Goal: Task Accomplishment & Management: Manage account settings

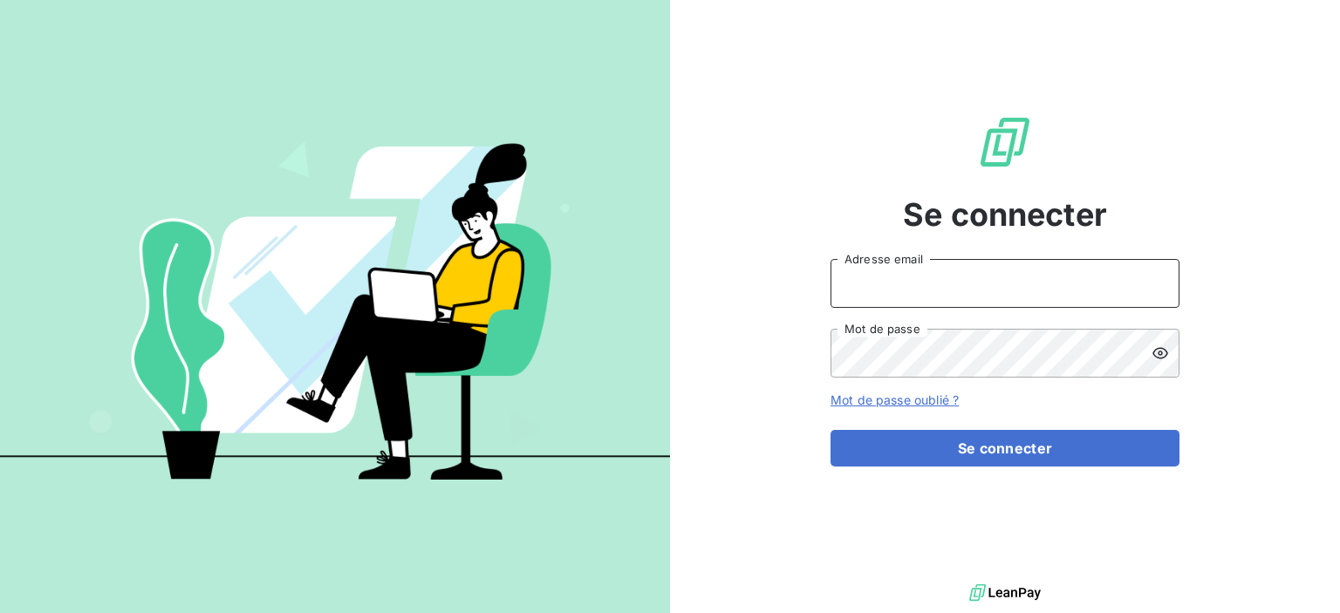
click at [865, 277] on input "Adresse email" at bounding box center [1004, 283] width 349 height 49
type input "[EMAIL_ADDRESS][DOMAIN_NAME]"
click at [830, 430] on button "Se connecter" at bounding box center [1004, 448] width 349 height 37
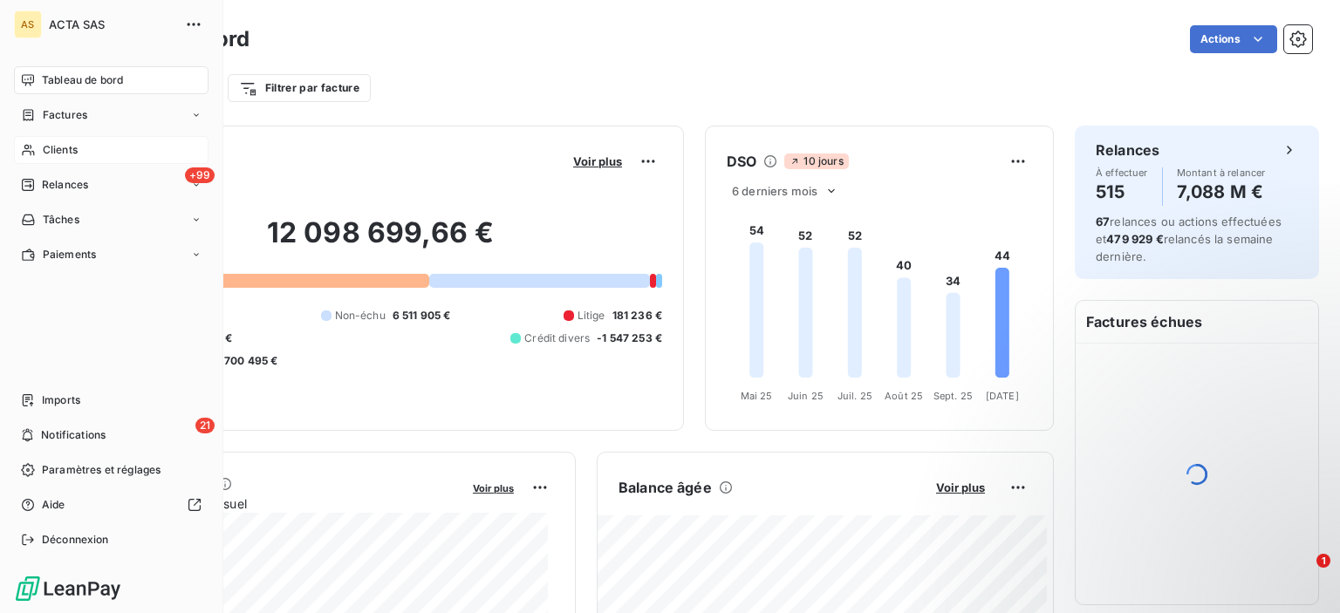
click at [52, 151] on span "Clients" at bounding box center [60, 150] width 35 height 16
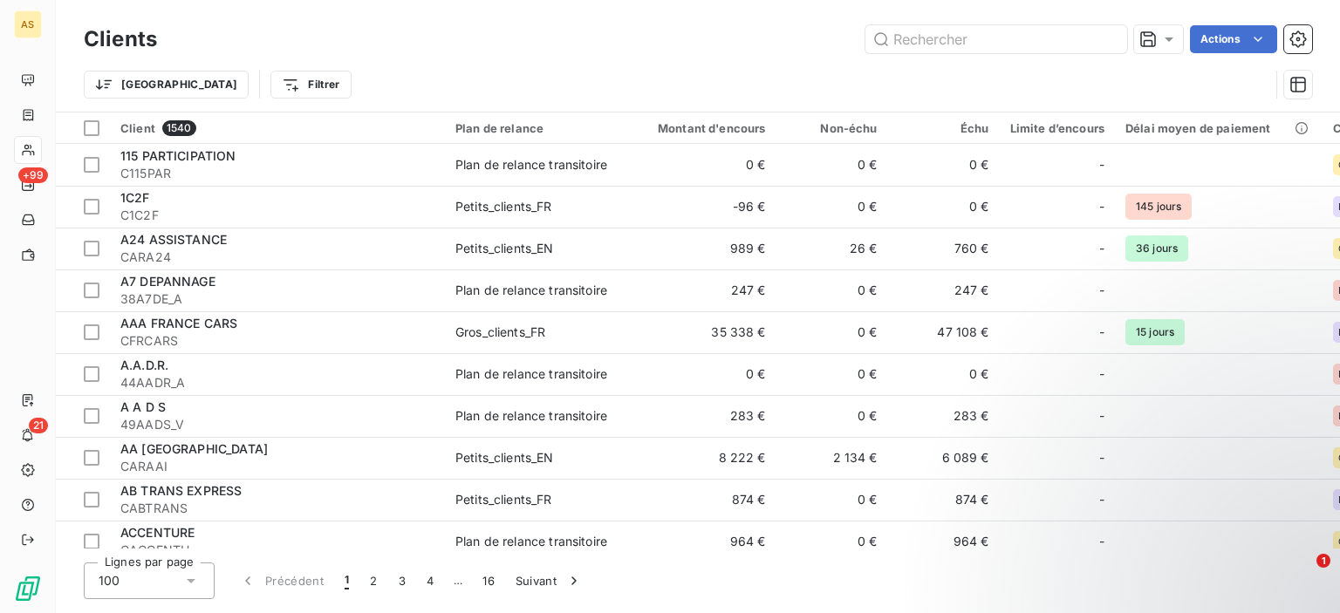
click at [440, 62] on div "Trier Filtrer" at bounding box center [698, 85] width 1228 height 54
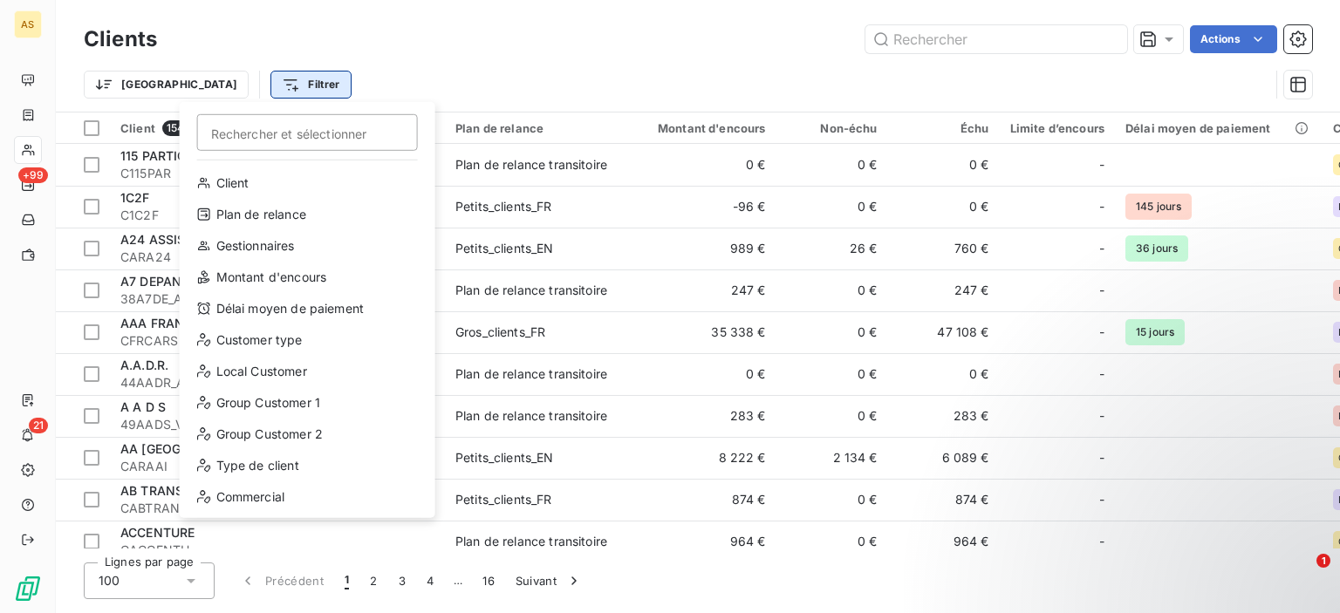
click at [236, 87] on html "AS +99 21 Clients Actions Trier Filtrer Rechercher et sélectionner Client Plan …" at bounding box center [670, 306] width 1340 height 613
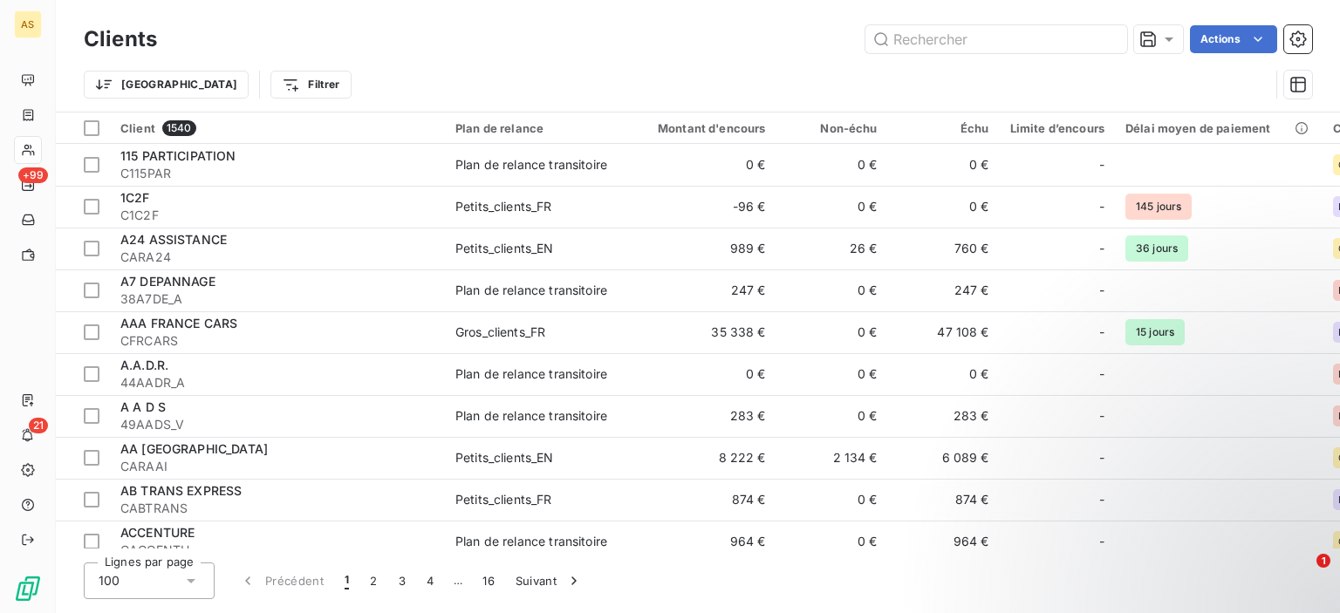
click at [378, 44] on html "AS +99 21 Clients Actions Trier Filtrer Client 1540 Plan de relance Montant d'e…" at bounding box center [670, 306] width 1340 height 613
click at [741, 79] on div "Trier Filtrer" at bounding box center [676, 84] width 1185 height 33
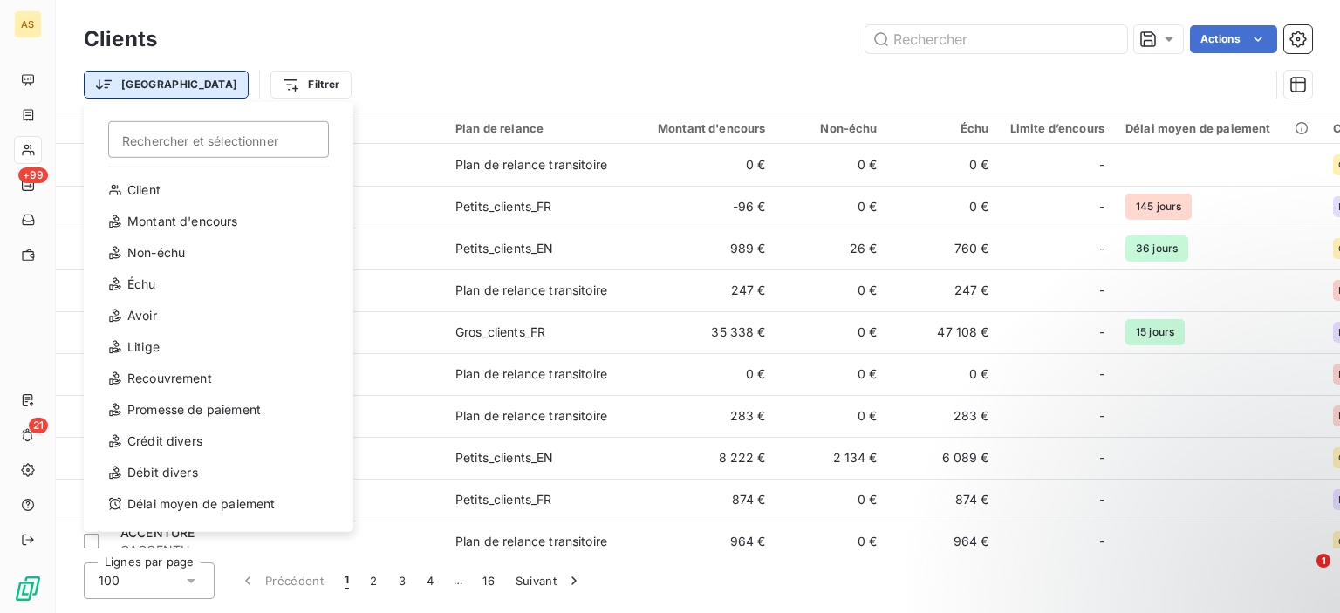
click at [136, 79] on html "AS +99 21 Clients Actions Trier Rechercher et sélectionner Client Montant d'enc…" at bounding box center [670, 306] width 1340 height 613
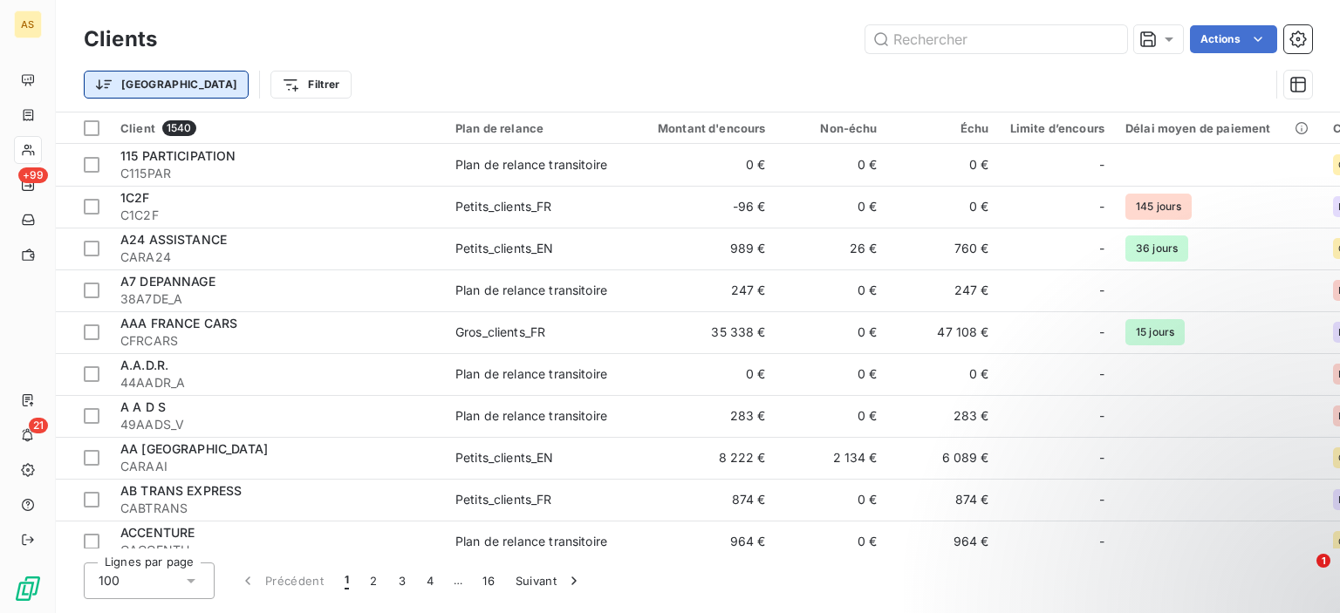
click at [136, 79] on html "AS +99 21 Clients Actions Trier Filtrer Client 1540 Plan de relance Montant d'e…" at bounding box center [670, 306] width 1340 height 613
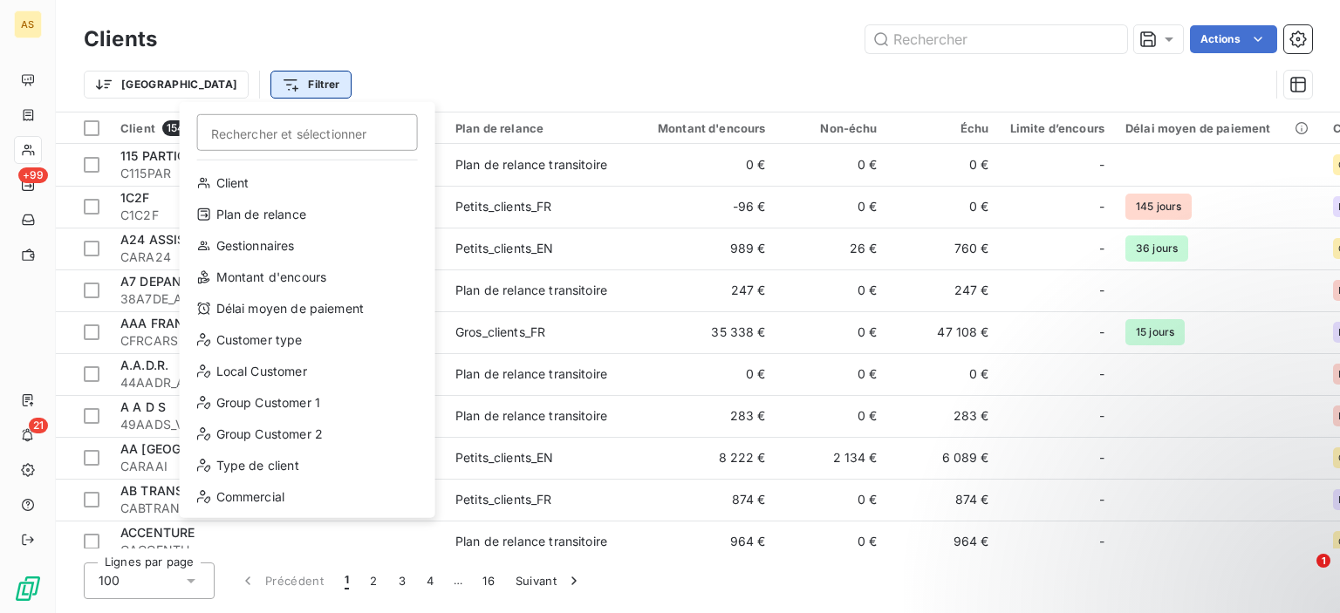
click at [232, 84] on html "AS +99 21 Clients Actions Trier Filtrer Rechercher et sélectionner Client Plan …" at bounding box center [670, 306] width 1340 height 613
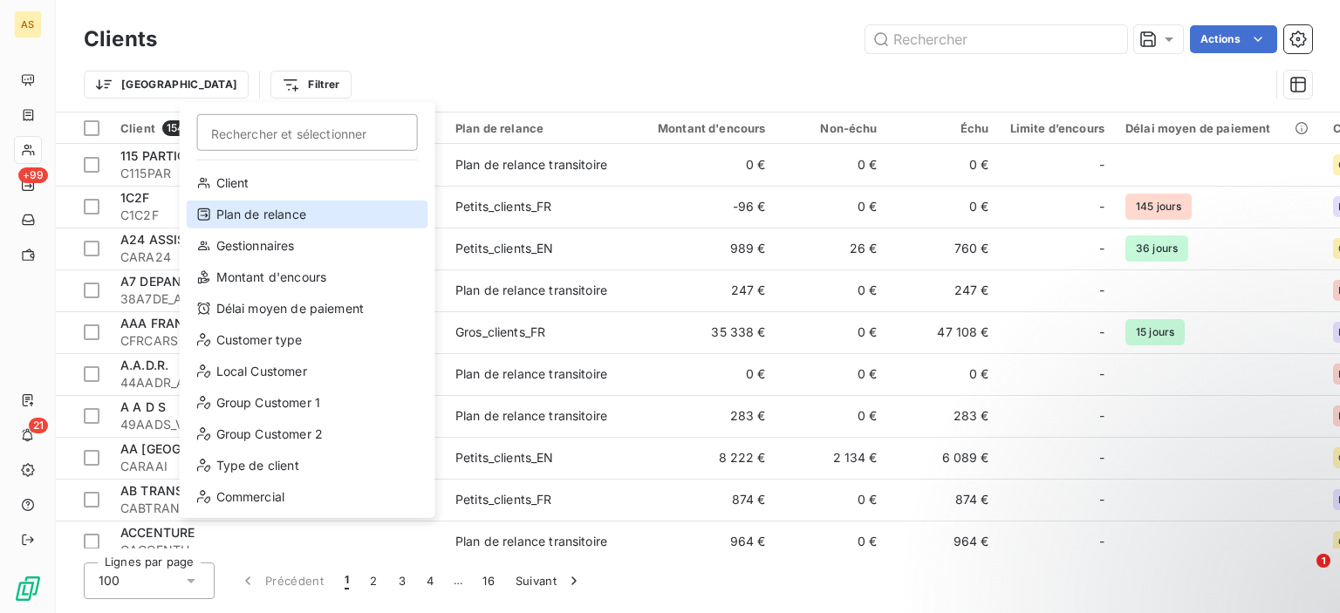
click at [274, 223] on div "Plan de relance" at bounding box center [308, 215] width 242 height 28
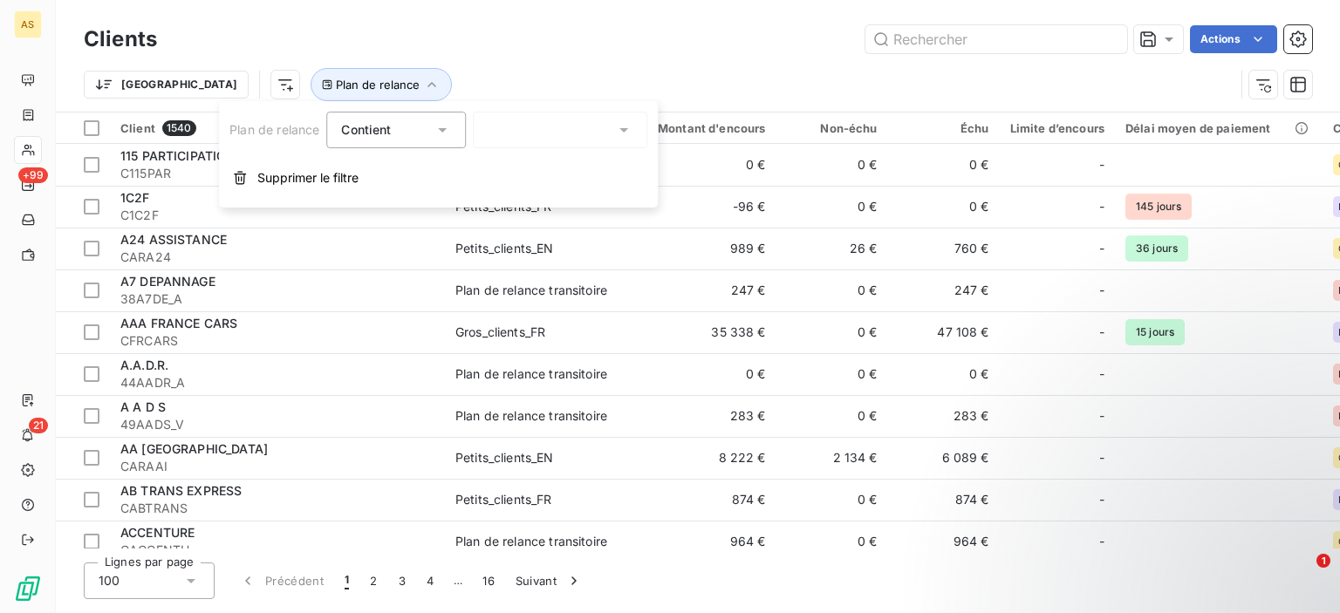
click at [520, 132] on div at bounding box center [560, 130] width 174 height 37
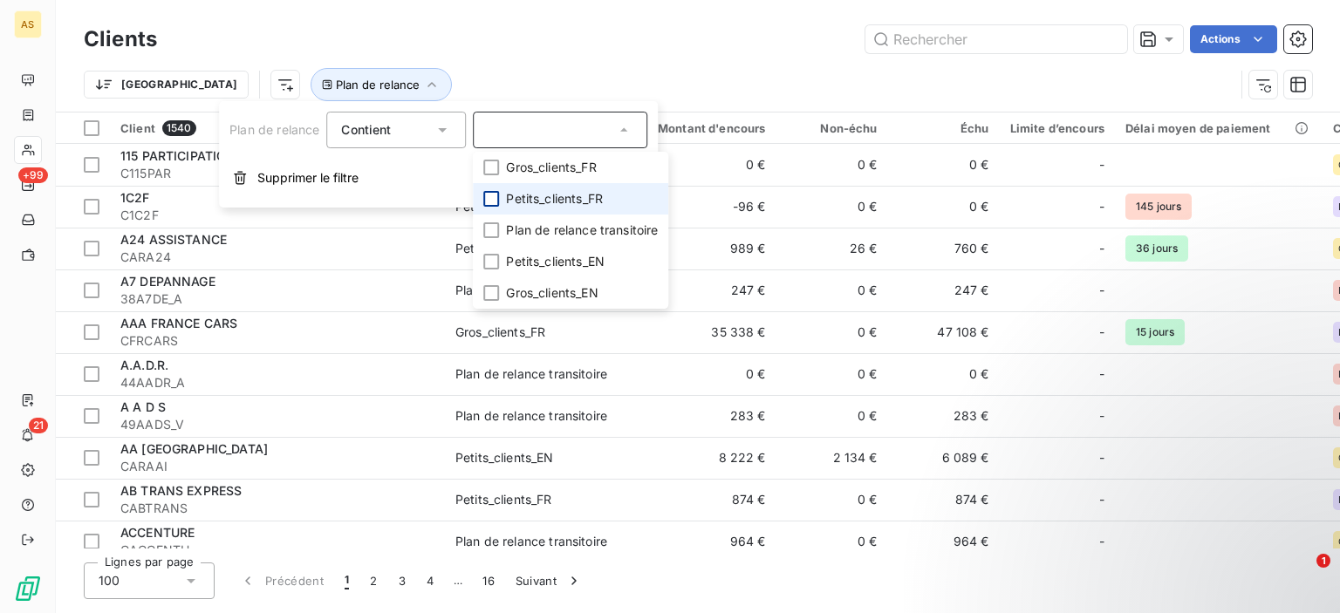
click at [495, 202] on div at bounding box center [491, 199] width 16 height 16
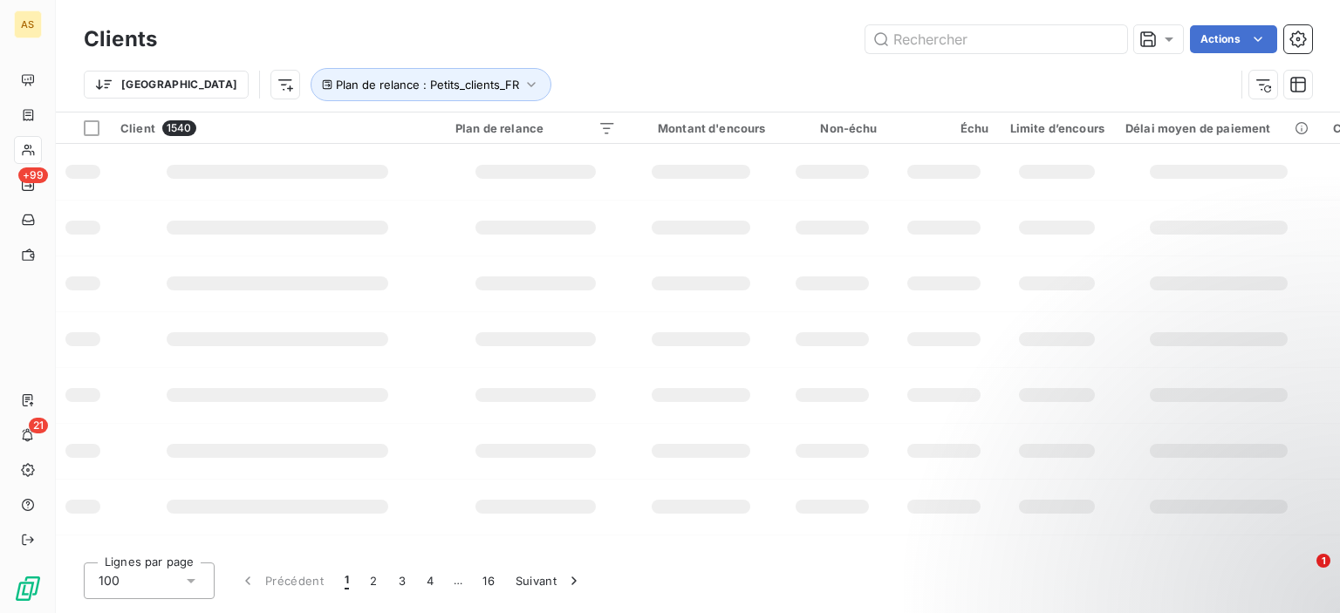
click at [605, 51] on div "Actions" at bounding box center [745, 39] width 1134 height 28
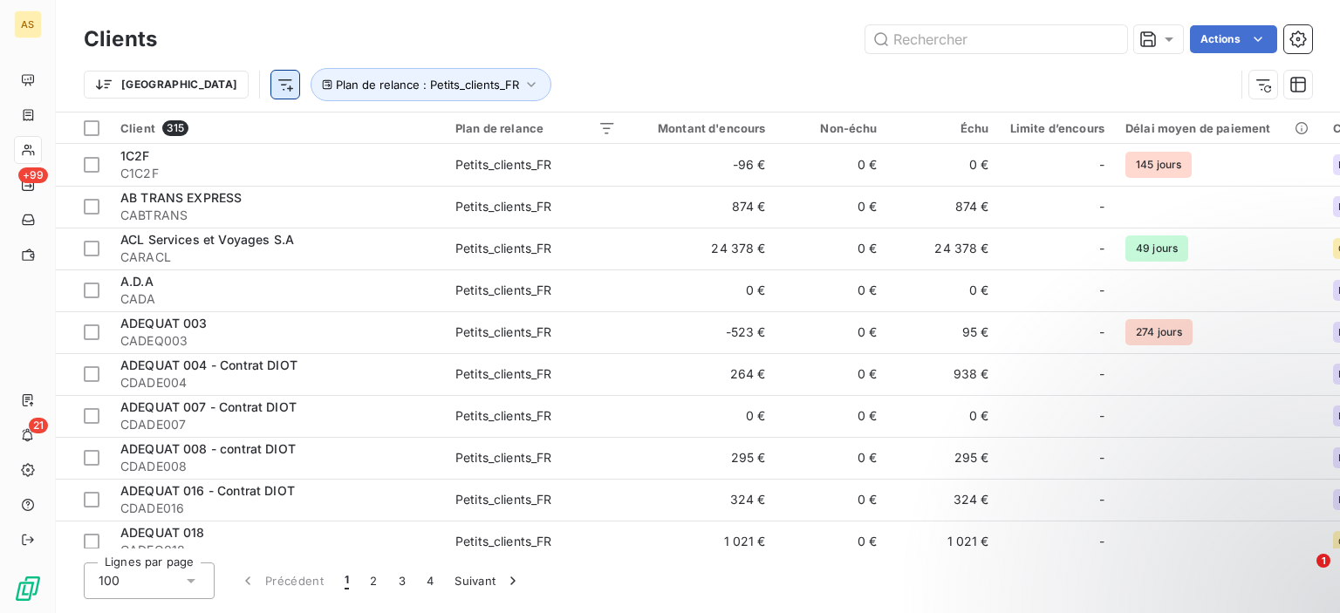
click at [189, 82] on html "AS +99 21 Clients Actions Trier Plan de relance : Petits_clients_FR Client 315 …" at bounding box center [670, 306] width 1340 height 613
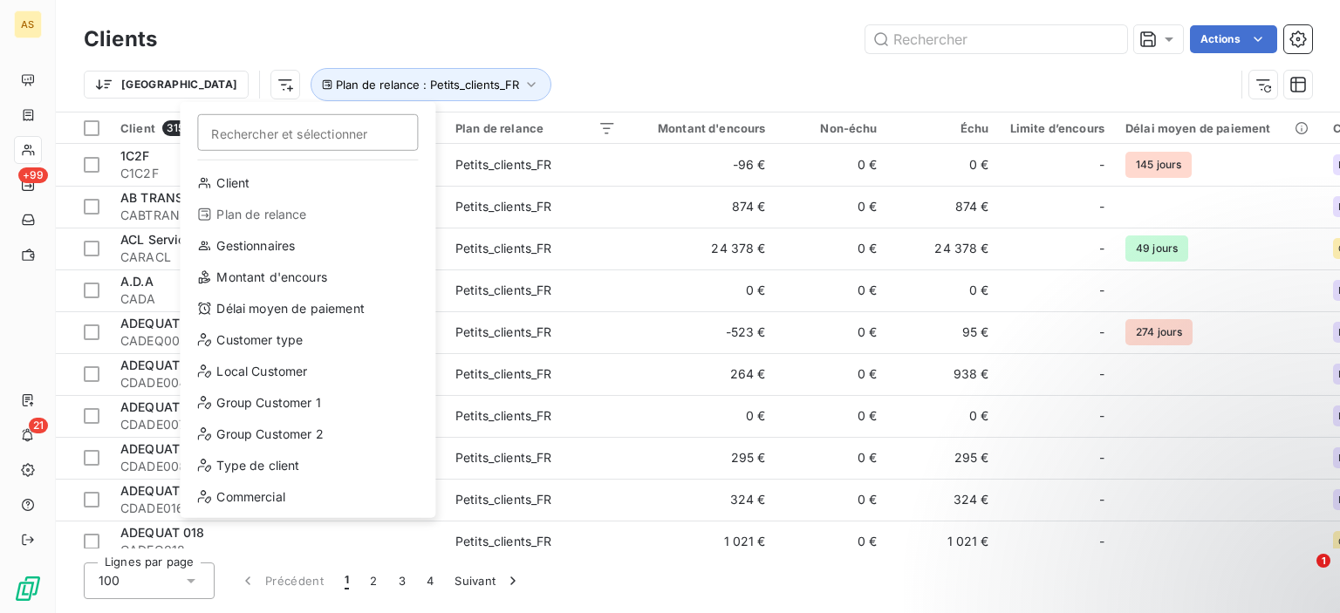
click at [241, 213] on div "Plan de relance" at bounding box center [308, 215] width 242 height 28
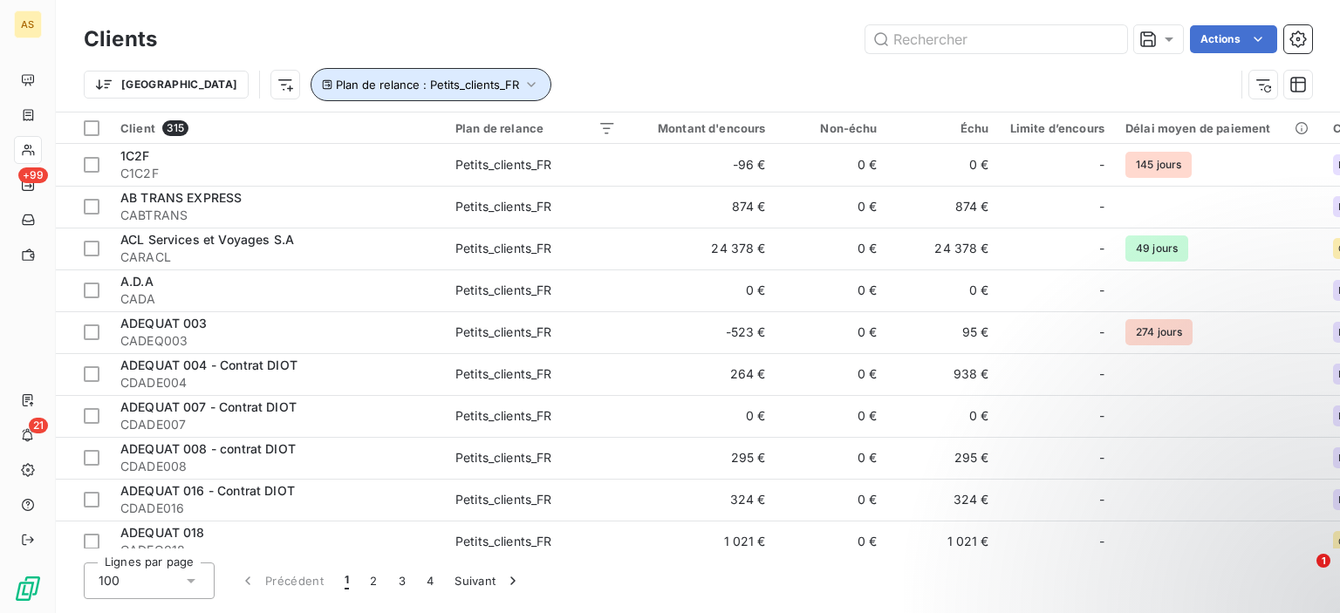
click at [523, 82] on icon "button" at bounding box center [531, 84] width 17 height 17
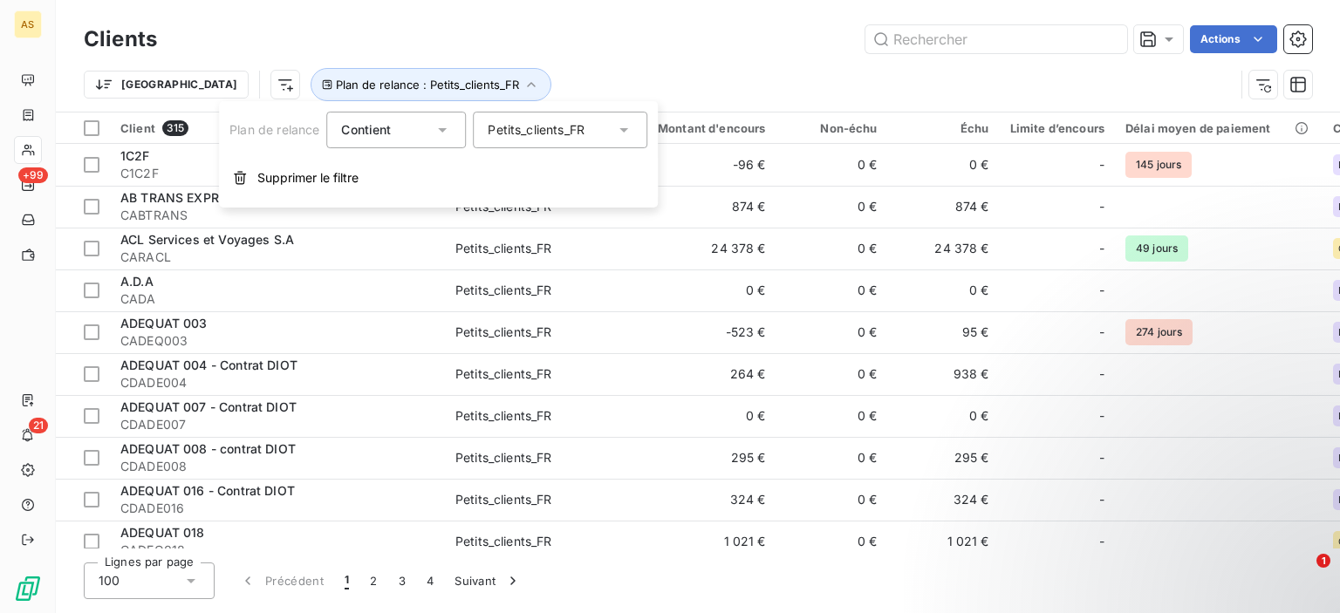
click at [449, 127] on icon at bounding box center [442, 129] width 17 height 17
click at [625, 131] on icon at bounding box center [623, 130] width 9 height 4
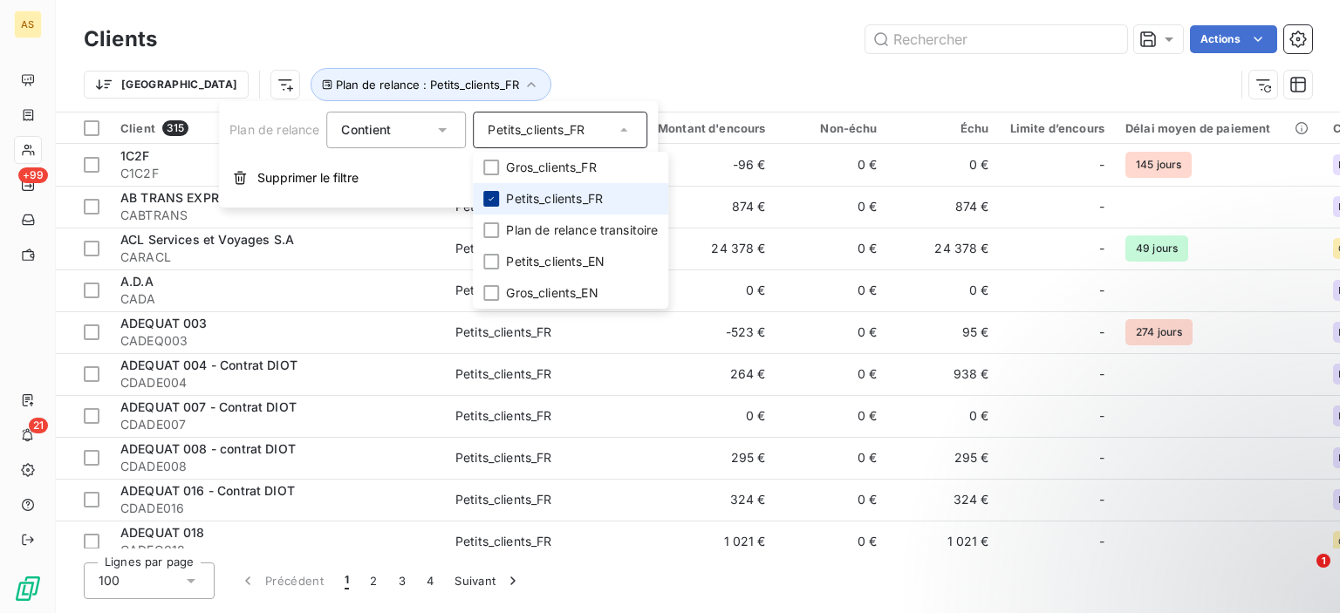
click at [499, 196] on div at bounding box center [491, 199] width 16 height 16
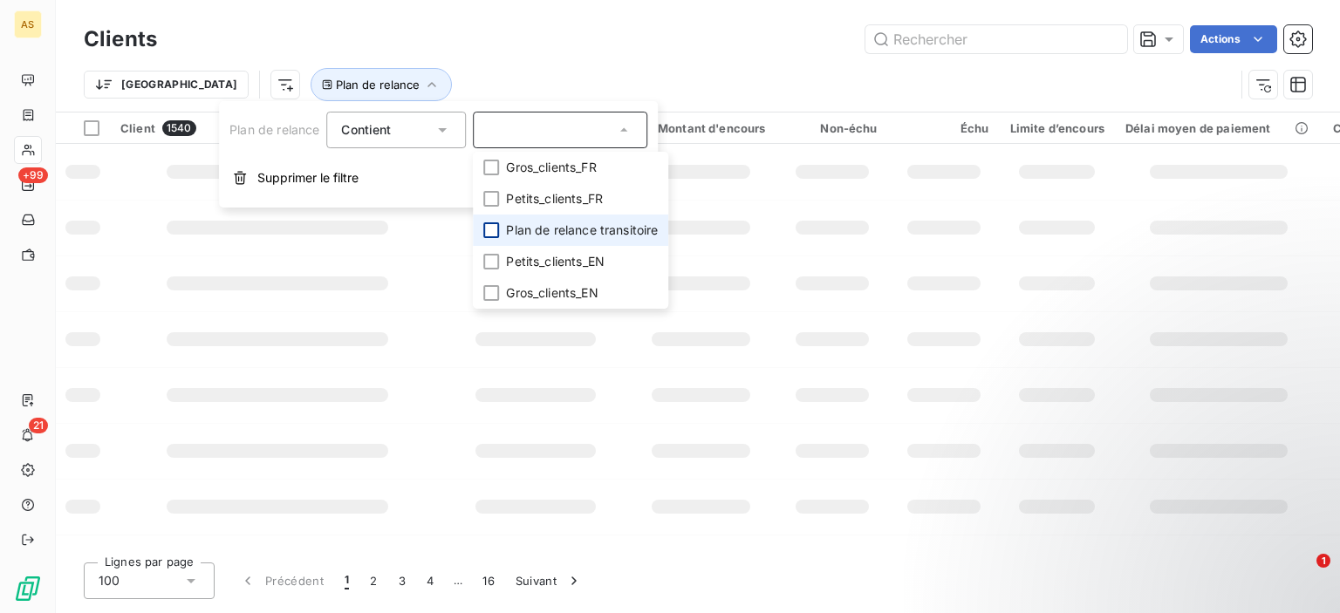
click at [495, 227] on div at bounding box center [491, 230] width 16 height 16
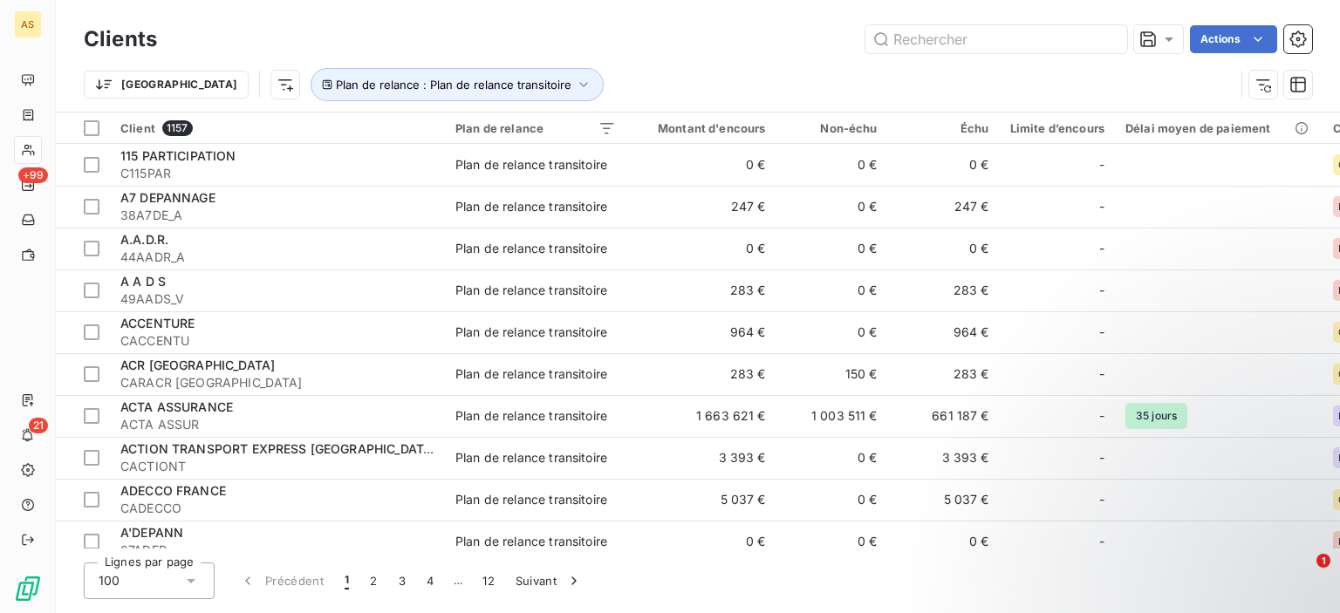
click at [586, 8] on div "Clients Actions Trier Plan de relance : Plan de relance transitoire" at bounding box center [698, 56] width 1284 height 112
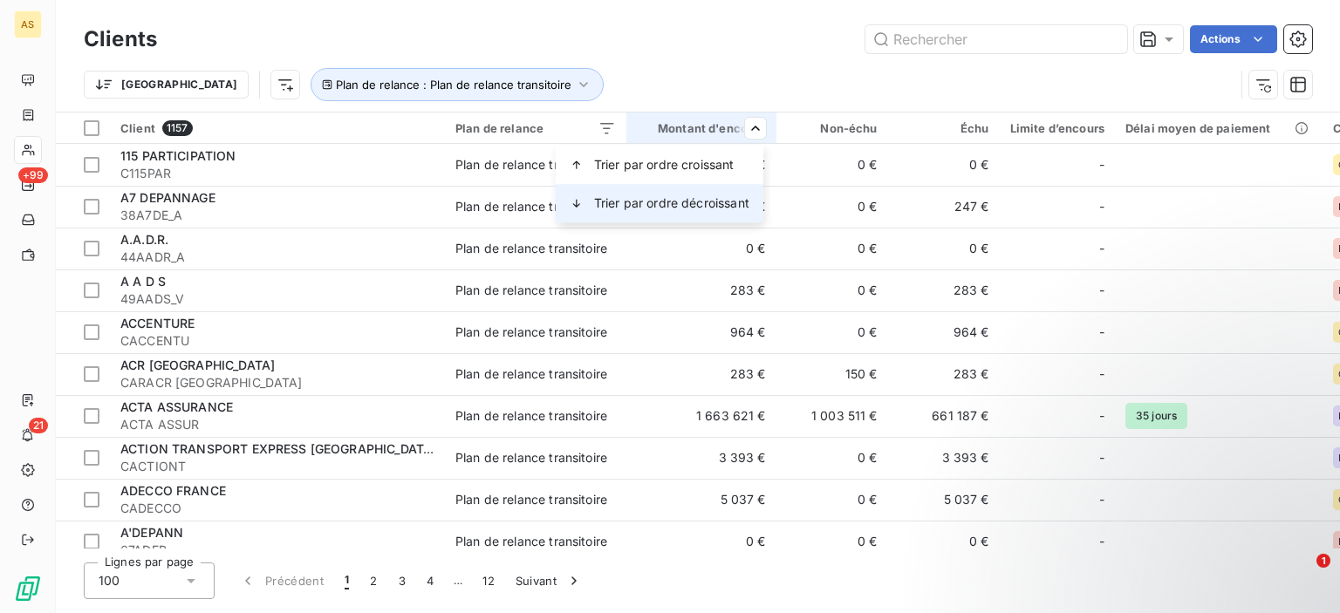
click at [701, 196] on span "Trier par ordre décroissant" at bounding box center [671, 203] width 155 height 17
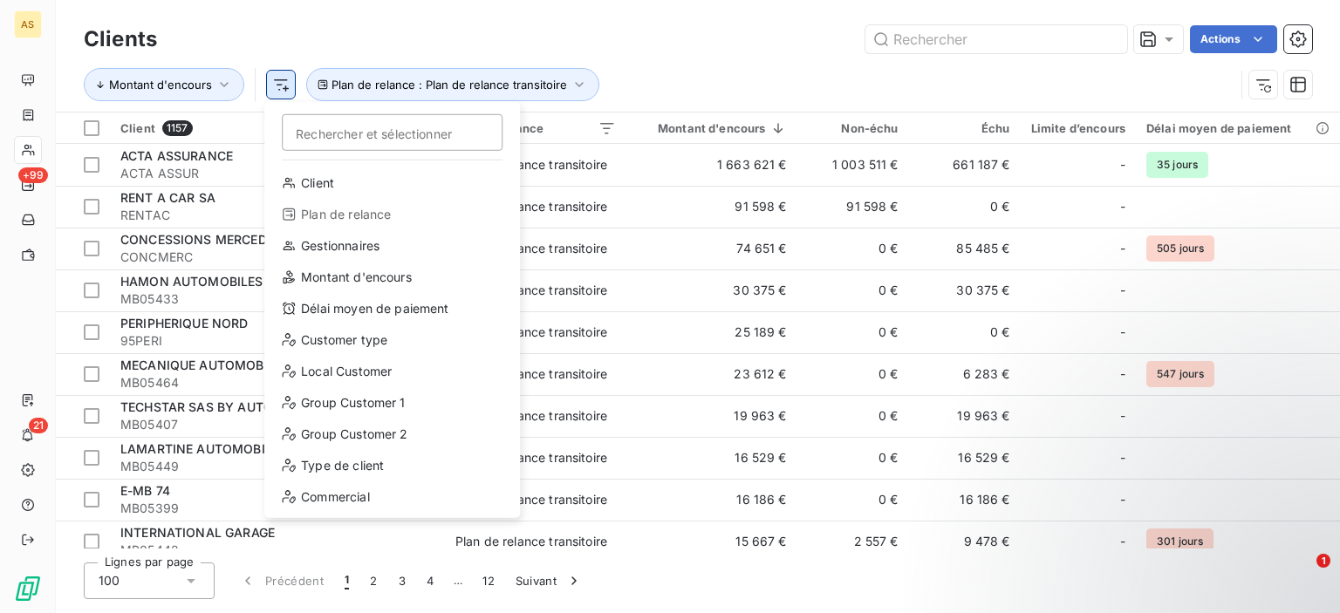
click at [281, 88] on html "AS +99 21 Clients Actions Montant d'encours Rechercher et sélectionner Client P…" at bounding box center [670, 306] width 1340 height 613
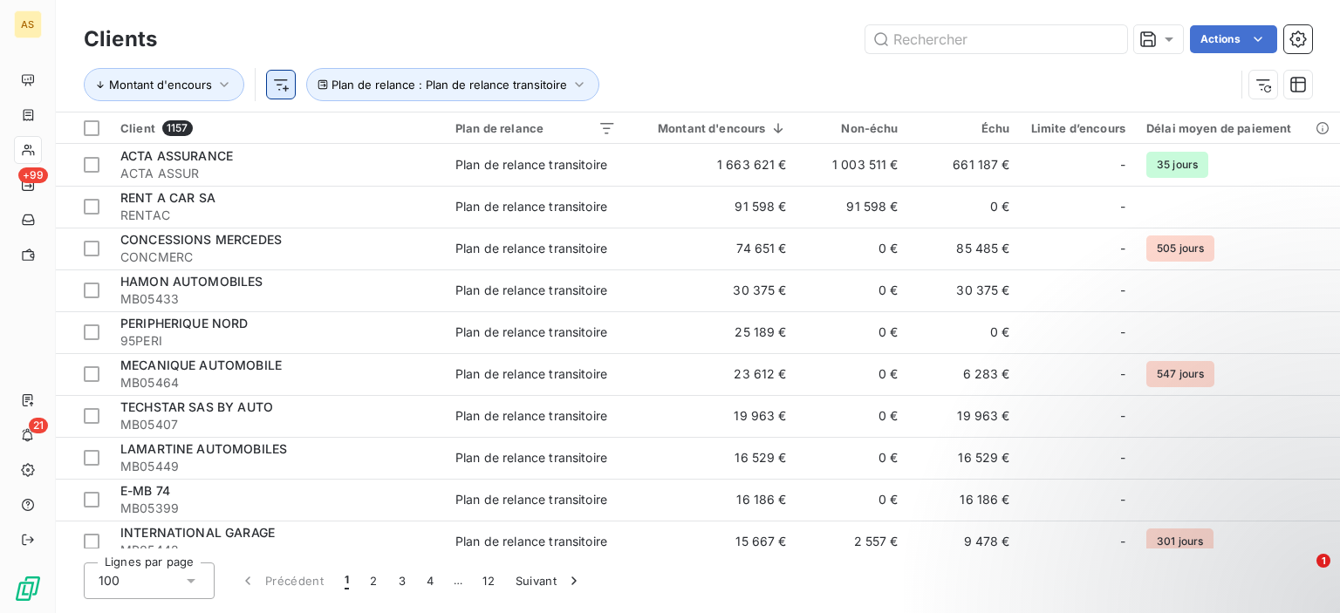
click at [281, 88] on html "AS +99 21 Clients Actions Montant d'encours Plan de relance : Plan de relance t…" at bounding box center [670, 306] width 1340 height 613
click at [228, 85] on icon "button" at bounding box center [223, 84] width 17 height 17
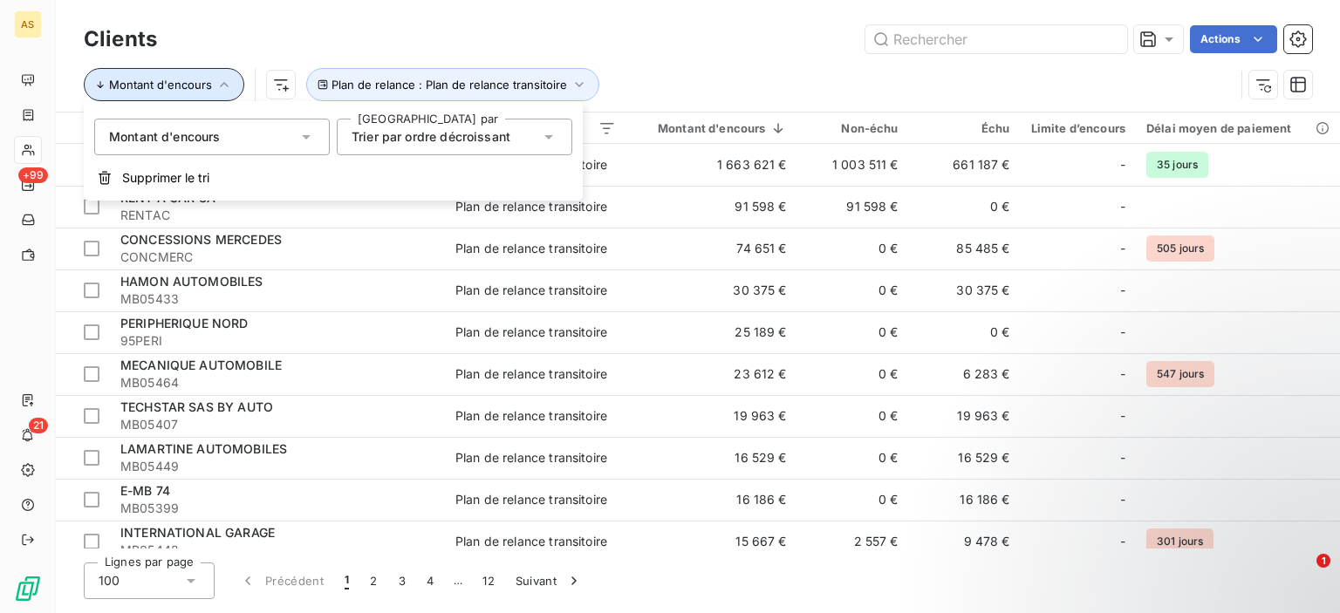
click at [228, 85] on icon "button" at bounding box center [223, 84] width 17 height 17
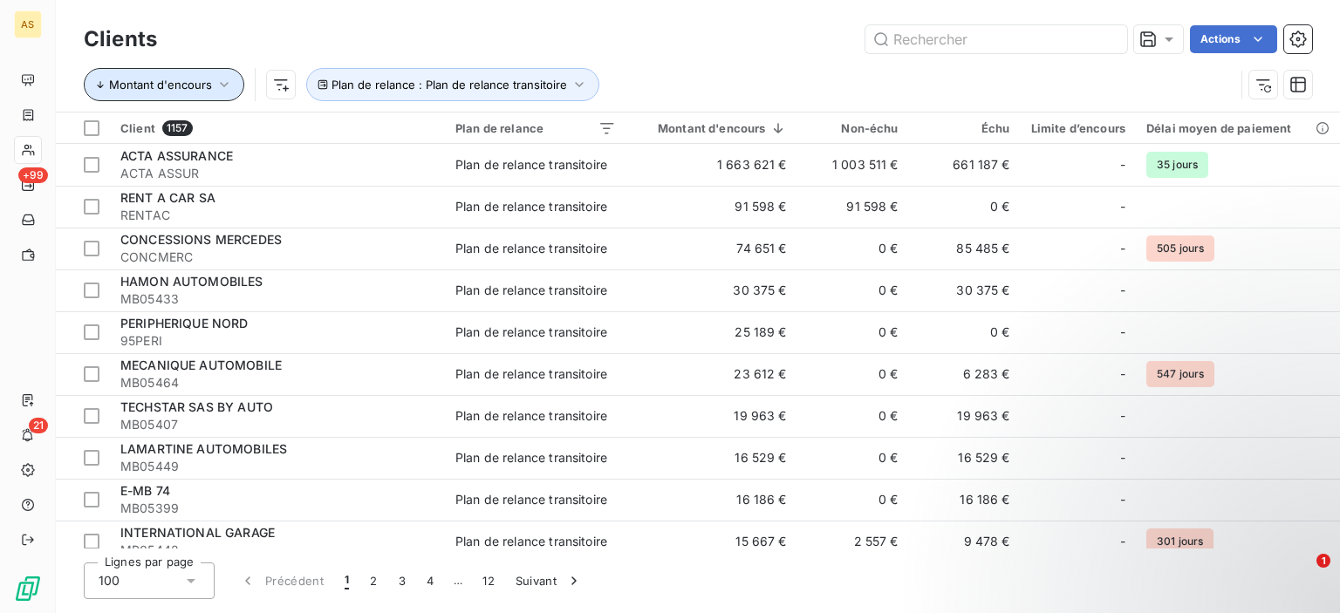
click at [220, 88] on icon "button" at bounding box center [223, 84] width 17 height 17
click at [249, 44] on div "Actions" at bounding box center [745, 39] width 1134 height 28
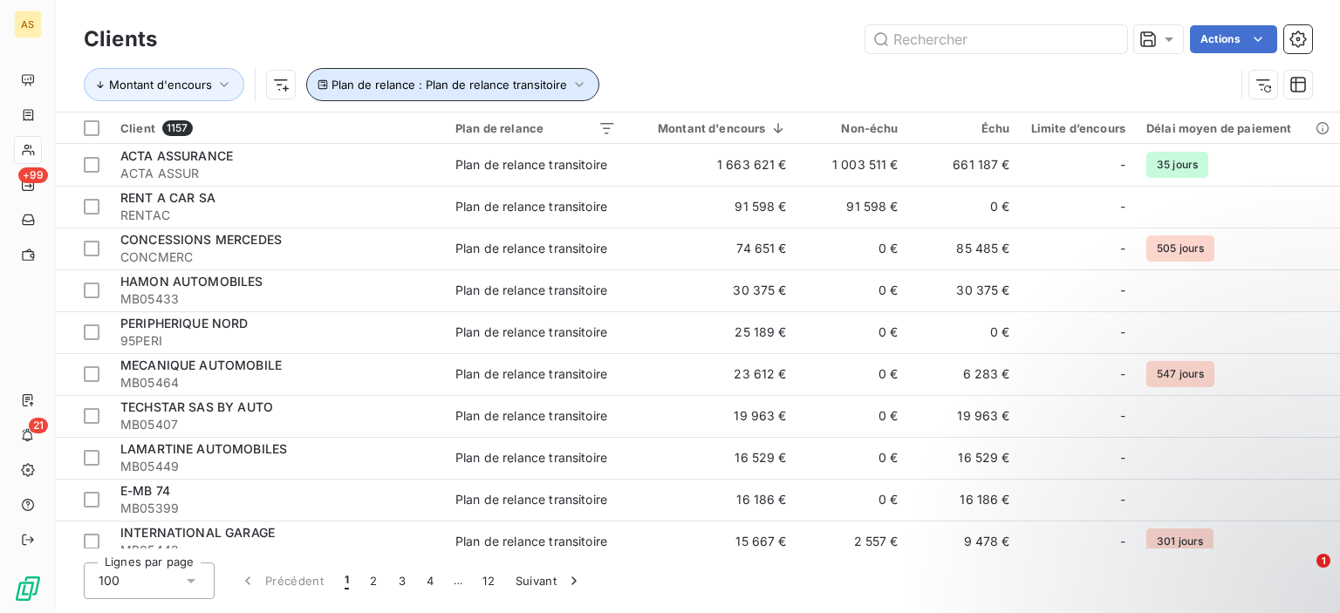
click at [352, 83] on span "Plan de relance : Plan de relance transitoire" at bounding box center [449, 85] width 236 height 14
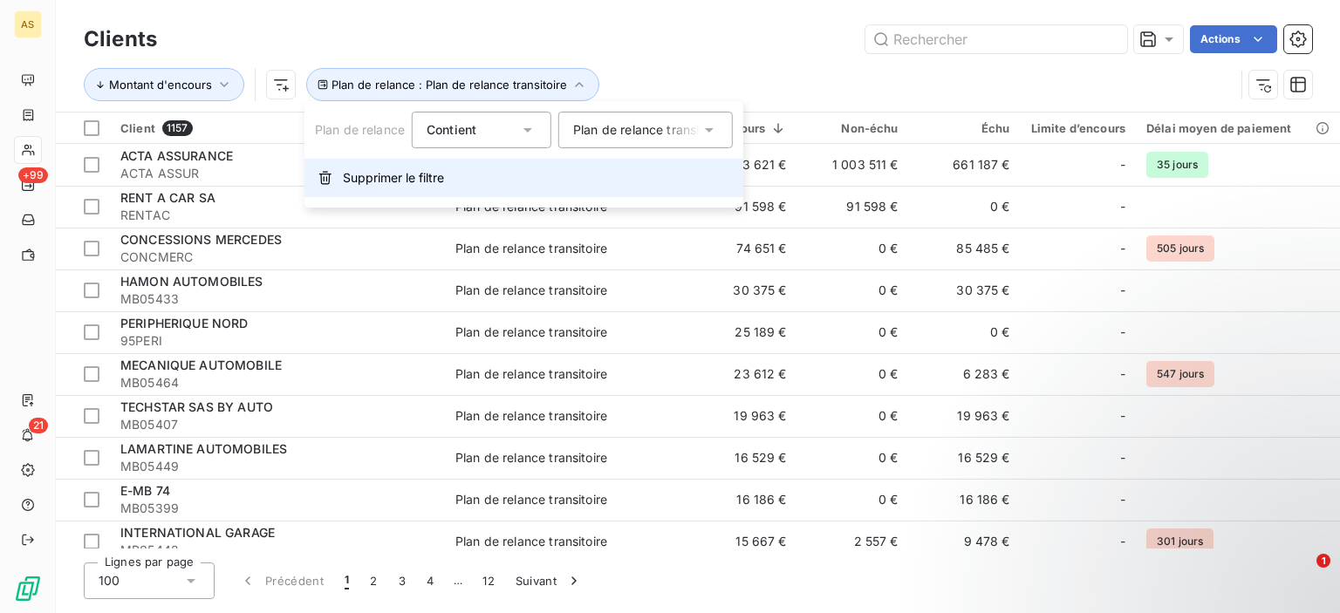
click at [415, 177] on span "Supprimer le filtre" at bounding box center [393, 177] width 101 height 17
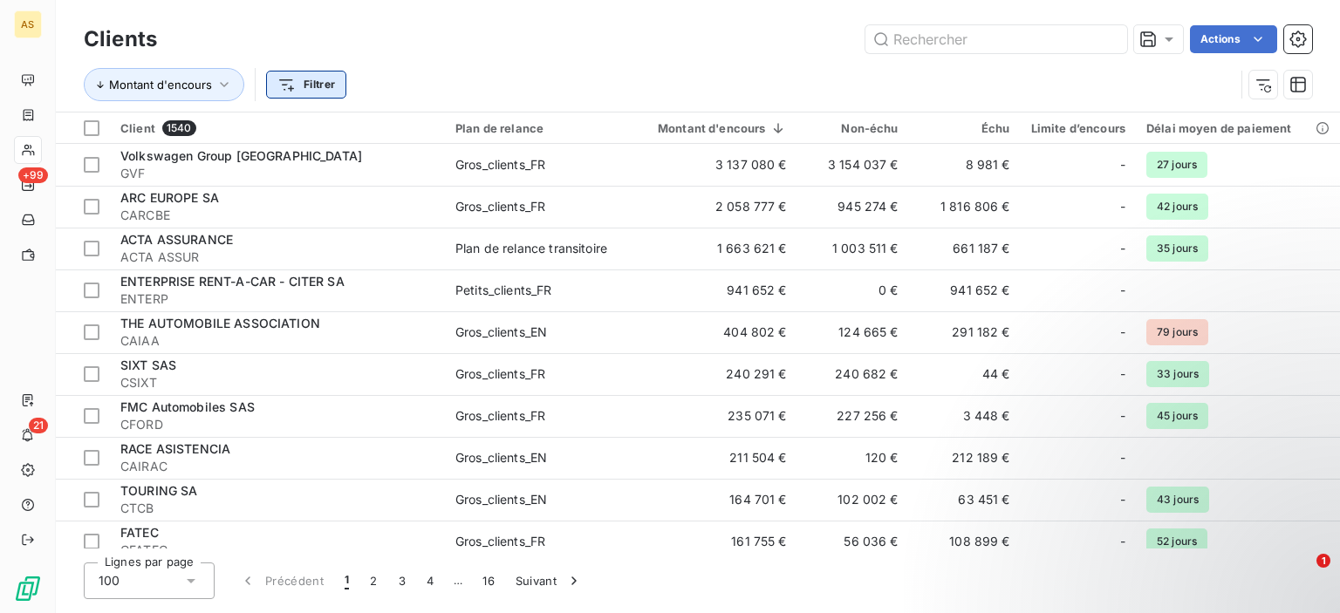
click at [331, 85] on html "AS +99 21 Clients Actions Montant d'encours Filtrer Client 1540 Plan de relance…" at bounding box center [670, 306] width 1340 height 613
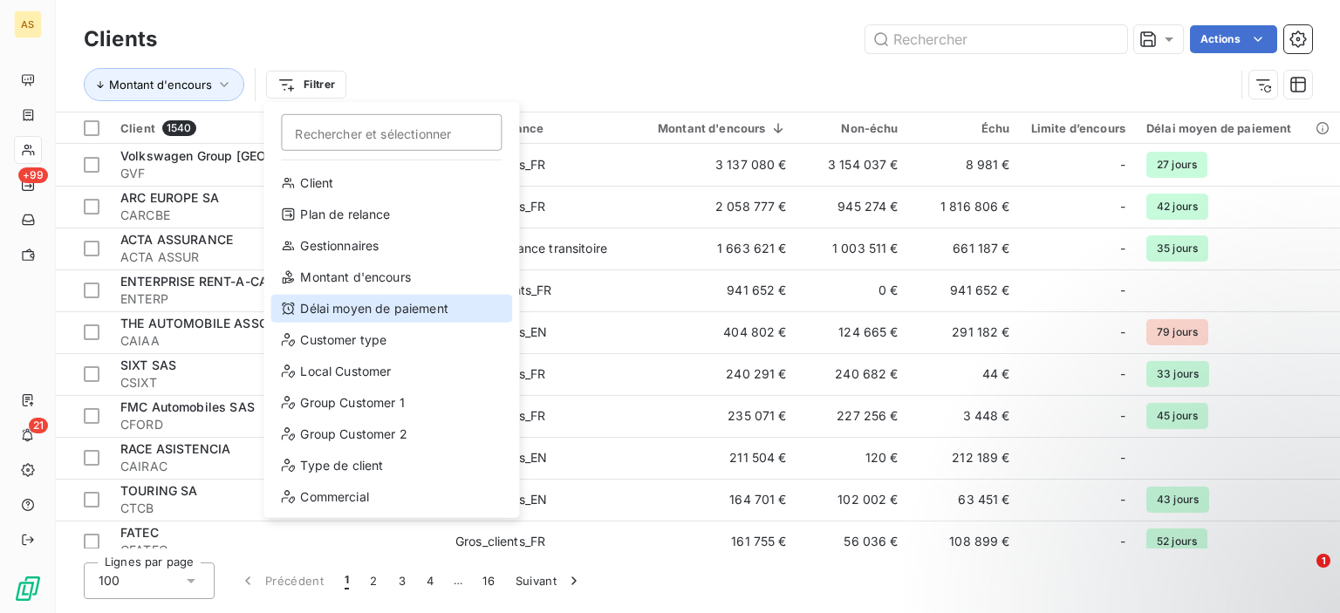
scroll to position [31, 0]
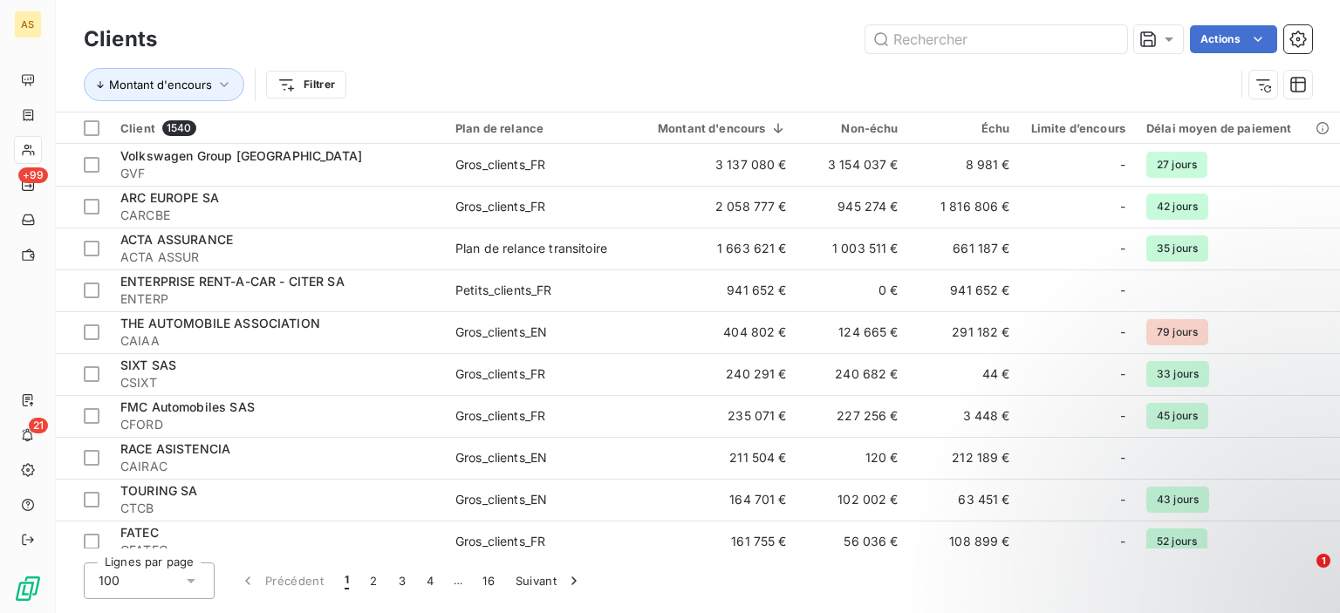
drag, startPoint x: 550, startPoint y: 543, endPoint x: 704, endPoint y: 545, distance: 153.5
click at [704, 545] on html "AS +99 21 Clients Actions Montant d'encours Filtrer Client 1540 Plan de relance…" at bounding box center [670, 306] width 1340 height 613
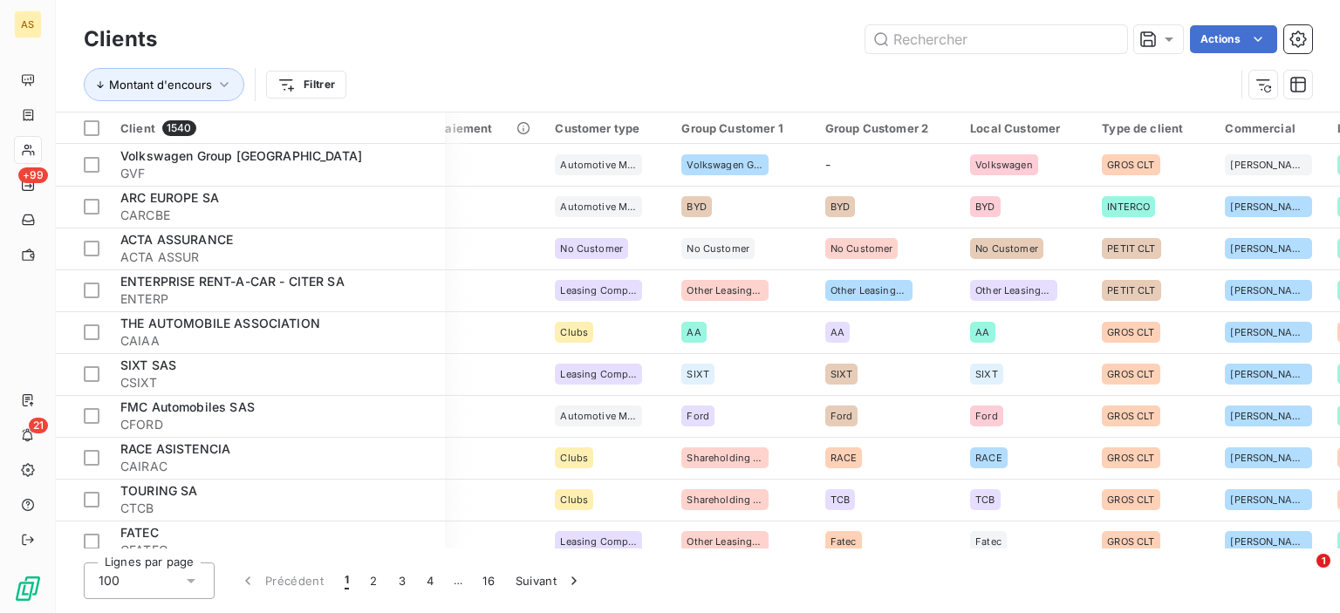
scroll to position [0, 199]
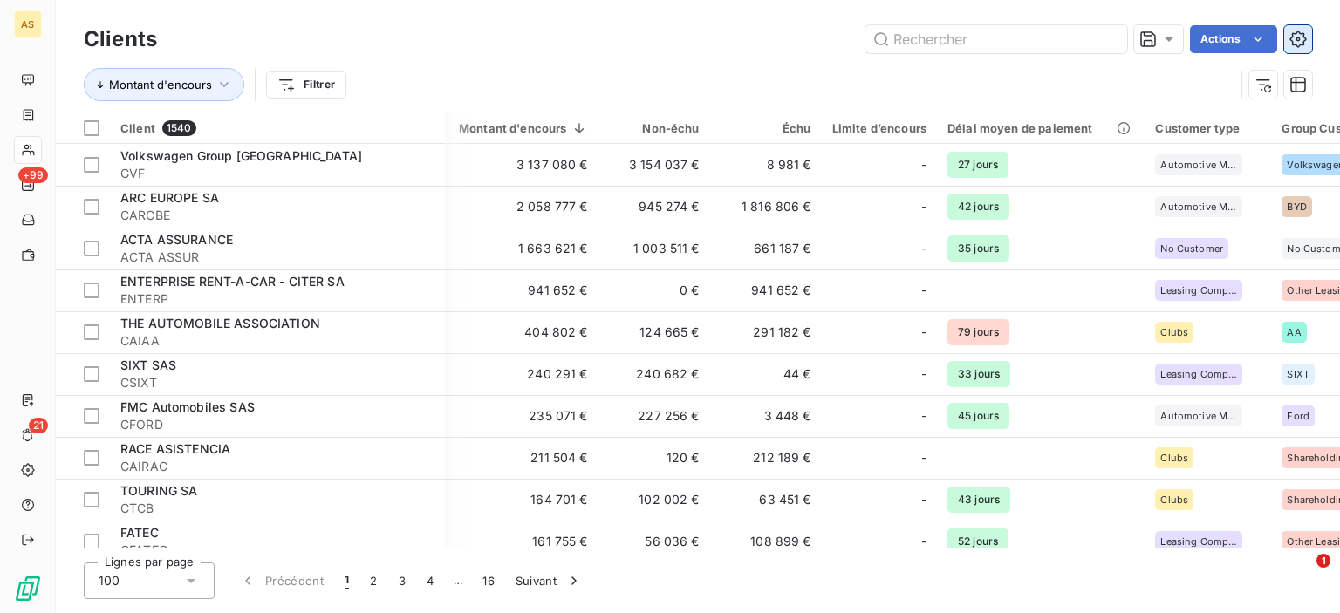
click at [1294, 39] on icon "button" at bounding box center [1297, 39] width 17 height 17
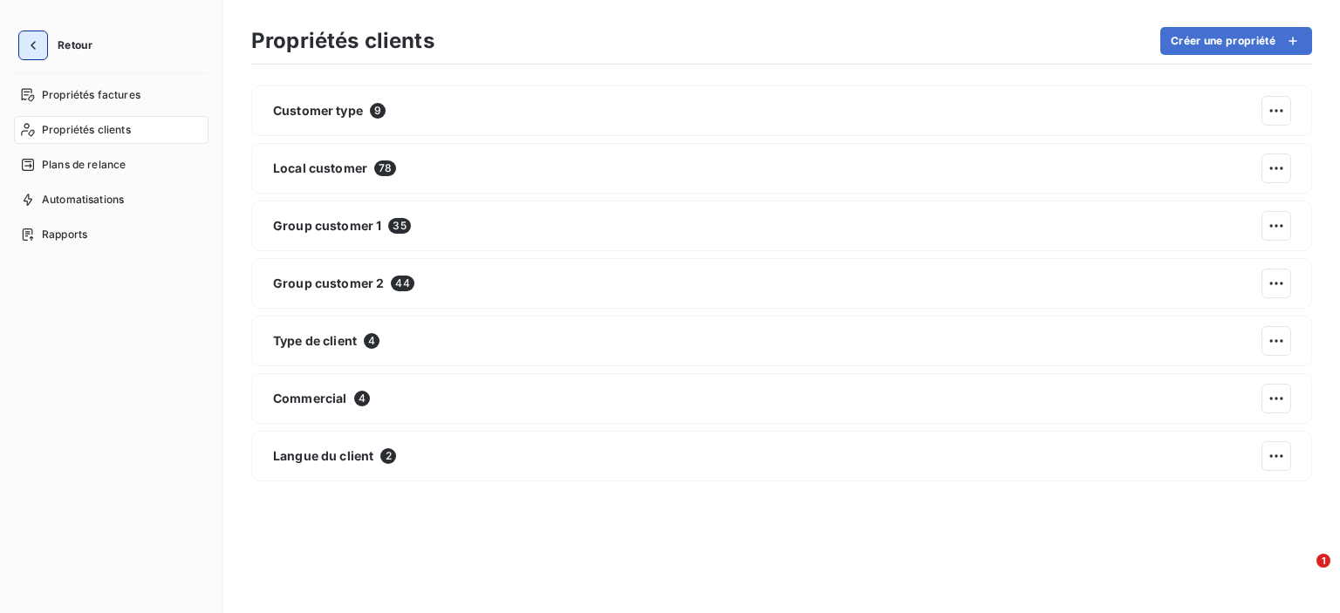
click at [37, 54] on button "button" at bounding box center [33, 45] width 28 height 28
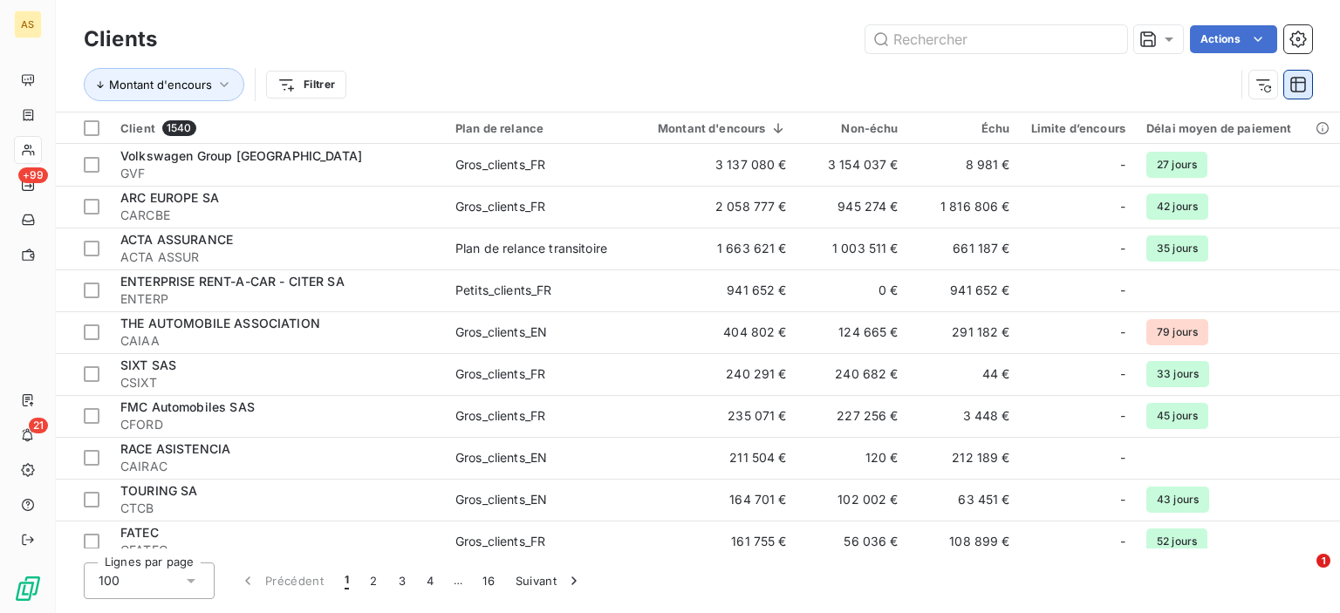
click at [1298, 91] on icon "button" at bounding box center [1298, 85] width 16 height 16
click at [741, 38] on div "Actions" at bounding box center [745, 39] width 1134 height 28
click at [316, 76] on html "AS +99 21 Clients Actions Montant d'encours Filtrer Client 1540 Plan de relance…" at bounding box center [670, 306] width 1340 height 613
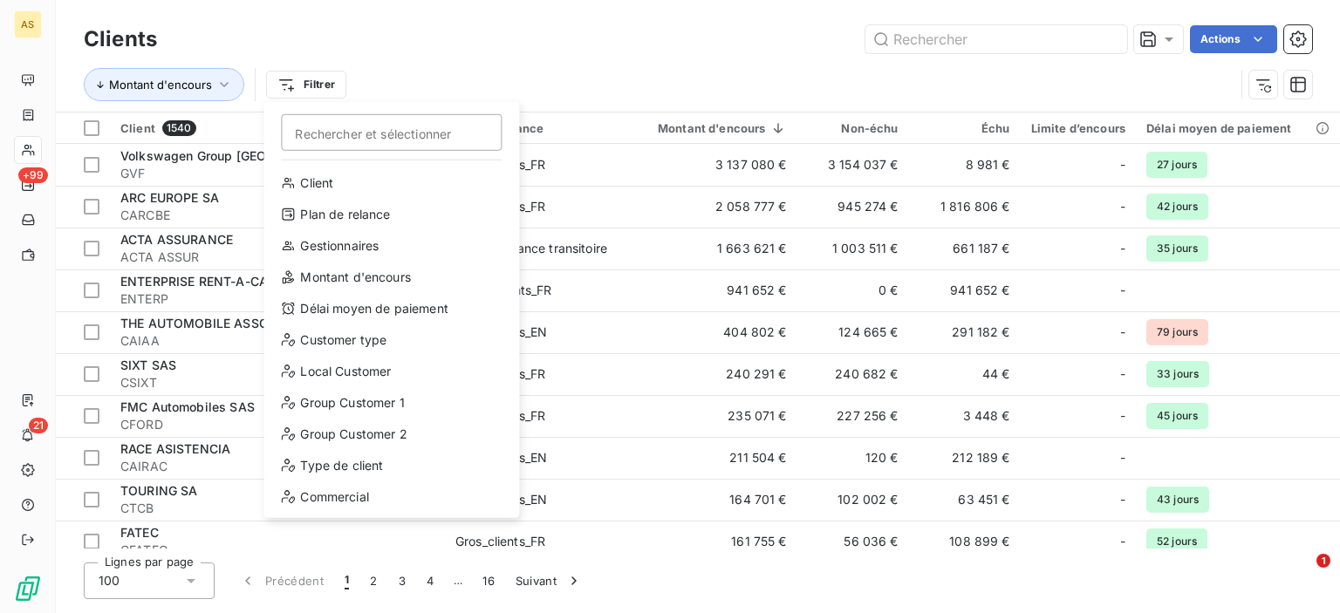
click at [427, 9] on html "AS +99 21 Clients Actions Montant d'encours Filtrer Rechercher et sélectionner …" at bounding box center [670, 306] width 1340 height 613
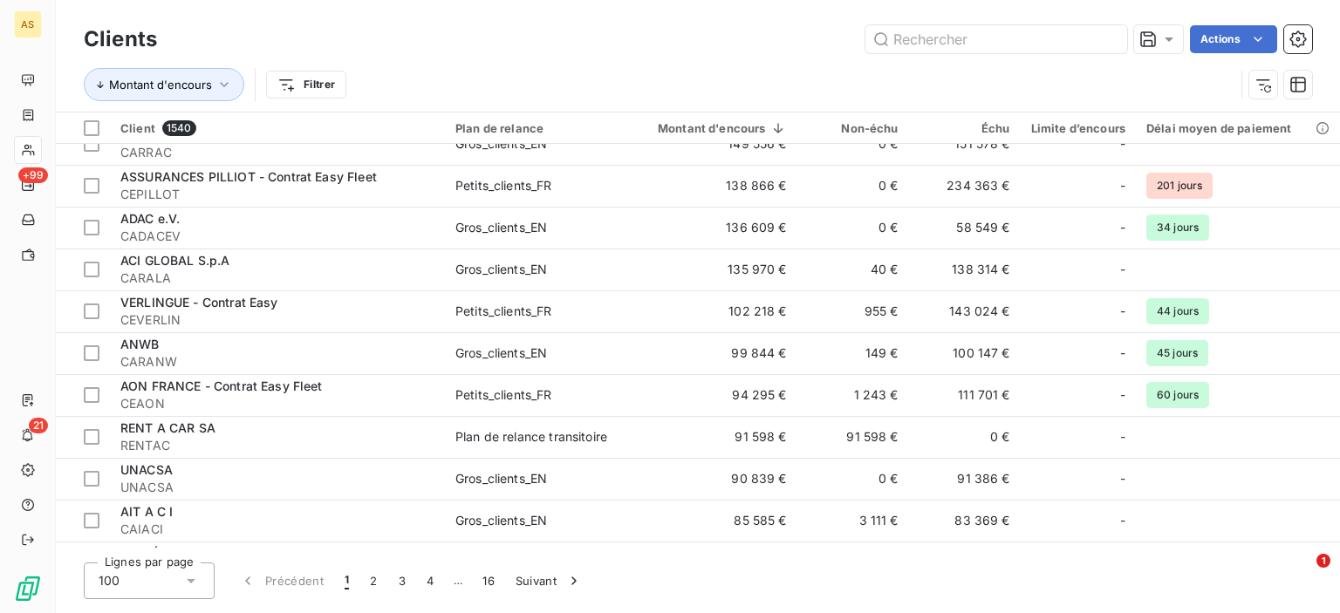
scroll to position [1253, 0]
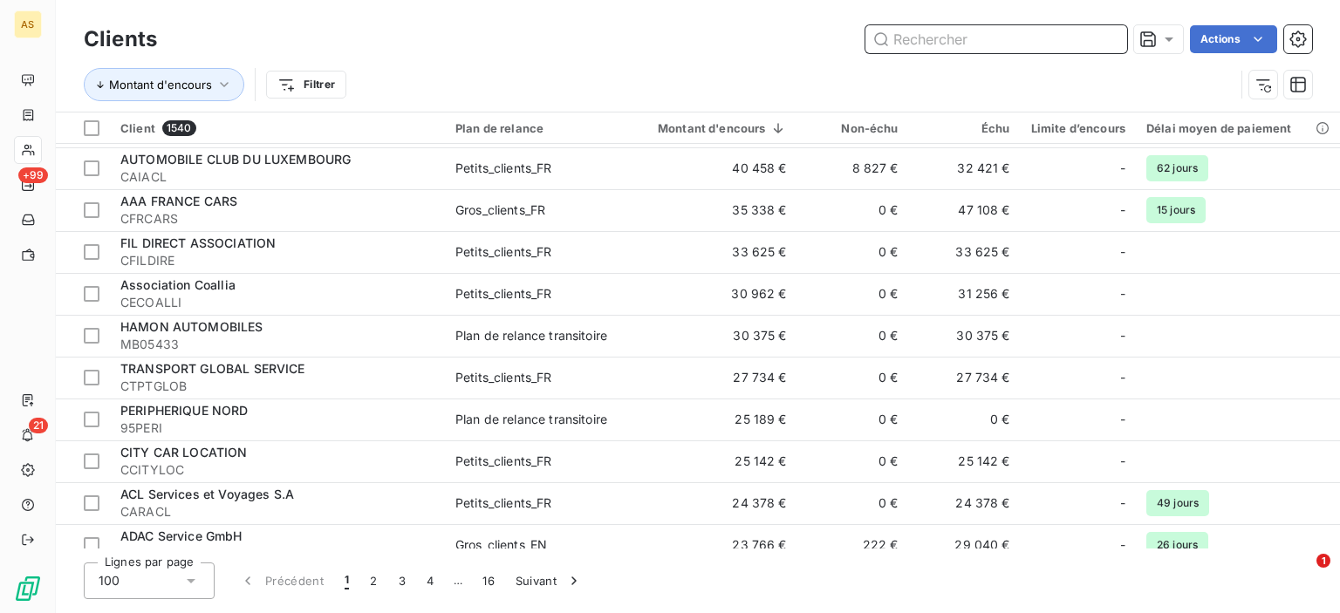
click at [959, 43] on input "text" at bounding box center [996, 39] width 262 height 28
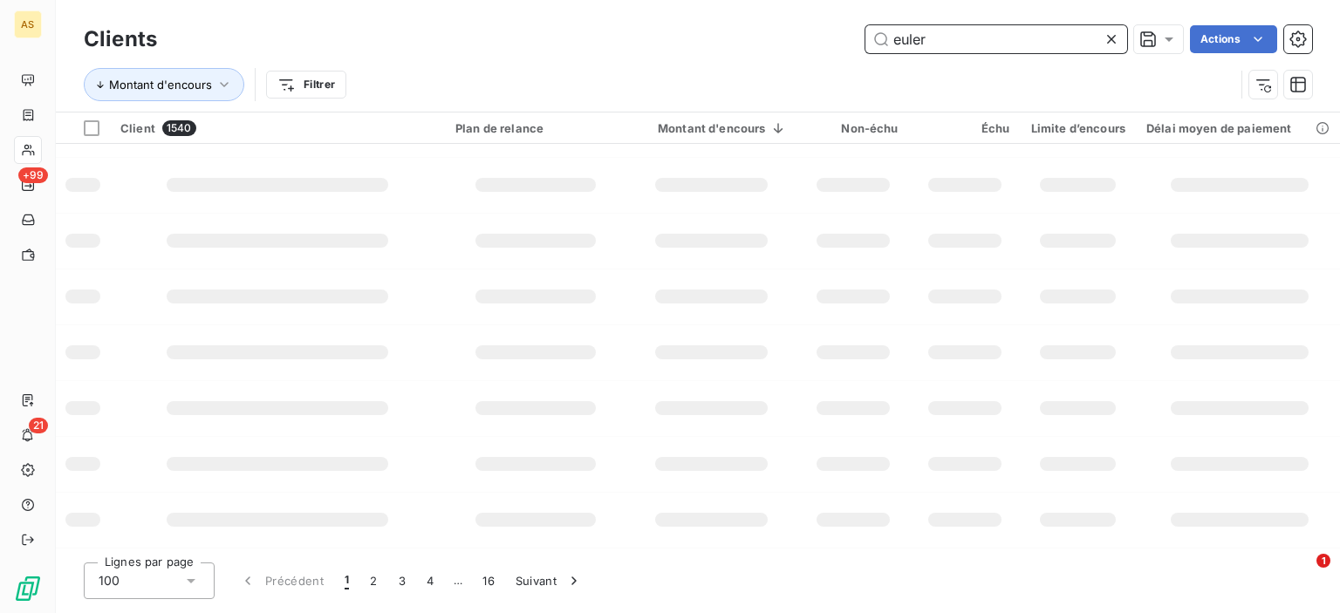
type input "euler"
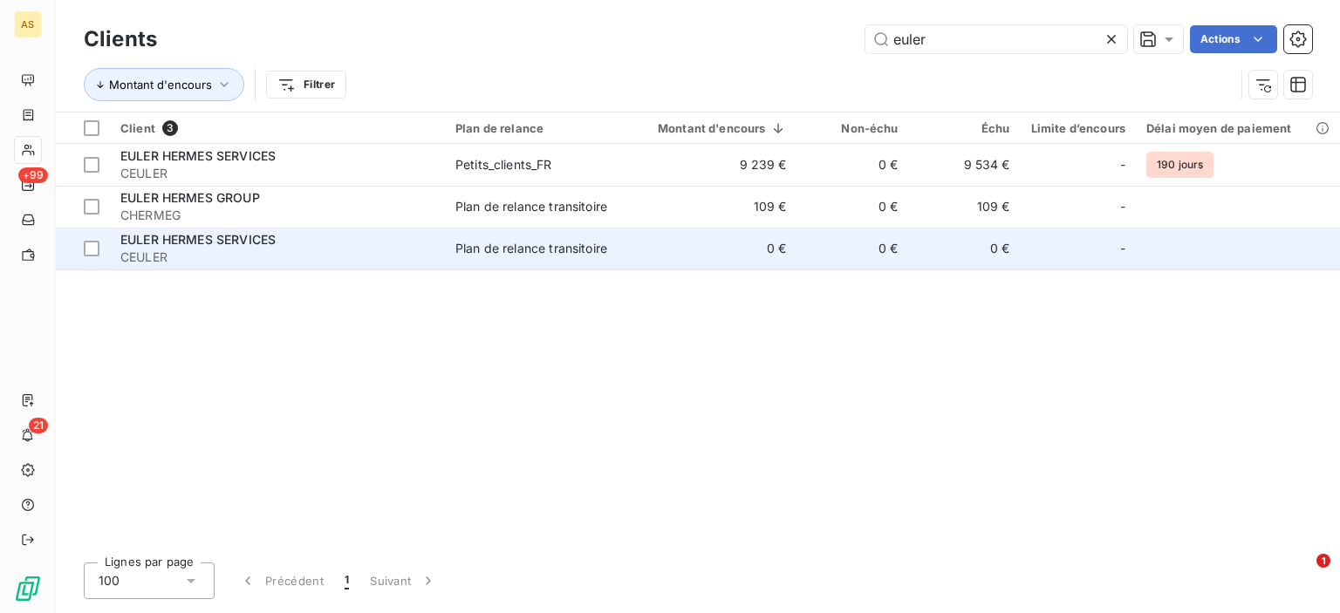
click at [220, 240] on span "EULER HERMES SERVICES" at bounding box center [197, 239] width 155 height 15
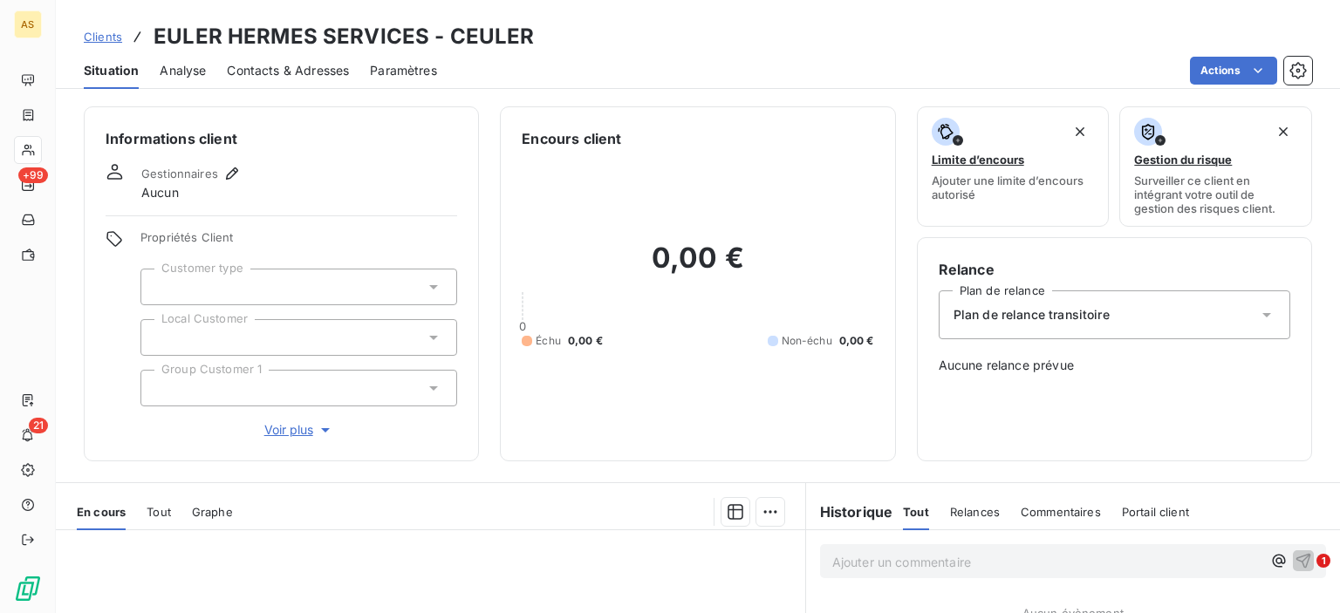
click at [91, 31] on span "Clients" at bounding box center [103, 37] width 38 height 14
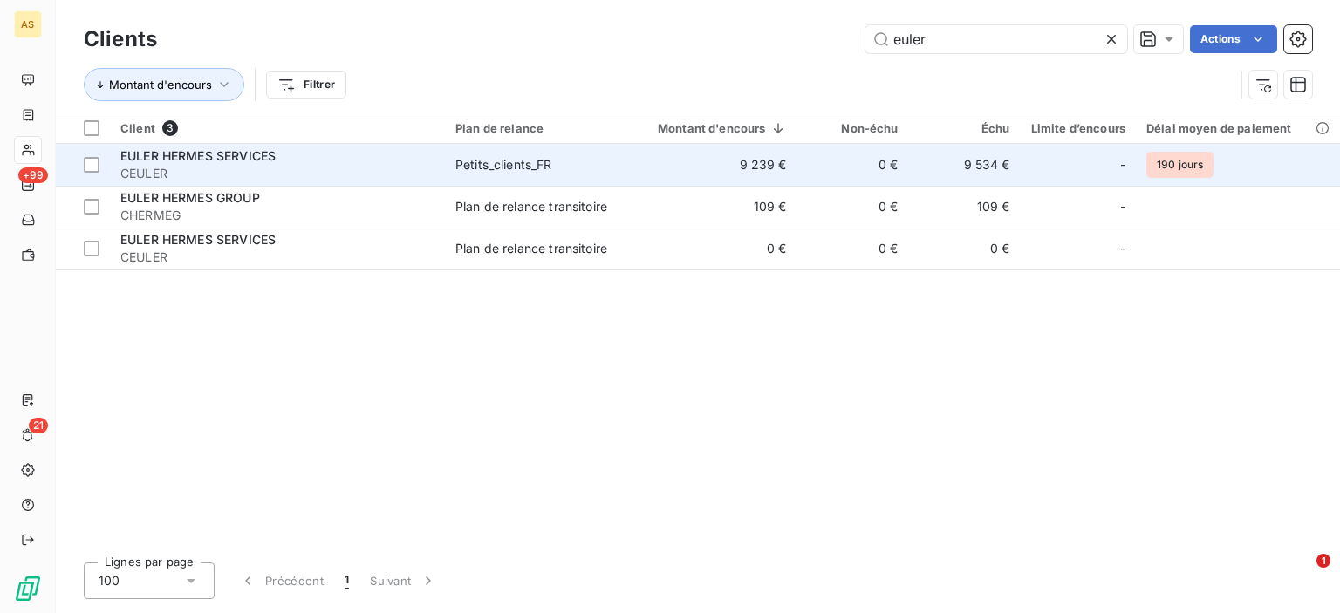
click at [205, 170] on span "CEULER" at bounding box center [277, 173] width 314 height 17
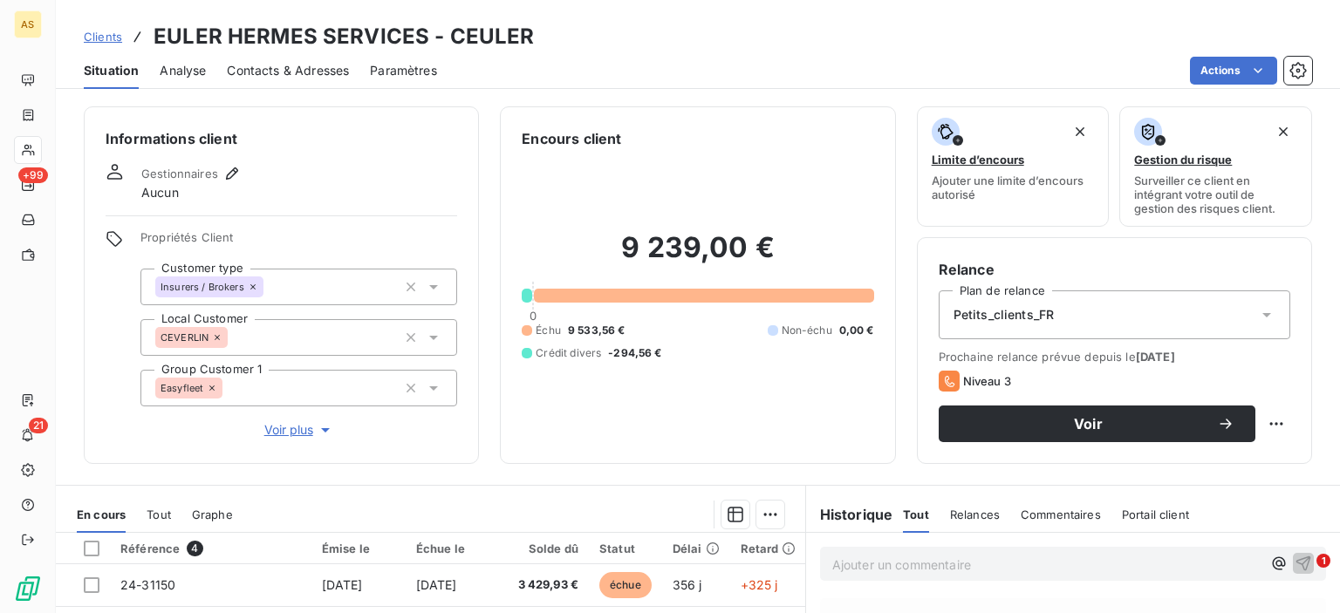
click at [100, 38] on span "Clients" at bounding box center [103, 37] width 38 height 14
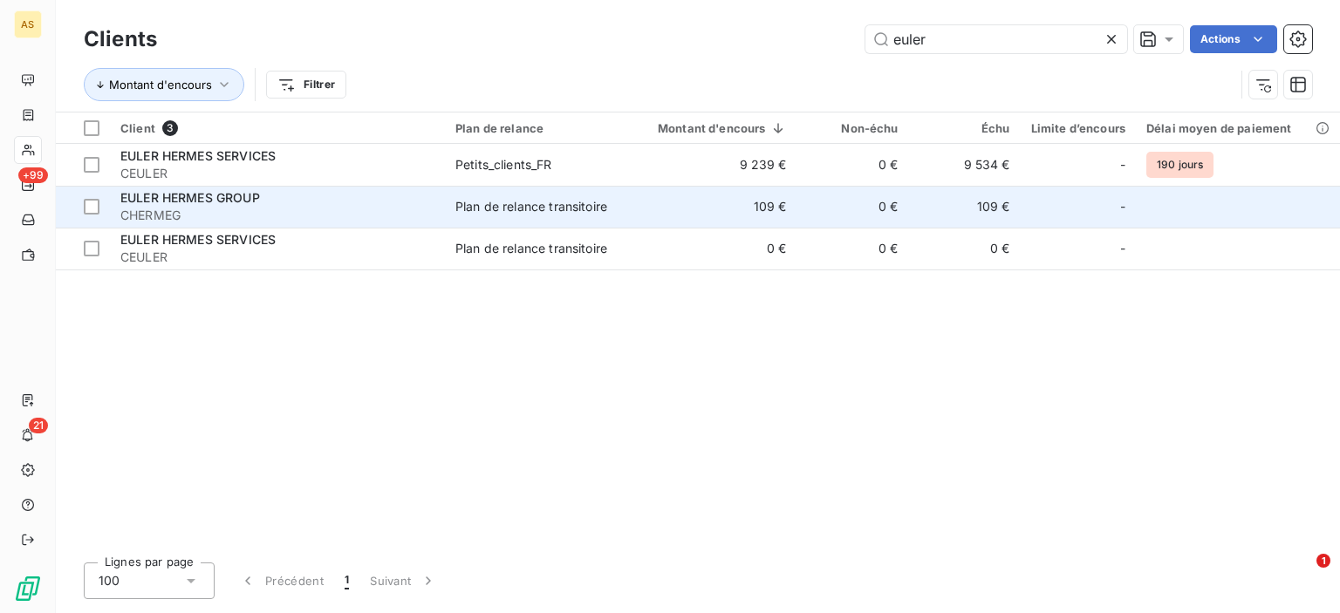
click at [201, 202] on span "EULER HERMES GROUP" at bounding box center [190, 197] width 140 height 15
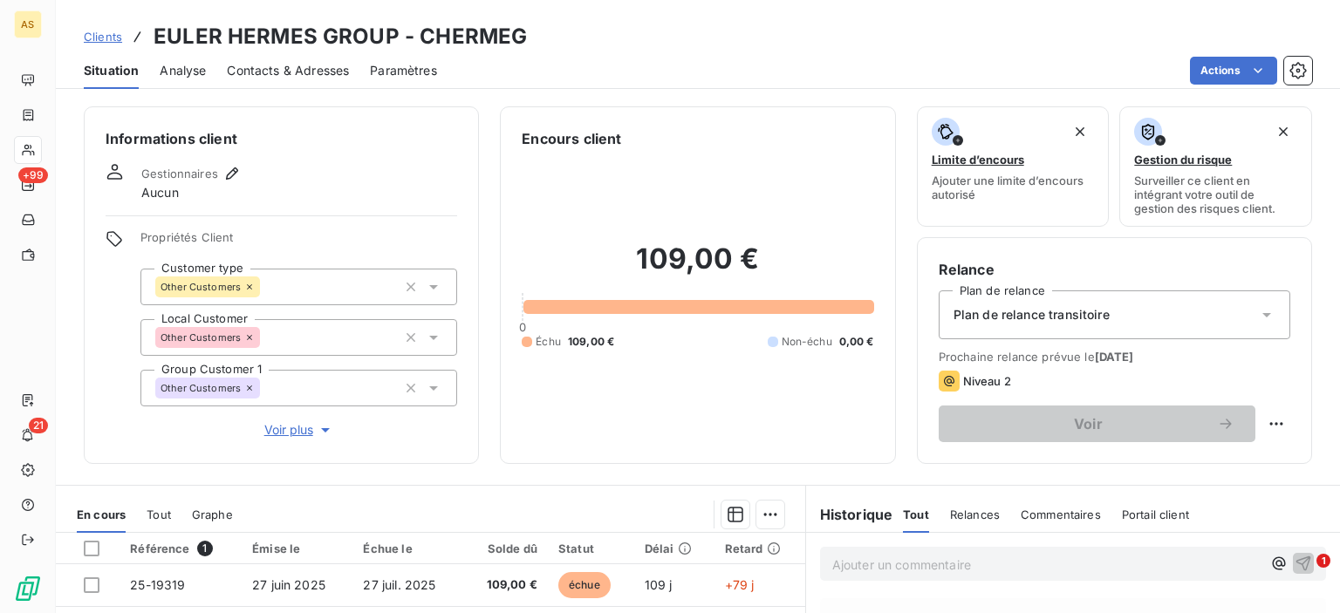
click at [412, 72] on span "Paramètres" at bounding box center [403, 70] width 67 height 17
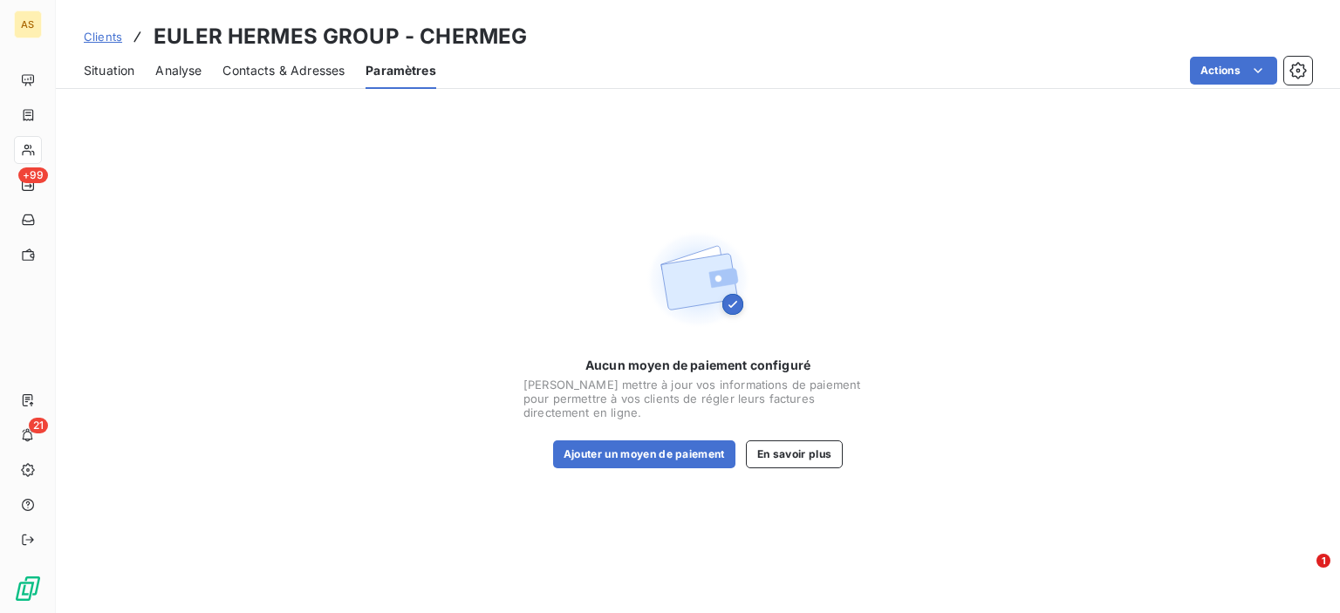
click at [307, 79] on span "Contacts & Adresses" at bounding box center [283, 70] width 122 height 17
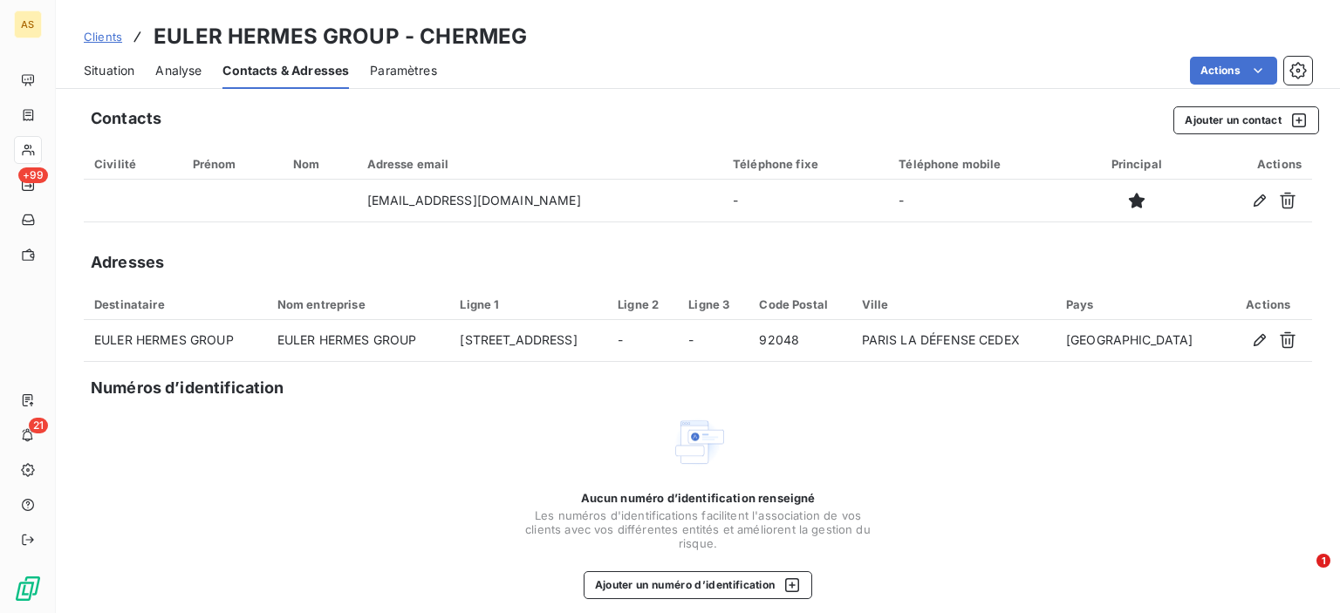
click at [169, 79] on div "Analyse" at bounding box center [178, 70] width 46 height 37
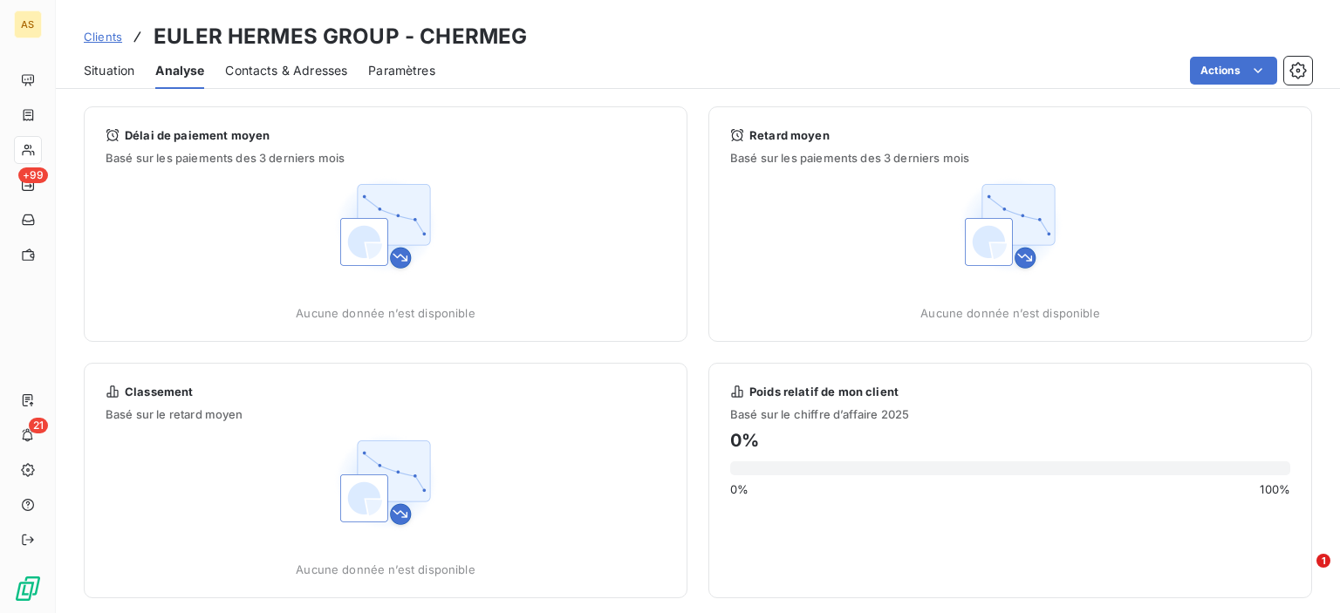
click at [115, 79] on span "Situation" at bounding box center [109, 70] width 51 height 17
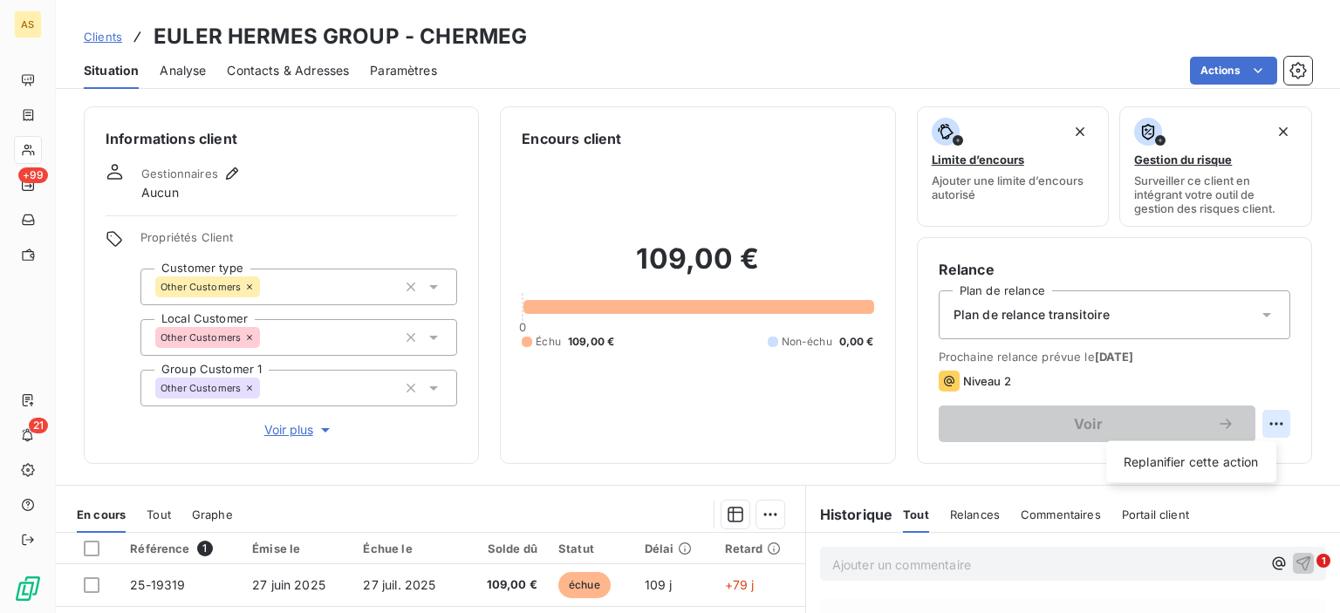
click at [1262, 415] on html "AS +99 21 Clients EULER HERMES GROUP - CHERMEG Situation Analyse Contacts & Adr…" at bounding box center [670, 306] width 1340 height 613
click at [1298, 72] on html "AS +99 21 Clients EULER HERMES GROUP - CHERMEG Situation Analyse Contacts & Adr…" at bounding box center [670, 306] width 1340 height 613
click at [1298, 72] on icon "button" at bounding box center [1297, 70] width 17 height 17
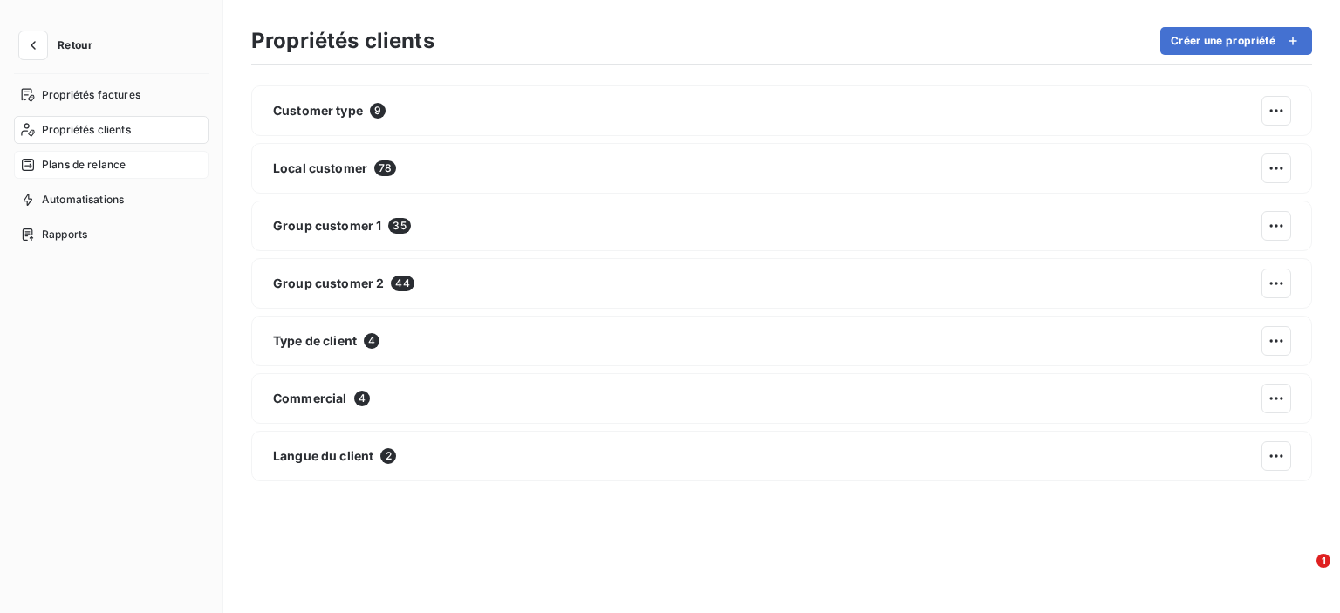
click at [120, 160] on span "Plans de relance" at bounding box center [84, 165] width 84 height 16
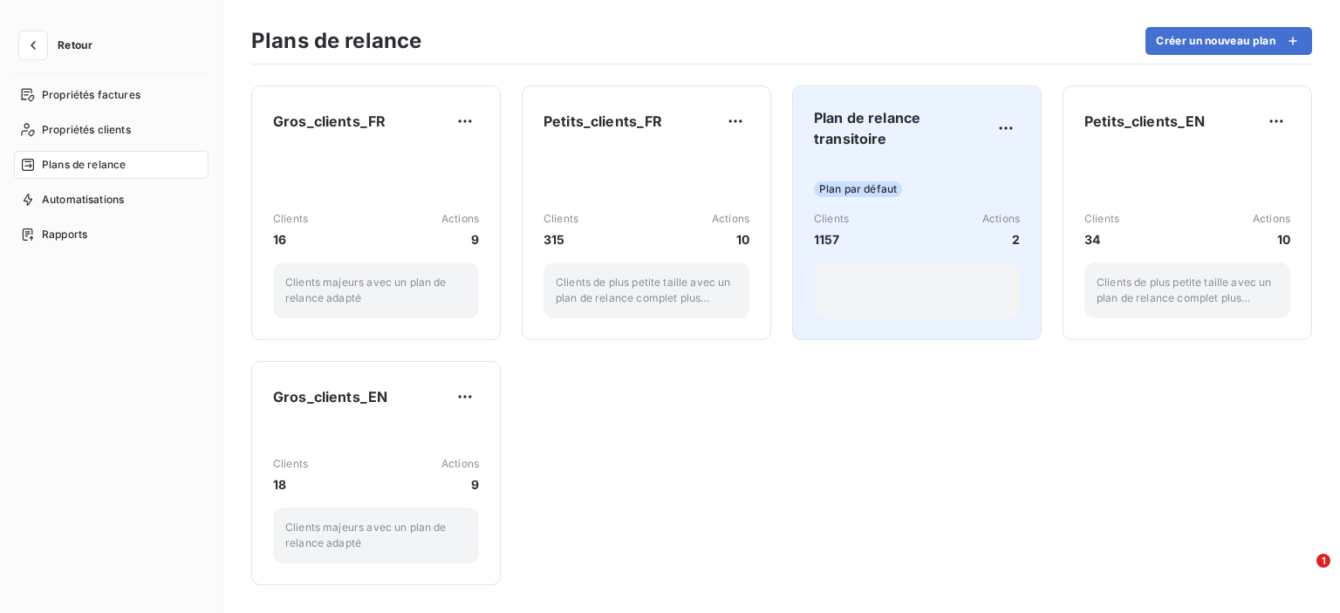
click at [913, 269] on div at bounding box center [917, 291] width 206 height 56
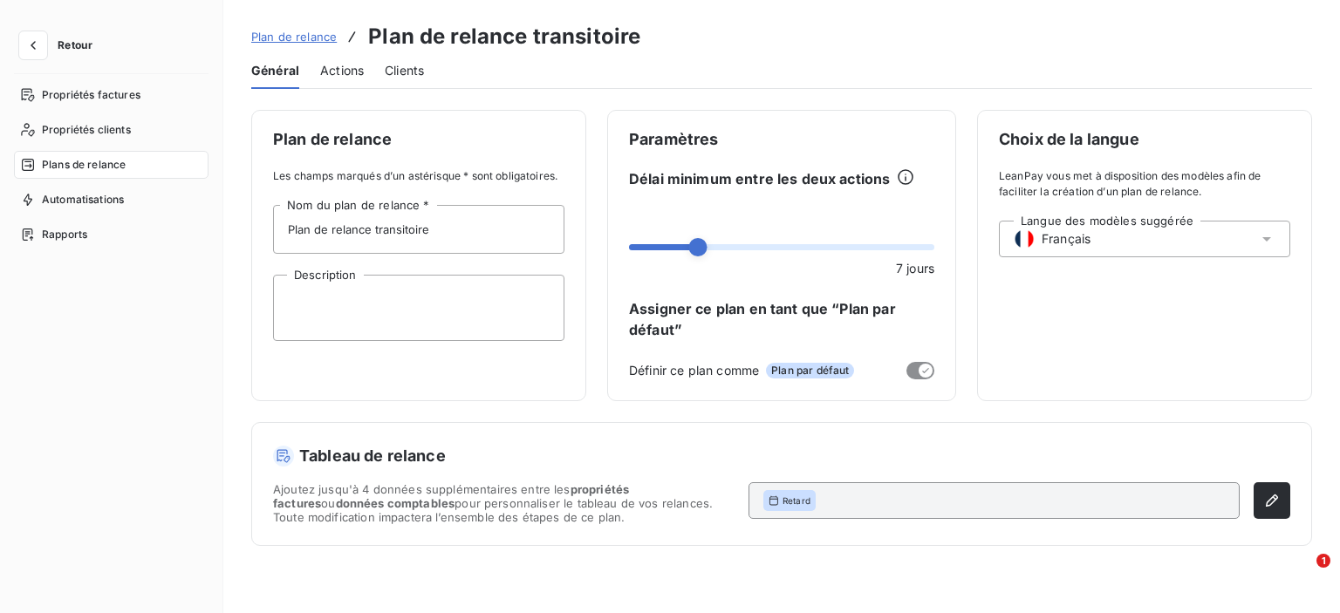
click at [344, 76] on span "Actions" at bounding box center [342, 70] width 44 height 17
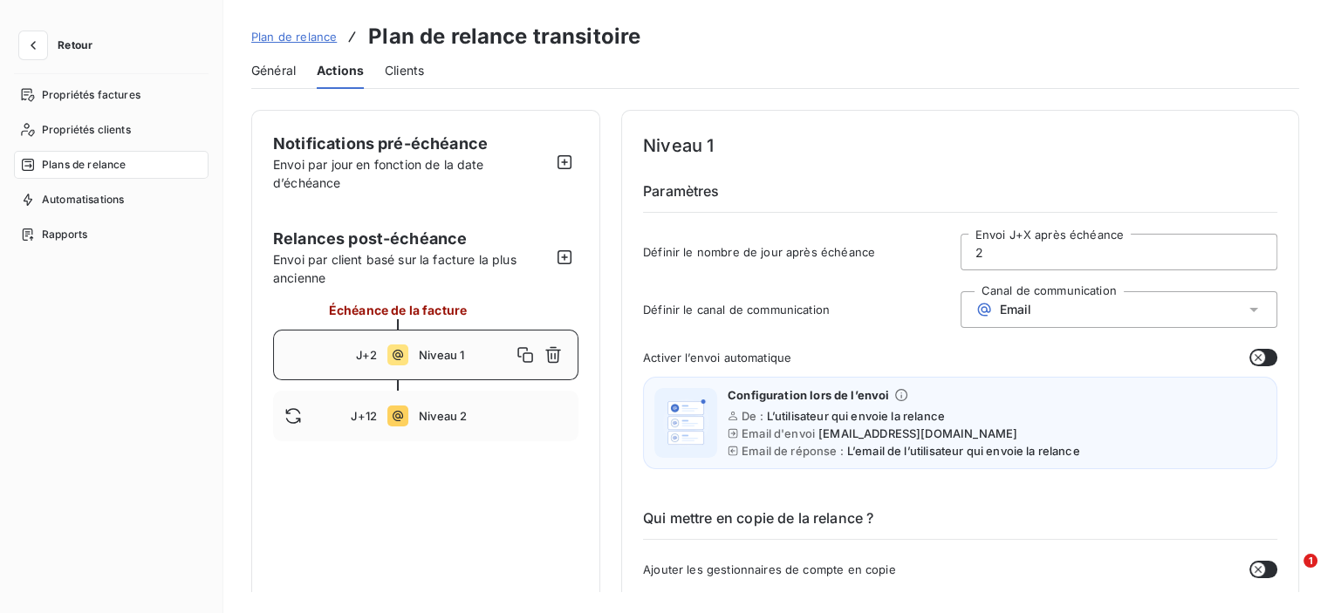
click at [273, 72] on span "Général" at bounding box center [273, 70] width 44 height 17
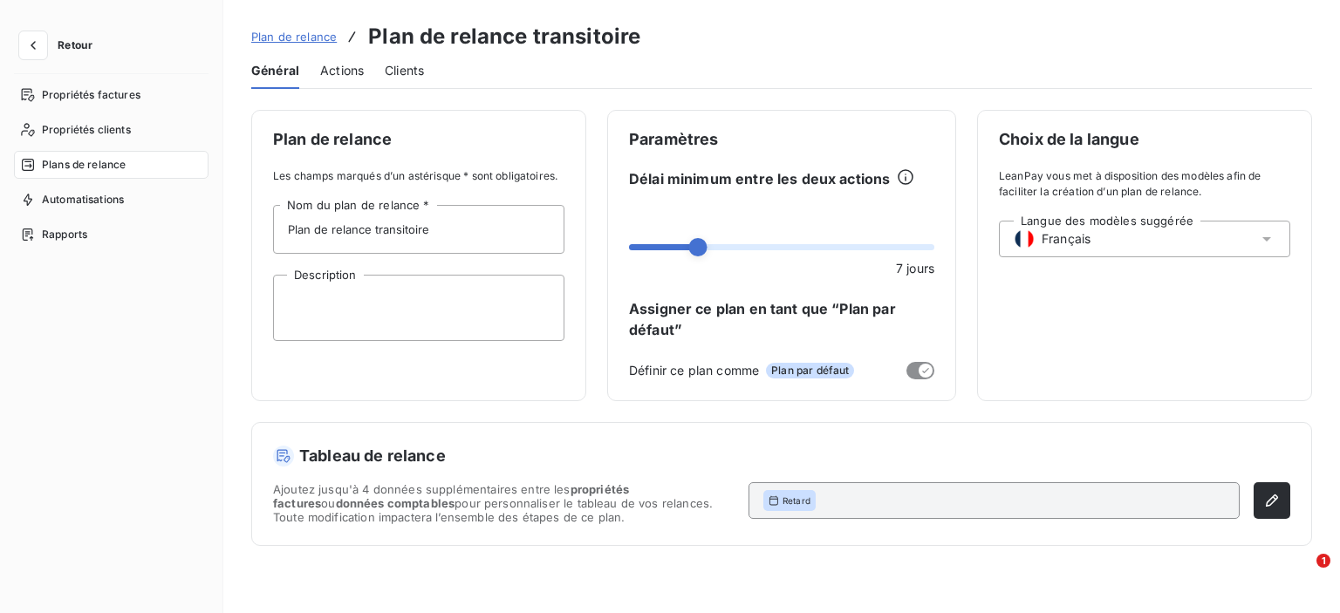
click at [277, 37] on span "Plan de relance" at bounding box center [293, 37] width 85 height 14
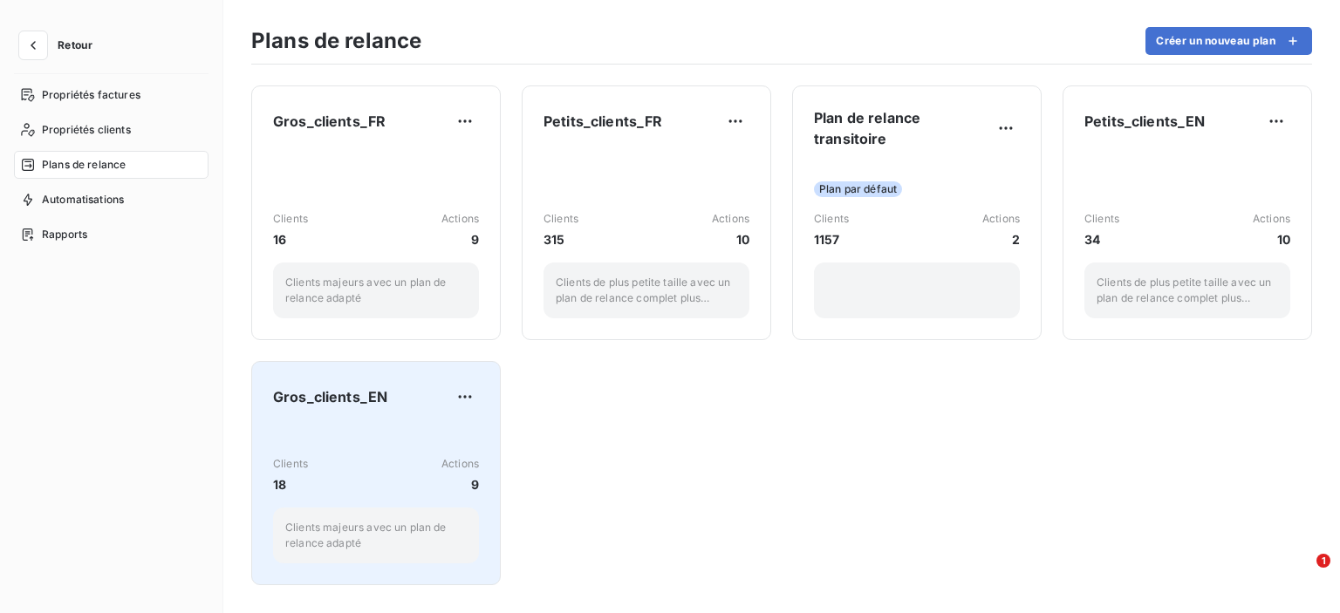
click at [348, 470] on div "Clients 18 Actions 9" at bounding box center [376, 475] width 206 height 38
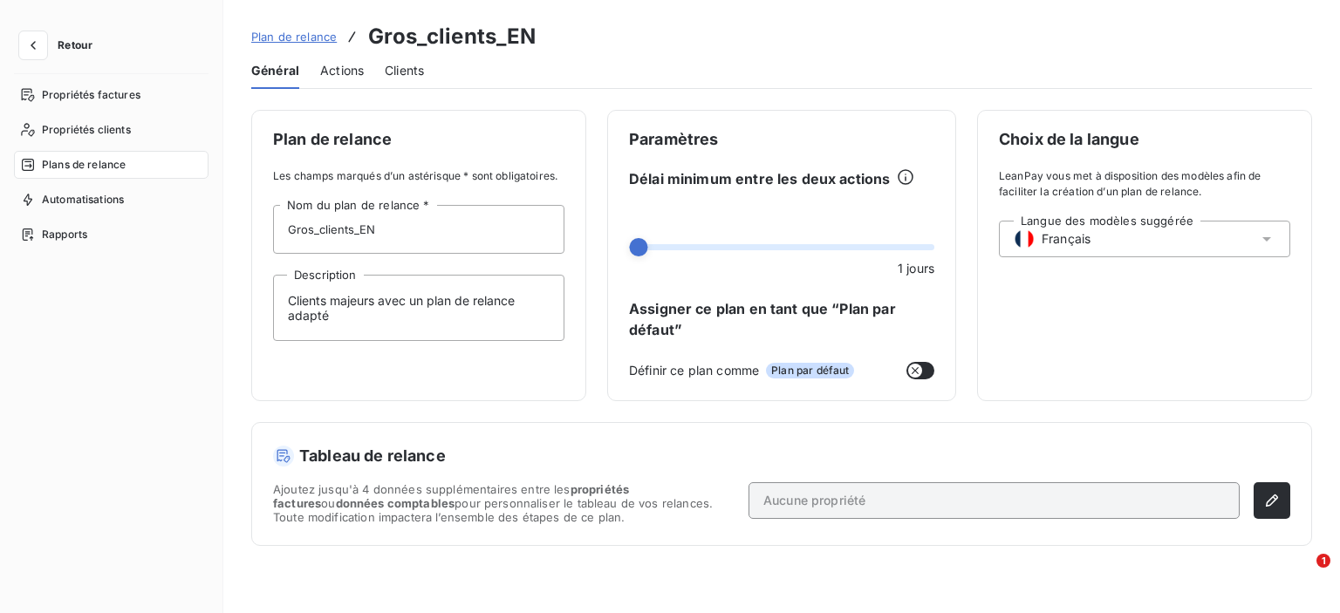
click at [82, 164] on span "Plans de relance" at bounding box center [84, 165] width 84 height 16
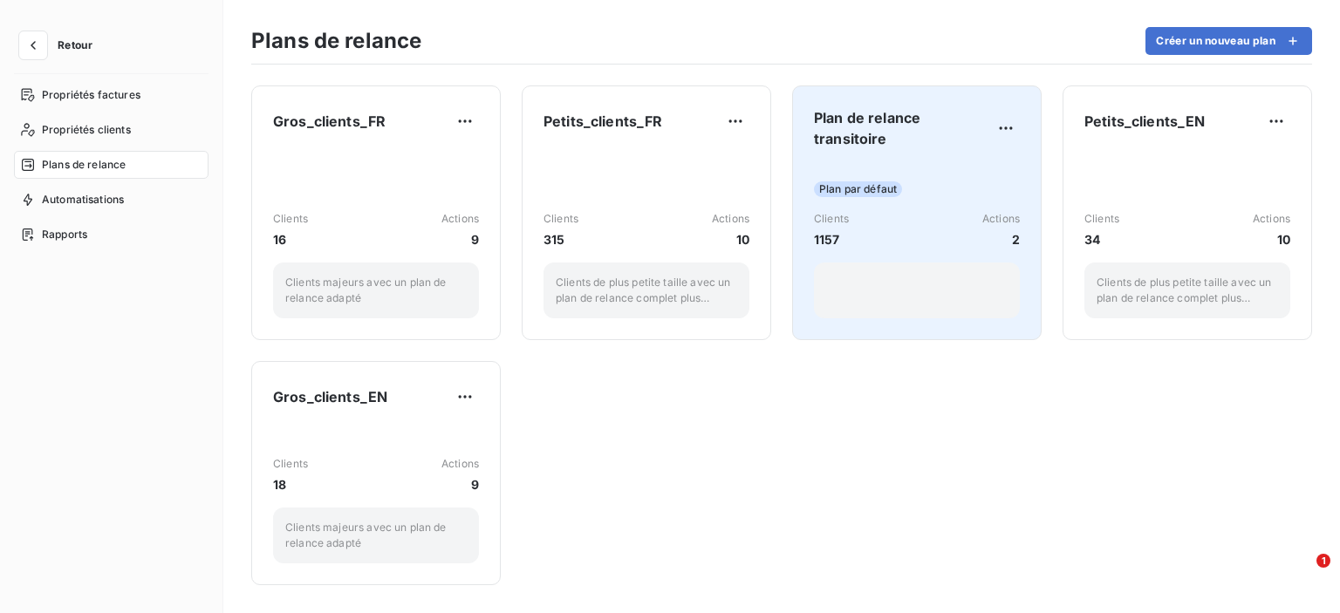
click at [887, 123] on span "Plan de relance transitoire" at bounding box center [903, 128] width 178 height 42
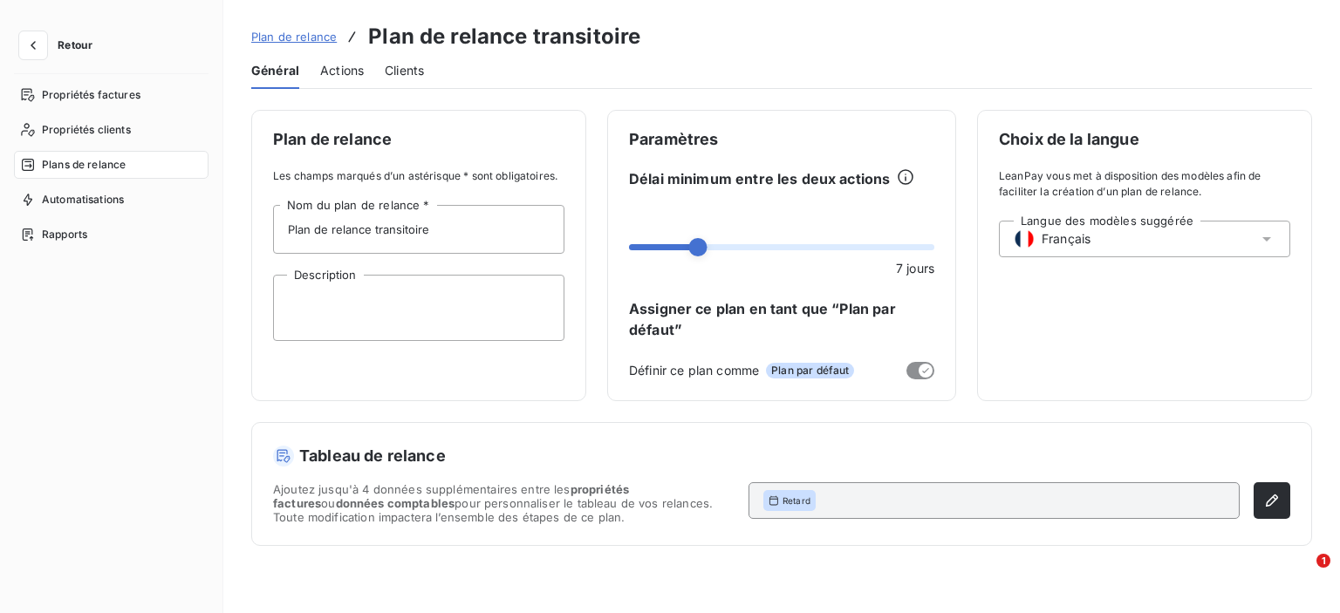
click at [80, 164] on span "Plans de relance" at bounding box center [84, 165] width 84 height 16
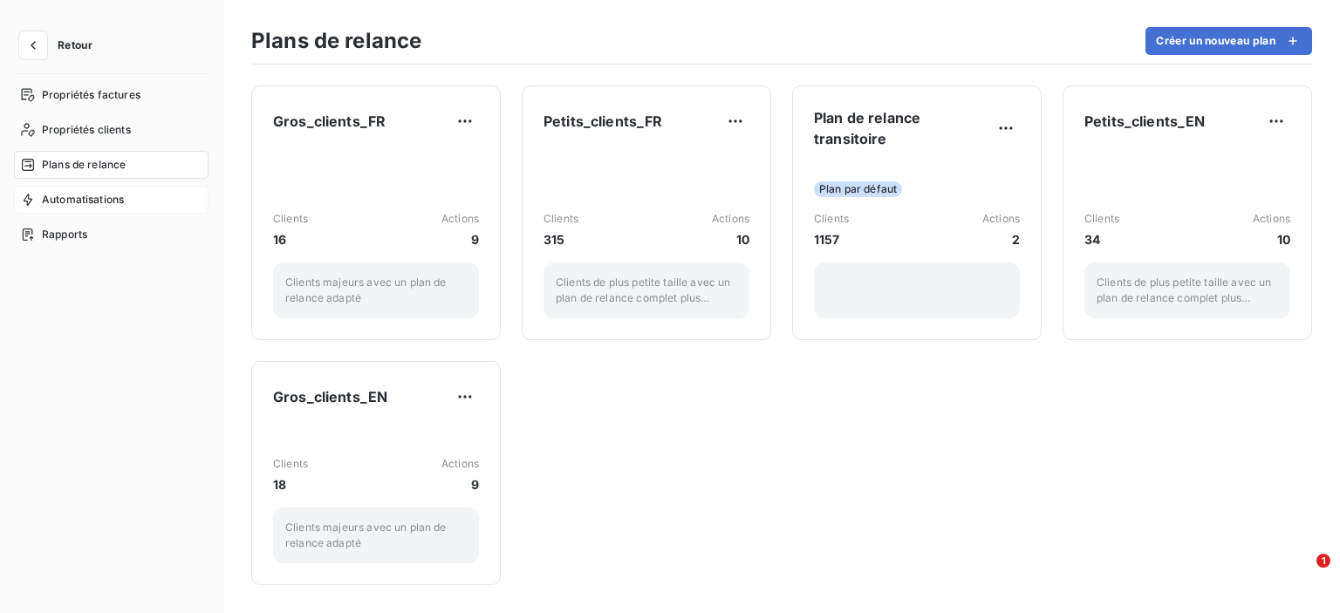
click at [59, 205] on span "Automatisations" at bounding box center [83, 200] width 82 height 16
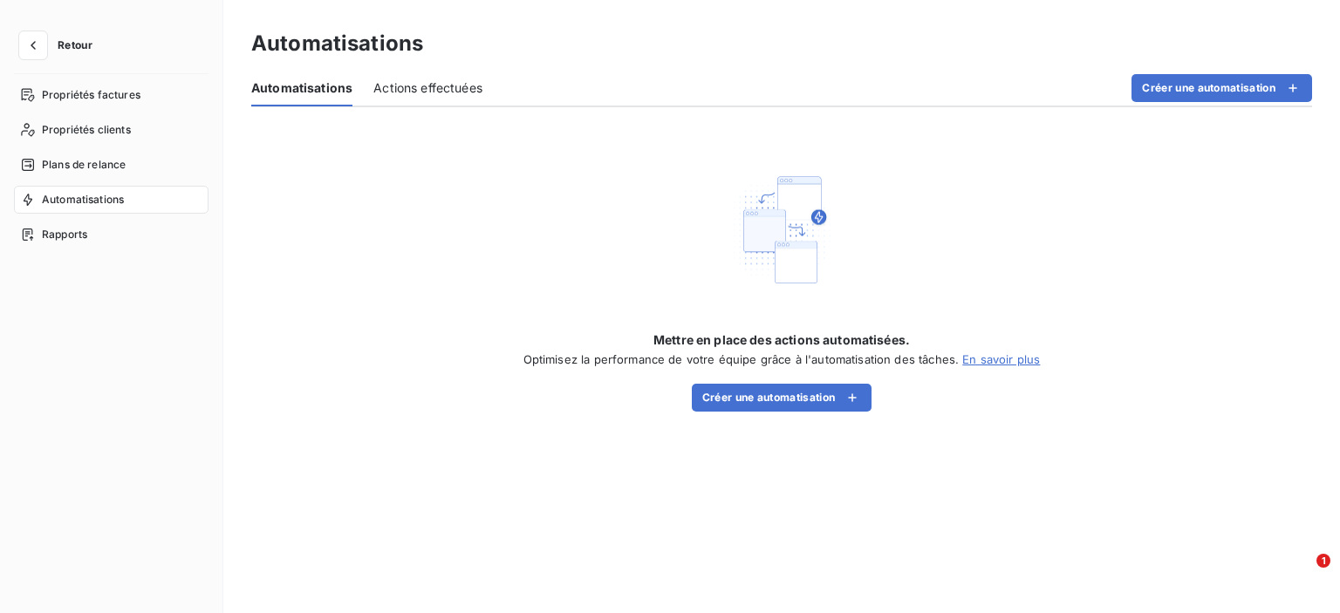
click at [416, 84] on span "Actions effectuées" at bounding box center [427, 87] width 109 height 17
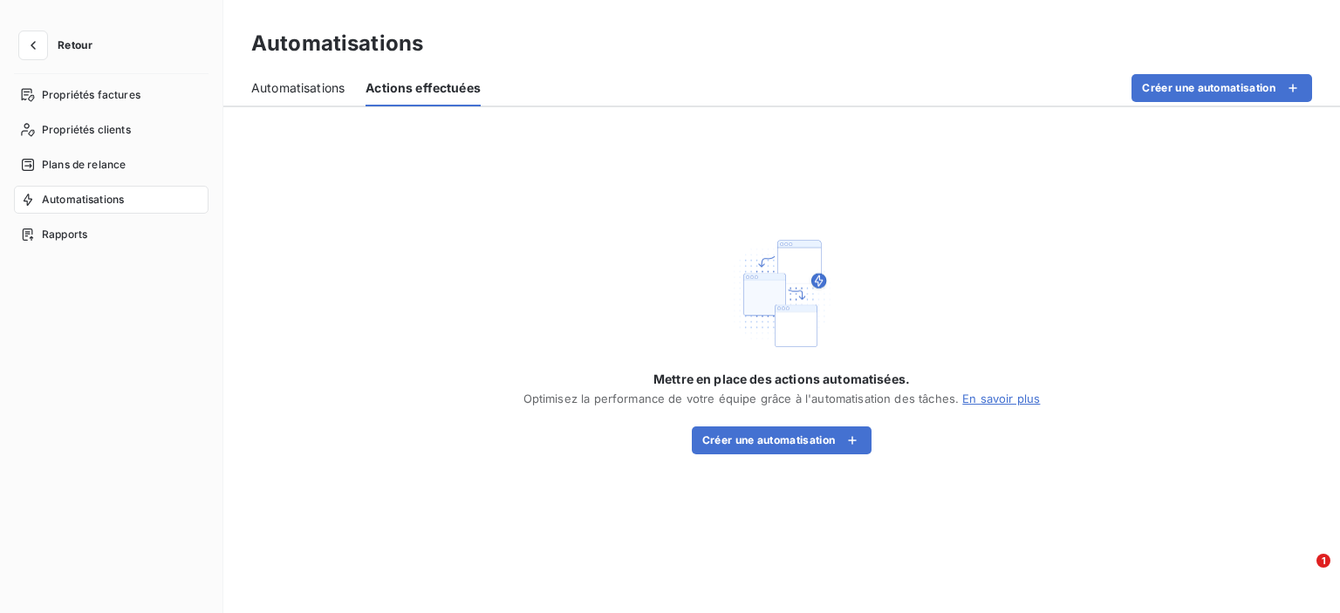
click at [285, 91] on span "Automatisations" at bounding box center [297, 87] width 93 height 17
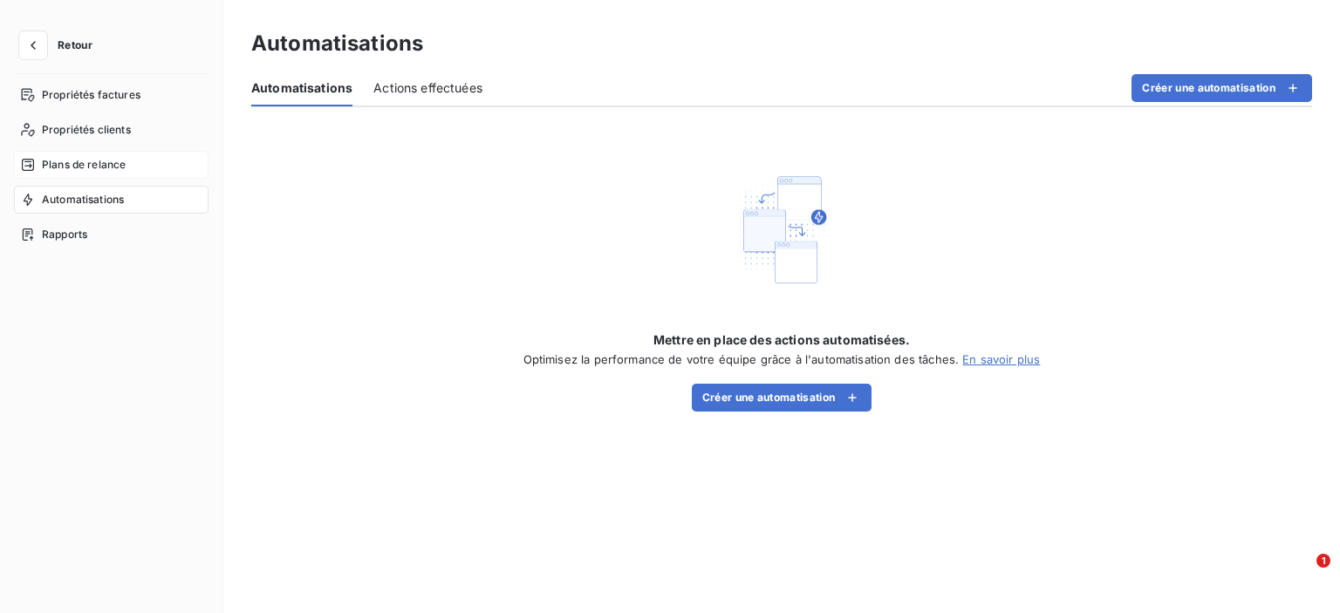
click at [84, 162] on span "Plans de relance" at bounding box center [84, 165] width 84 height 16
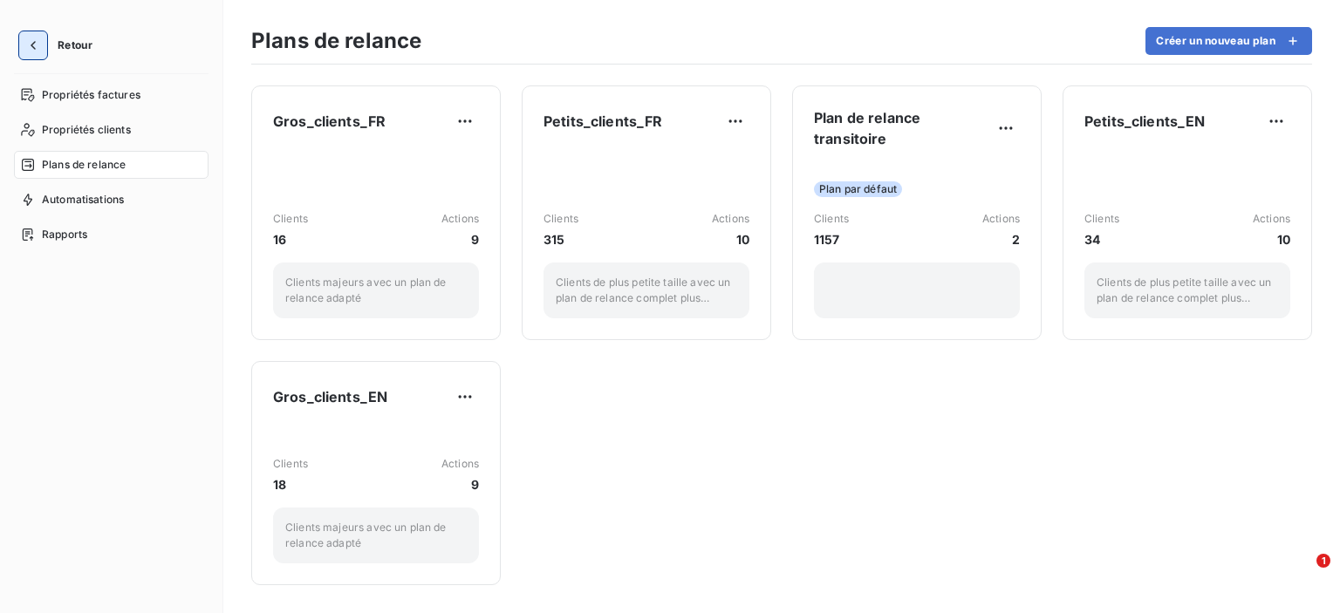
click at [28, 48] on icon "button" at bounding box center [32, 45] width 17 height 17
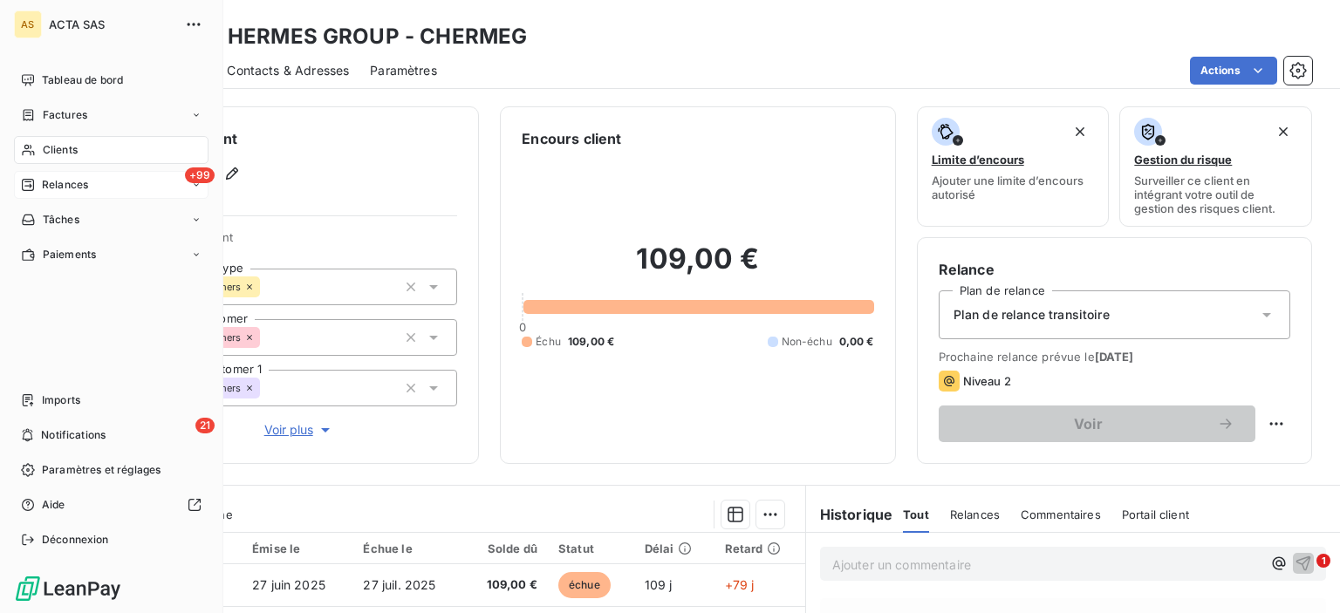
click at [66, 181] on span "Relances" at bounding box center [65, 185] width 46 height 16
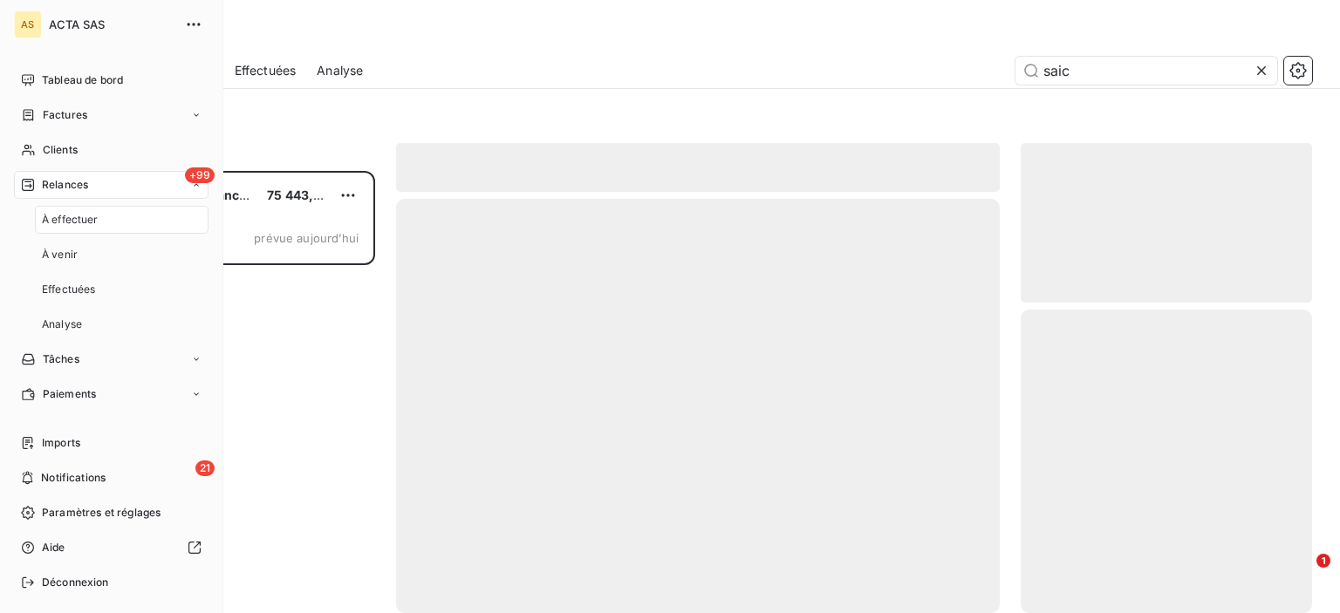
scroll to position [429, 277]
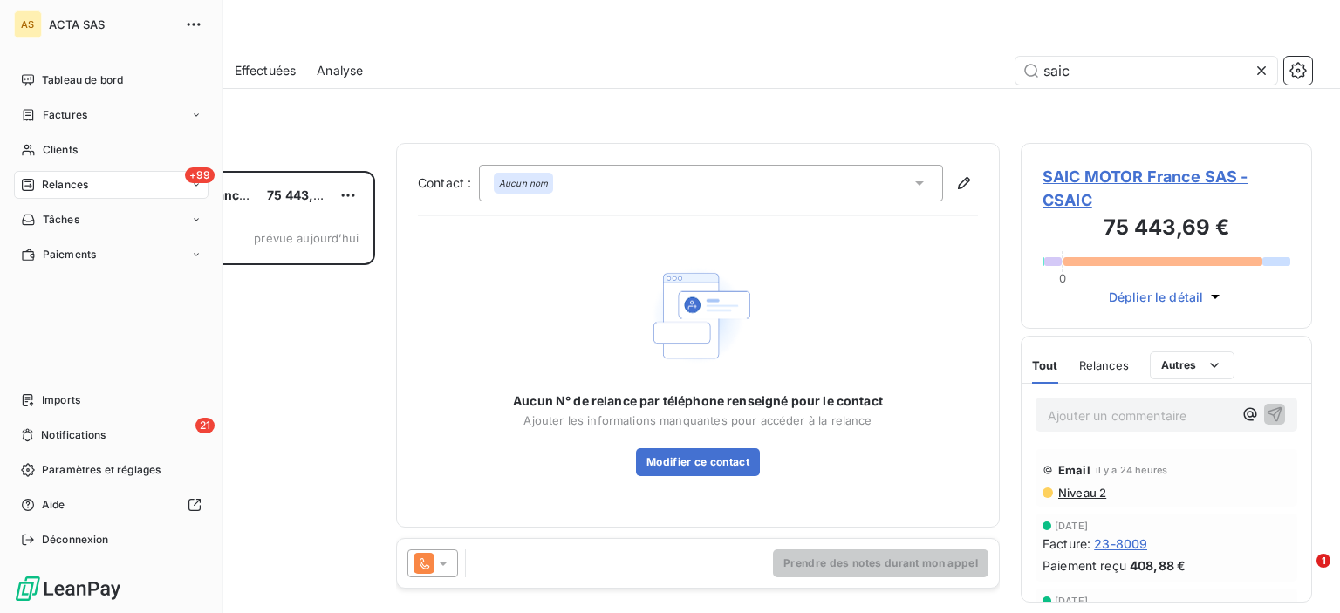
click at [195, 187] on icon at bounding box center [196, 185] width 10 height 10
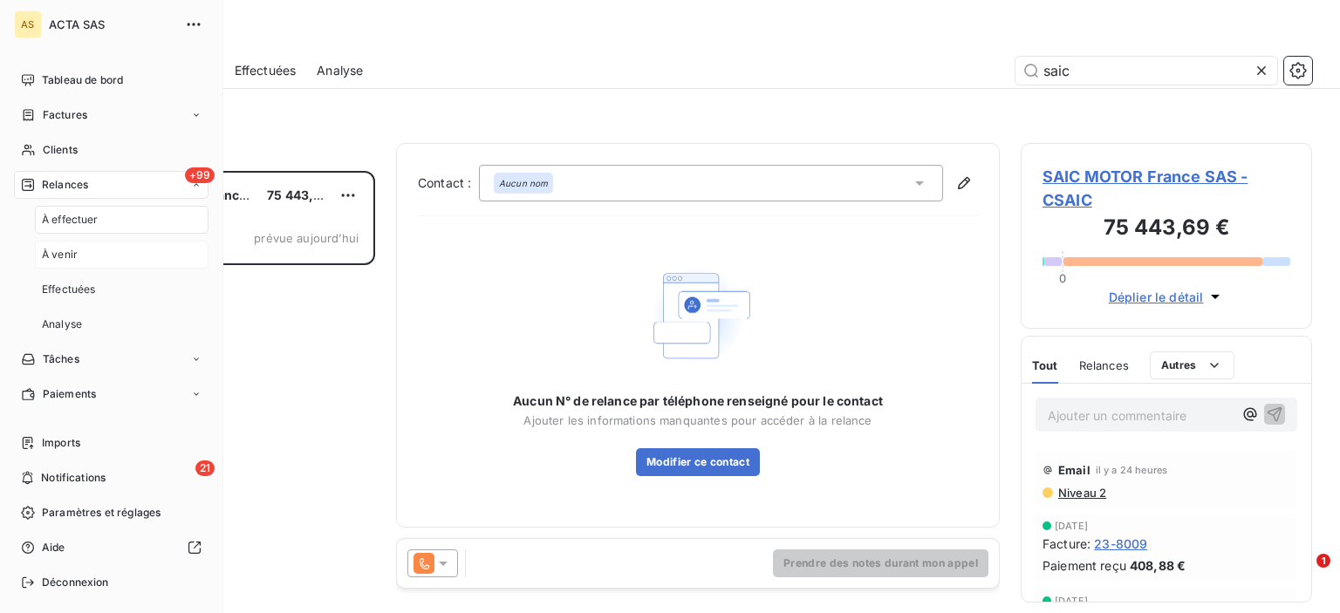
click at [68, 257] on span "À venir" at bounding box center [60, 255] width 36 height 16
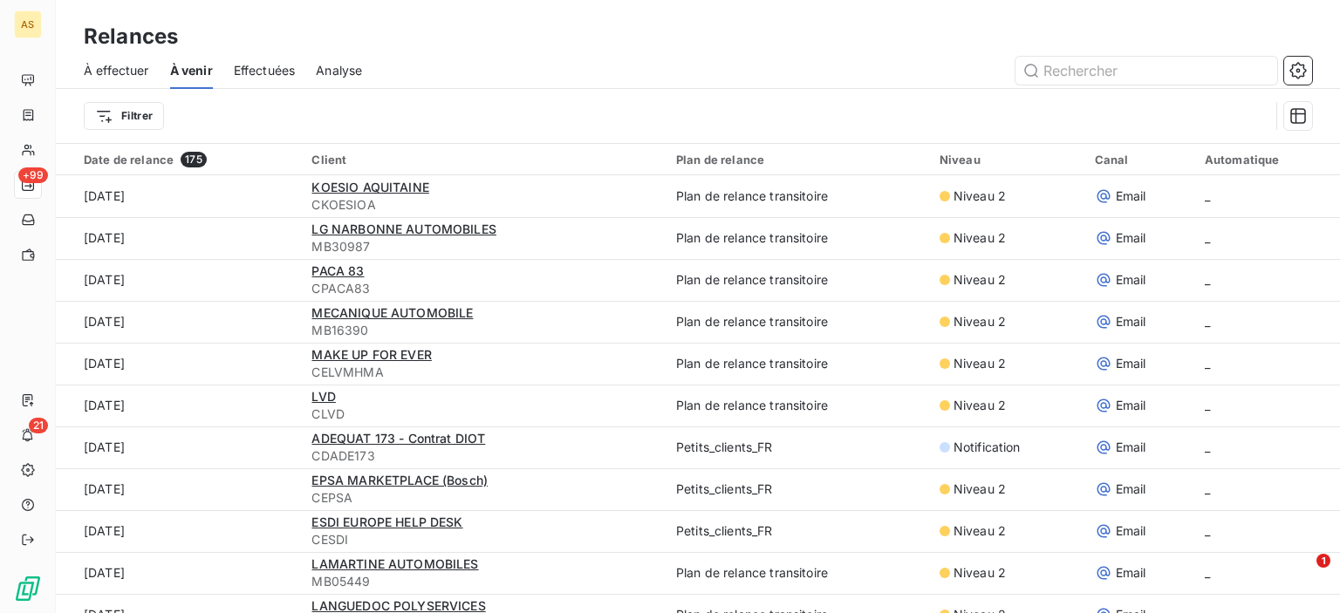
click at [115, 72] on span "À effectuer" at bounding box center [116, 70] width 65 height 17
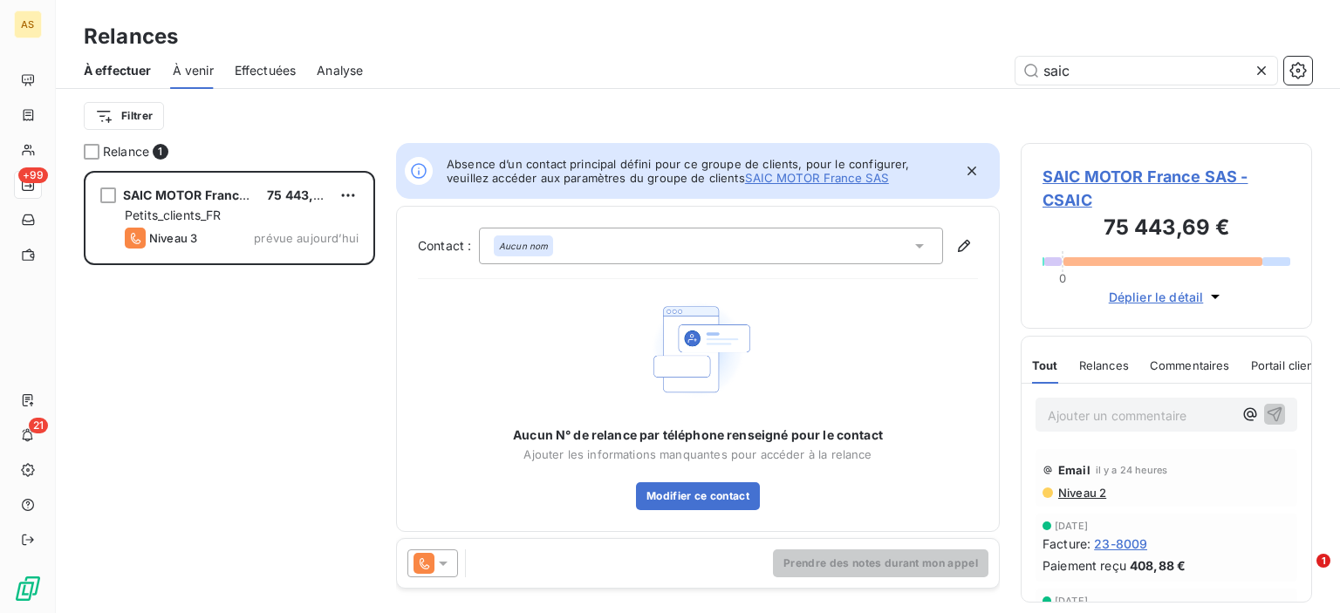
scroll to position [14, 14]
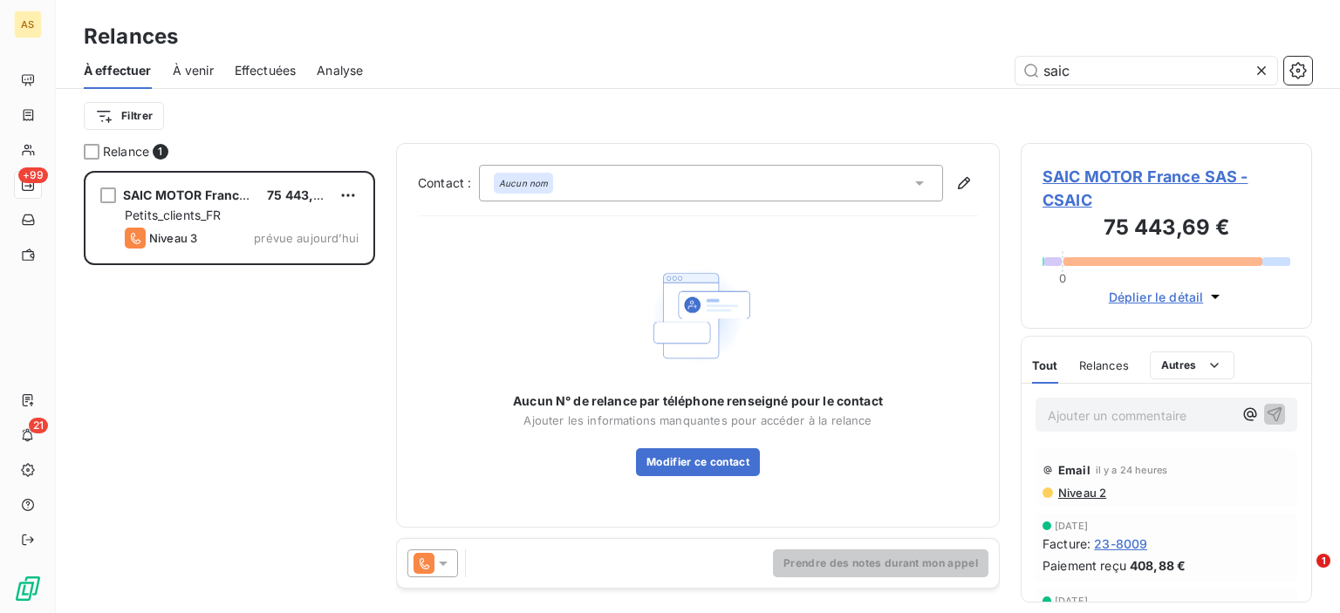
click at [195, 69] on span "À venir" at bounding box center [193, 70] width 41 height 17
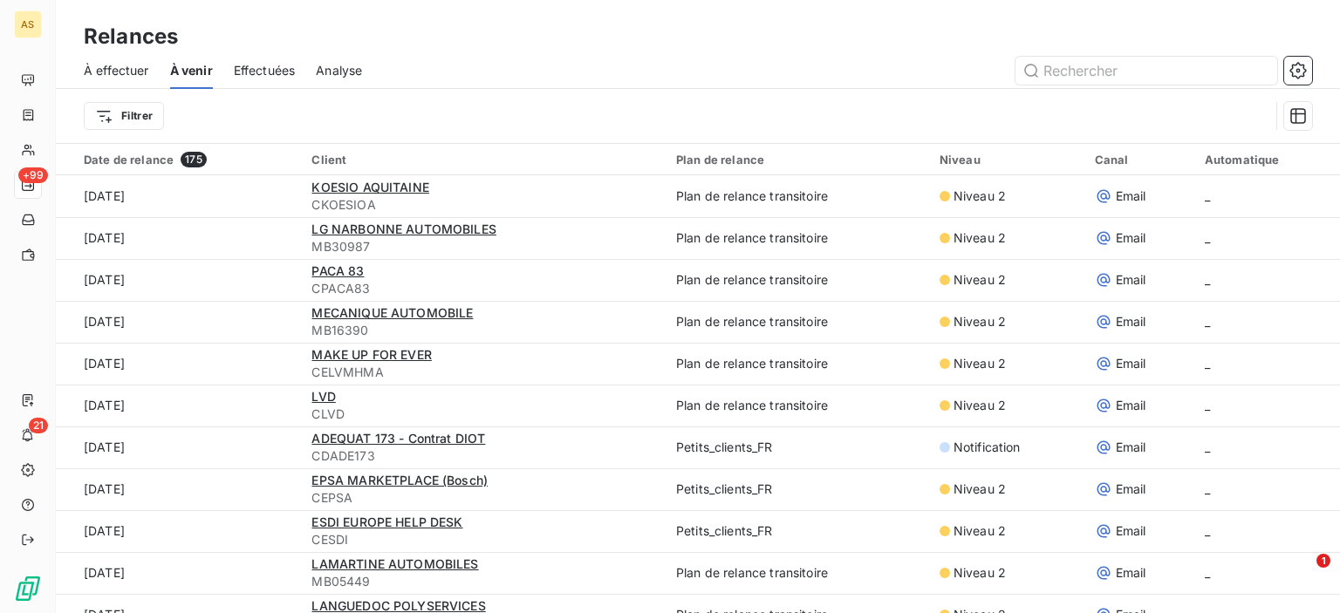
click at [253, 73] on span "Effectuées" at bounding box center [265, 70] width 62 height 17
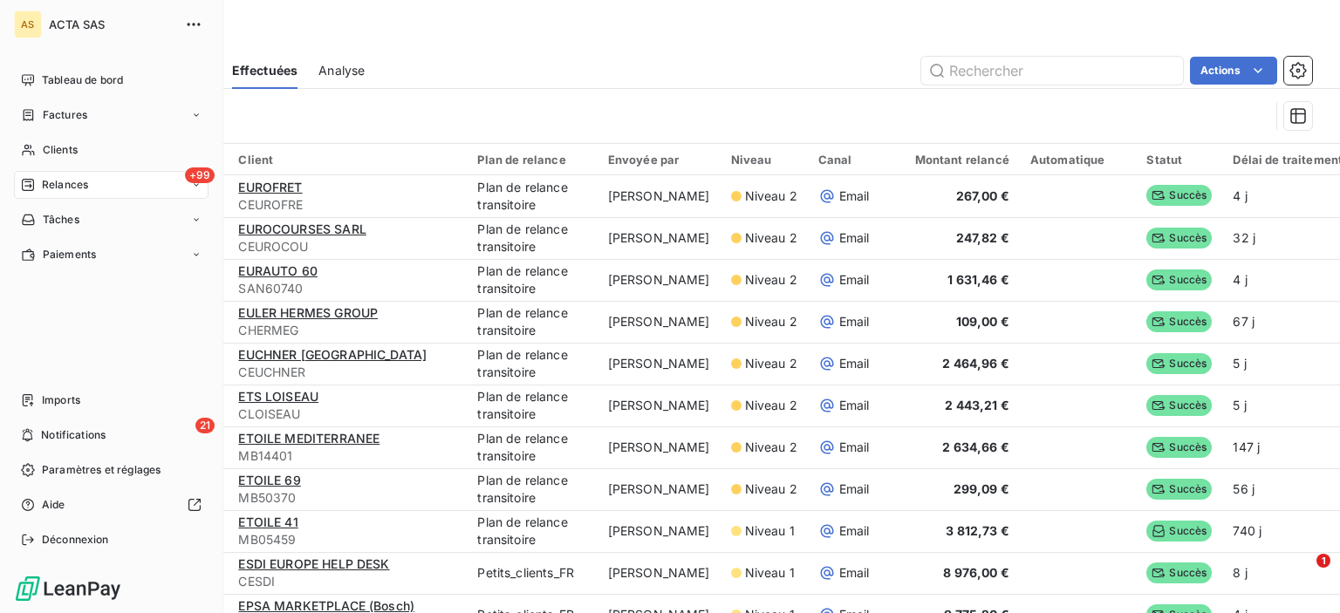
click at [198, 181] on span "+99" at bounding box center [200, 175] width 30 height 16
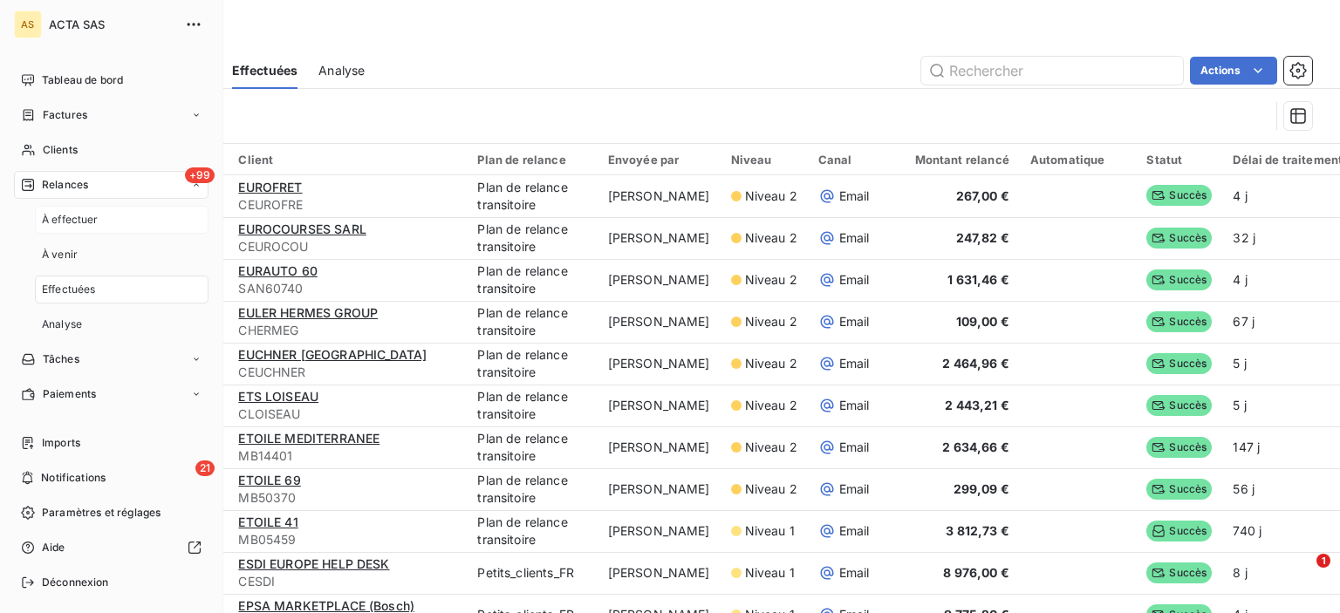
click at [91, 215] on span "À effectuer" at bounding box center [70, 220] width 57 height 16
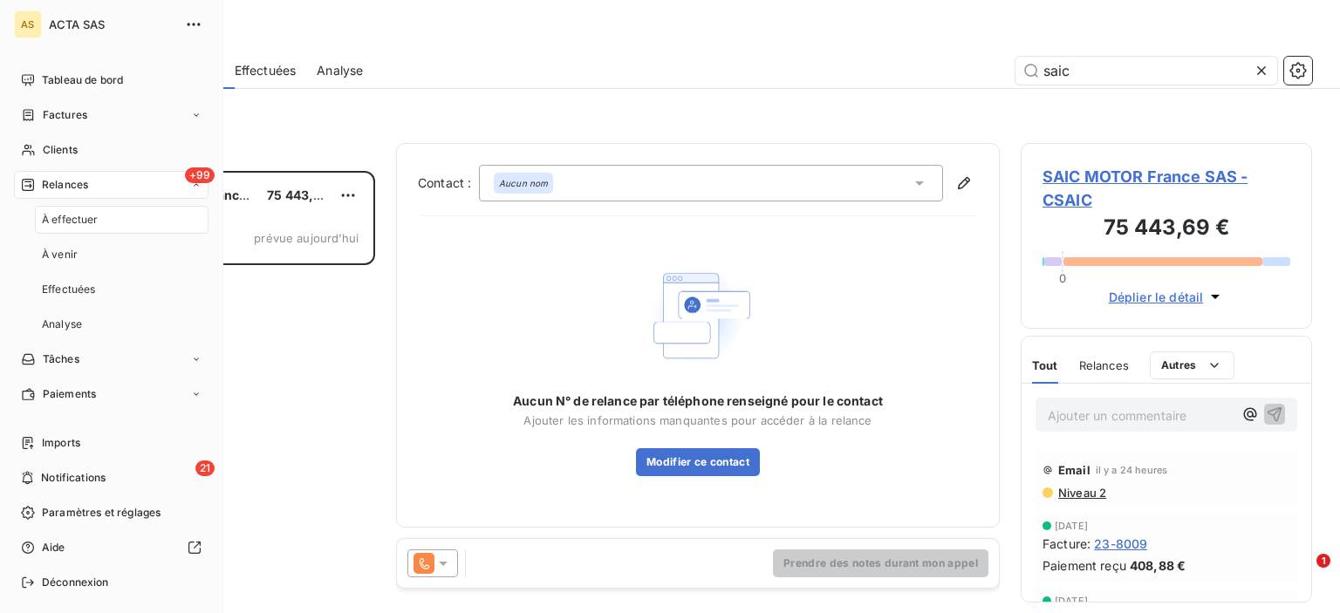
scroll to position [429, 277]
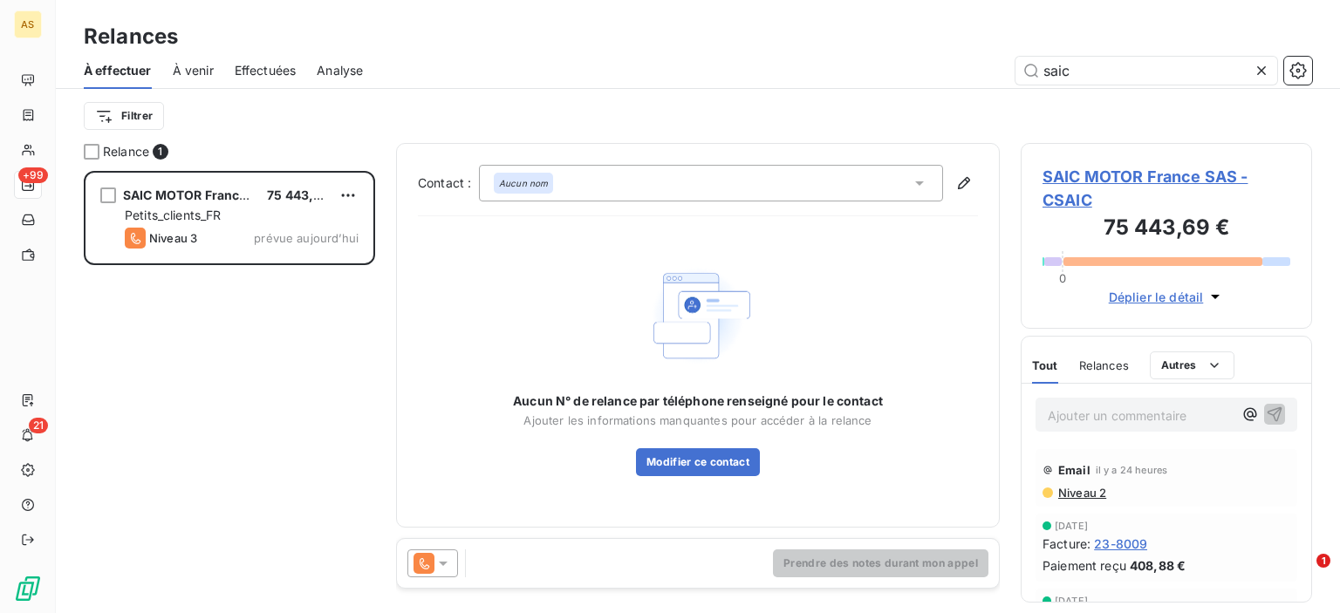
click at [477, 59] on div "saic" at bounding box center [848, 71] width 928 height 28
click at [199, 76] on span "À venir" at bounding box center [193, 70] width 41 height 17
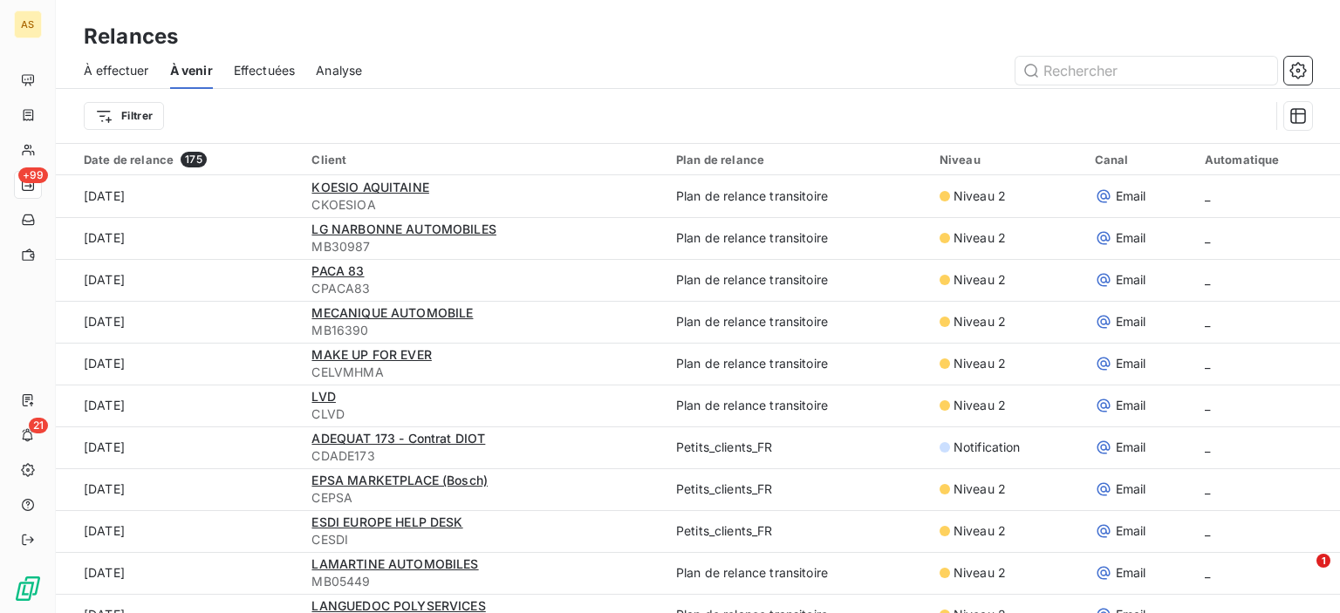
click at [263, 69] on span "Effectuées" at bounding box center [265, 70] width 62 height 17
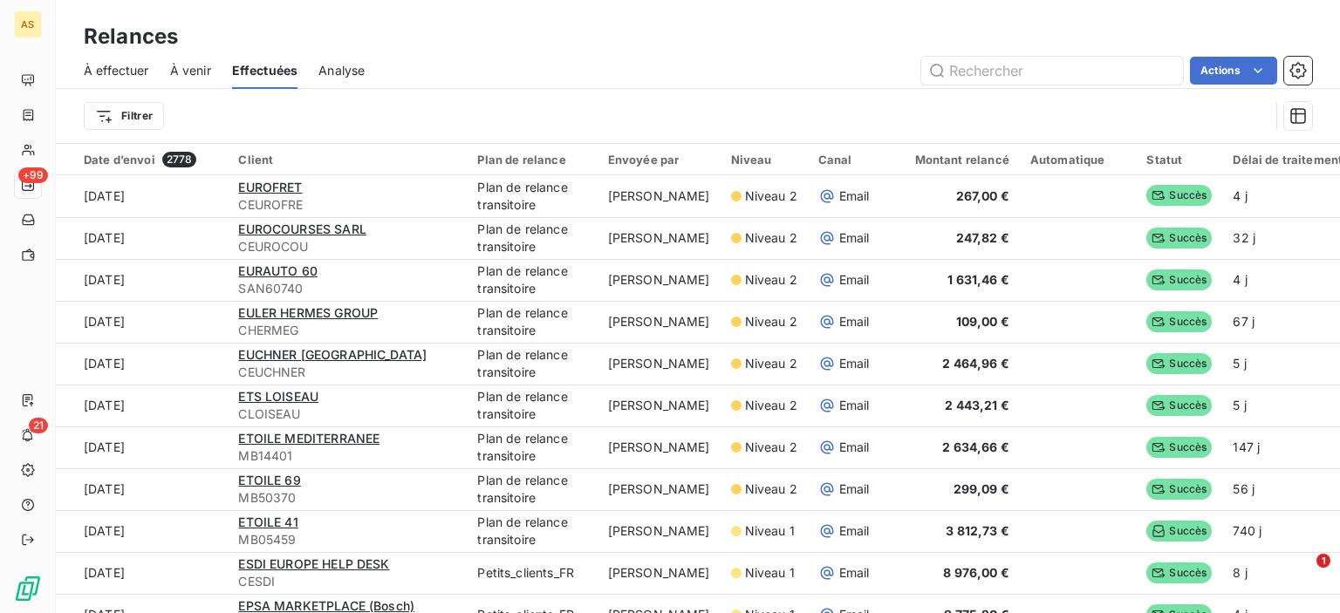
click at [348, 65] on span "Analyse" at bounding box center [341, 70] width 46 height 17
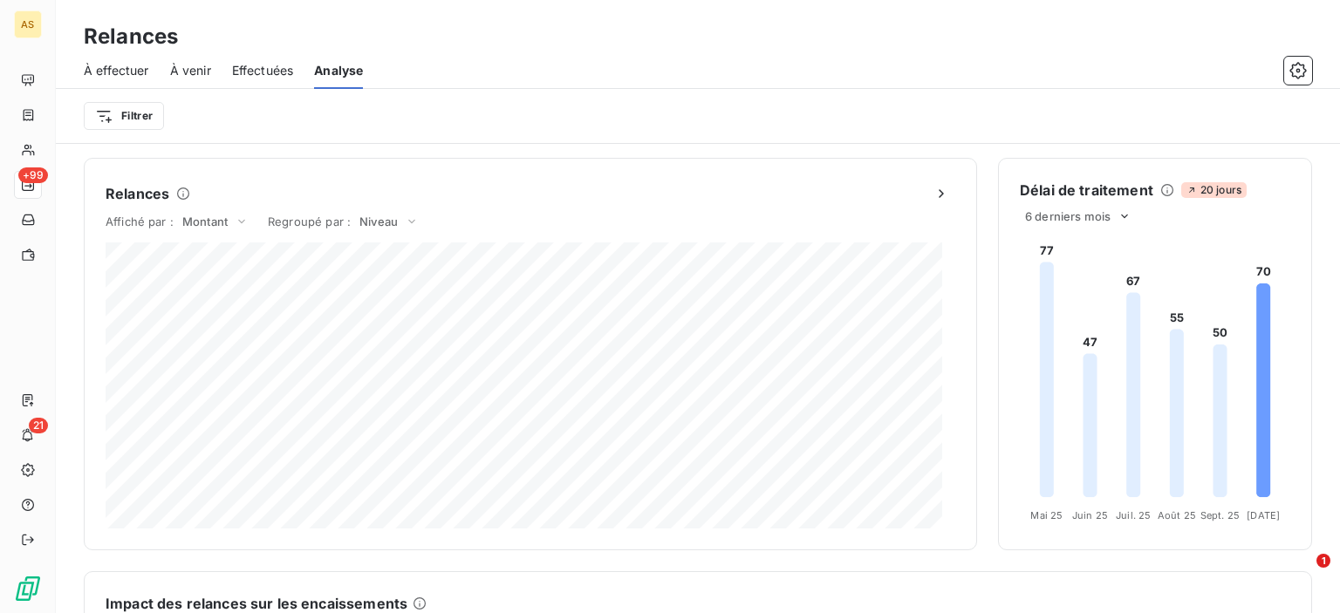
click at [192, 66] on span "À venir" at bounding box center [190, 70] width 41 height 17
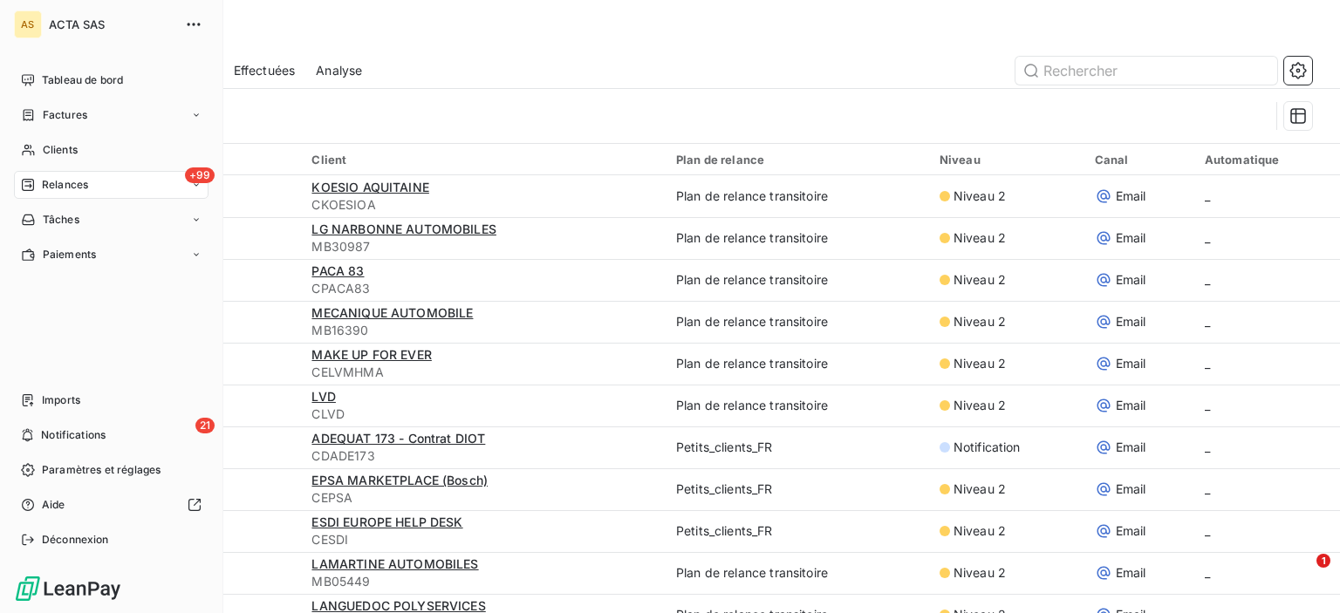
click at [195, 187] on icon at bounding box center [196, 185] width 10 height 10
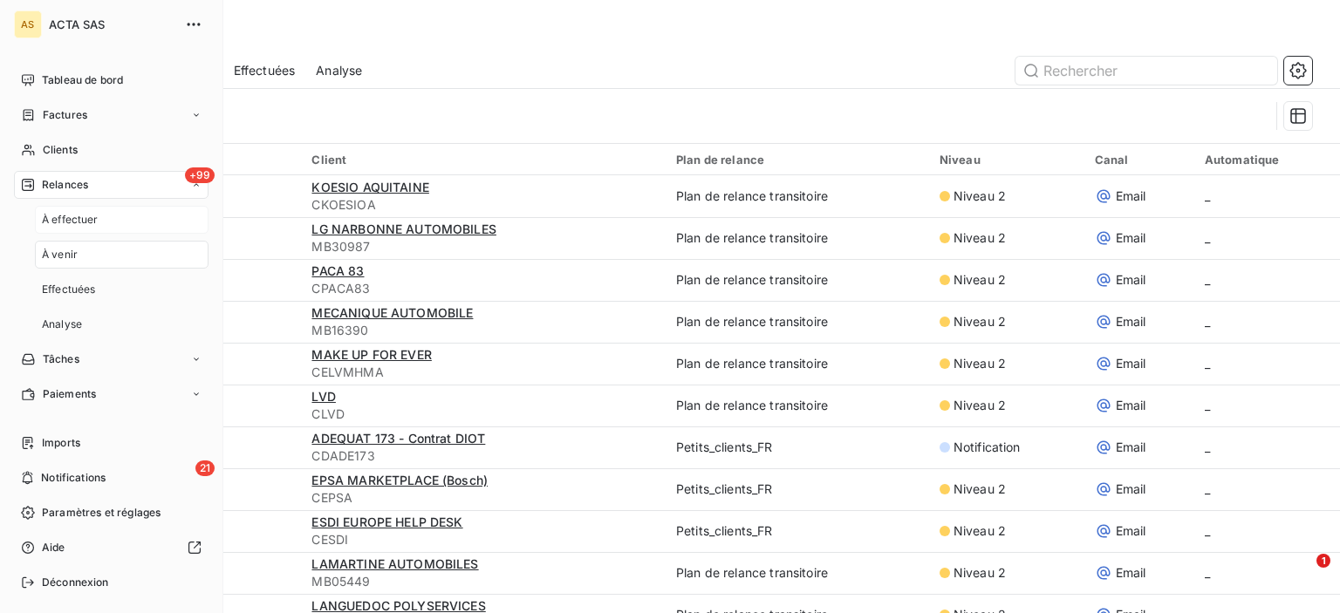
click at [90, 215] on span "À effectuer" at bounding box center [70, 220] width 57 height 16
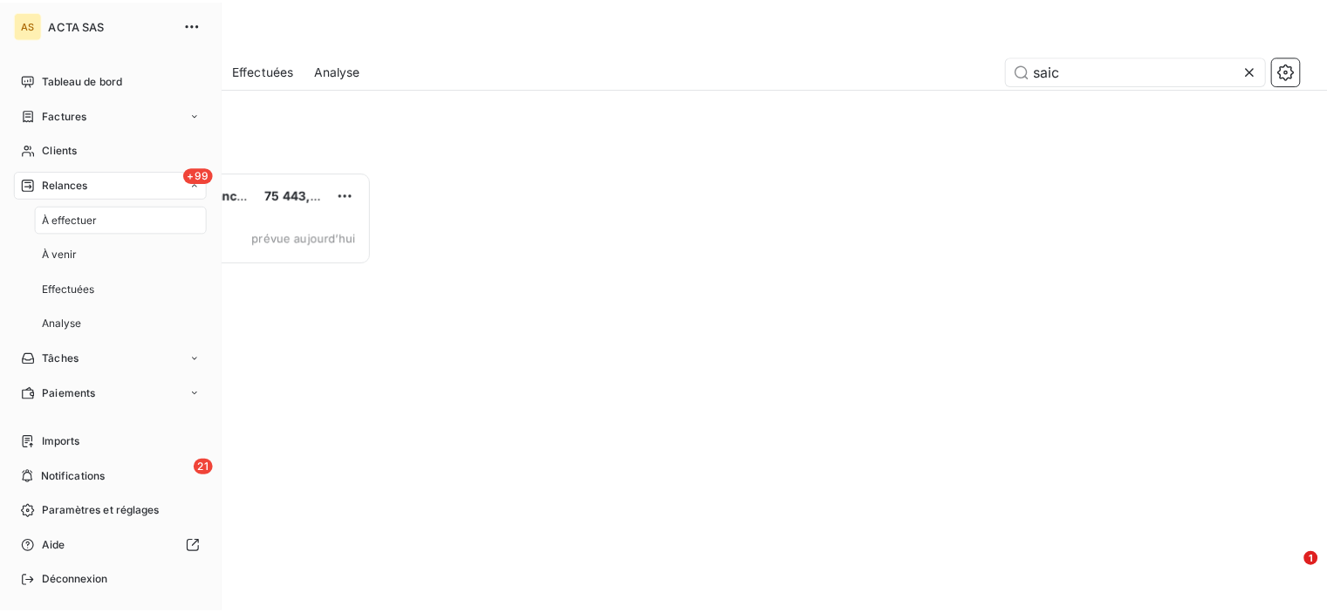
scroll to position [429, 277]
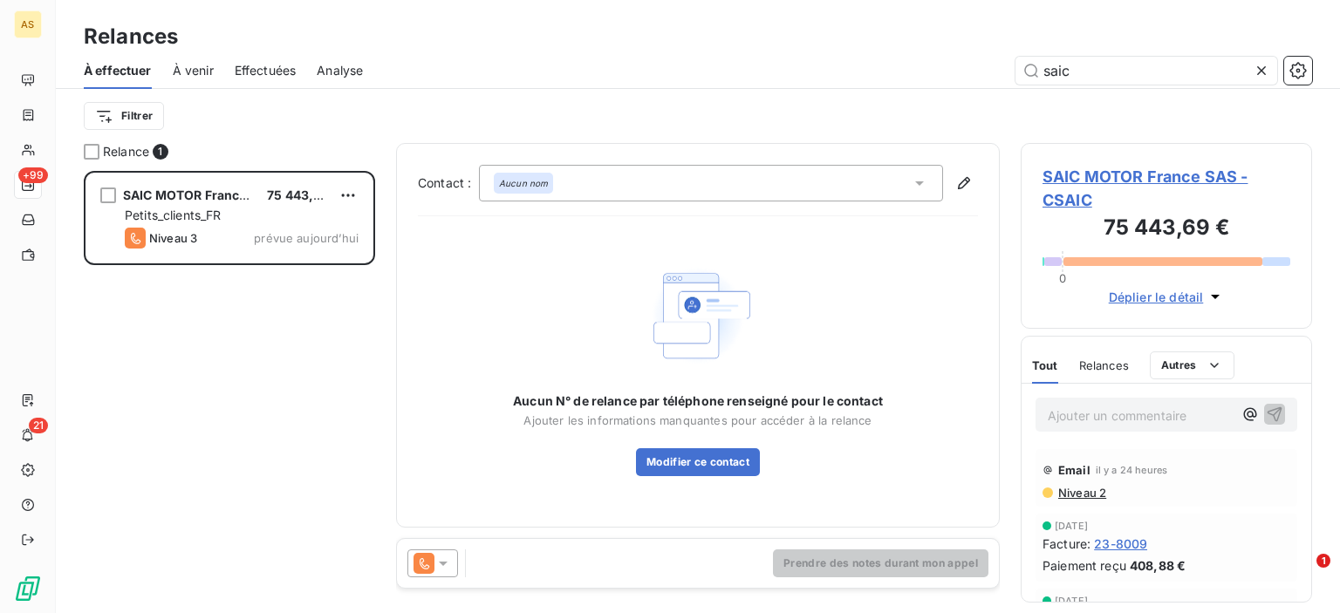
click at [520, 41] on div "Relances" at bounding box center [698, 36] width 1284 height 31
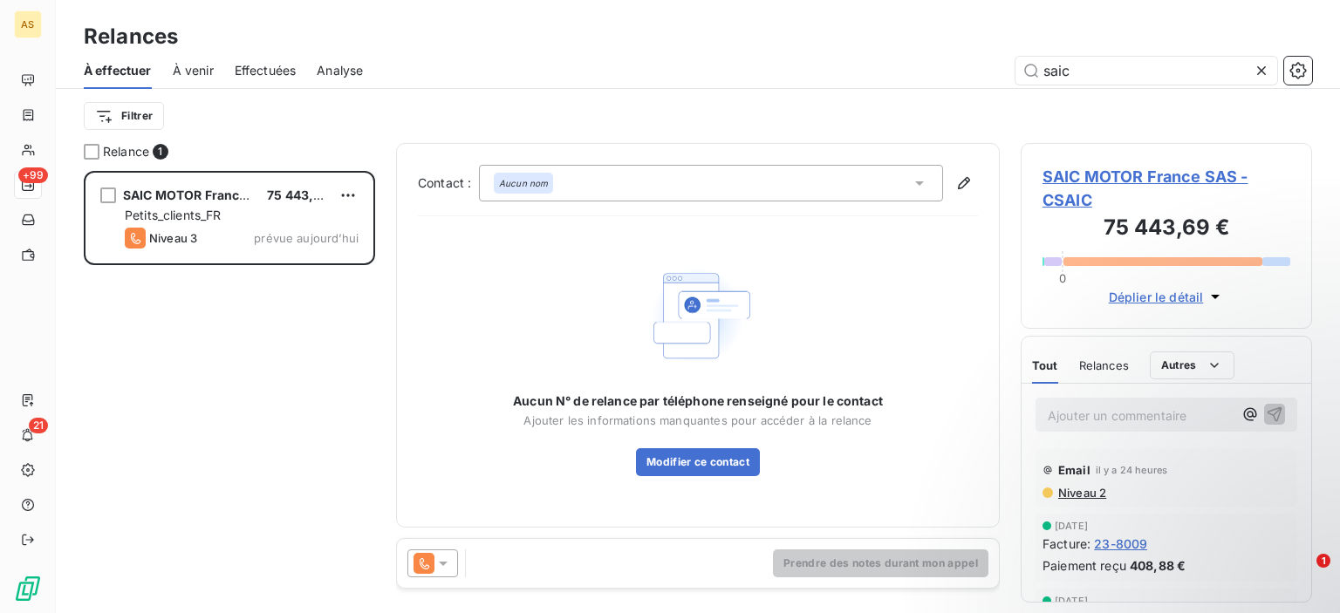
click at [200, 72] on span "À venir" at bounding box center [193, 70] width 41 height 17
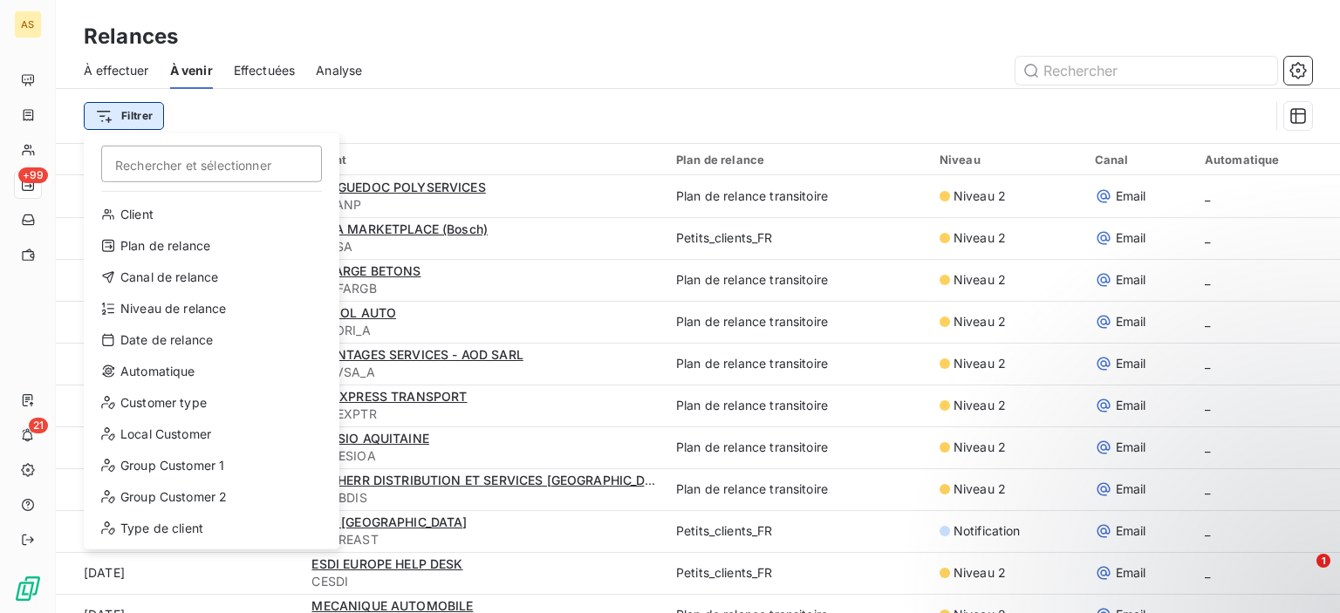
click at [143, 111] on html "AS +99 21 Relances À effectuer À venir Effectuées Analyse Filtrer Rechercher et…" at bounding box center [670, 306] width 1340 height 613
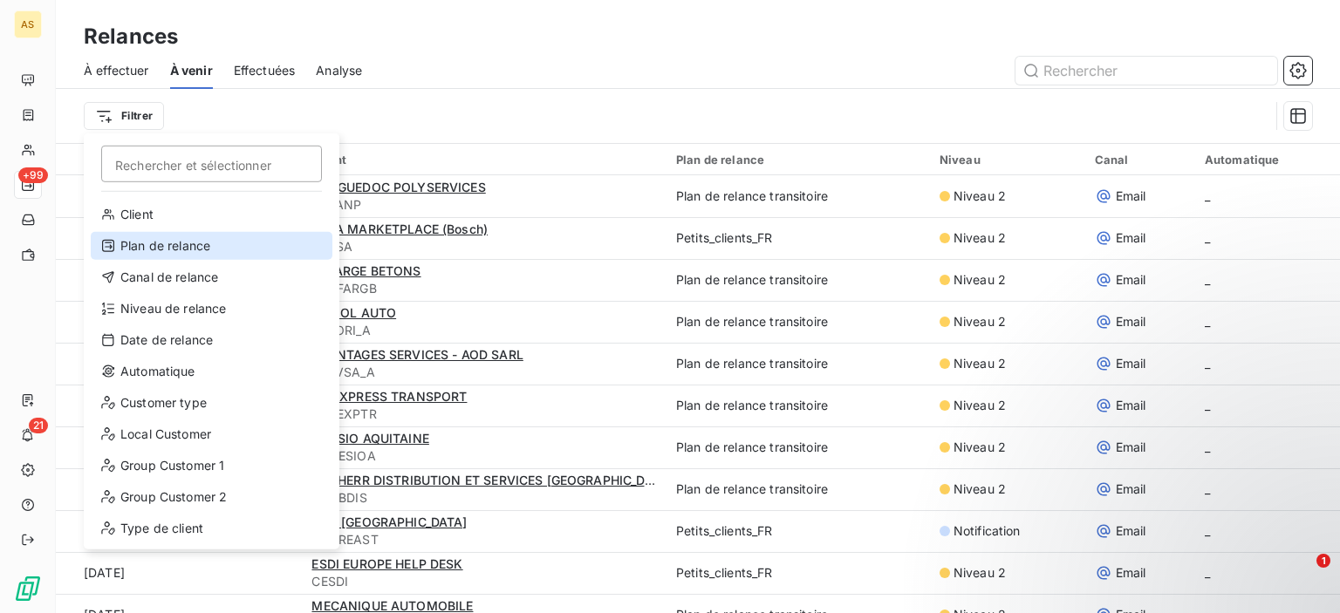
click at [154, 242] on div "Plan de relance" at bounding box center [212, 246] width 242 height 28
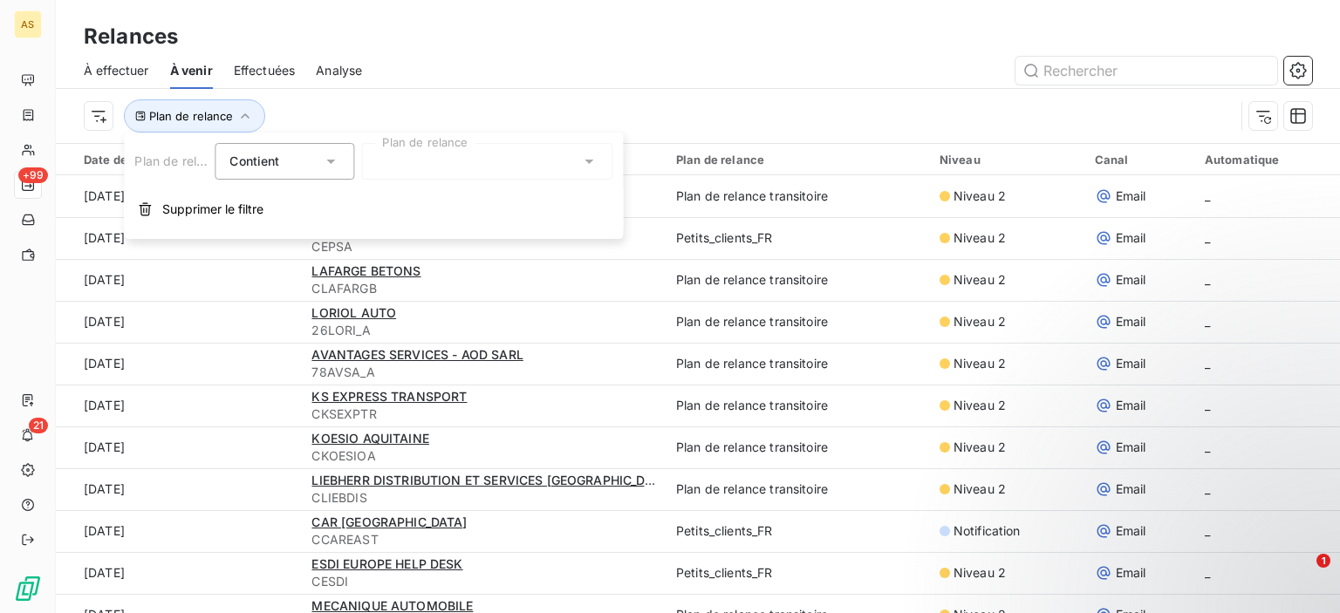
drag, startPoint x: 429, startPoint y: 140, endPoint x: 400, endPoint y: 159, distance: 34.1
click at [400, 159] on div "Plan de relance Contient is Plan de relance Supprimer le filtre" at bounding box center [373, 186] width 499 height 106
click at [400, 159] on div at bounding box center [486, 161] width 251 height 37
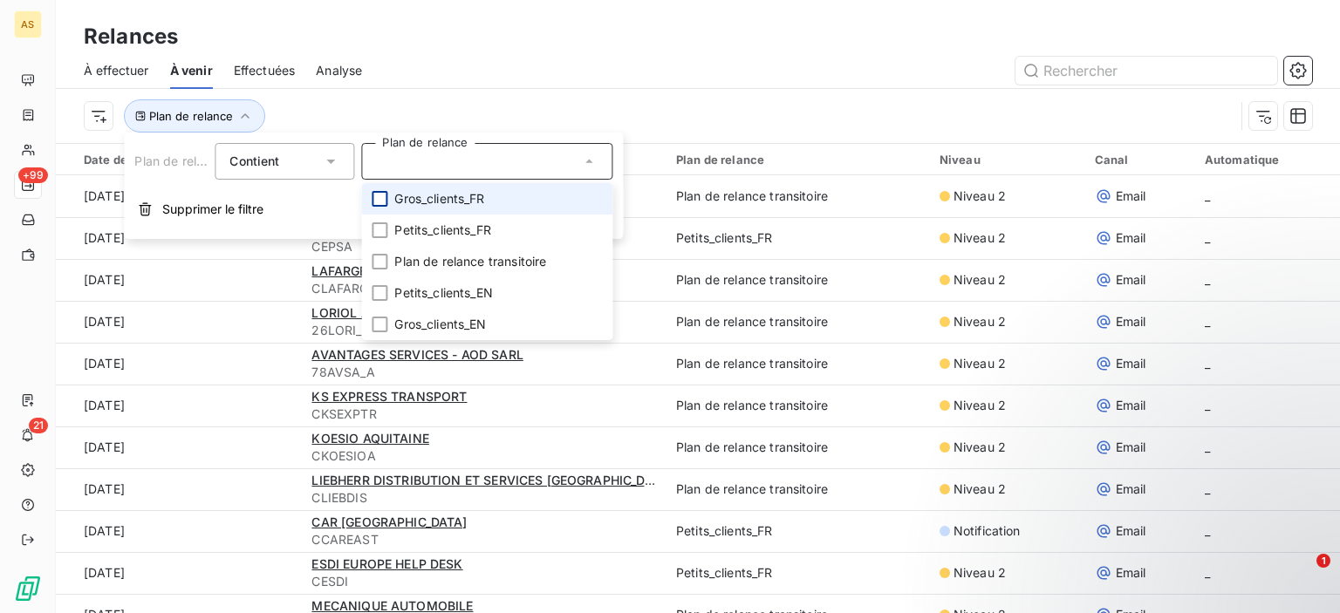
click at [380, 192] on div at bounding box center [380, 199] width 16 height 16
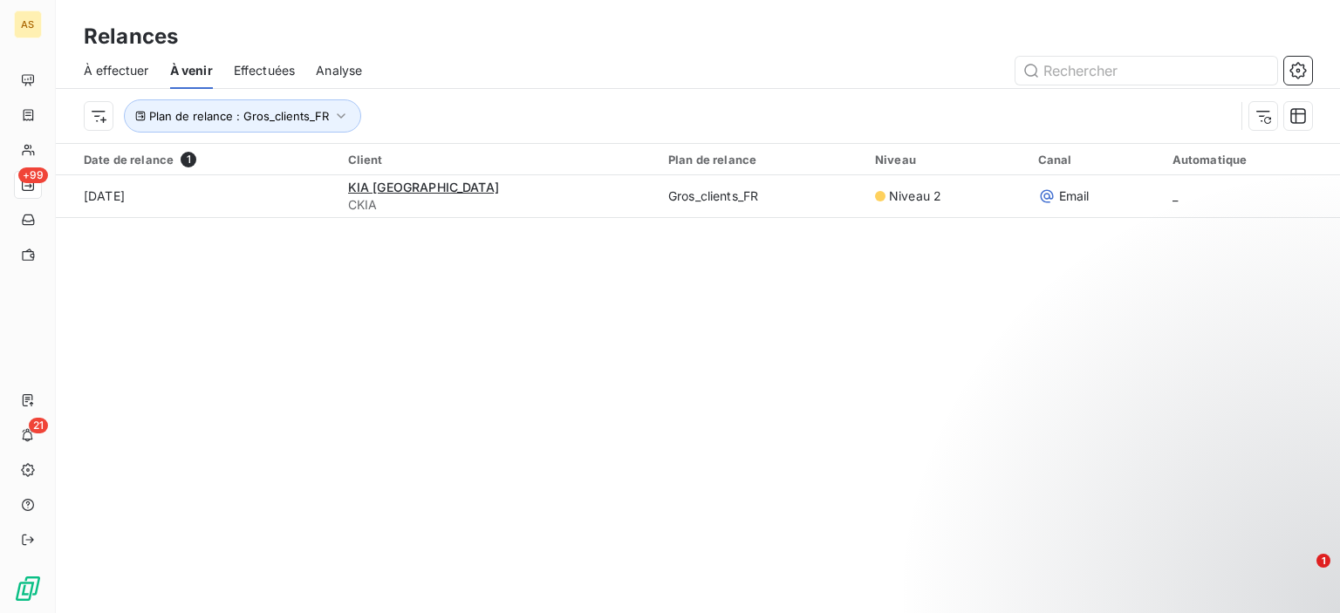
click at [525, 93] on div "Plan de relance : Gros_clients_FR" at bounding box center [698, 116] width 1228 height 54
click at [338, 118] on icon "button" at bounding box center [341, 115] width 9 height 5
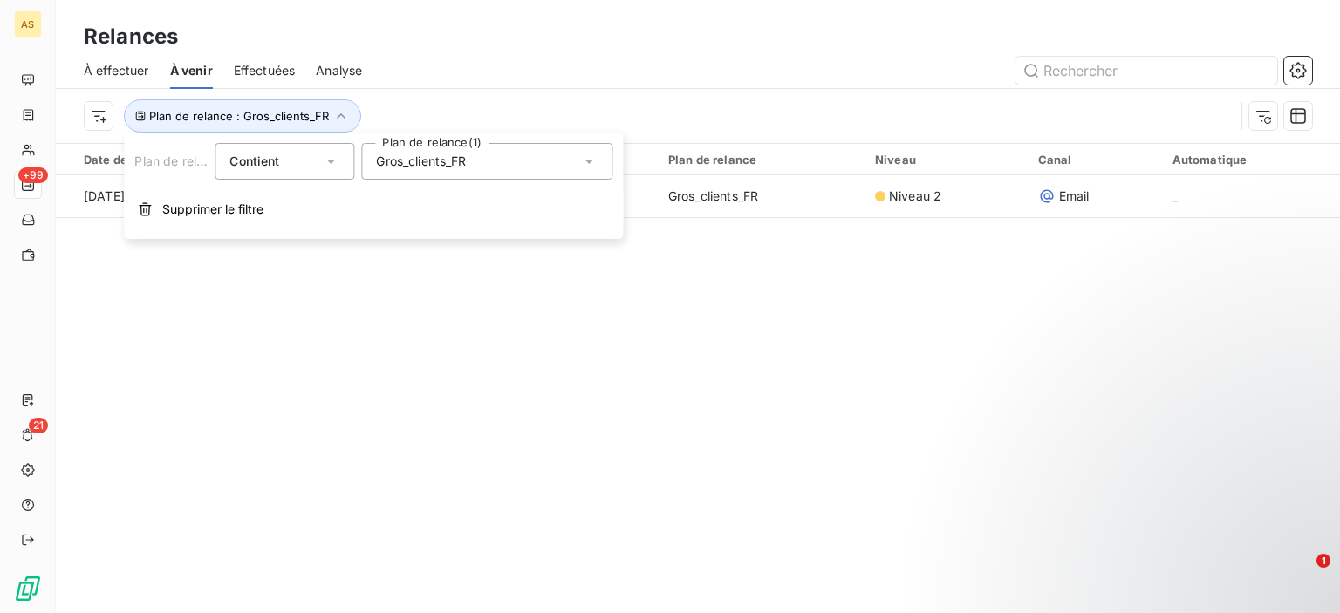
click at [431, 170] on div "Gros_clients_FR" at bounding box center [486, 161] width 251 height 37
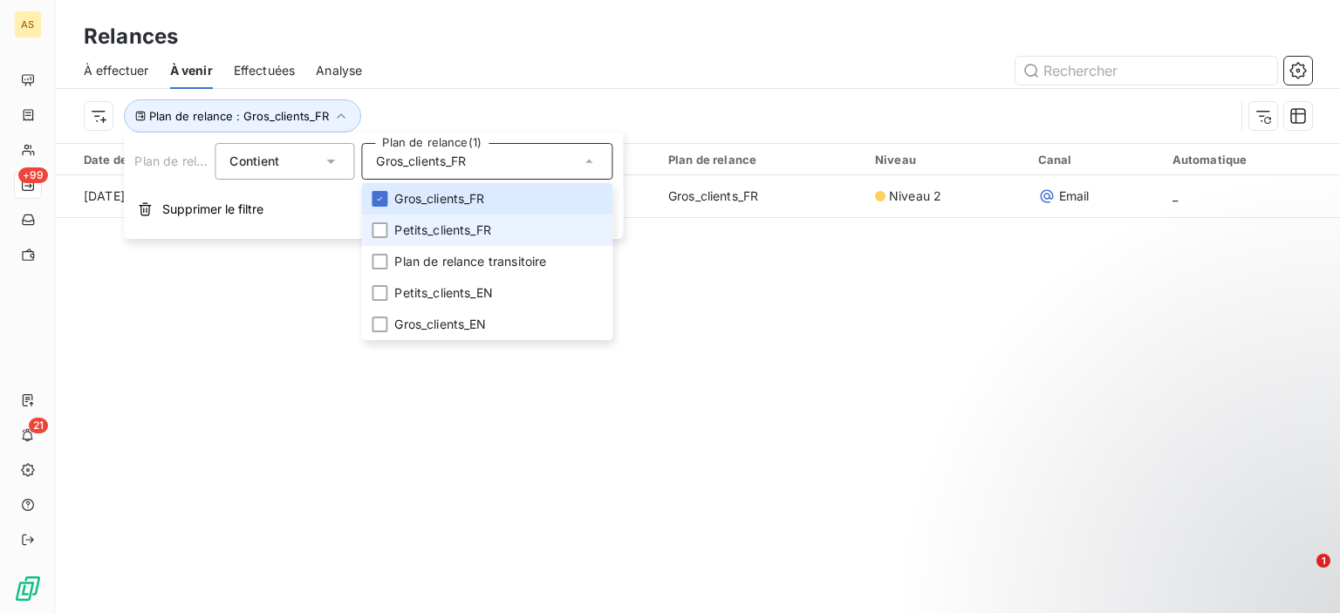
click at [412, 224] on span "Petits_clients_FR" at bounding box center [442, 230] width 97 height 17
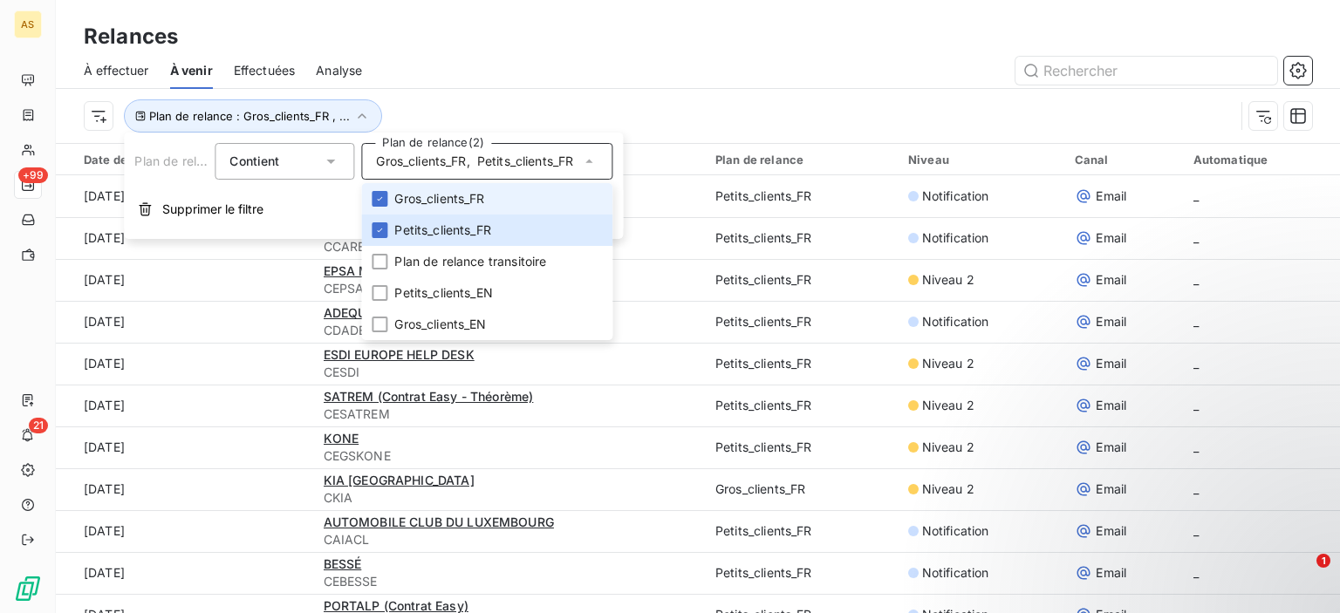
click at [415, 195] on span "Gros_clients_FR" at bounding box center [439, 198] width 90 height 17
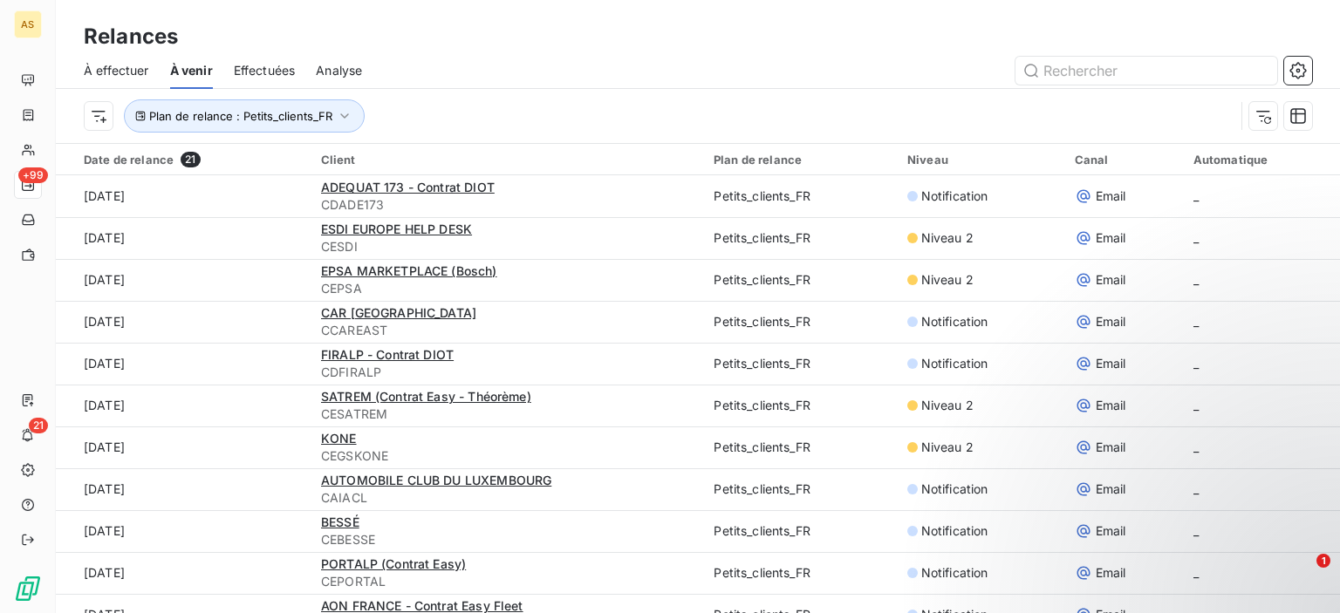
click at [454, 101] on div "Plan de relance : Petits_clients_FR" at bounding box center [659, 115] width 1151 height 33
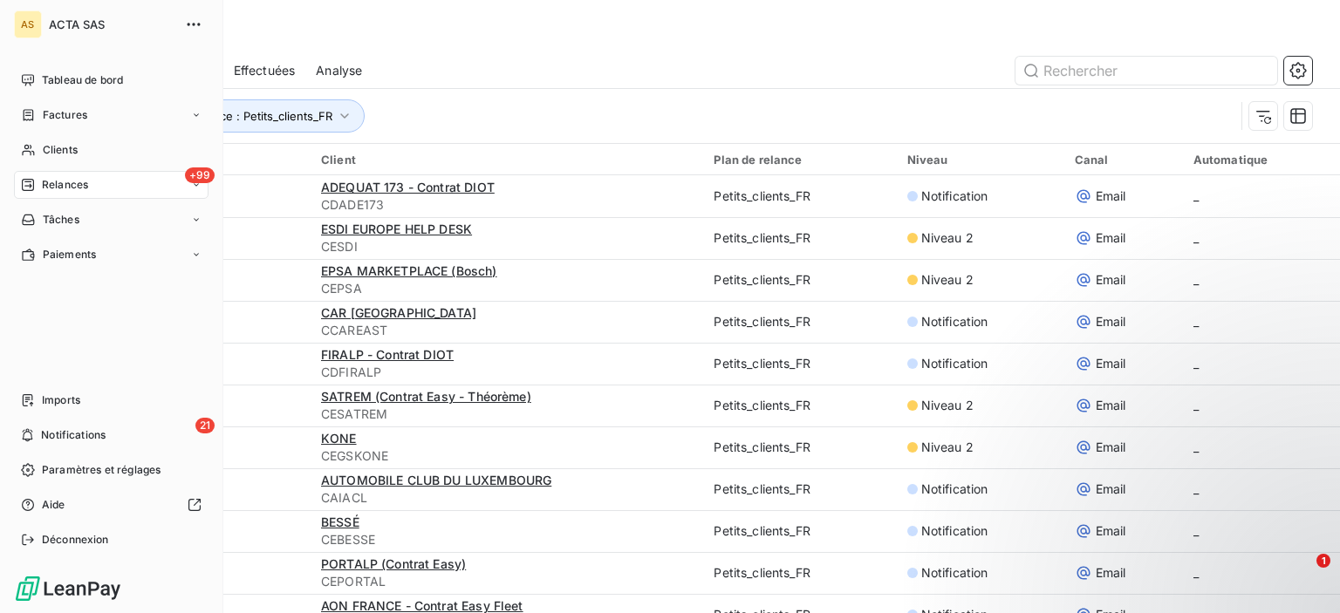
click at [50, 190] on span "Relances" at bounding box center [65, 185] width 46 height 16
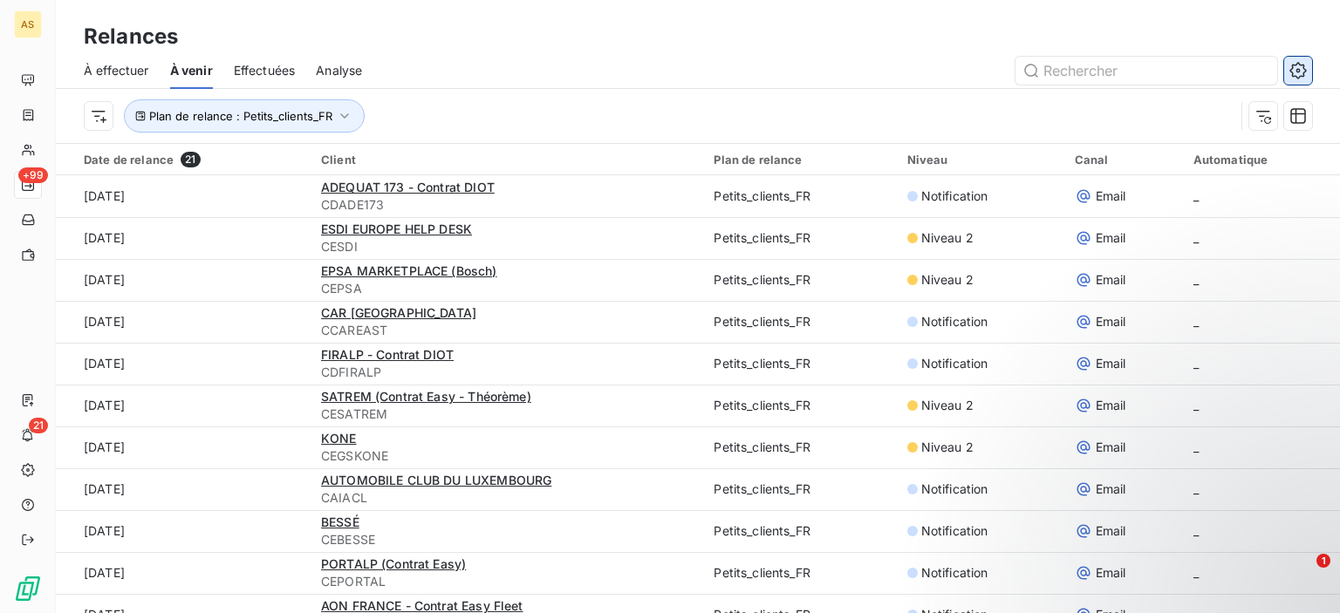
click at [1302, 65] on icon "button" at bounding box center [1297, 70] width 17 height 17
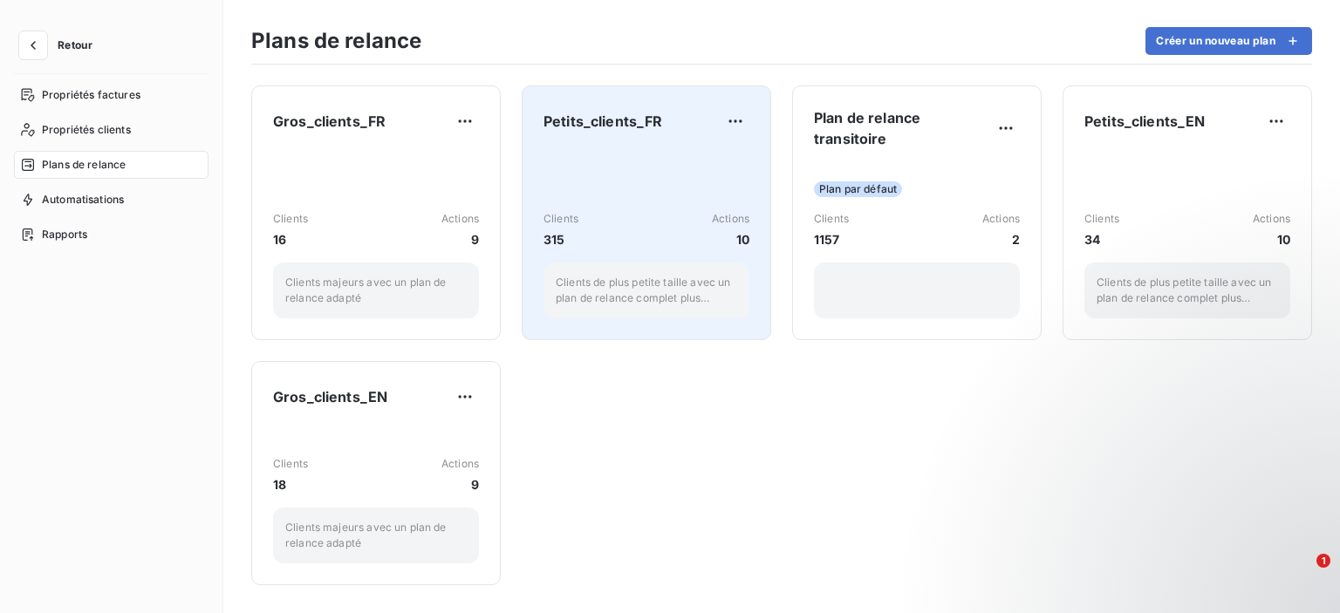
click at [607, 149] on div "Clients 315 Actions 10 Clients de plus petite taille avec un plan de relance co…" at bounding box center [646, 233] width 206 height 169
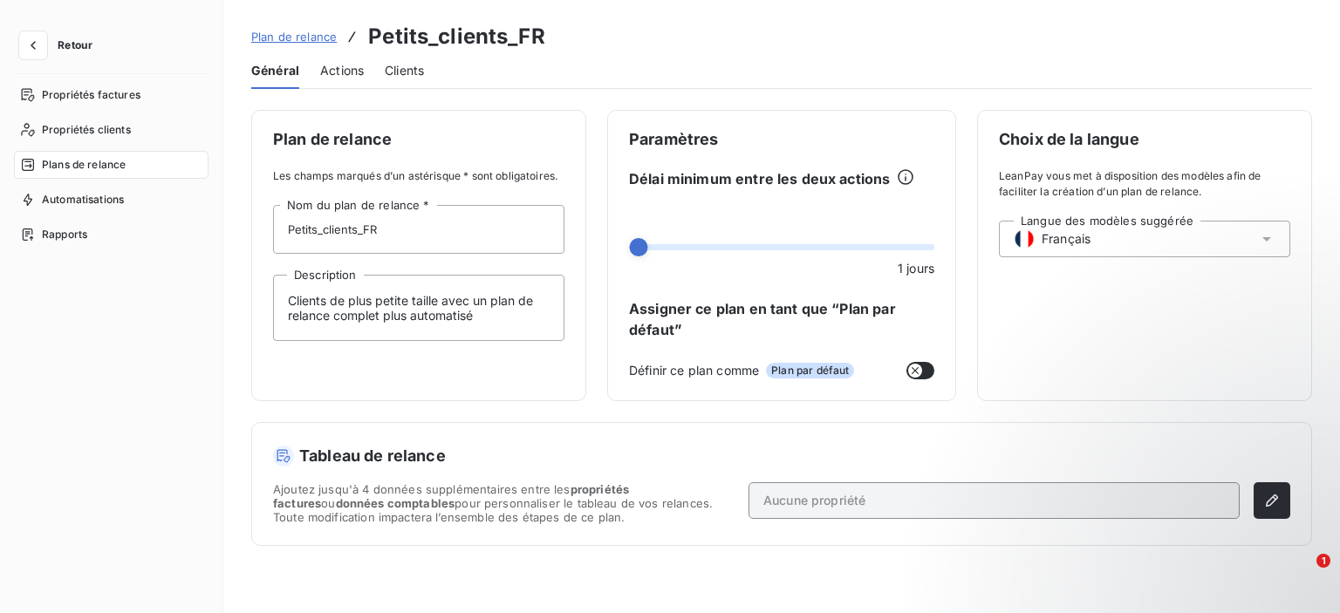
click at [349, 69] on span "Actions" at bounding box center [342, 70] width 44 height 17
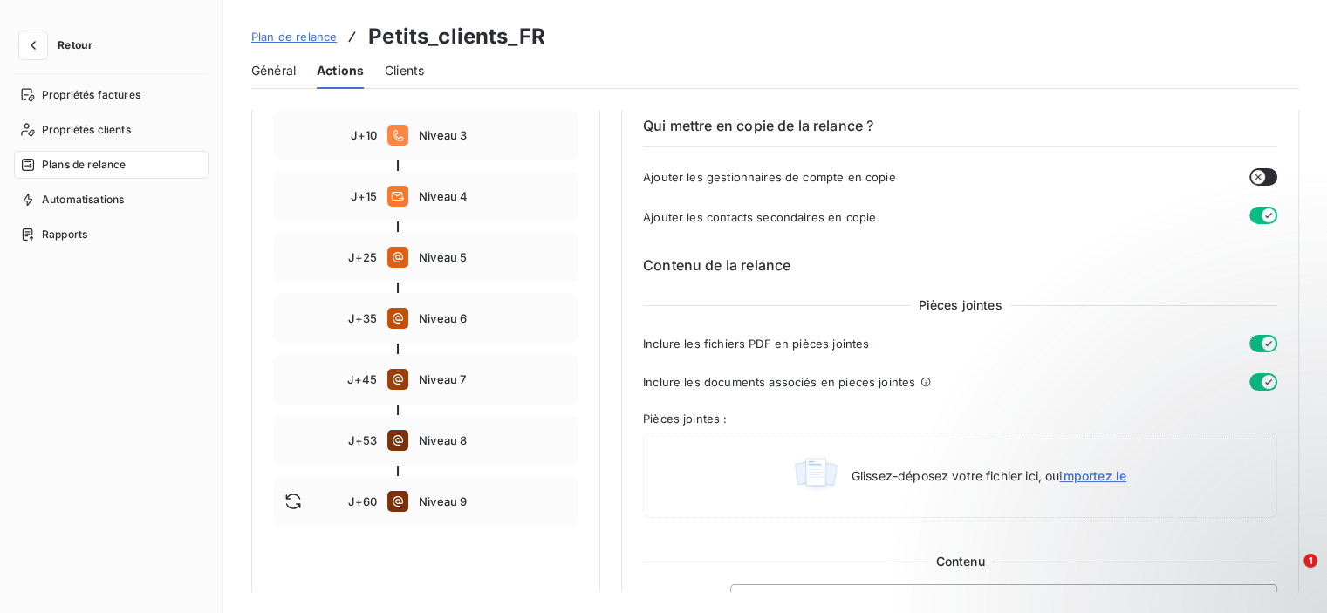
scroll to position [393, 0]
click at [417, 489] on div "J+60 Niveau 9" at bounding box center [425, 500] width 305 height 51
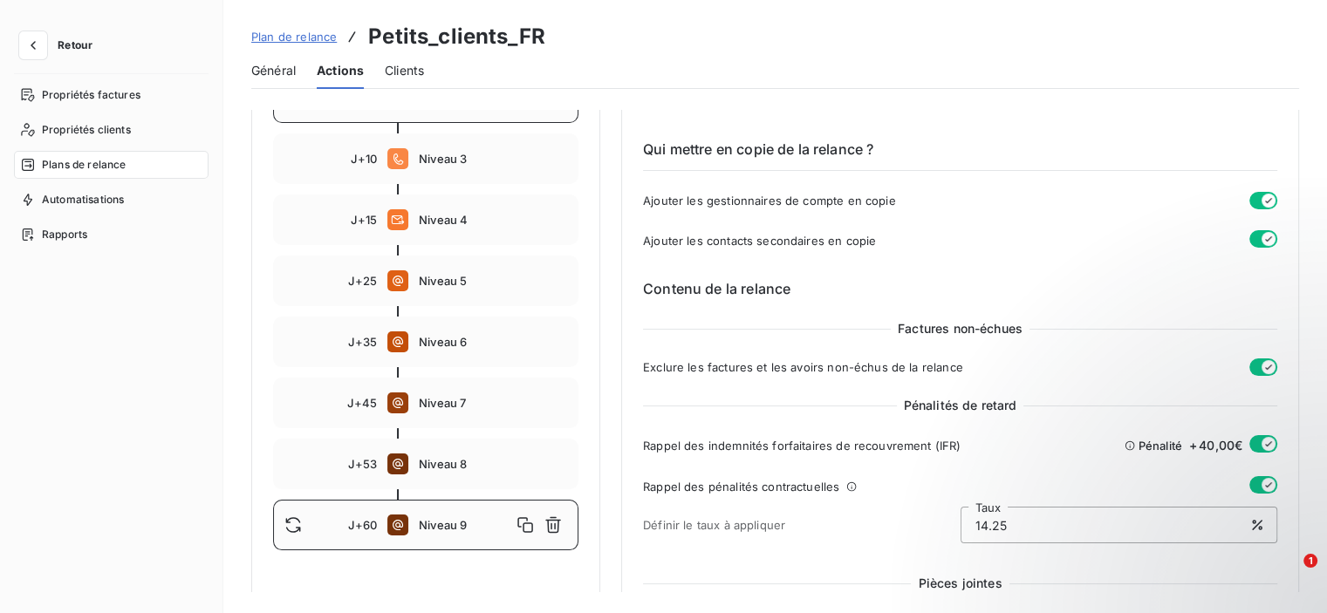
scroll to position [370, 0]
click at [453, 277] on span "Niveau 5" at bounding box center [493, 280] width 148 height 14
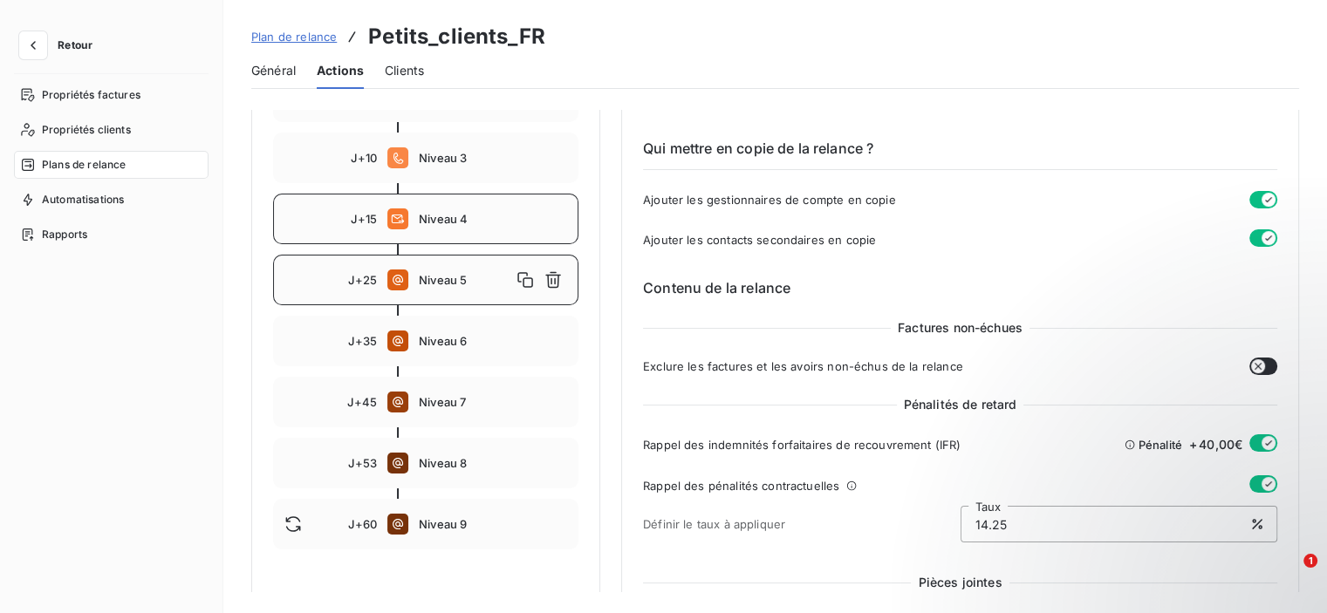
click at [440, 222] on span "Niveau 4" at bounding box center [493, 219] width 148 height 14
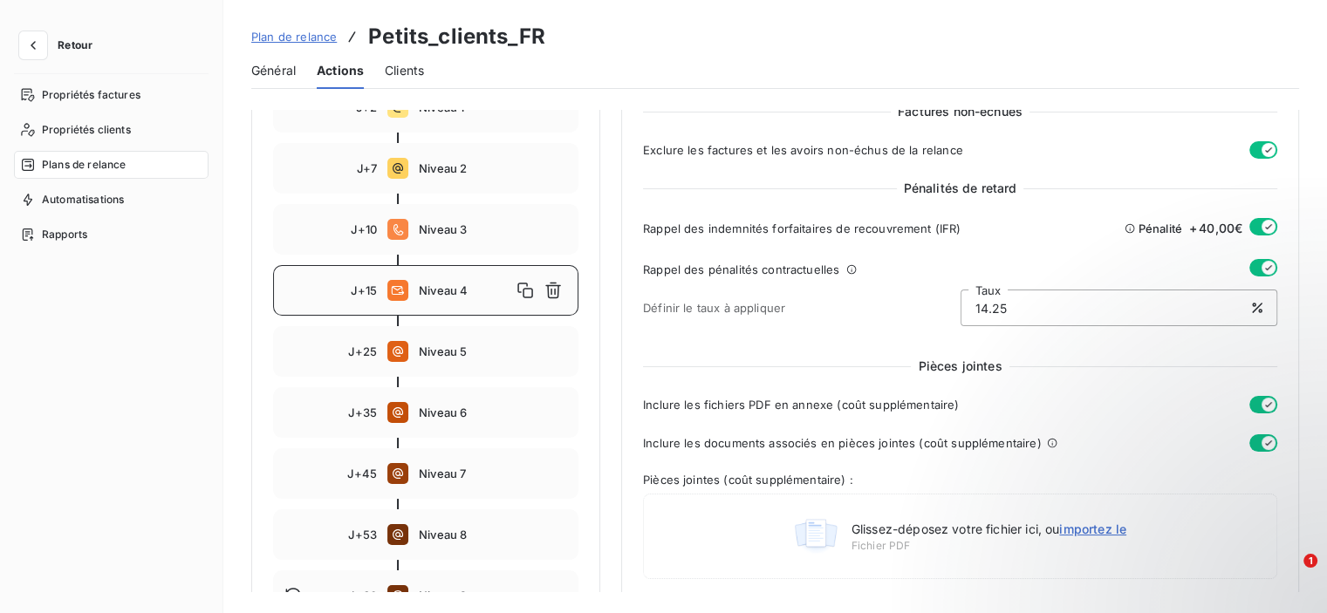
scroll to position [161, 0]
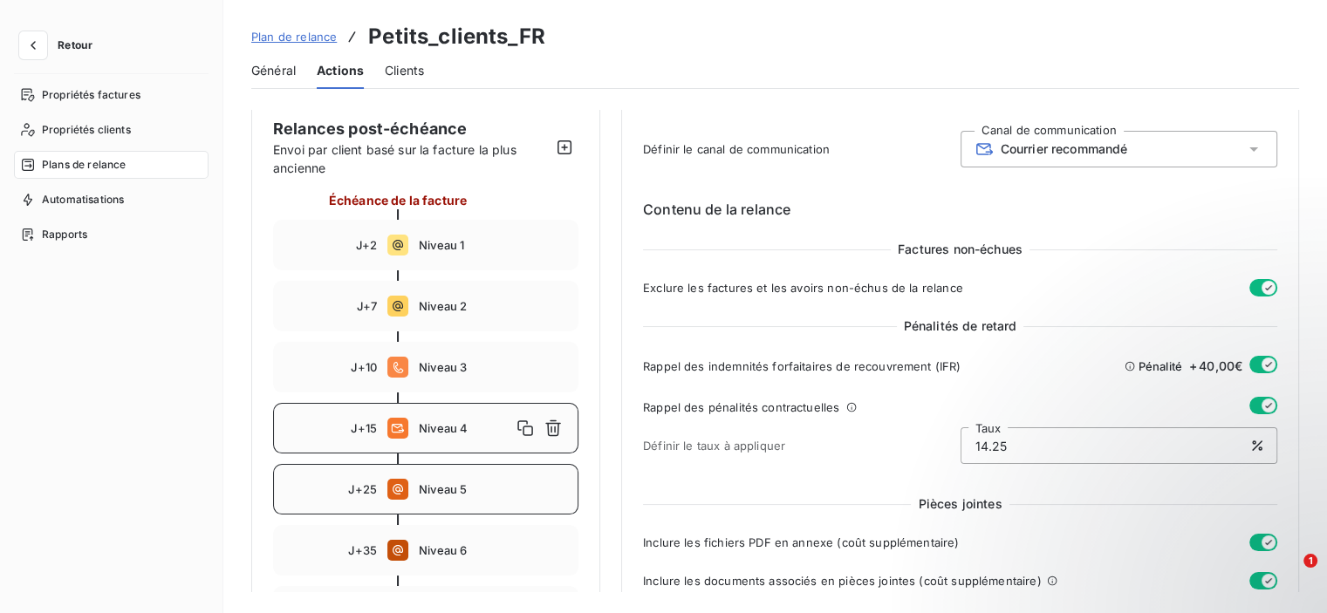
click at [430, 490] on span "Niveau 5" at bounding box center [493, 489] width 148 height 14
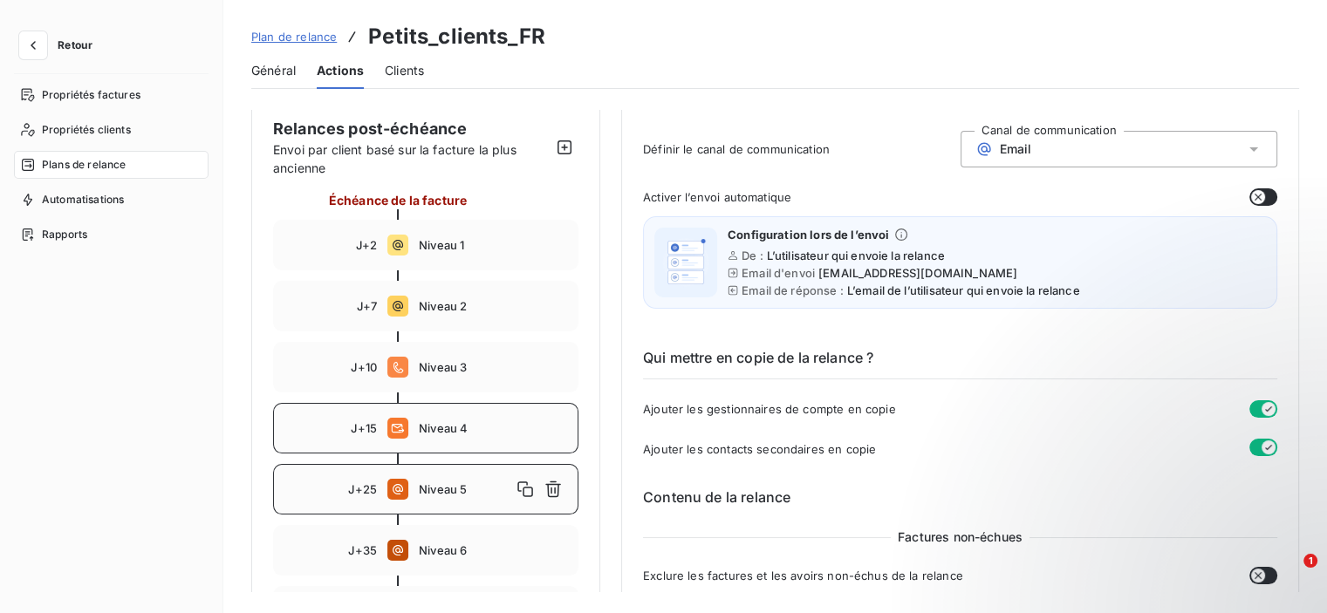
click at [447, 427] on span "Niveau 4" at bounding box center [493, 428] width 148 height 14
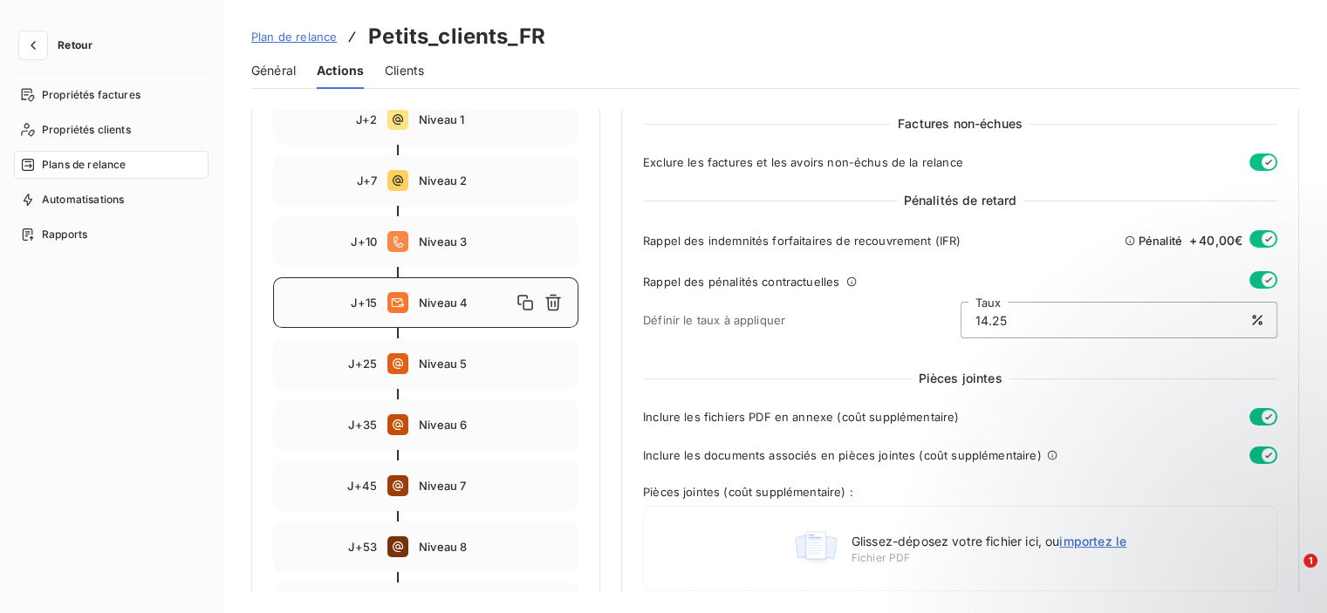
scroll to position [282, 0]
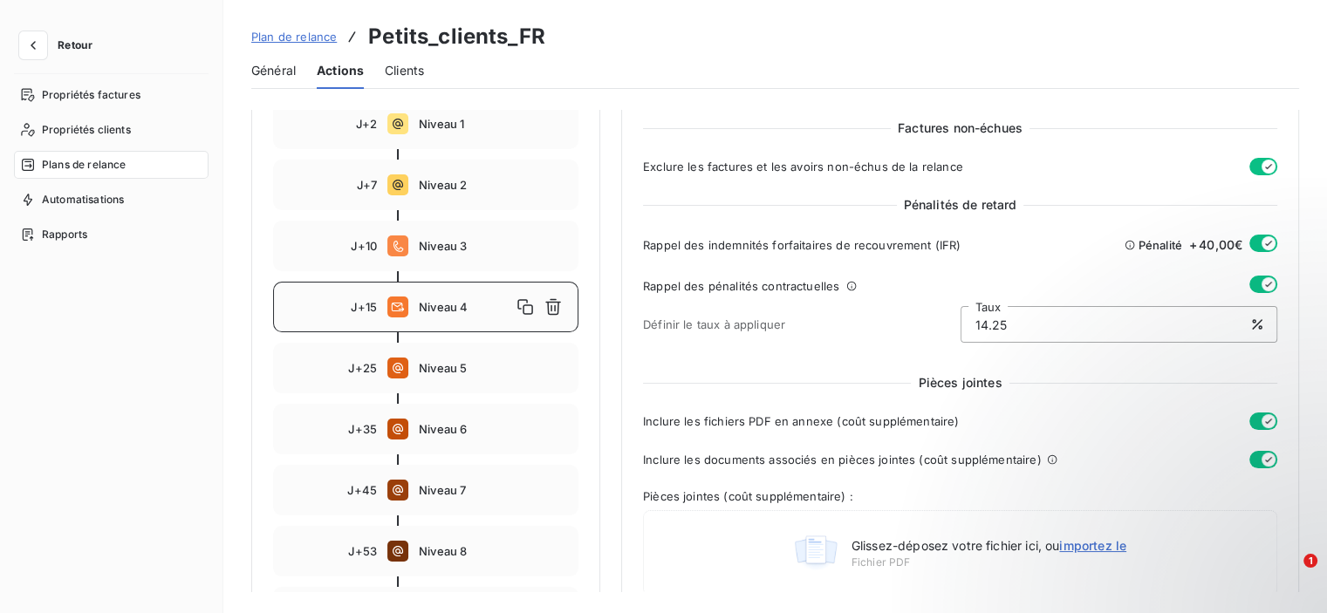
click at [447, 427] on span "Niveau 6" at bounding box center [493, 429] width 148 height 14
type input "35"
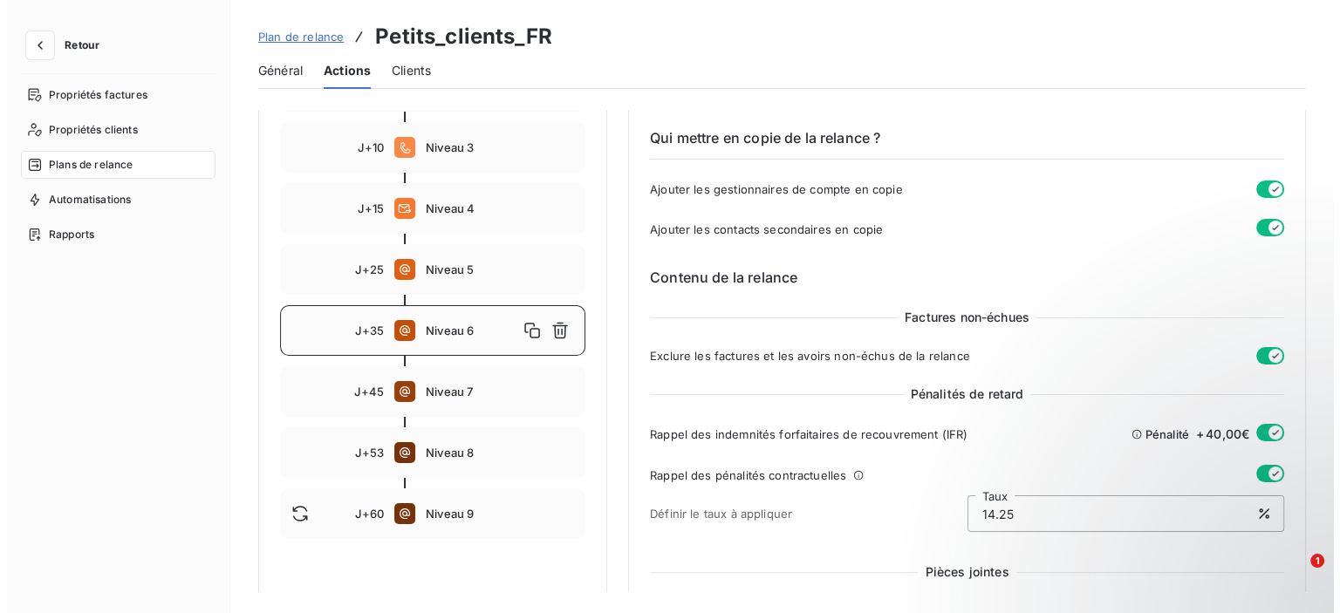
scroll to position [414, 0]
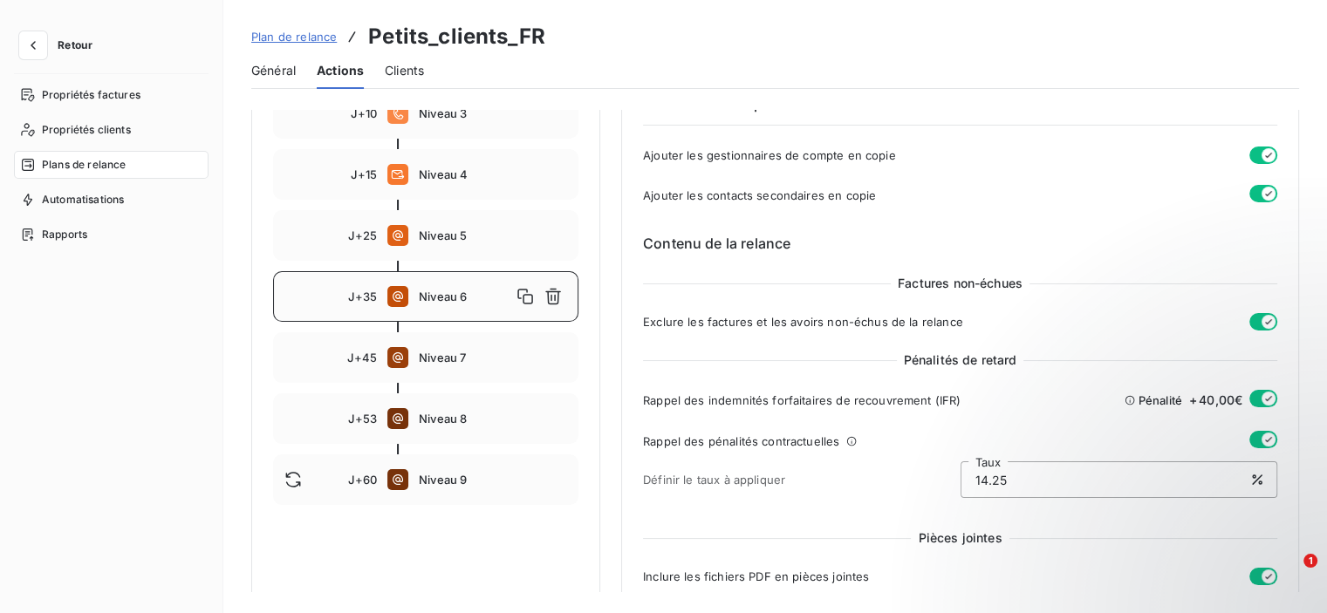
click at [934, 41] on div "Plan de relance Petits_clients_FR" at bounding box center [775, 36] width 1048 height 31
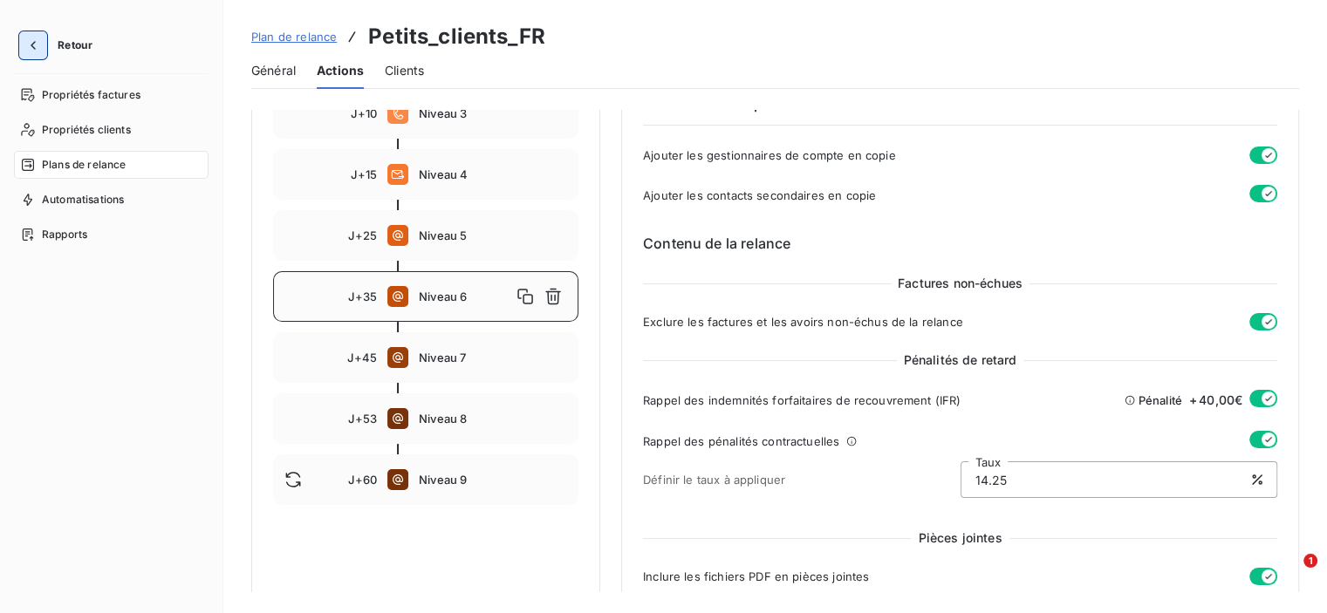
click at [39, 55] on button "button" at bounding box center [33, 45] width 28 height 28
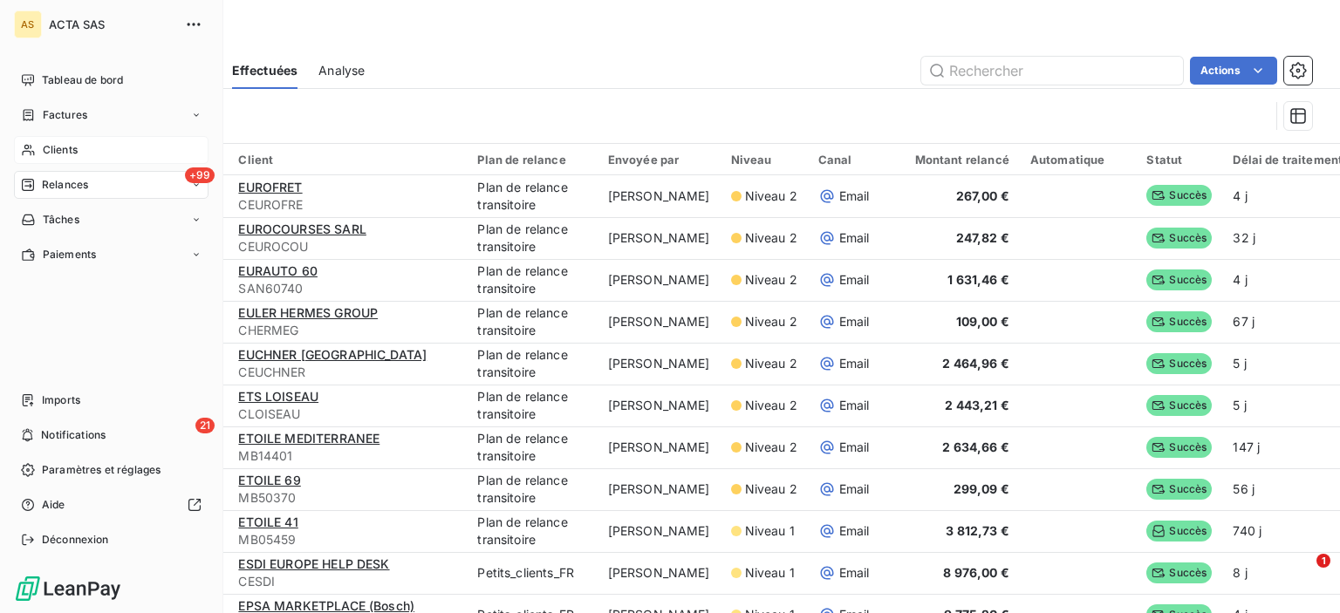
click at [43, 150] on span "Clients" at bounding box center [60, 150] width 35 height 16
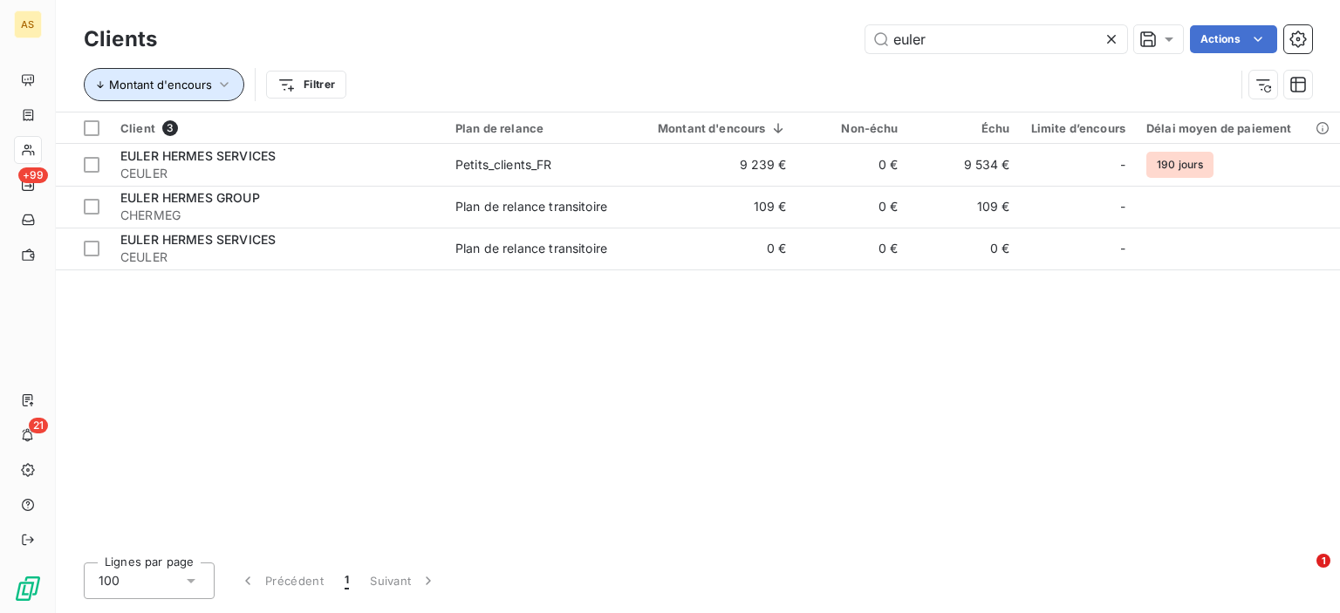
click at [220, 84] on icon "button" at bounding box center [224, 84] width 9 height 5
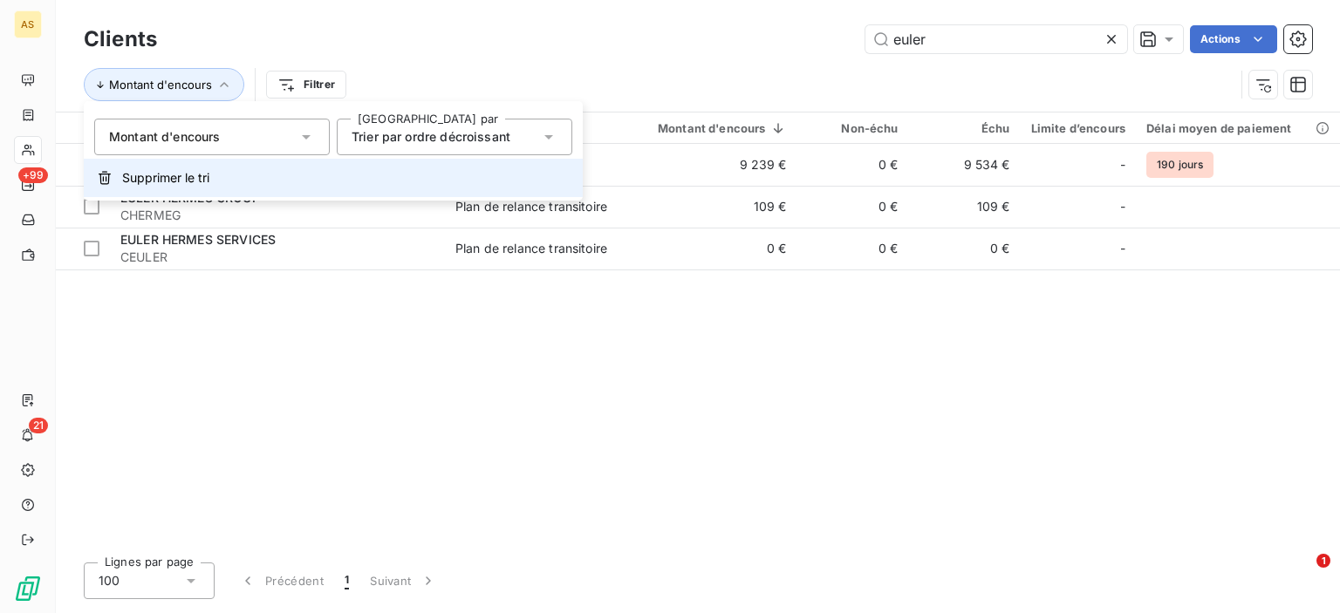
click at [174, 183] on span "Supprimer le tri" at bounding box center [165, 177] width 87 height 17
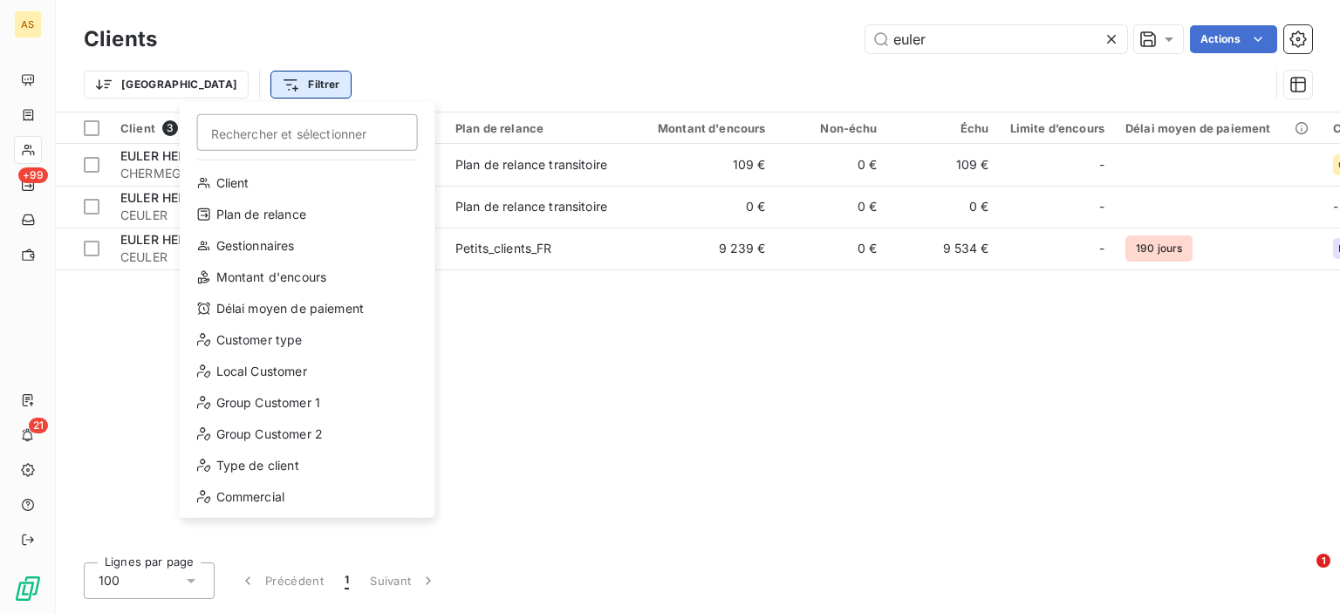
click at [222, 75] on html "AS +99 21 Clients euler Actions Trier Filtrer Rechercher et sélectionner Client…" at bounding box center [670, 306] width 1340 height 613
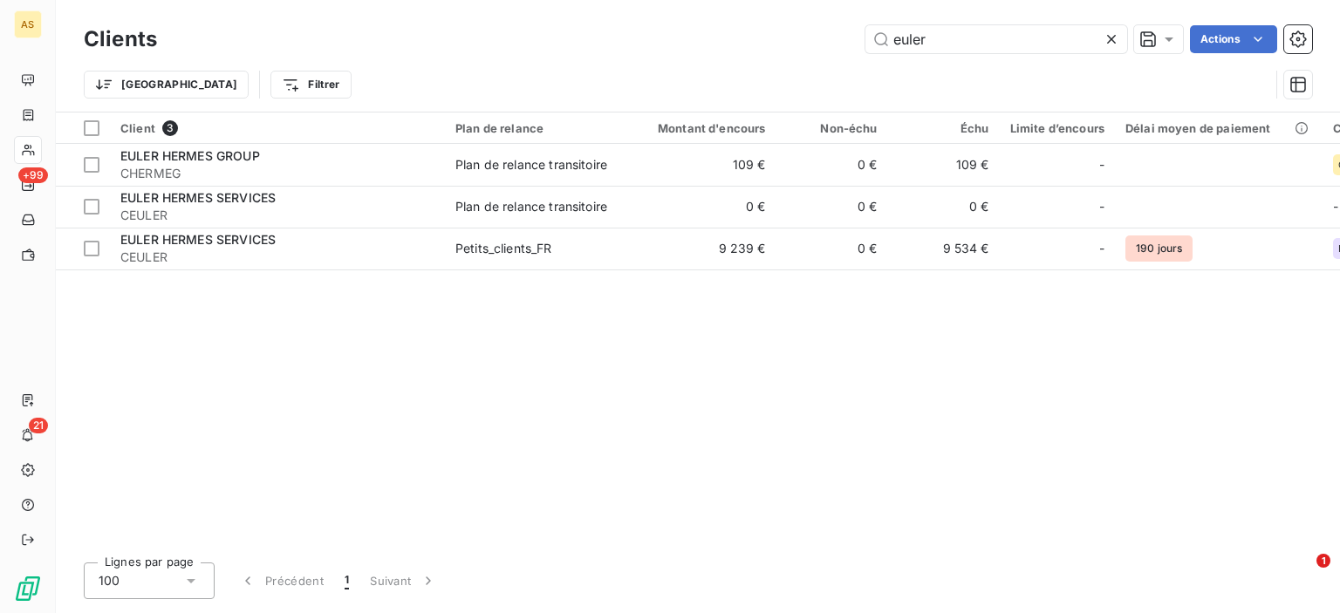
click at [1113, 39] on html "AS +99 21 Clients euler Actions Trier Filtrer Client 3 Plan de relance Montant …" at bounding box center [670, 306] width 1340 height 613
click at [1113, 39] on icon at bounding box center [1111, 39] width 17 height 17
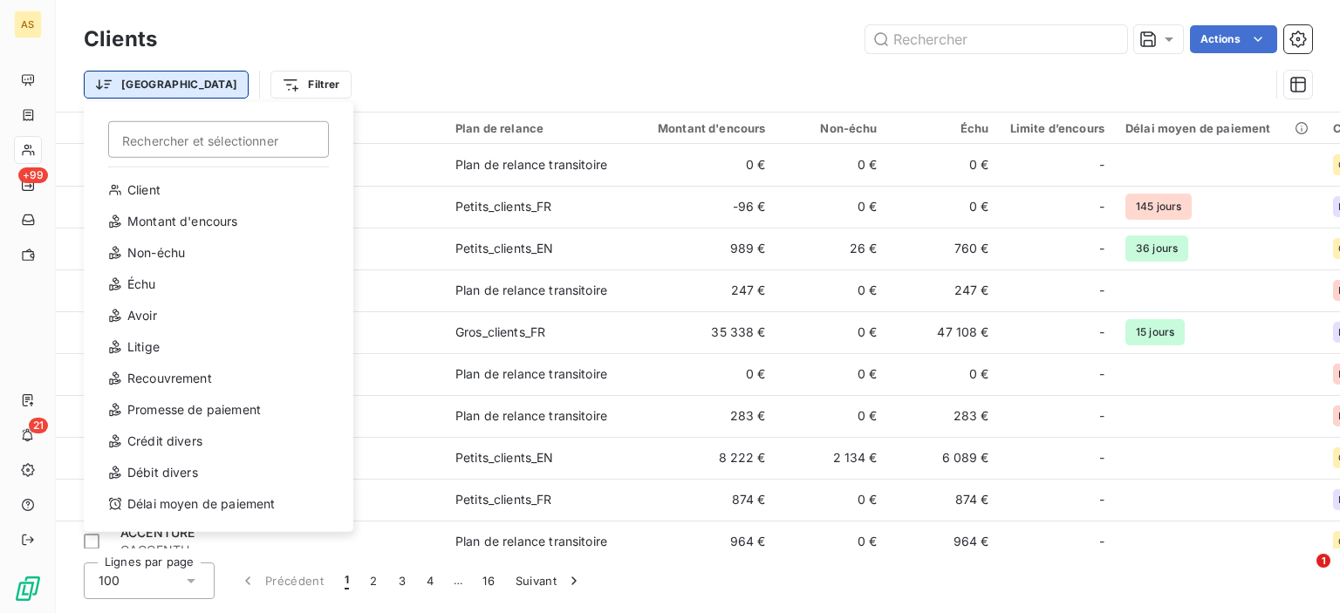
click at [136, 92] on html "AS +99 21 Clients Actions Trier Rechercher et sélectionner Client Montant d'enc…" at bounding box center [670, 306] width 1340 height 613
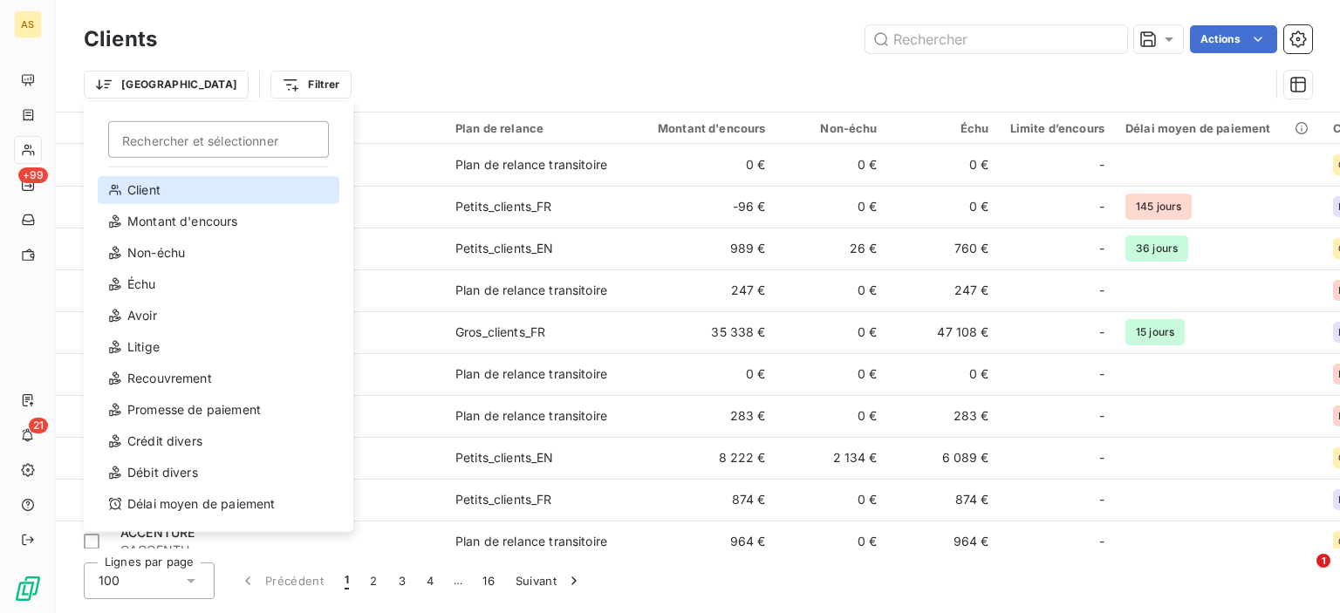
click at [150, 184] on div "Client" at bounding box center [219, 190] width 242 height 28
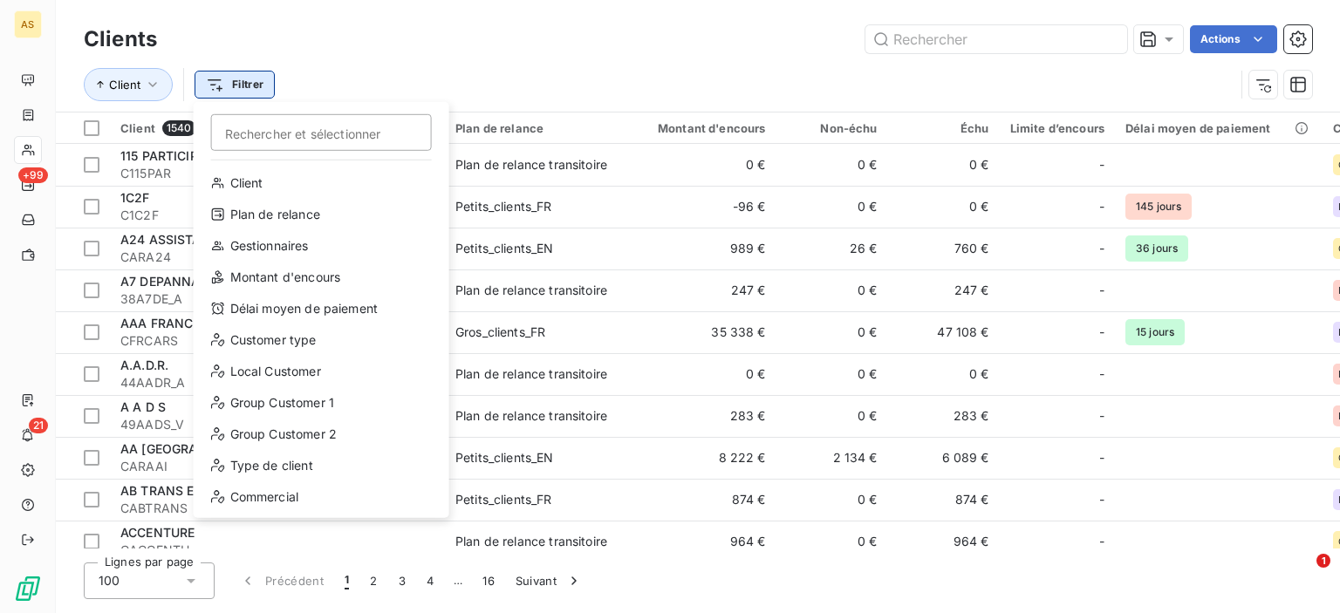
click at [243, 85] on html "AS +99 21 Clients Actions Client Filtrer Rechercher et sélectionner Client Plan…" at bounding box center [670, 306] width 1340 height 613
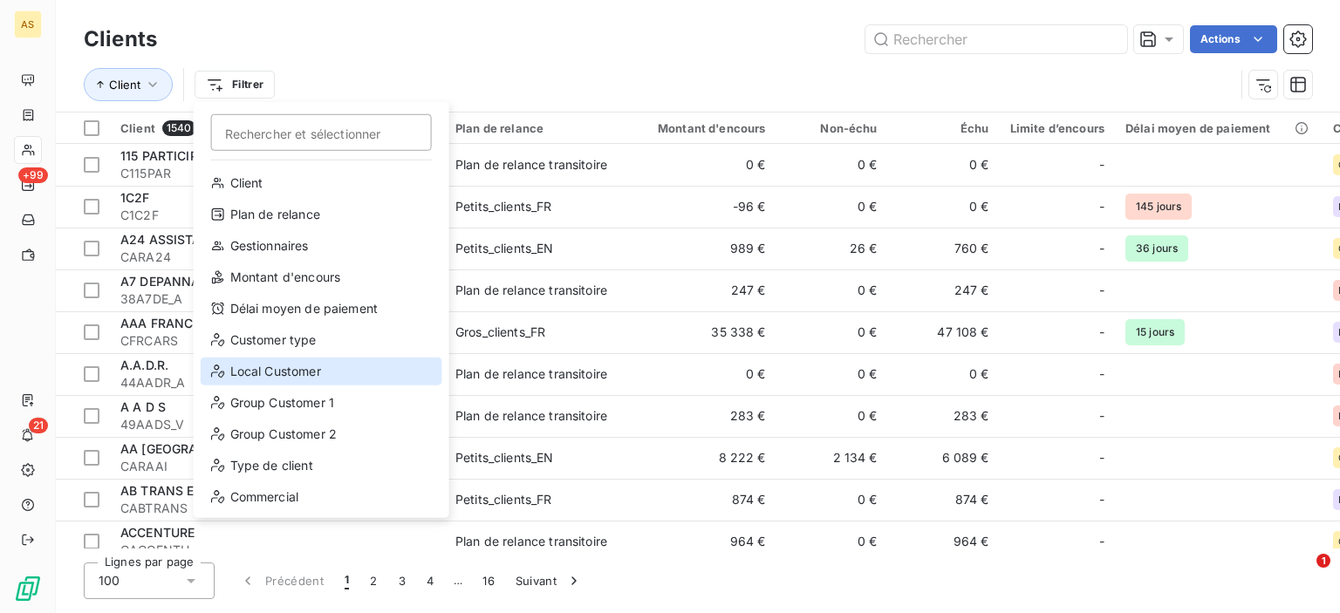
click at [255, 372] on div "Local Customer" at bounding box center [322, 372] width 242 height 28
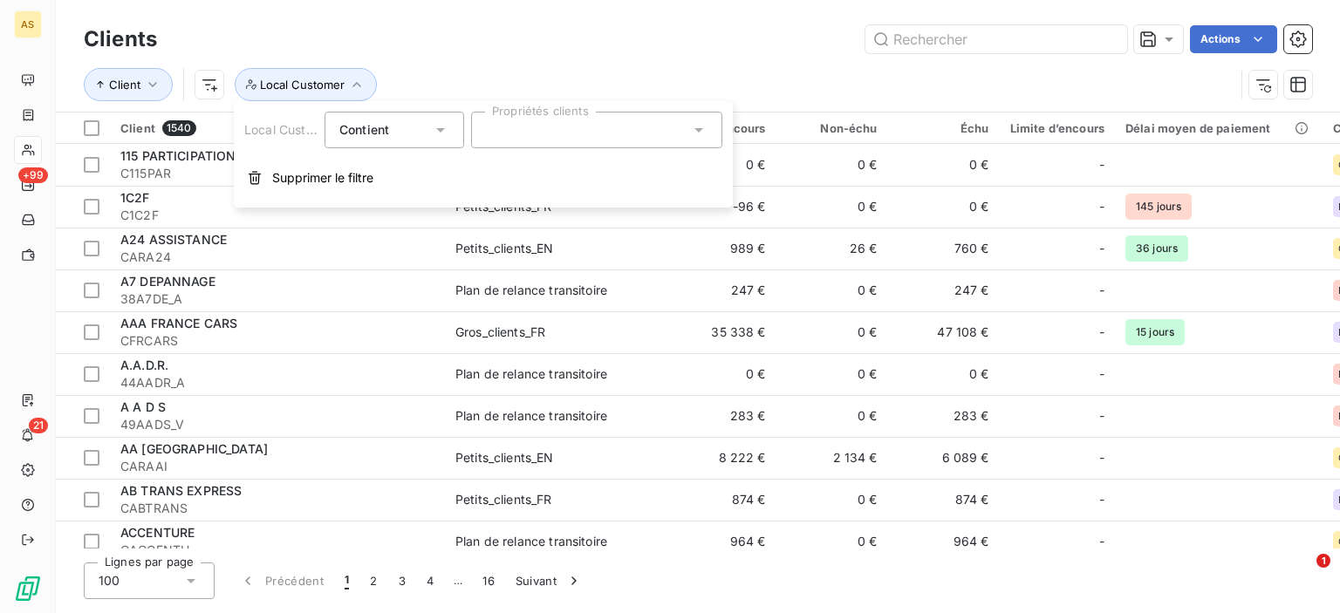
click at [691, 133] on icon at bounding box center [698, 129] width 17 height 17
click at [690, 126] on icon at bounding box center [698, 129] width 17 height 17
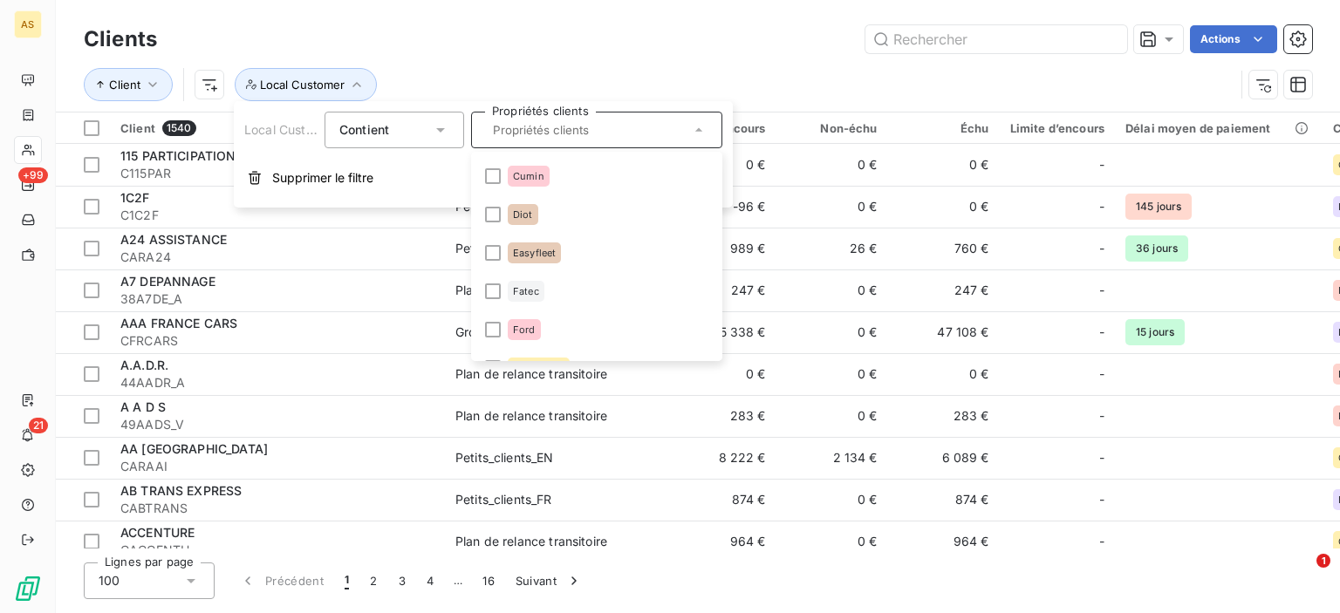
scroll to position [1204, 0]
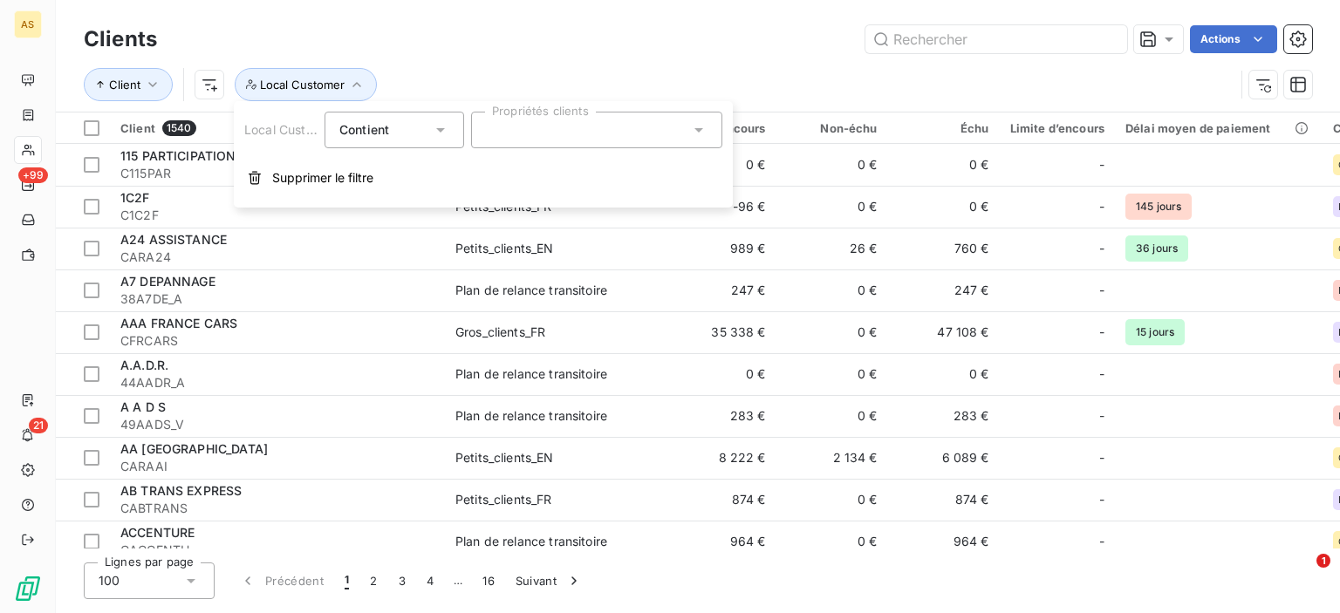
click at [441, 135] on icon at bounding box center [440, 129] width 17 height 17
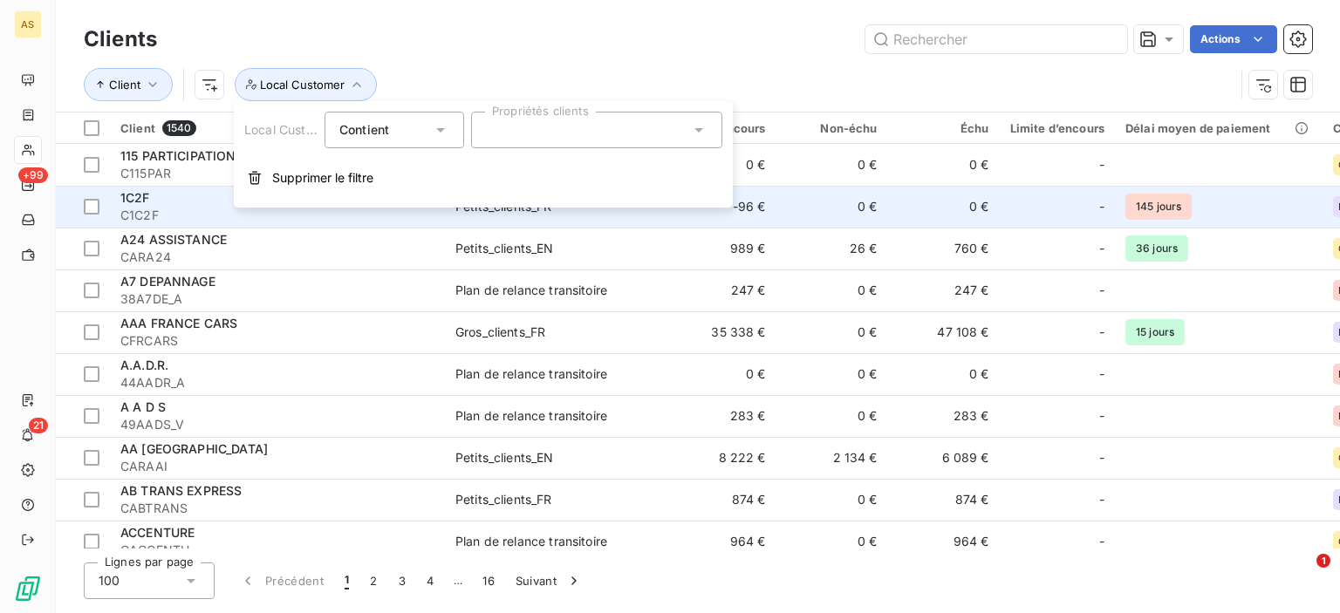
click at [424, 197] on div "Local Customer Contient is Propriétés clients Supprimer le filtre" at bounding box center [483, 154] width 499 height 106
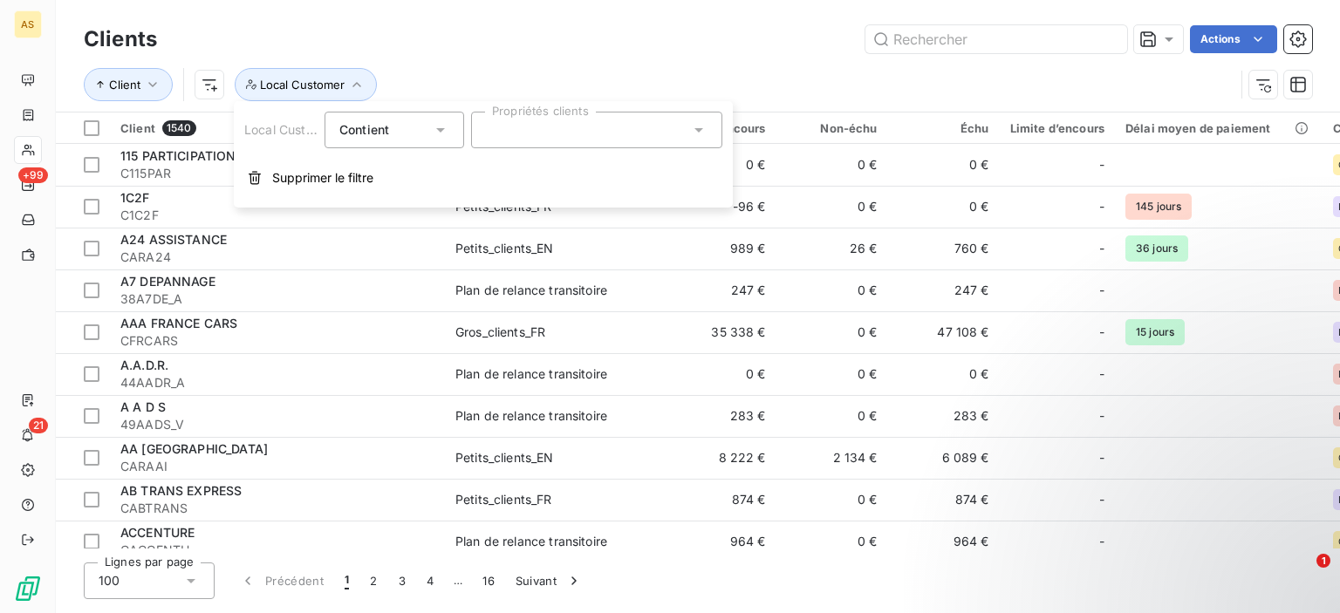
click at [429, 126] on div "Contient is" at bounding box center [385, 130] width 92 height 24
click at [345, 211] on span at bounding box center [338, 202] width 28 height 31
click at [584, 145] on div at bounding box center [596, 130] width 251 height 37
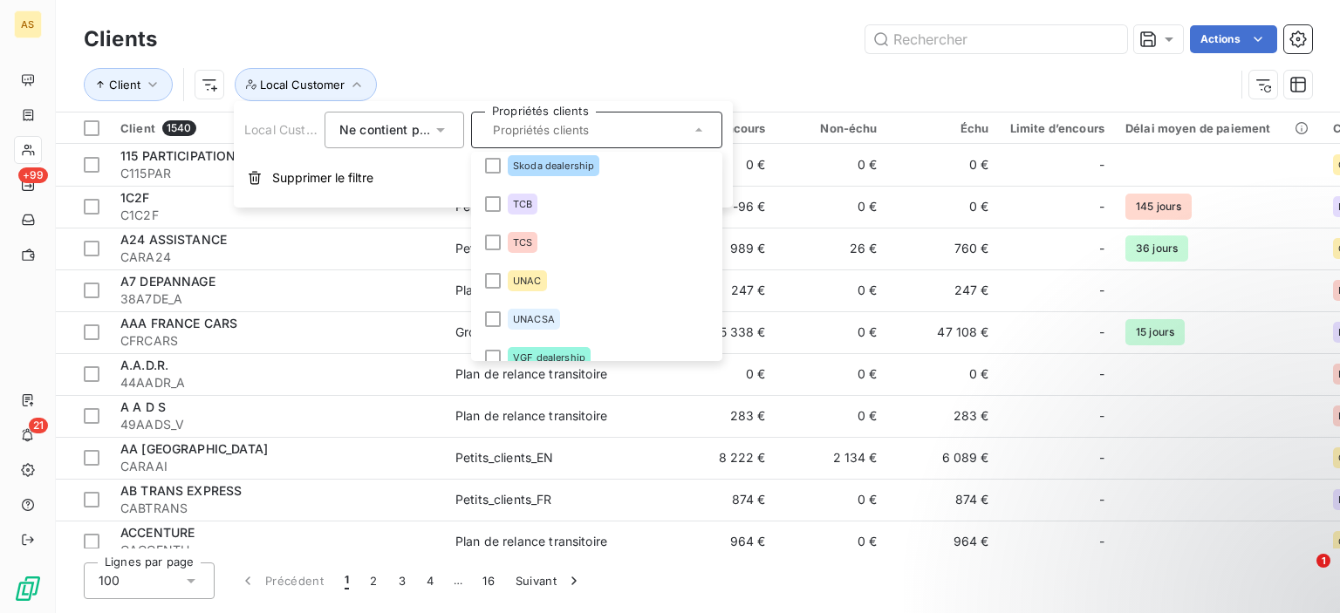
scroll to position [2788, 0]
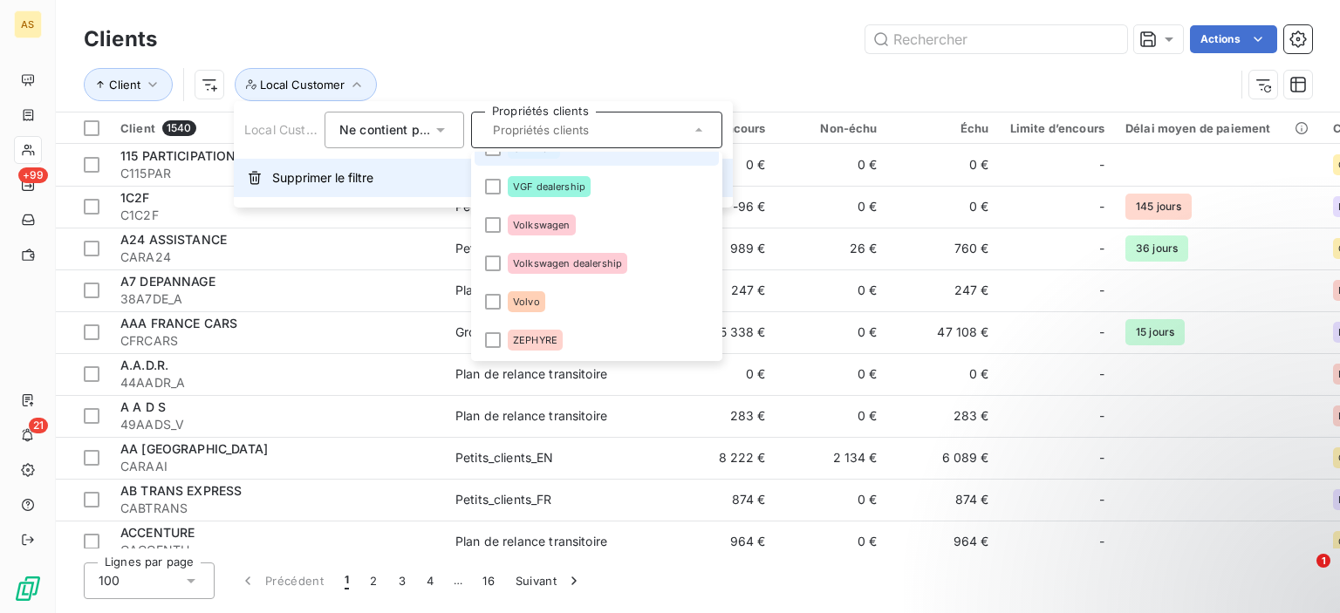
click at [422, 176] on button "Supprimer le filtre" at bounding box center [483, 178] width 499 height 38
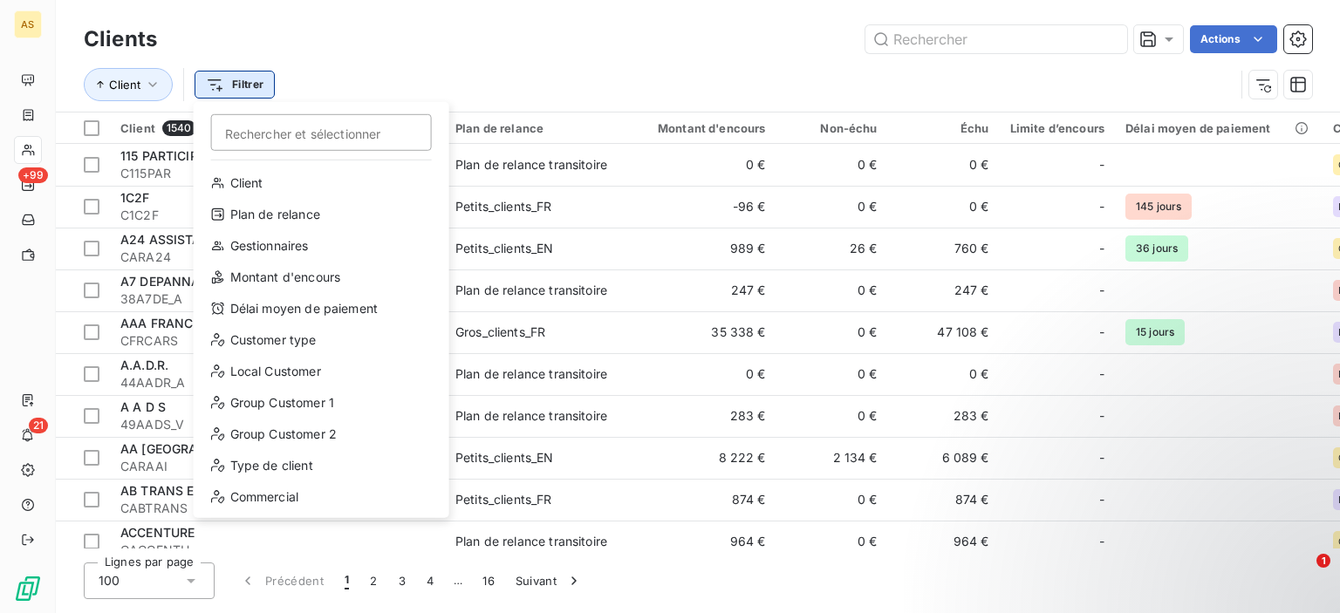
click at [229, 83] on html "AS +99 21 Clients Actions Client Filtrer Rechercher et sélectionner Client Plan…" at bounding box center [670, 306] width 1340 height 613
click at [253, 194] on div "Client" at bounding box center [322, 183] width 242 height 28
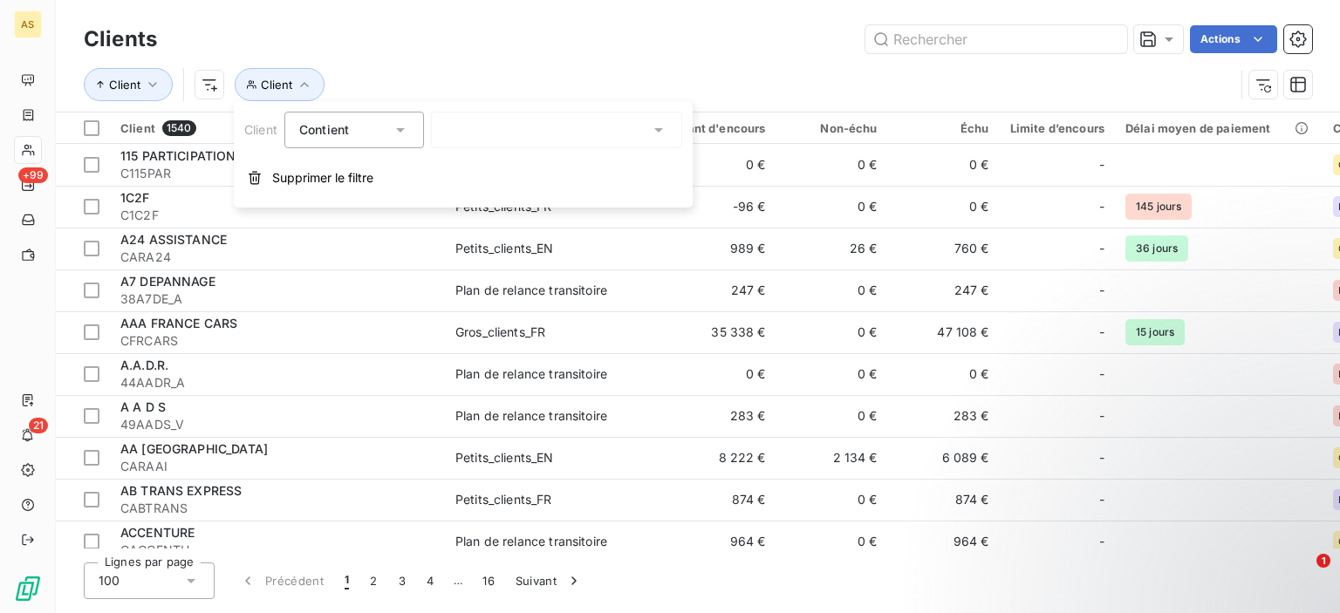
click at [393, 130] on icon at bounding box center [400, 129] width 17 height 17
click at [307, 203] on div at bounding box center [303, 202] width 17 height 17
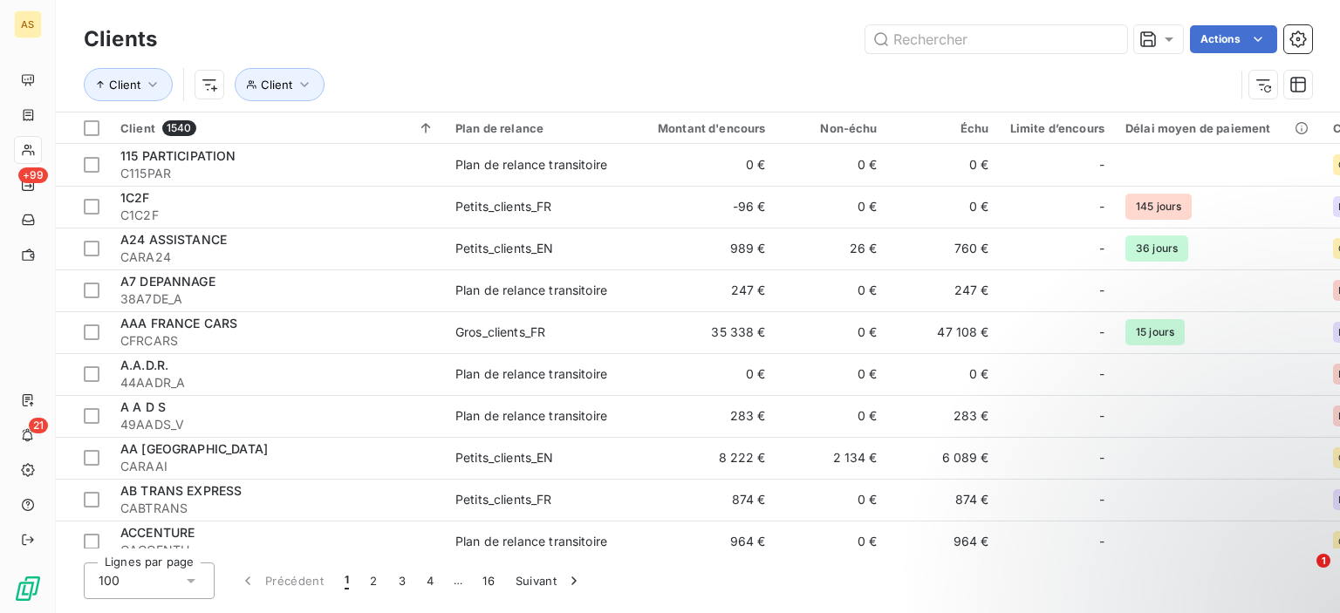
click at [682, 21] on div "Clients Actions" at bounding box center [698, 39] width 1228 height 37
click at [302, 80] on icon "button" at bounding box center [304, 84] width 17 height 17
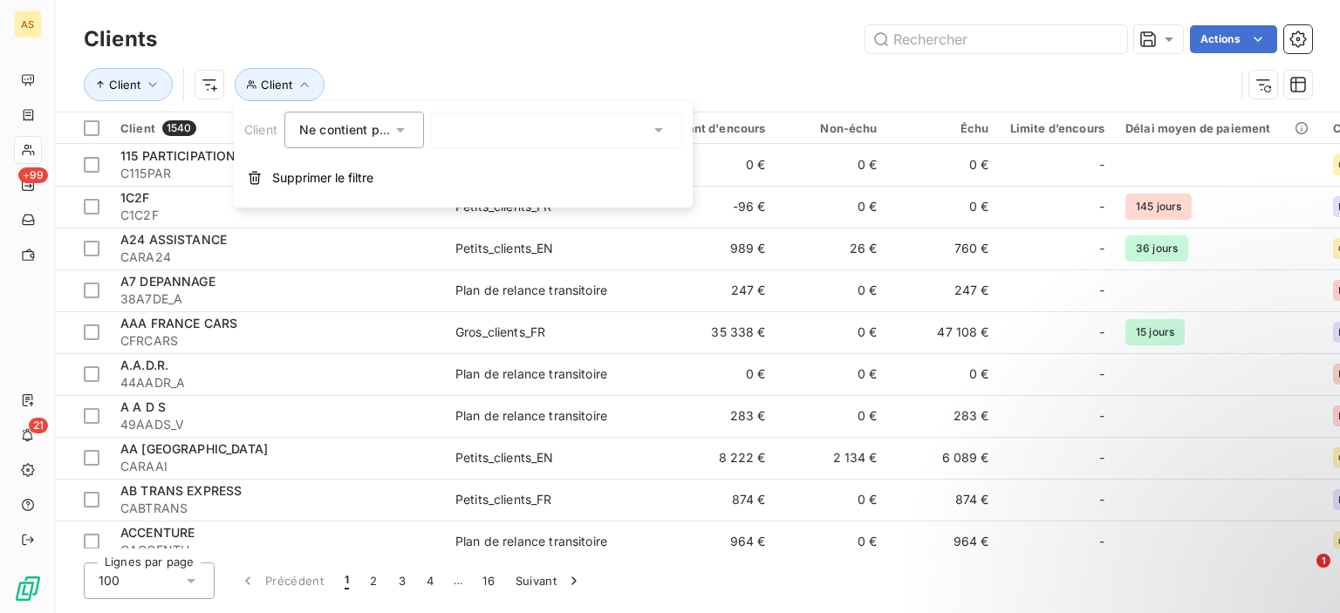
click at [509, 130] on div at bounding box center [556, 130] width 251 height 37
click at [406, 136] on icon at bounding box center [400, 129] width 17 height 17
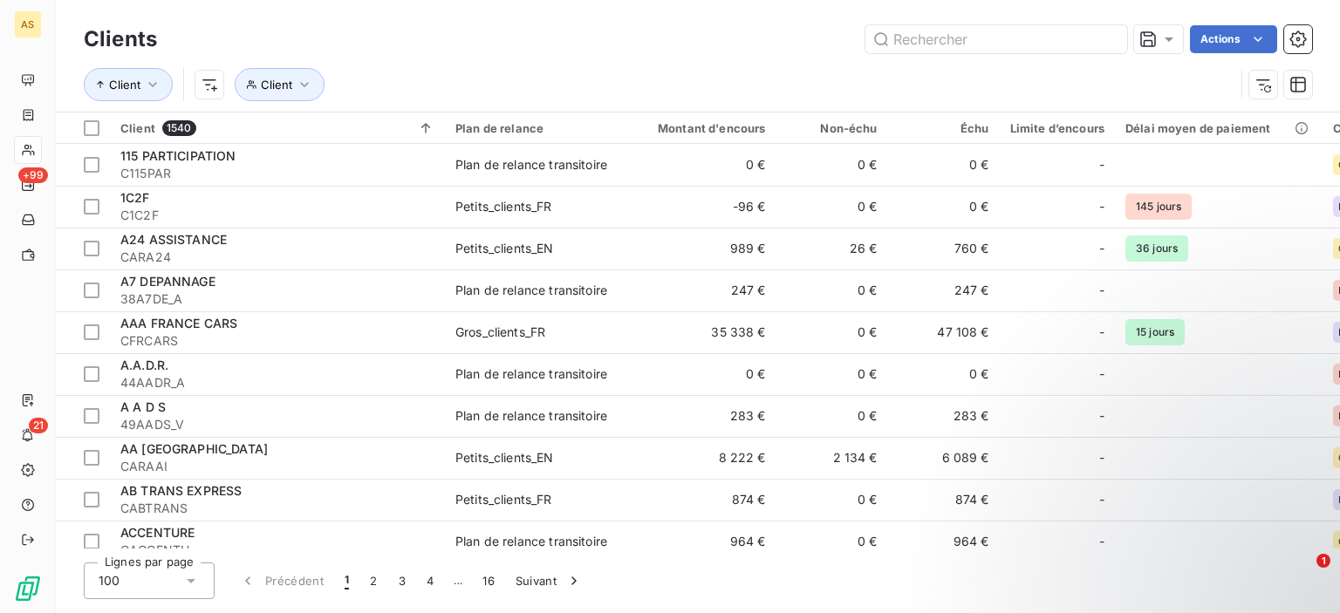
click at [410, 50] on div "Actions" at bounding box center [745, 39] width 1134 height 28
click at [310, 90] on icon "button" at bounding box center [304, 84] width 17 height 17
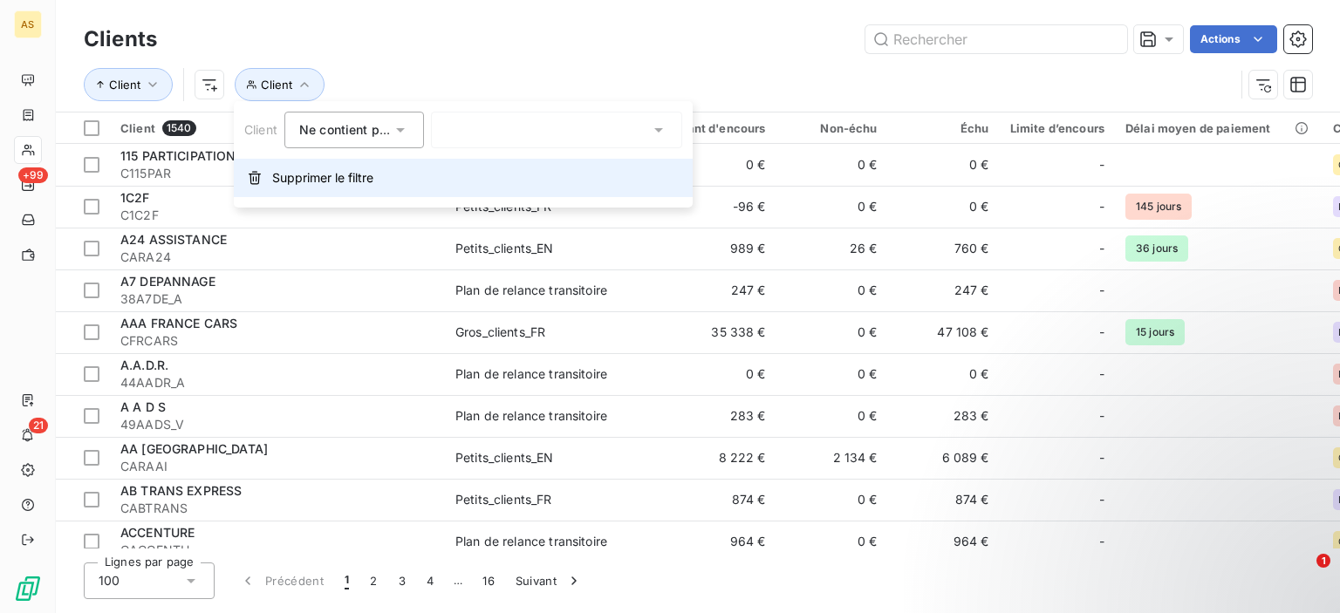
click at [297, 178] on span "Supprimer le filtre" at bounding box center [322, 177] width 101 height 17
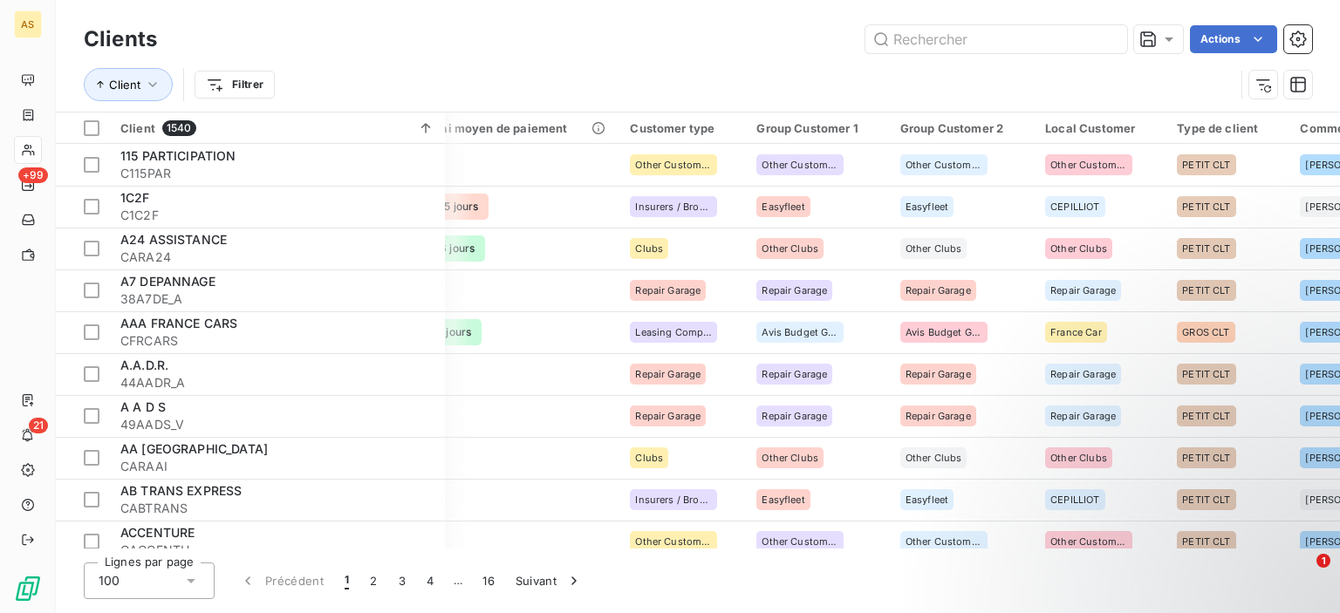
scroll to position [0, 736]
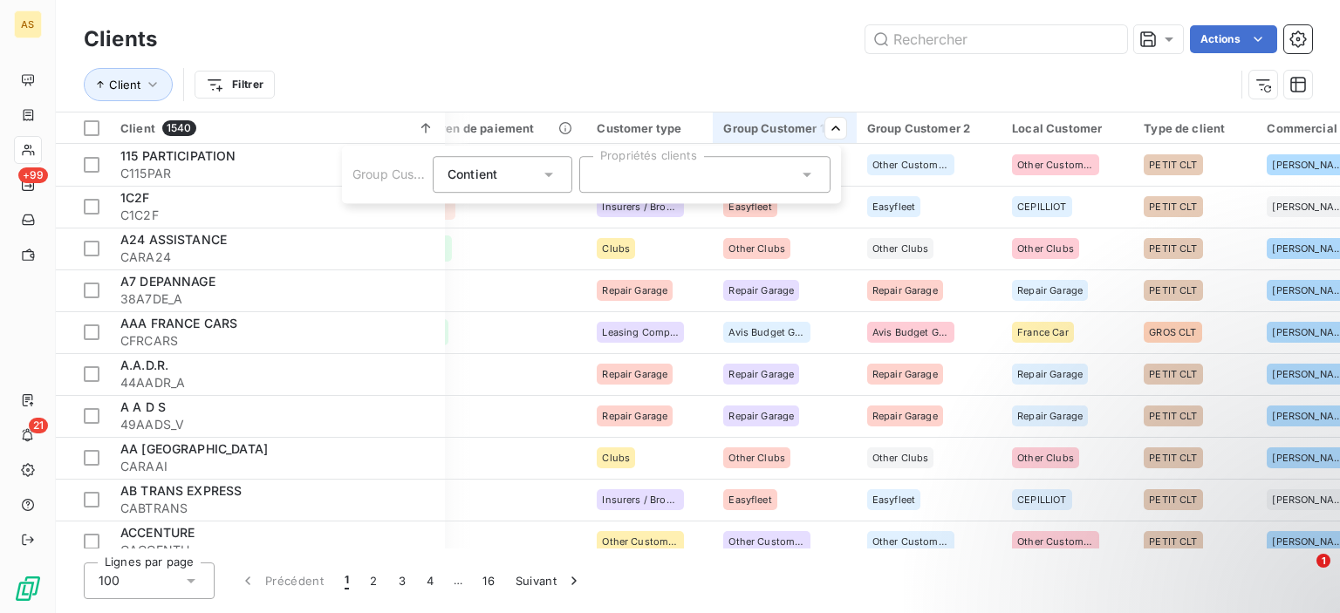
click at [809, 174] on icon at bounding box center [807, 175] width 9 height 4
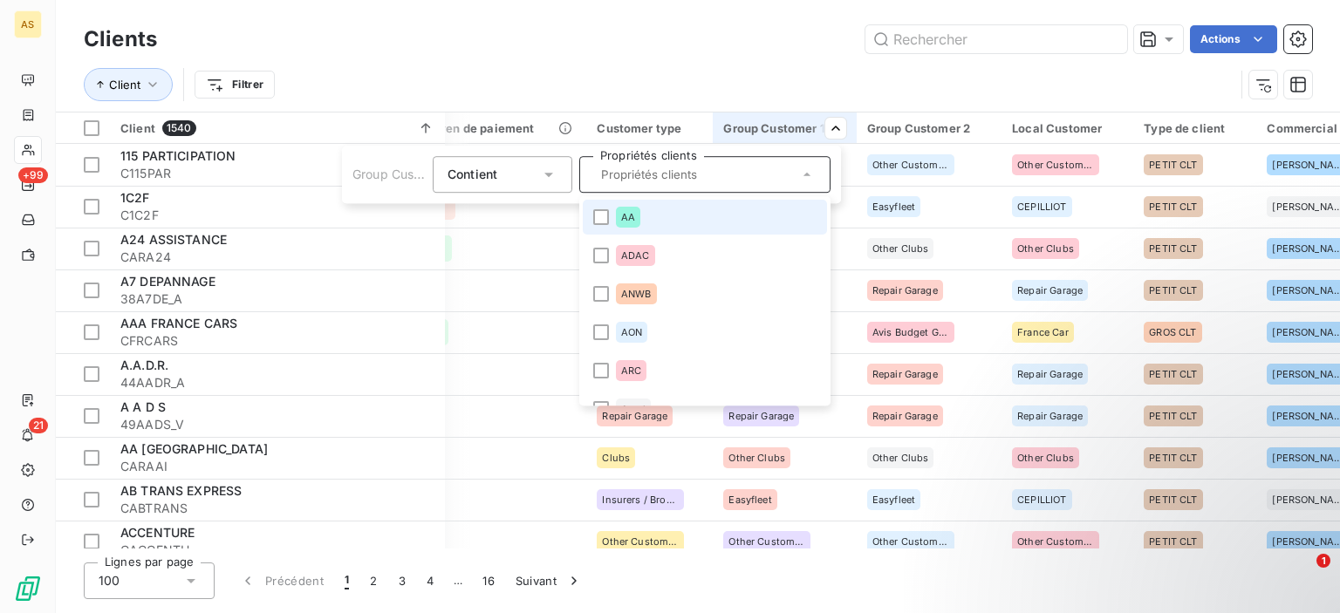
click at [809, 174] on icon at bounding box center [806, 174] width 7 height 3
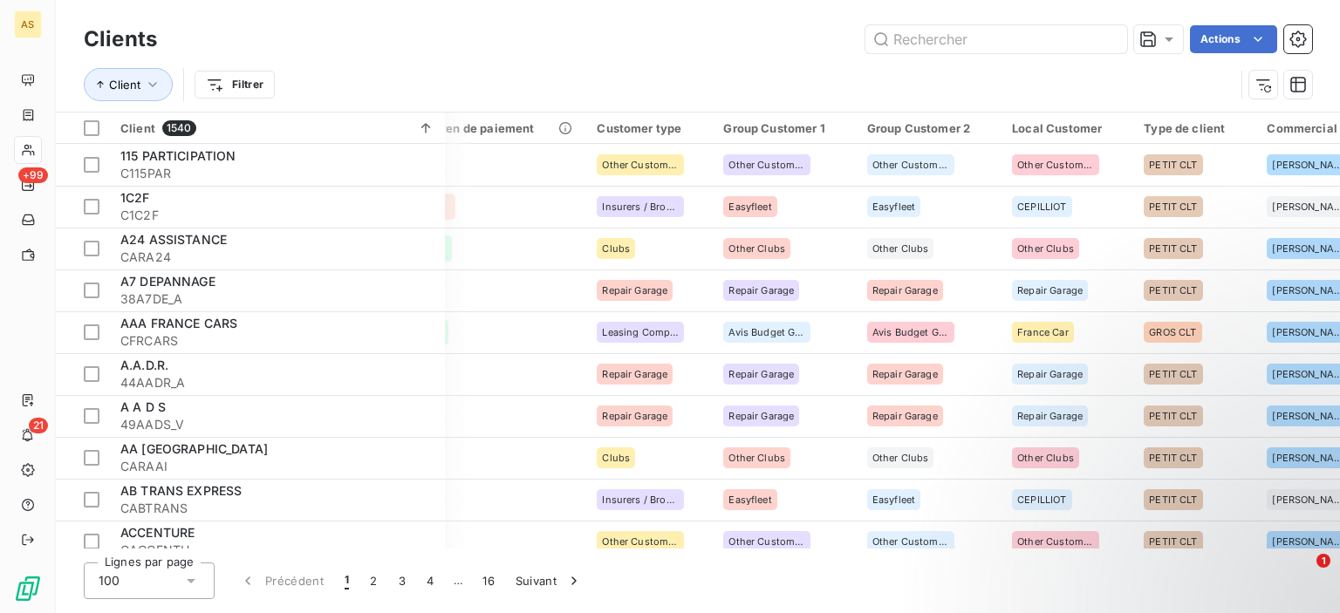
click at [798, 95] on html "AS +99 21 Clients Actions Client Filtrer Client 1540 Plan de relance Montant d'…" at bounding box center [670, 306] width 1340 height 613
click at [787, 128] on div "Group Customer 1" at bounding box center [784, 128] width 122 height 14
click at [157, 81] on icon "button" at bounding box center [152, 84] width 17 height 17
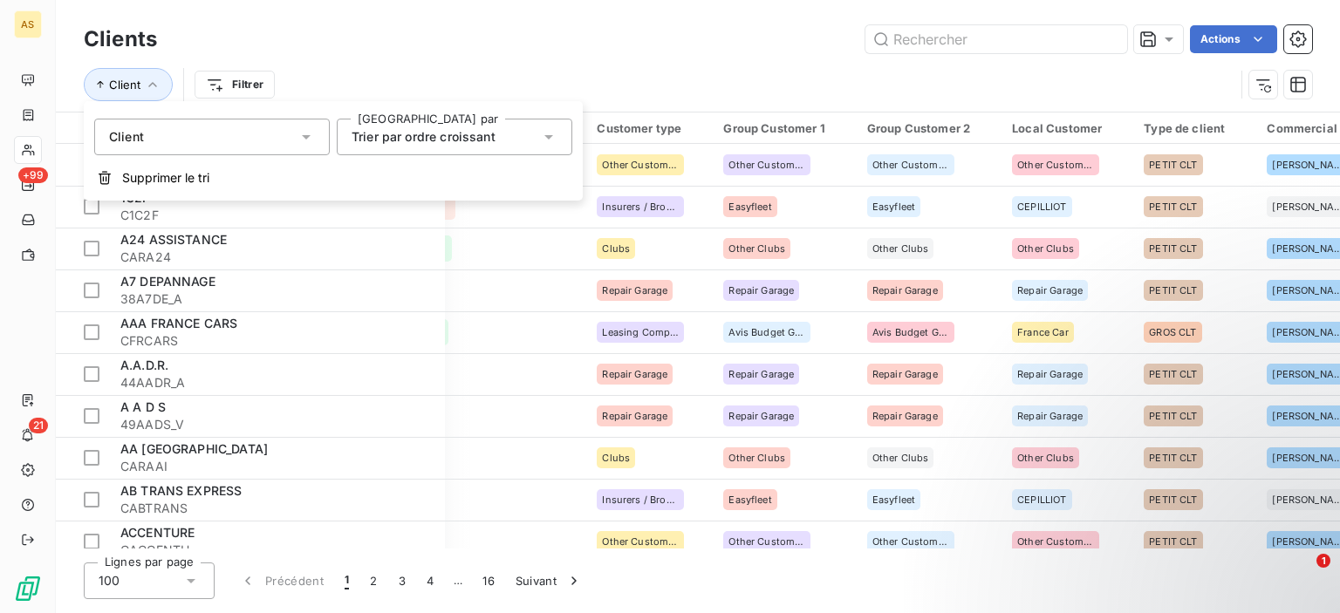
click at [468, 139] on span "Trier par ordre croissant" at bounding box center [424, 136] width 144 height 15
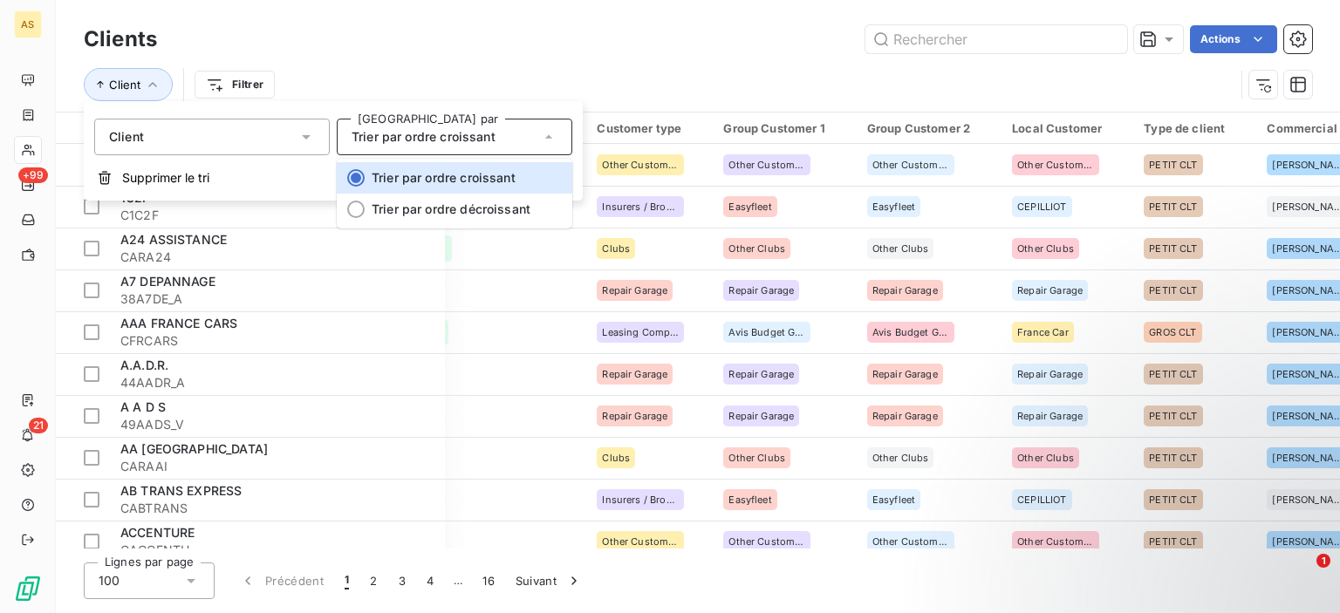
click at [468, 139] on span "Trier par ordre croissant" at bounding box center [424, 136] width 144 height 15
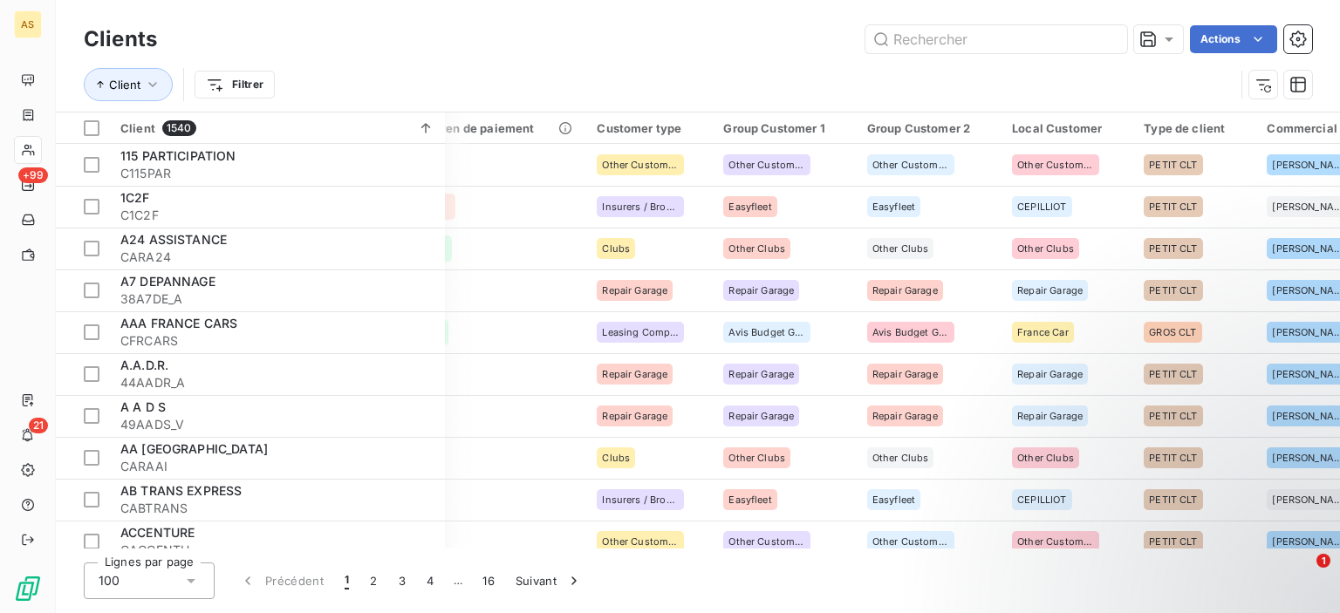
click at [472, 81] on div "Client Filtrer" at bounding box center [659, 84] width 1151 height 33
click at [140, 86] on button "Client" at bounding box center [128, 84] width 89 height 33
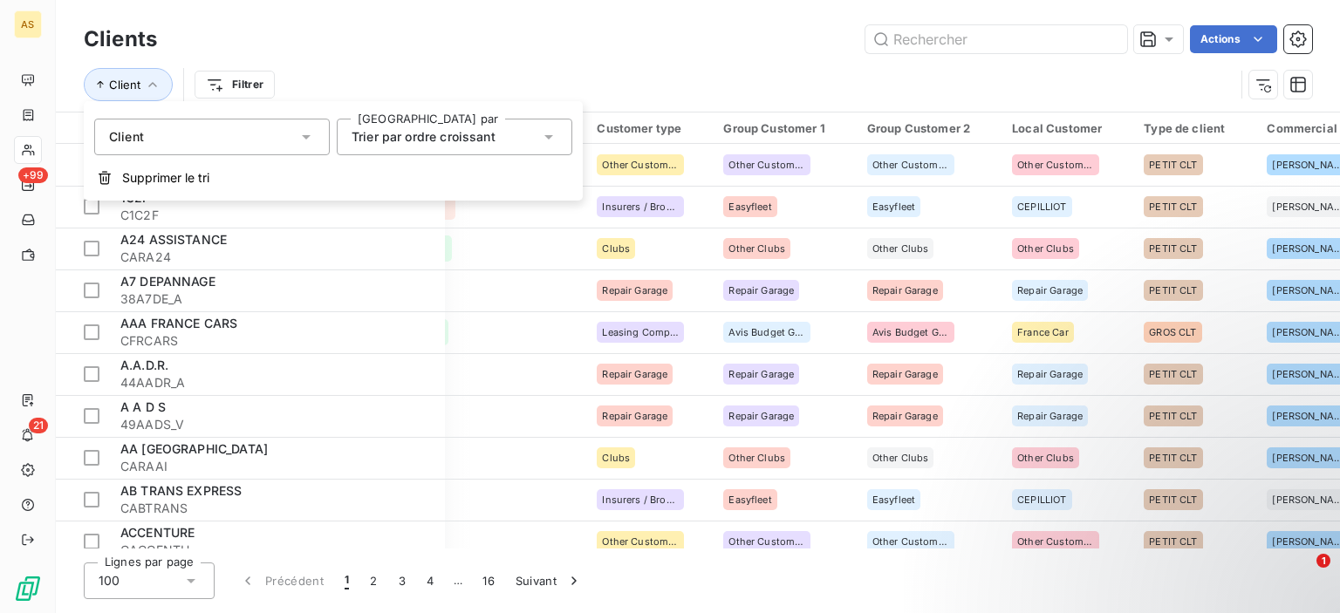
click at [181, 131] on div "Client" at bounding box center [212, 137] width 236 height 37
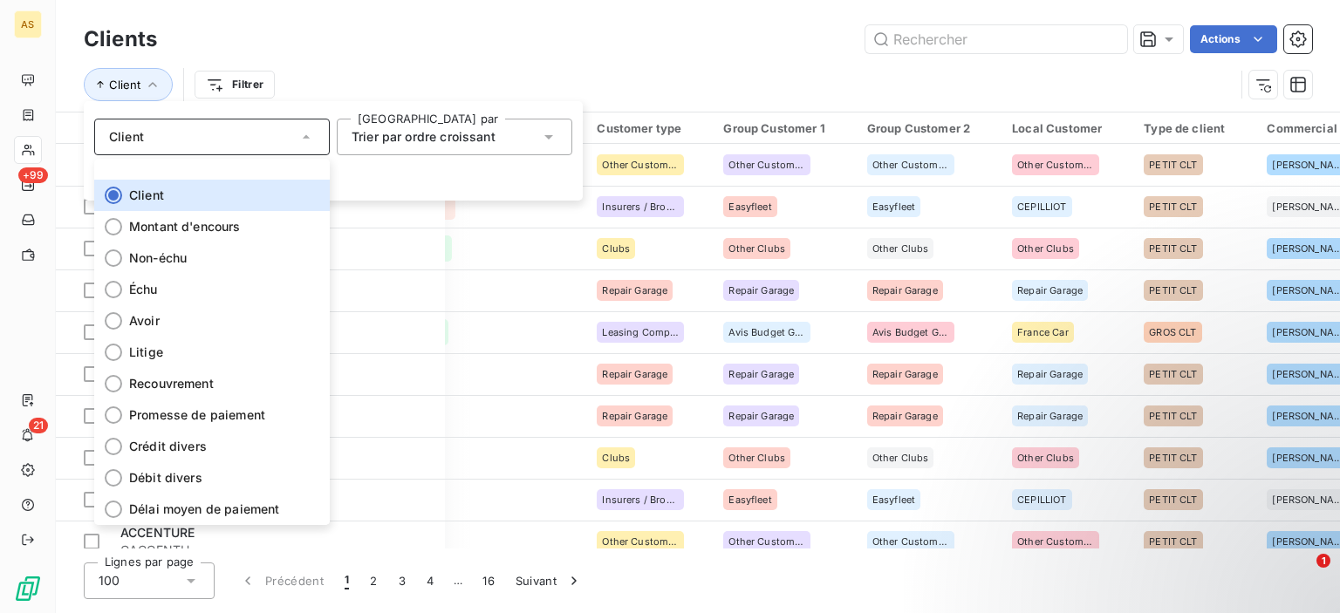
click at [412, 138] on span "Trier par ordre croissant" at bounding box center [424, 136] width 144 height 15
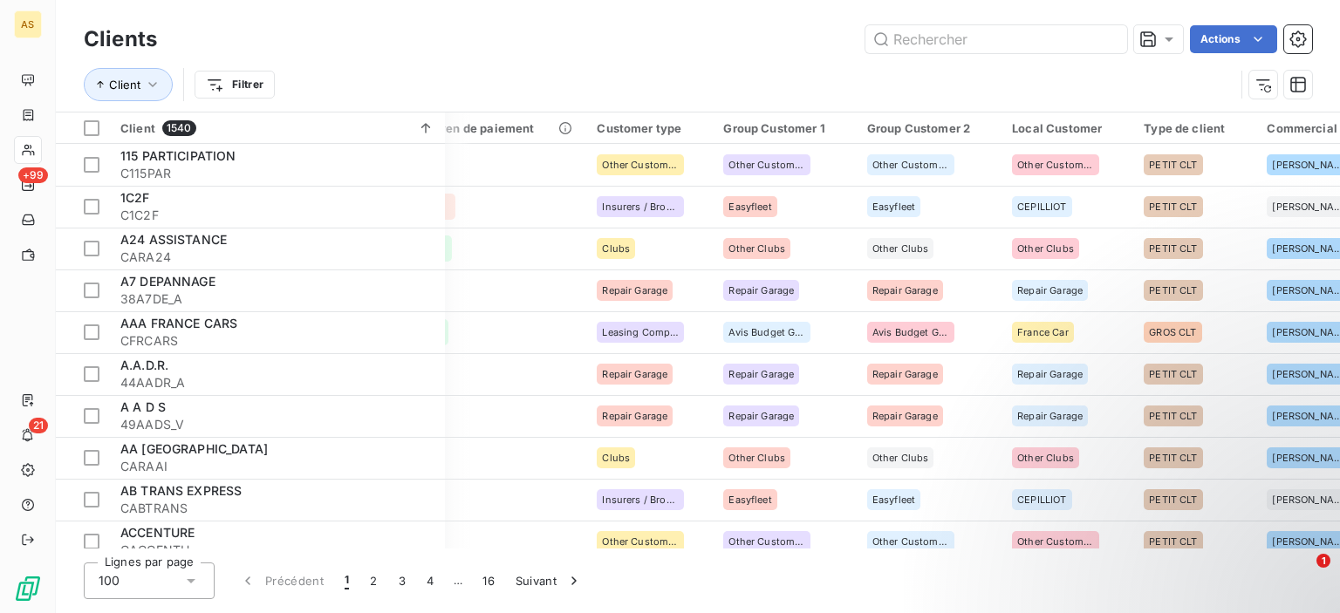
click at [443, 58] on div "Client Filtrer" at bounding box center [698, 85] width 1228 height 54
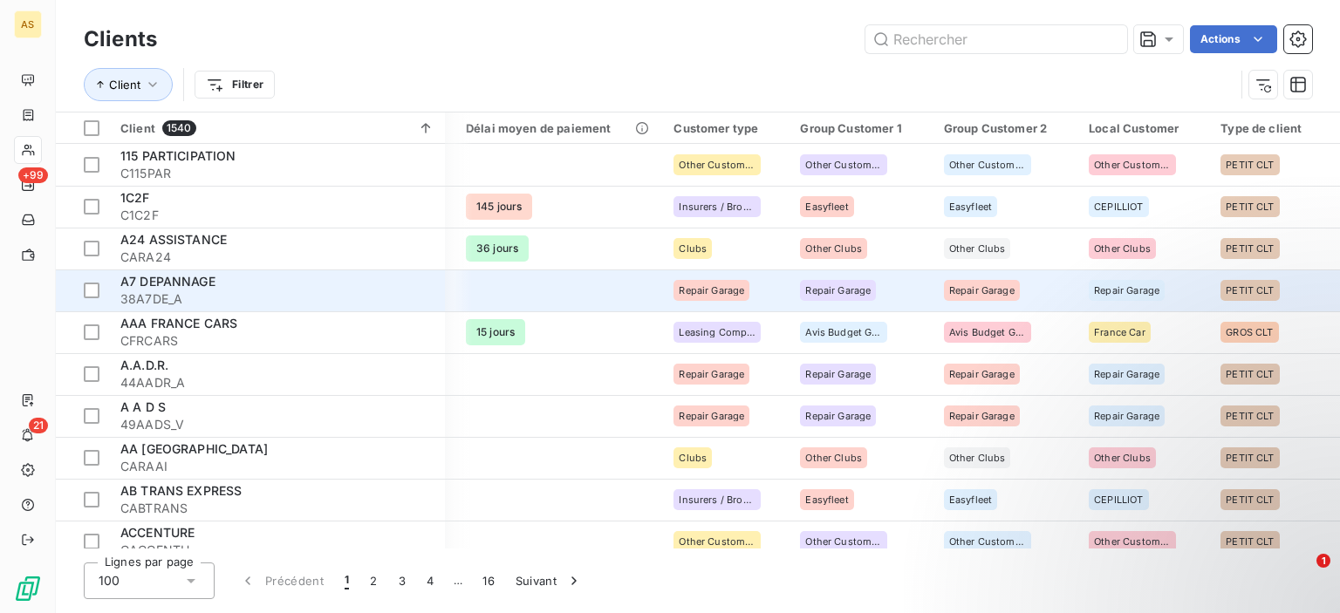
scroll to position [0, 663]
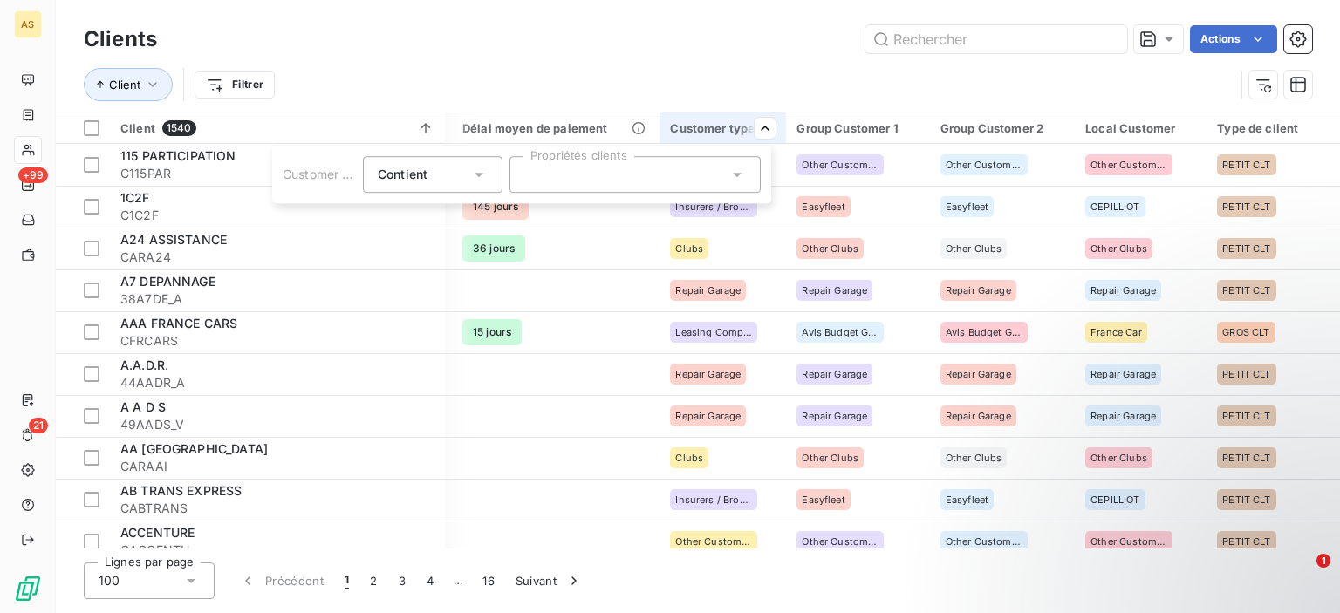
click at [742, 186] on div at bounding box center [634, 174] width 251 height 37
click at [732, 174] on icon at bounding box center [736, 174] width 17 height 17
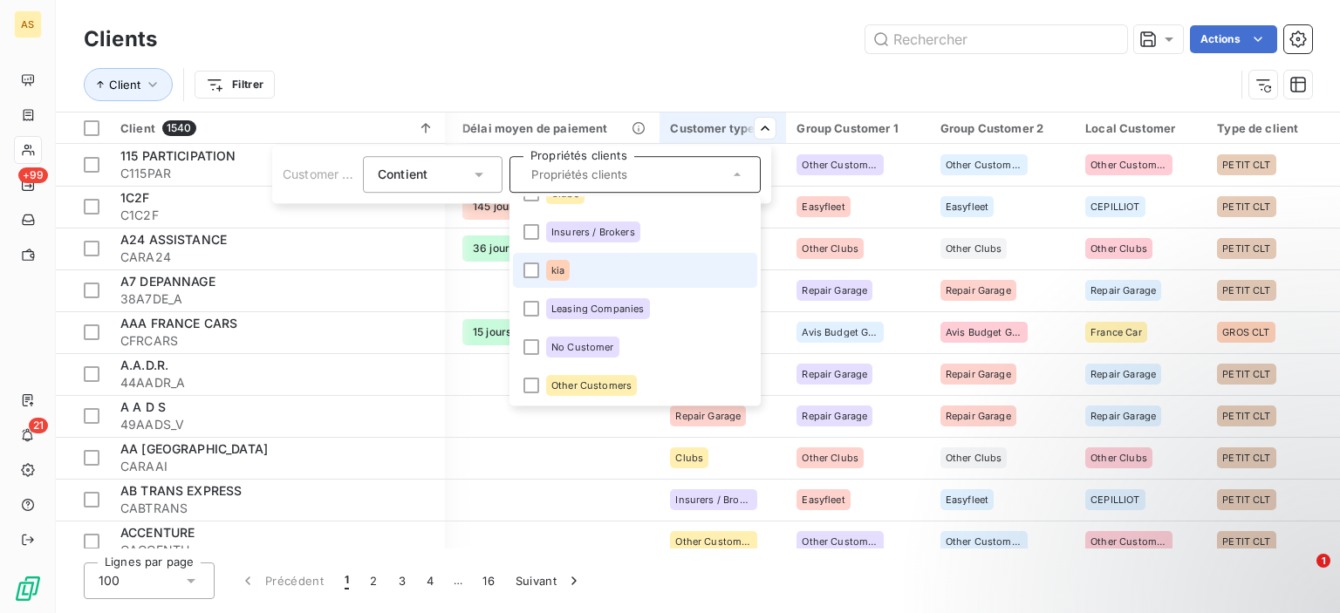
scroll to position [140, 0]
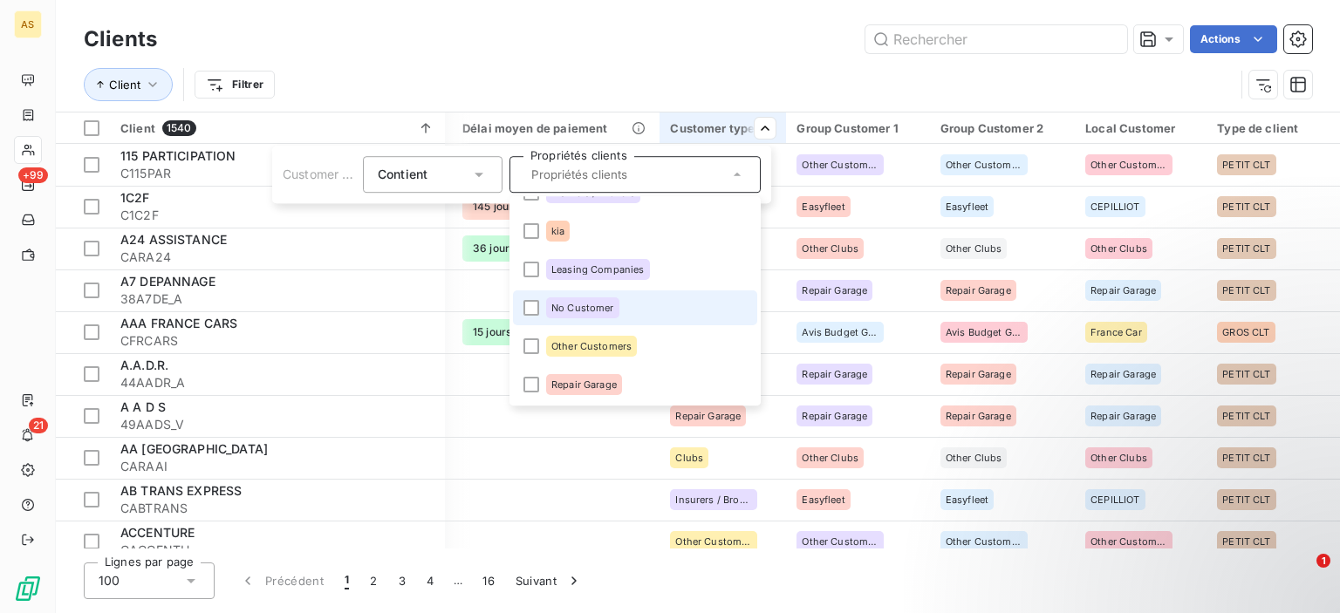
click at [563, 311] on span "No Customer" at bounding box center [582, 308] width 63 height 10
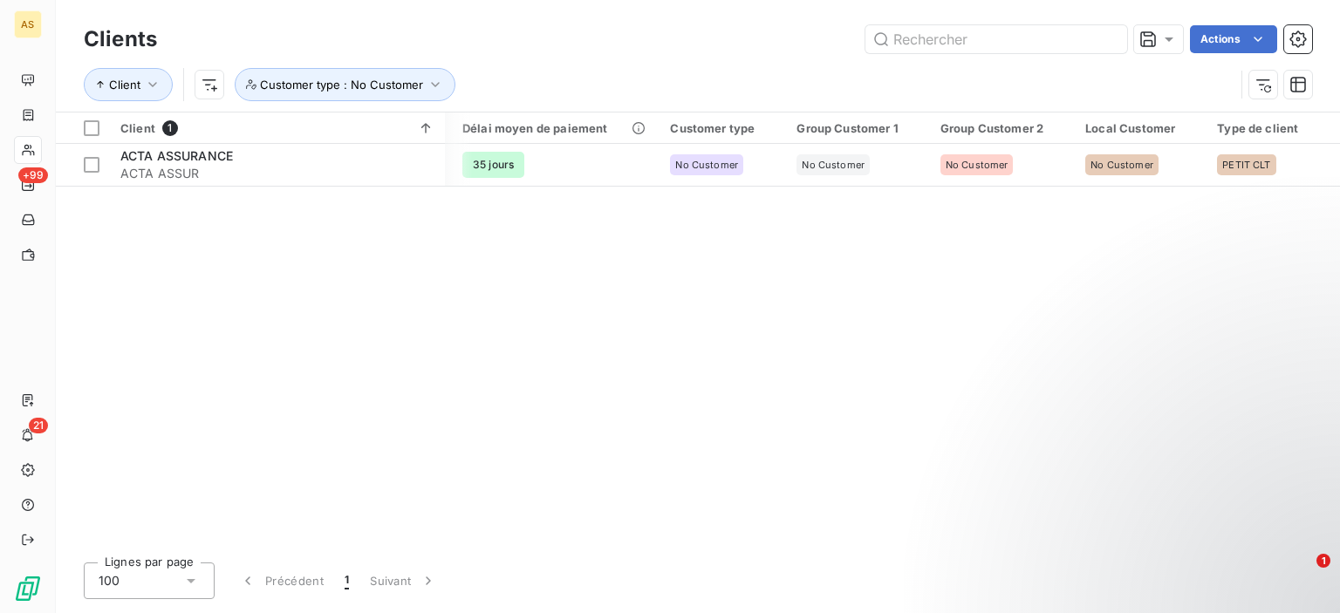
click at [699, 22] on html "AS +99 21 Clients Actions Client Customer type : No Customer Client 1 Plan de r…" at bounding box center [670, 306] width 1340 height 613
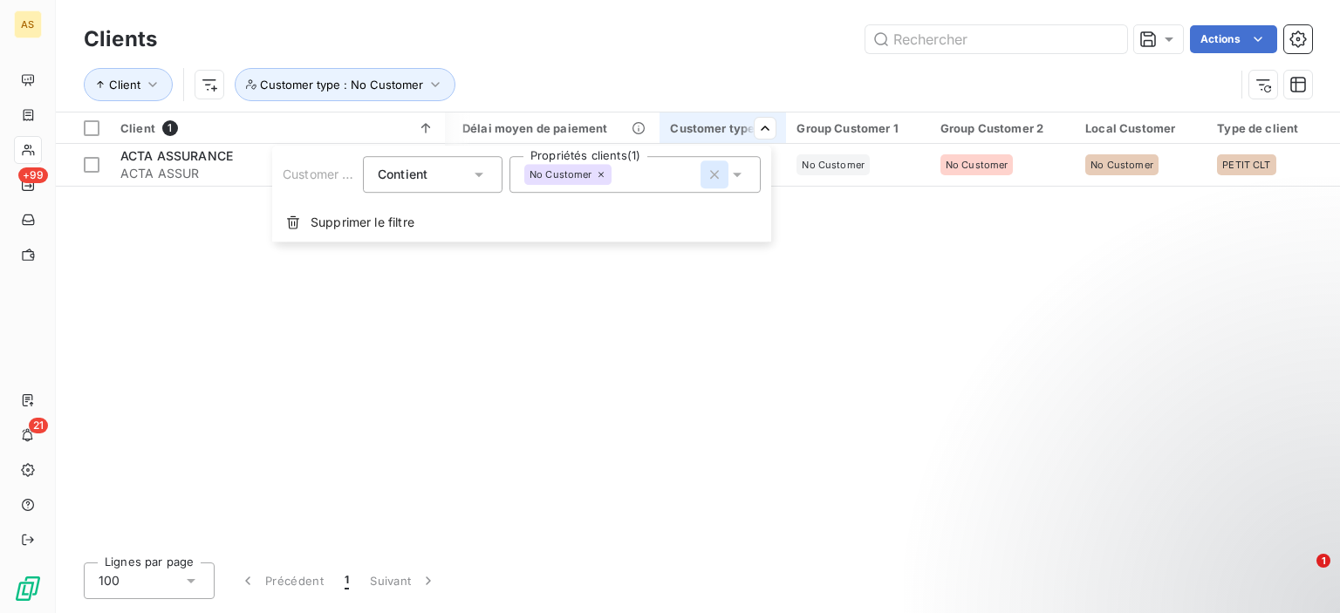
click at [711, 170] on icon "button" at bounding box center [714, 174] width 9 height 9
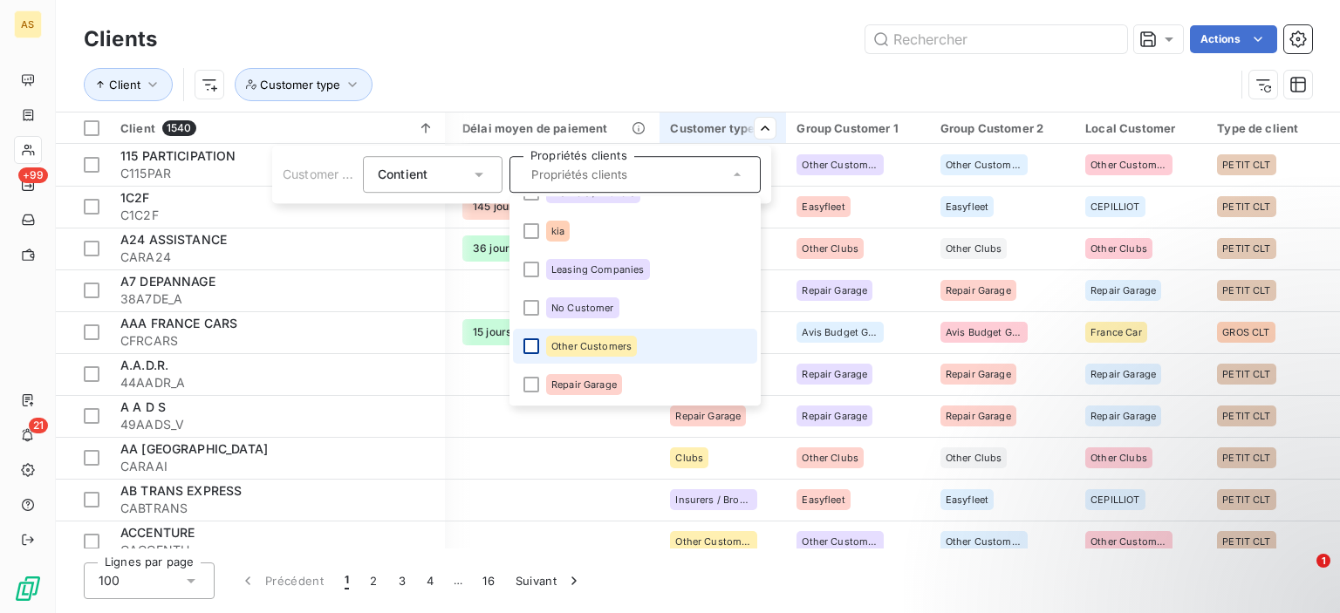
click at [529, 353] on div at bounding box center [531, 346] width 16 height 16
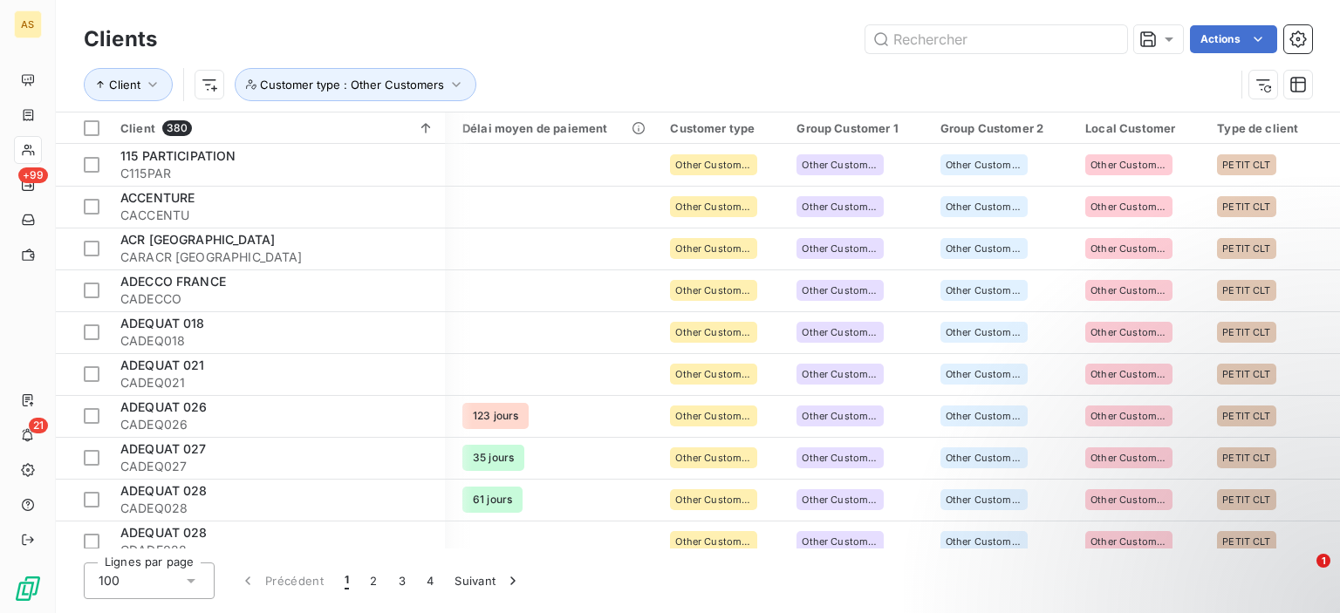
click at [659, 3] on html "AS +99 21 Clients Actions Client Customer type : Other Customers Client 380 Pla…" at bounding box center [670, 306] width 1340 height 613
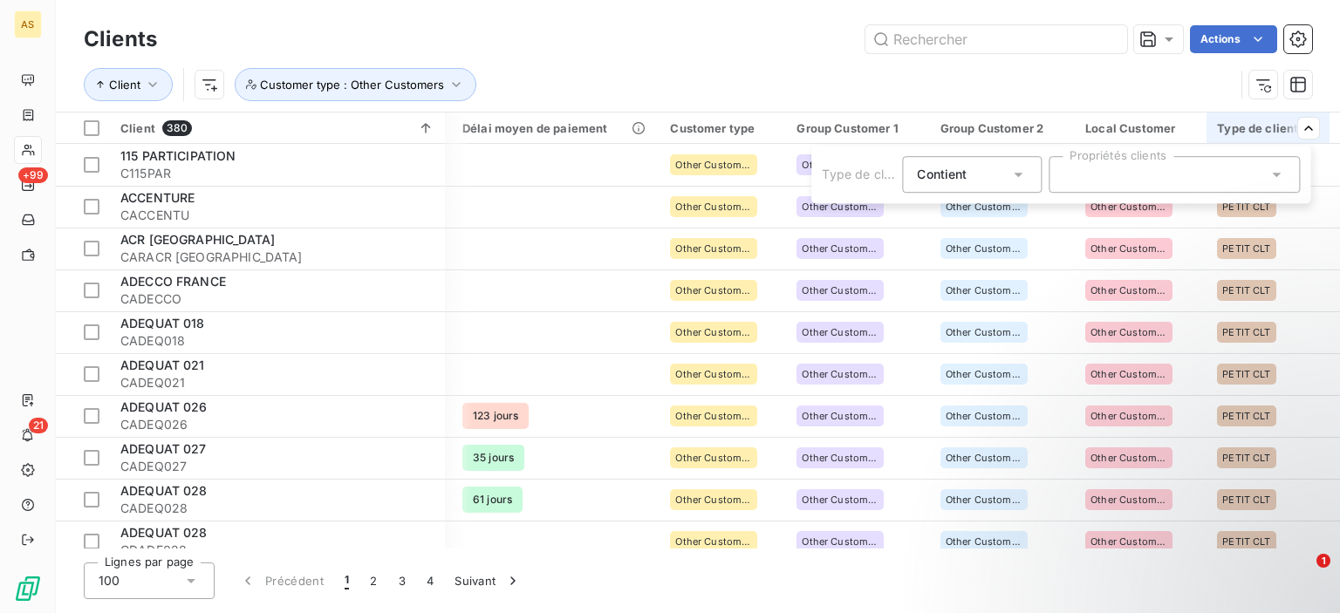
click at [1281, 179] on icon at bounding box center [1275, 174] width 17 height 17
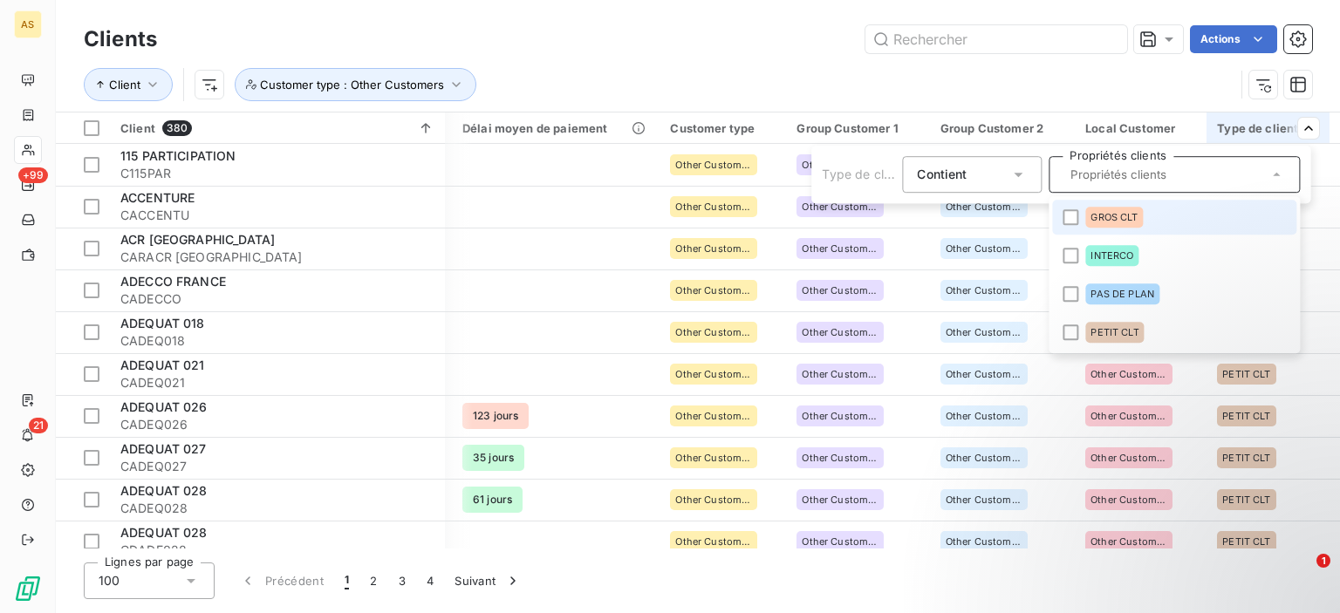
click at [1110, 223] on div "GROS CLT" at bounding box center [1114, 217] width 58 height 21
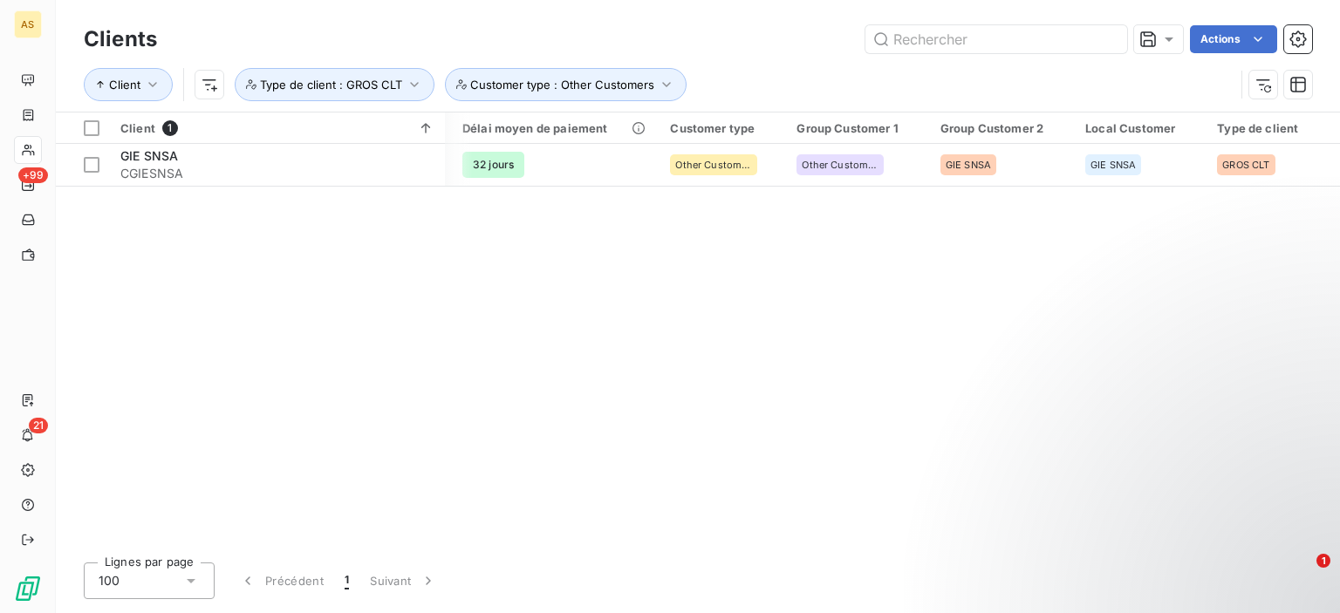
click at [948, 314] on html "AS +99 21 Clients Actions Client Customer type : Other Customers Type de client…" at bounding box center [670, 306] width 1340 height 613
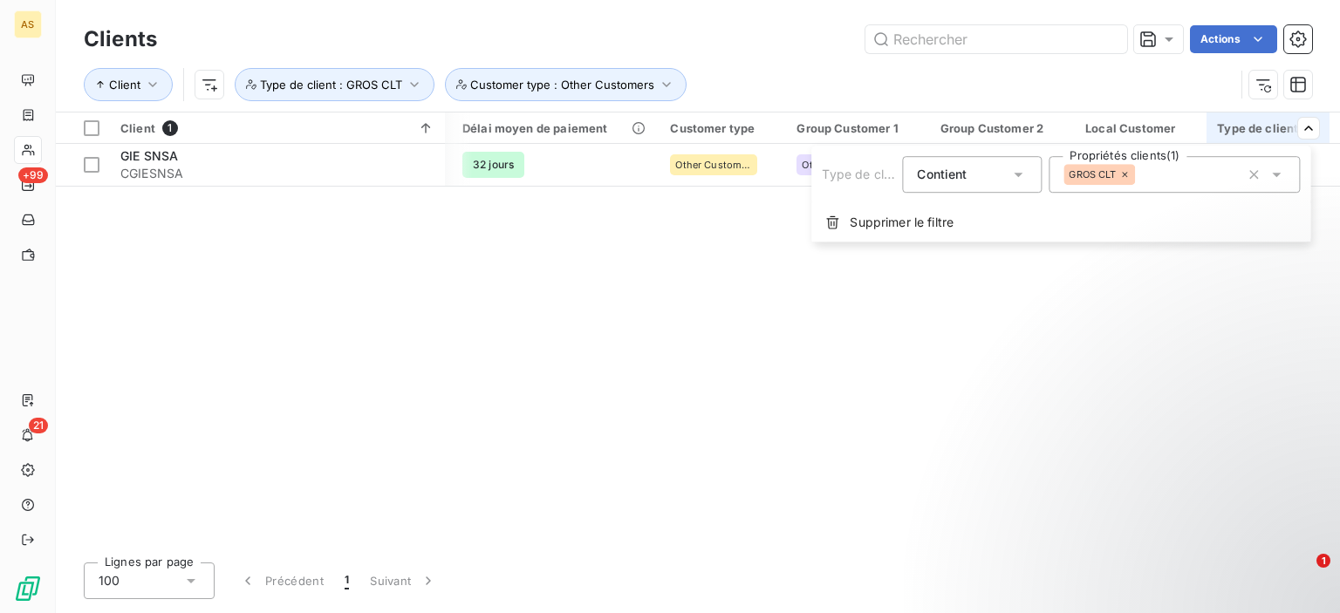
click at [1276, 177] on icon at bounding box center [1275, 174] width 17 height 17
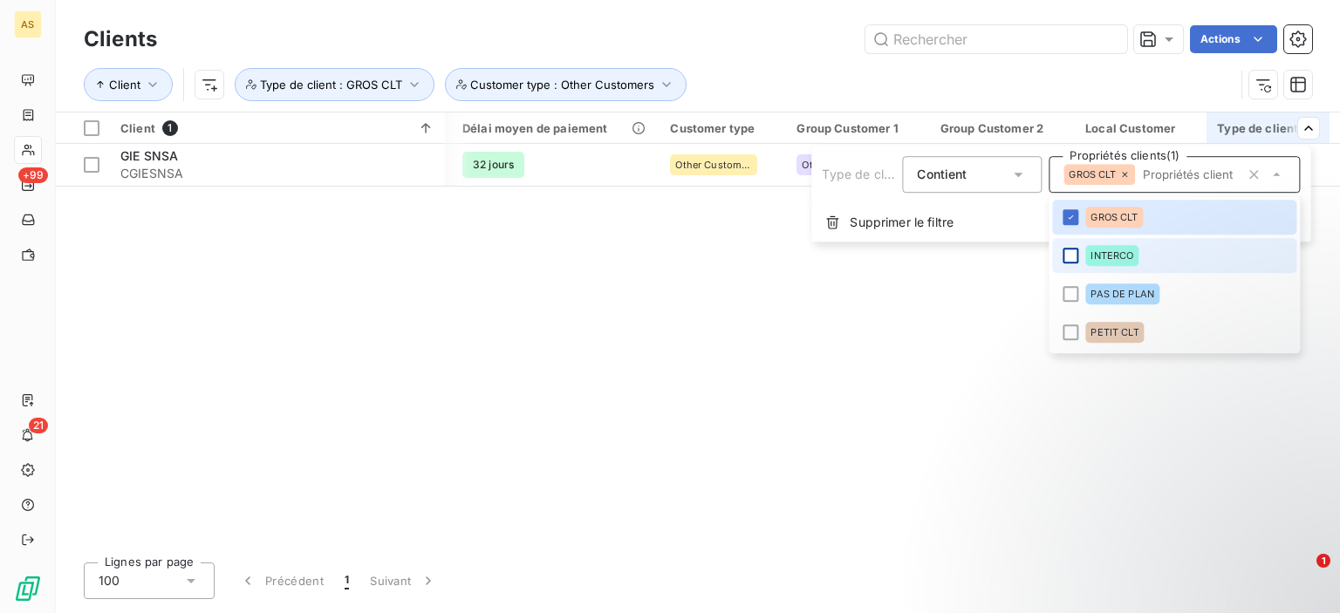
click at [1076, 254] on div at bounding box center [1070, 256] width 16 height 16
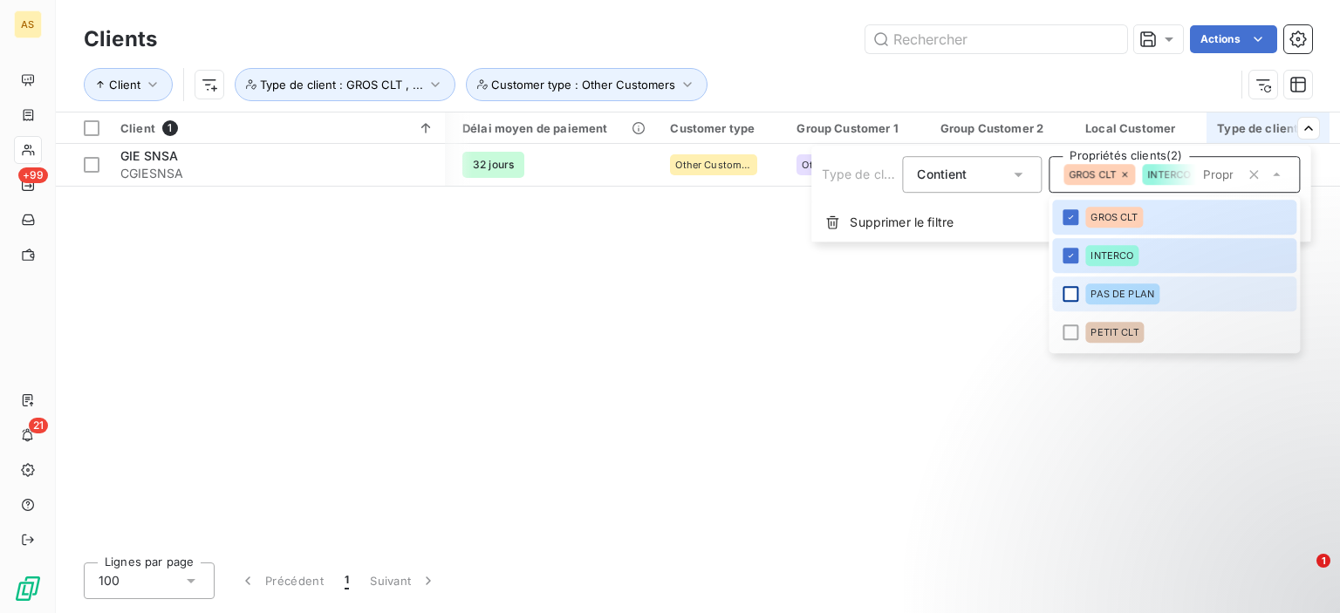
click at [1075, 293] on div at bounding box center [1070, 294] width 16 height 16
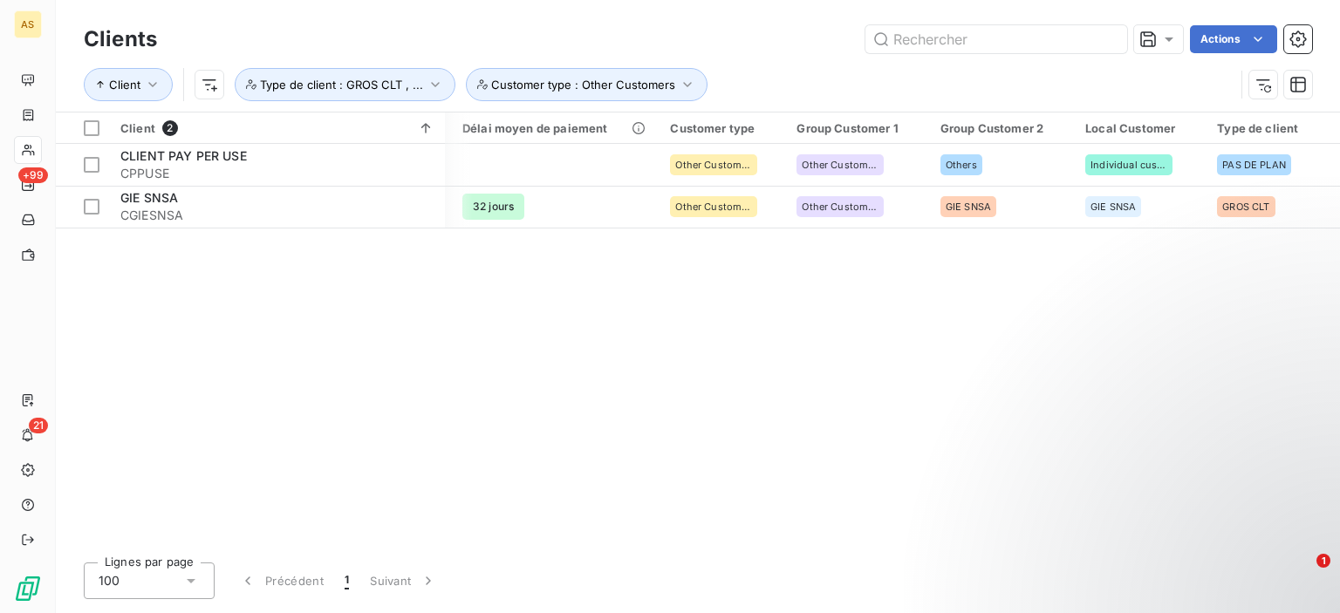
click at [1015, 74] on html "AS +99 21 Clients Actions Client Customer type : Other Customers Type de client…" at bounding box center [670, 306] width 1340 height 613
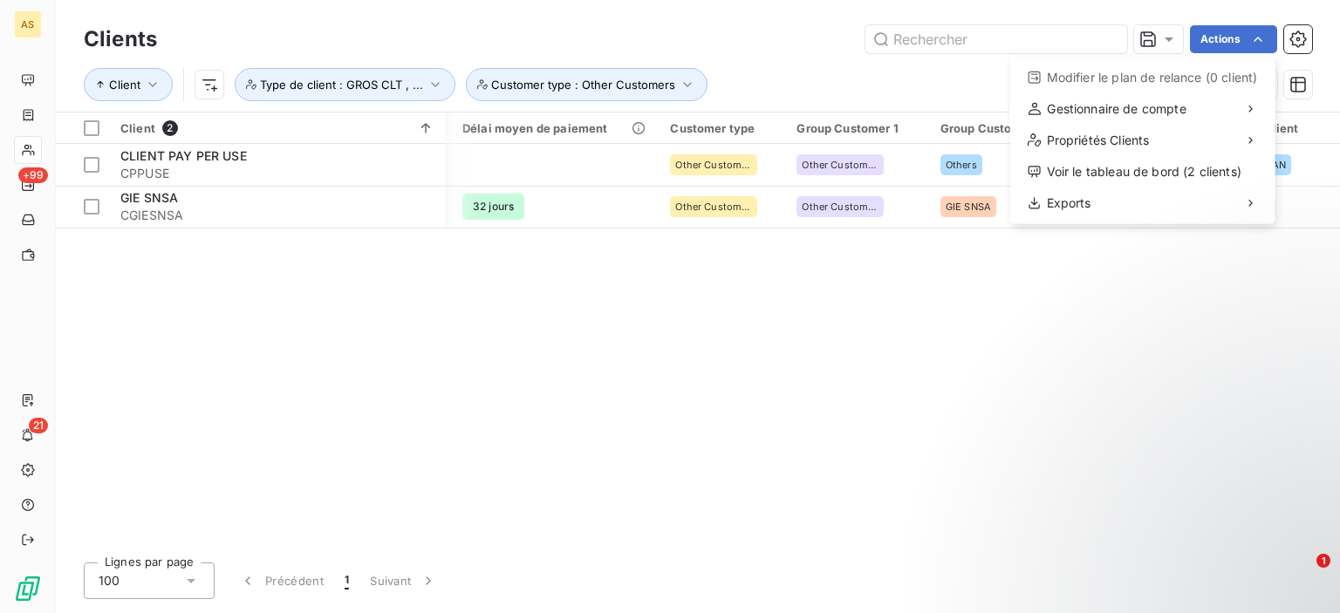
click at [1046, 348] on html "AS +99 21 Clients Actions Modifier le plan de relance (0 client) Gestionnaire d…" at bounding box center [670, 306] width 1340 height 613
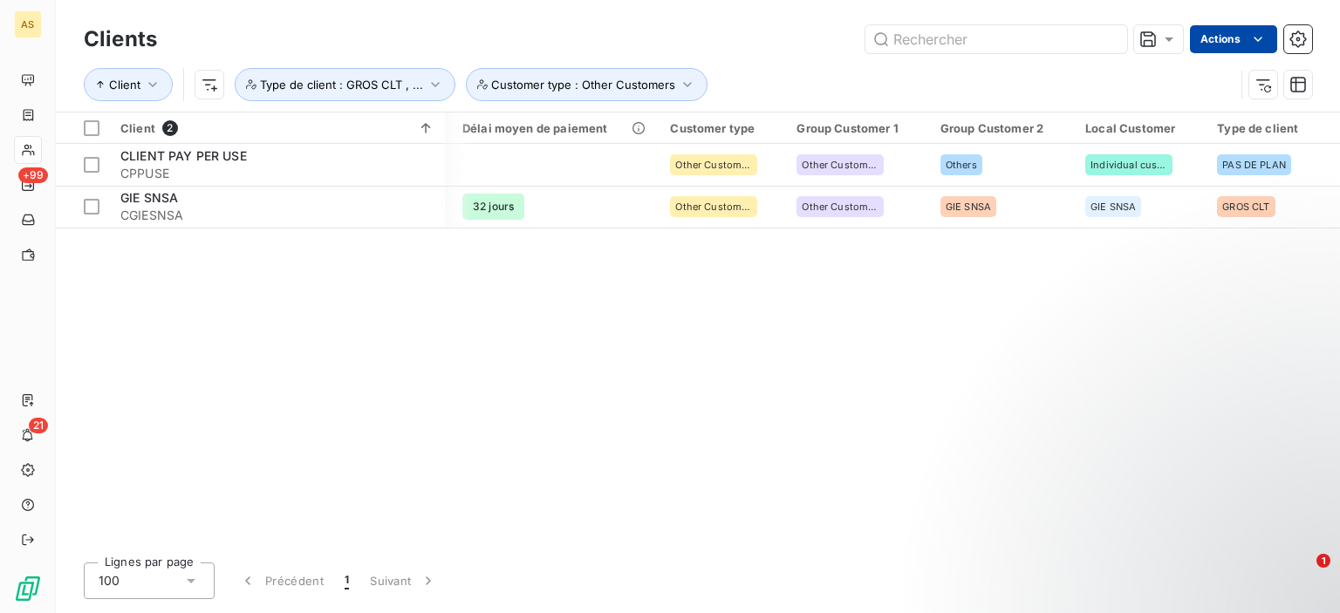
click at [1256, 29] on html "AS +99 21 Clients Actions Client Customer type : Other Customers Type de client…" at bounding box center [670, 306] width 1340 height 613
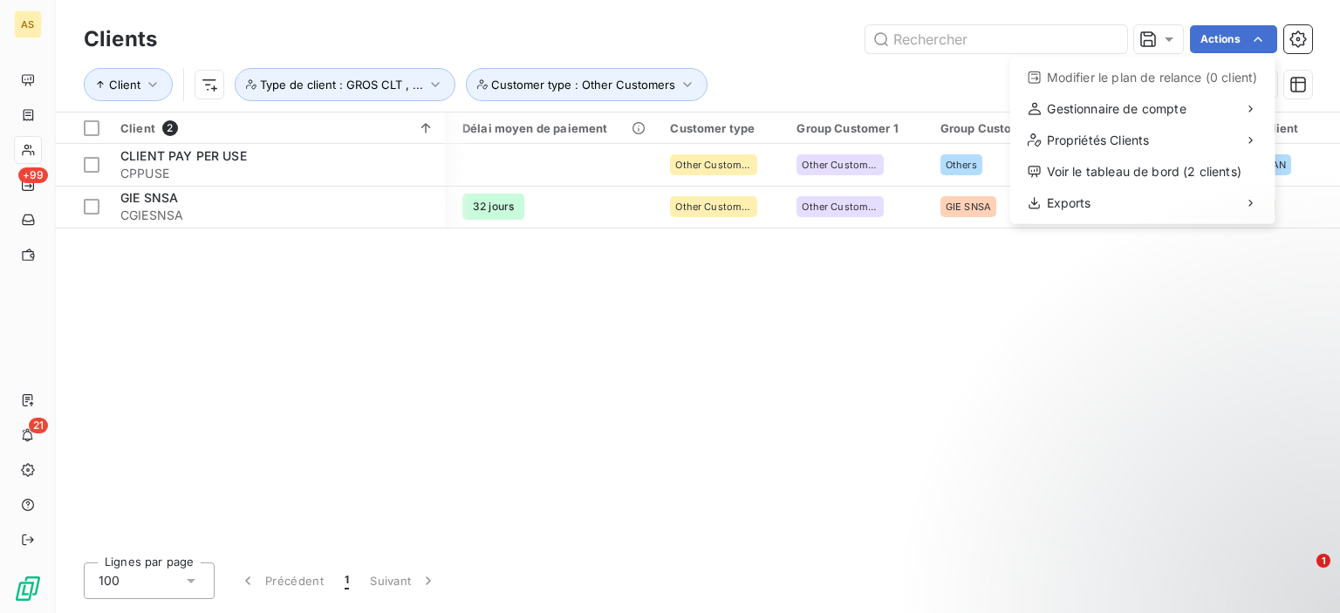
click at [1294, 37] on html "AS +99 21 Clients Actions Modifier le plan de relance (0 client) Gestionnaire d…" at bounding box center [670, 306] width 1340 height 613
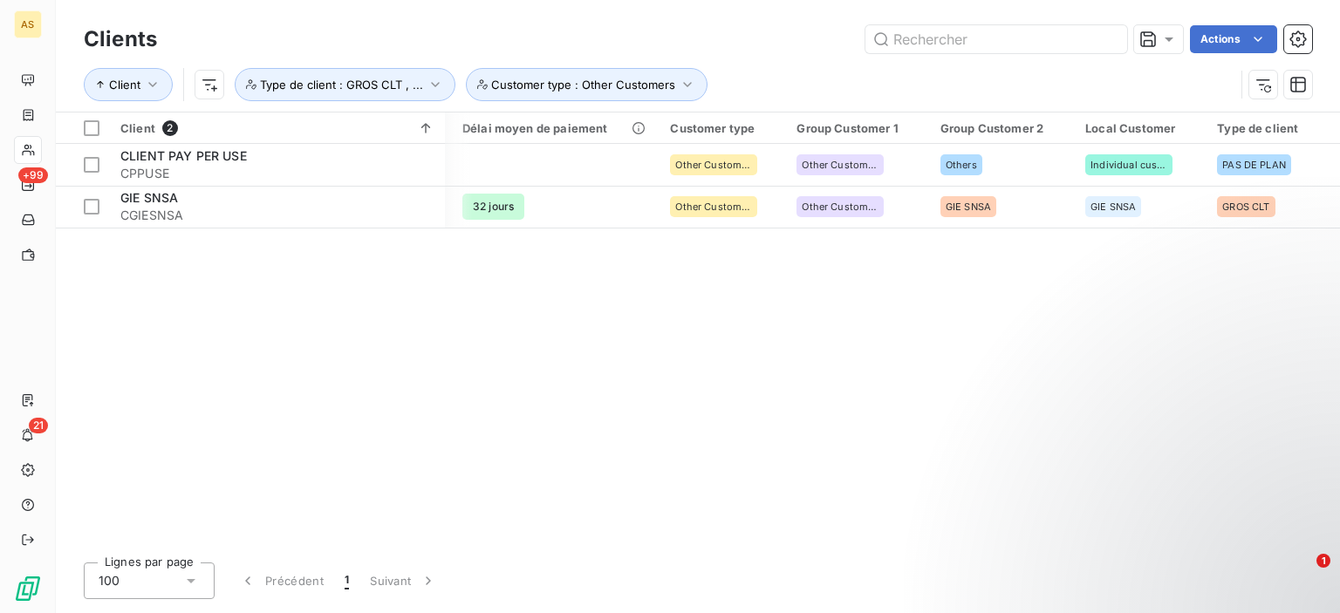
click at [1294, 37] on icon "button" at bounding box center [1297, 39] width 17 height 17
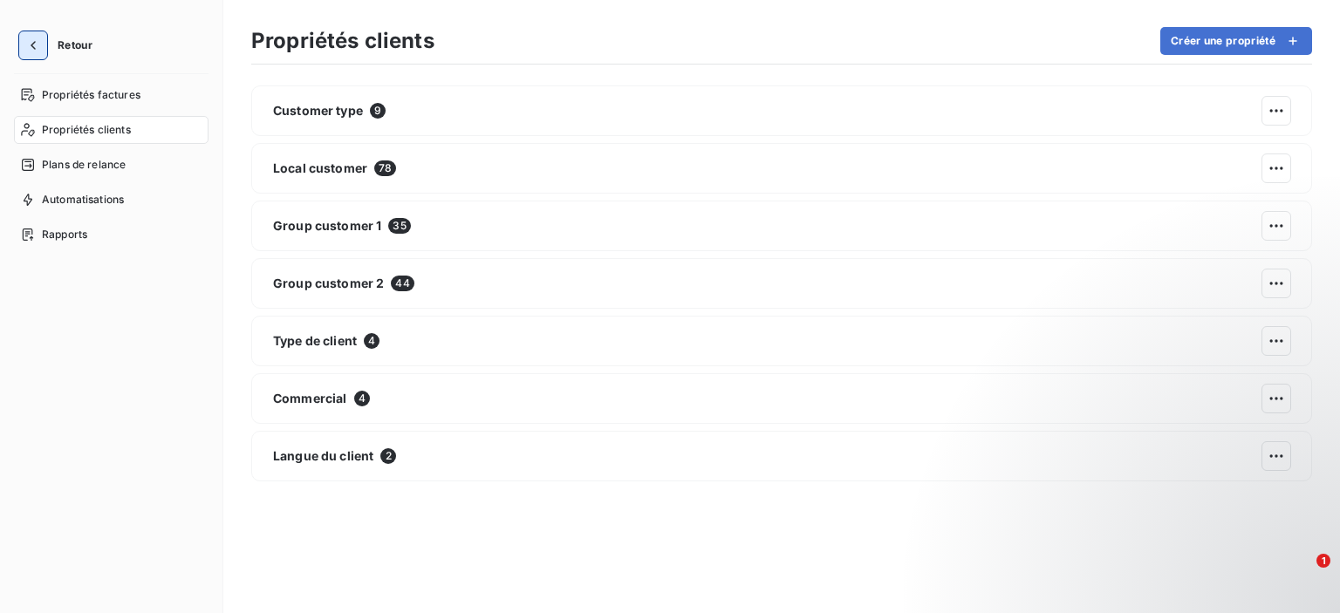
click at [24, 42] on icon "button" at bounding box center [32, 45] width 17 height 17
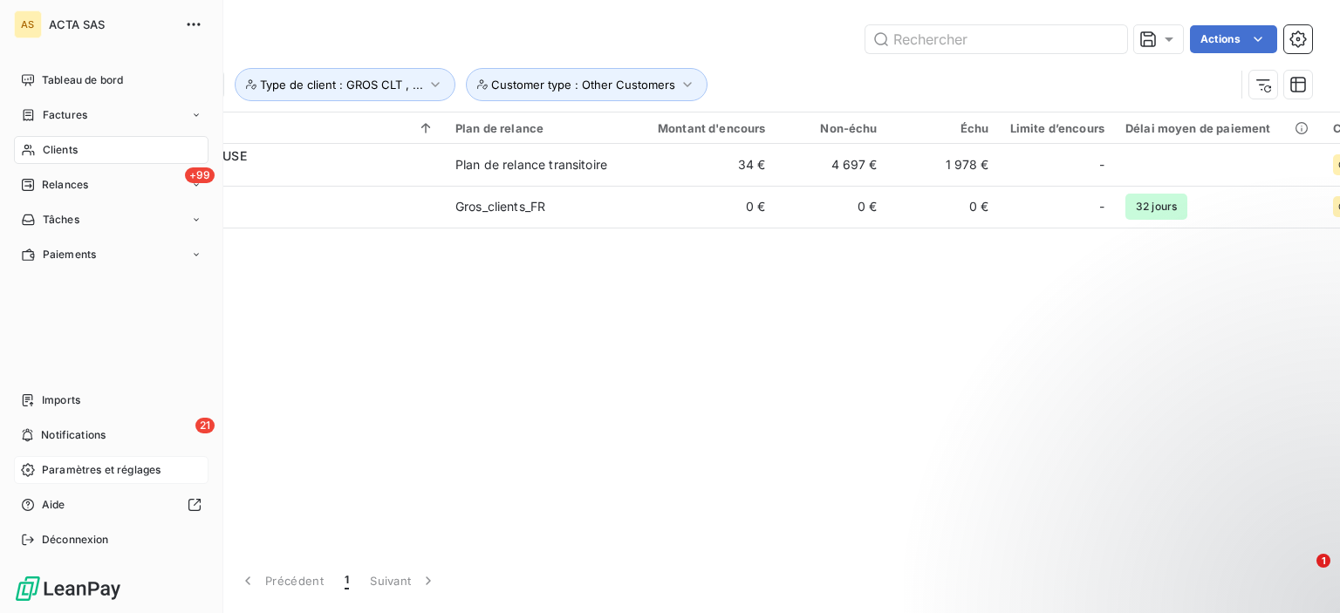
click at [70, 467] on span "Paramètres et réglages" at bounding box center [101, 470] width 119 height 16
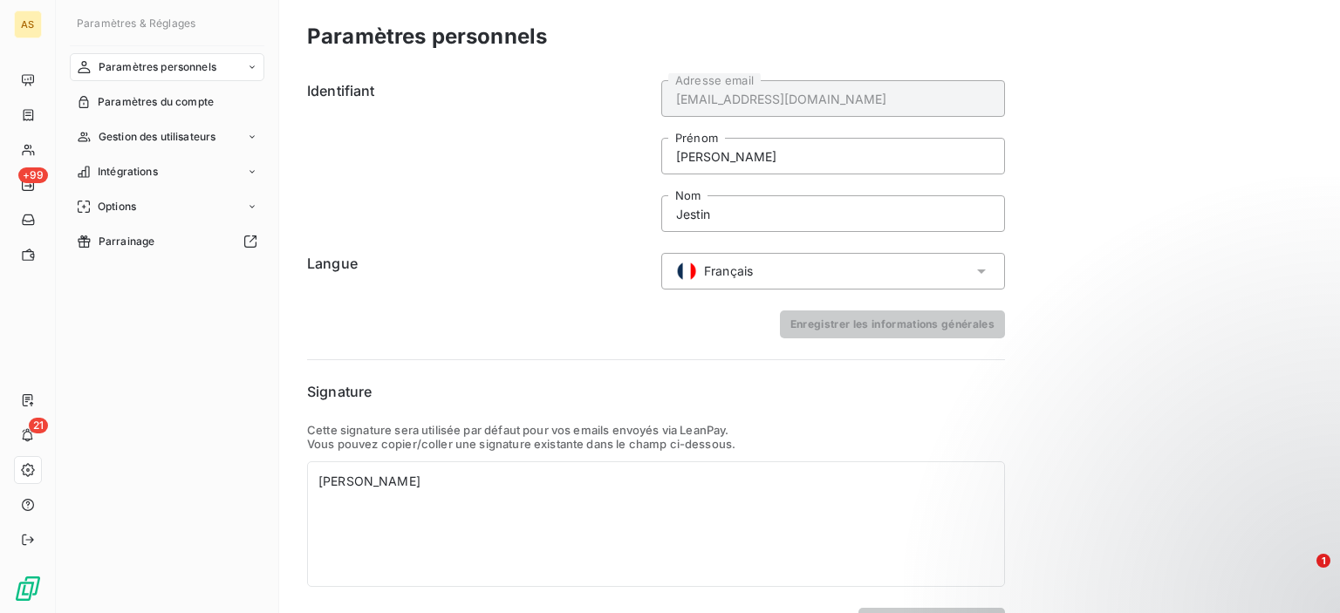
click at [1130, 249] on div "Paramètres personnels Identifiant [EMAIL_ADDRESS][DOMAIN_NAME] Adresse email [P…" at bounding box center [809, 328] width 1061 height 657
click at [102, 128] on div "Gestion des utilisateurs" at bounding box center [167, 137] width 195 height 28
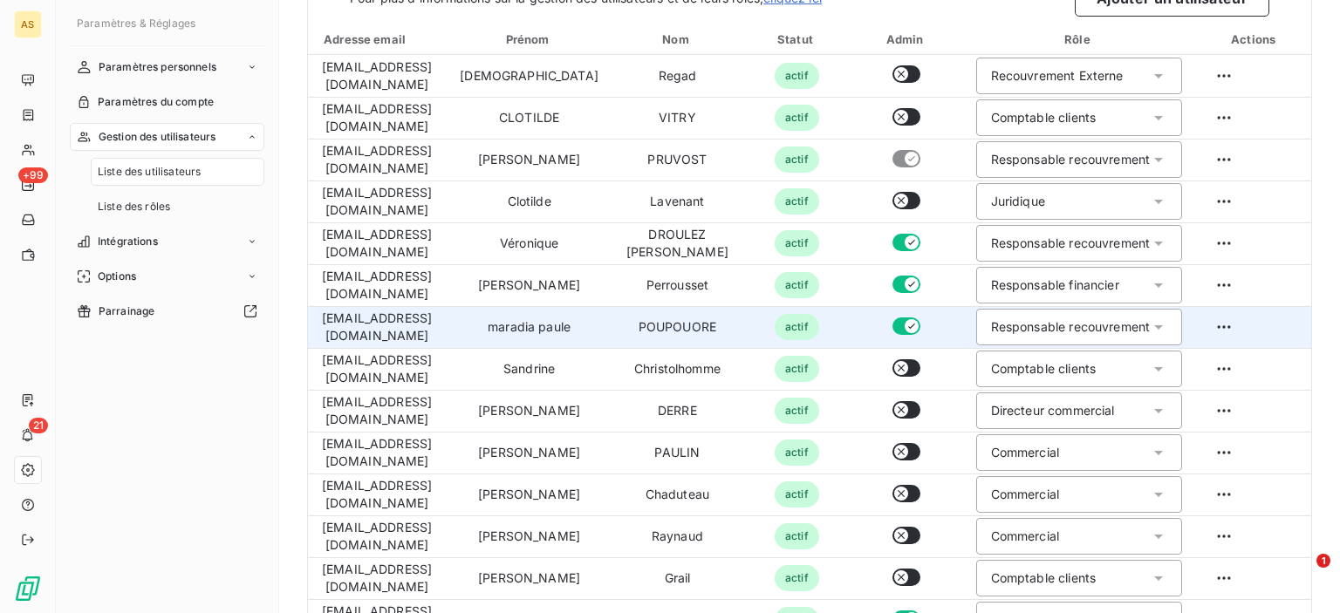
scroll to position [138, 0]
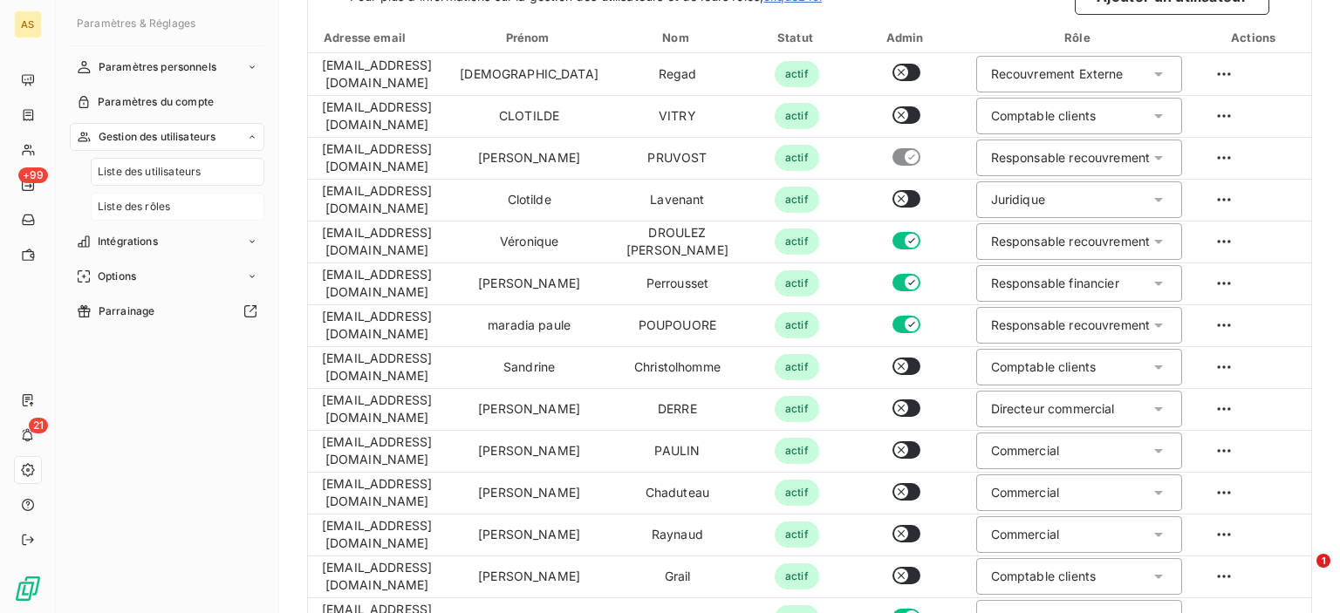
click at [145, 202] on span "Liste des rôles" at bounding box center [134, 207] width 72 height 16
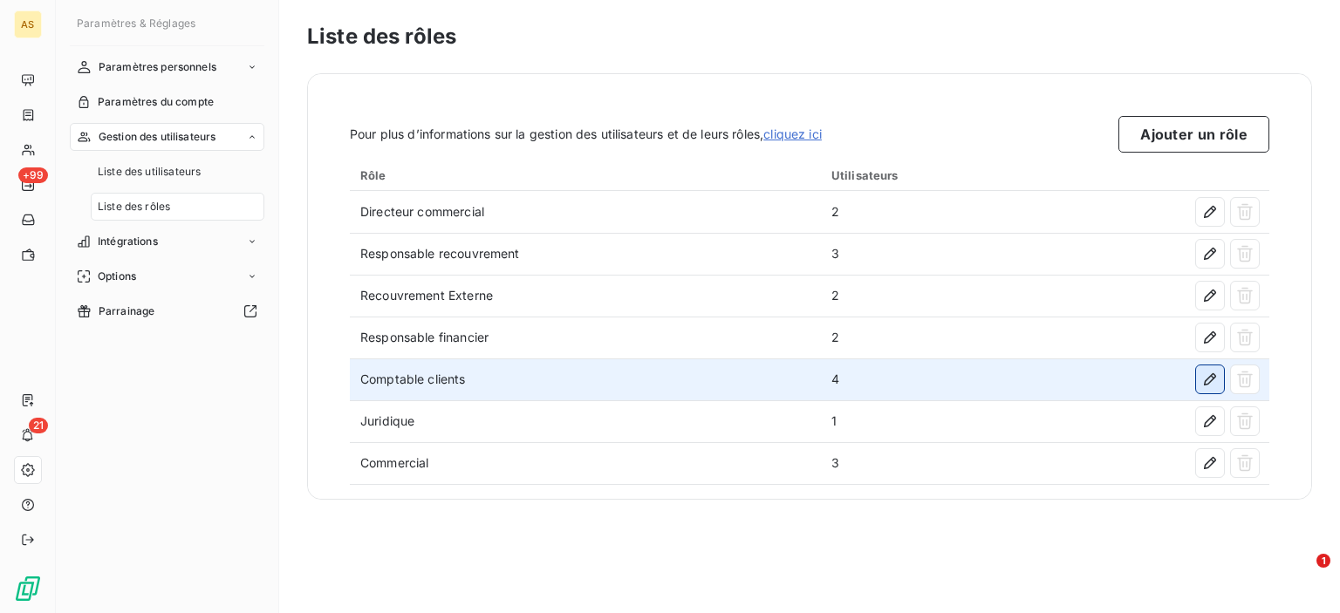
click at [1208, 380] on icon "button" at bounding box center [1209, 379] width 17 height 17
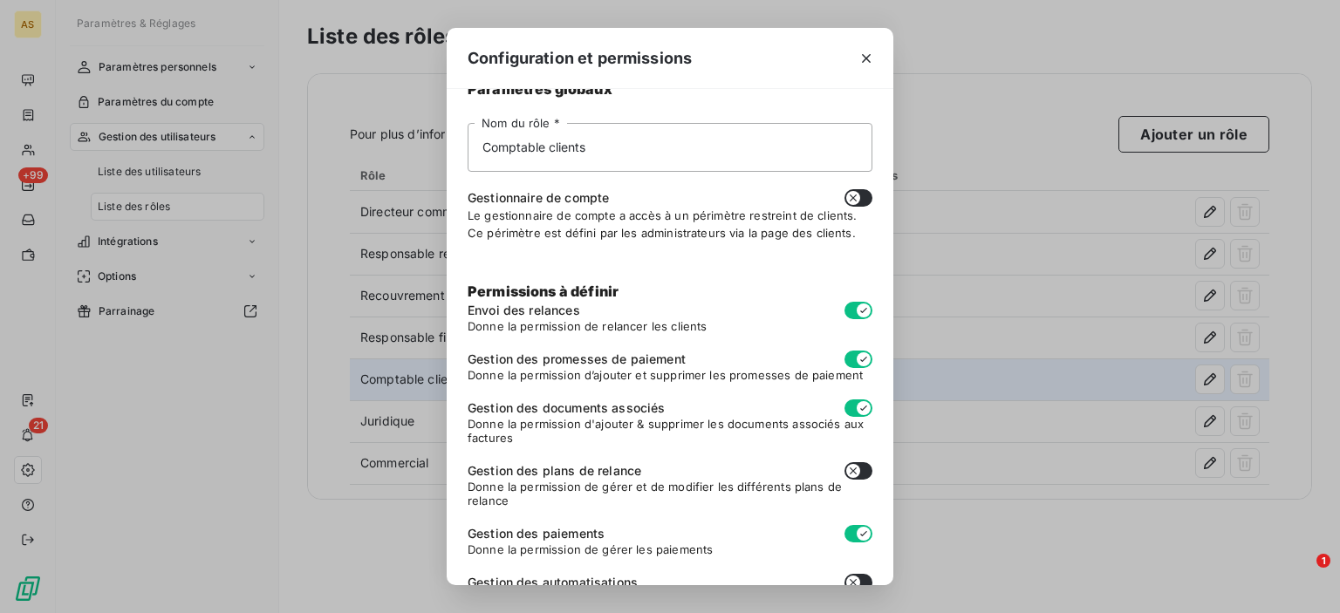
scroll to position [125, 0]
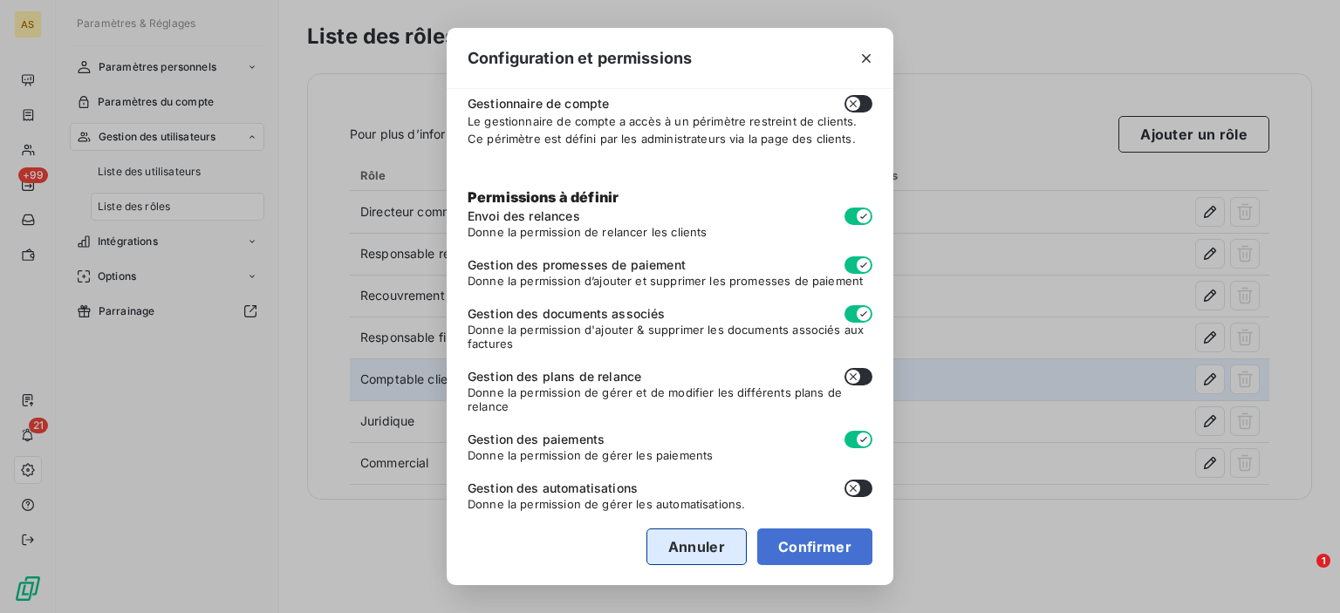
click at [682, 544] on button "Annuler" at bounding box center [696, 547] width 100 height 37
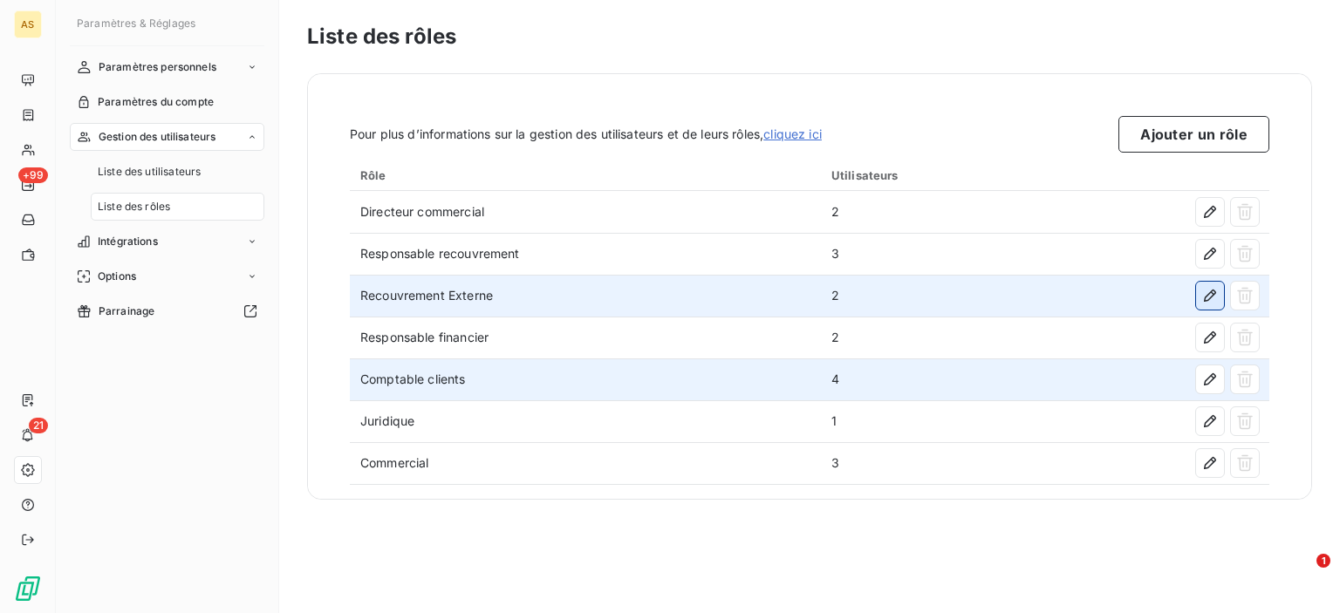
click at [1212, 304] on button "button" at bounding box center [1210, 296] width 28 height 28
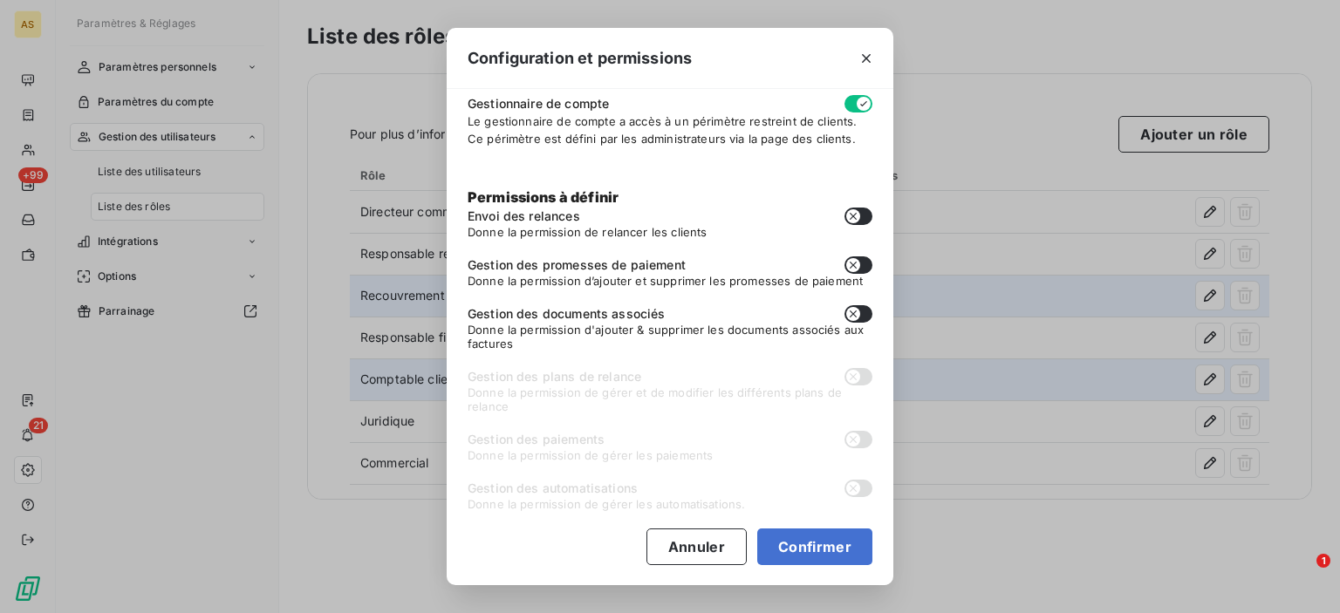
scroll to position [0, 0]
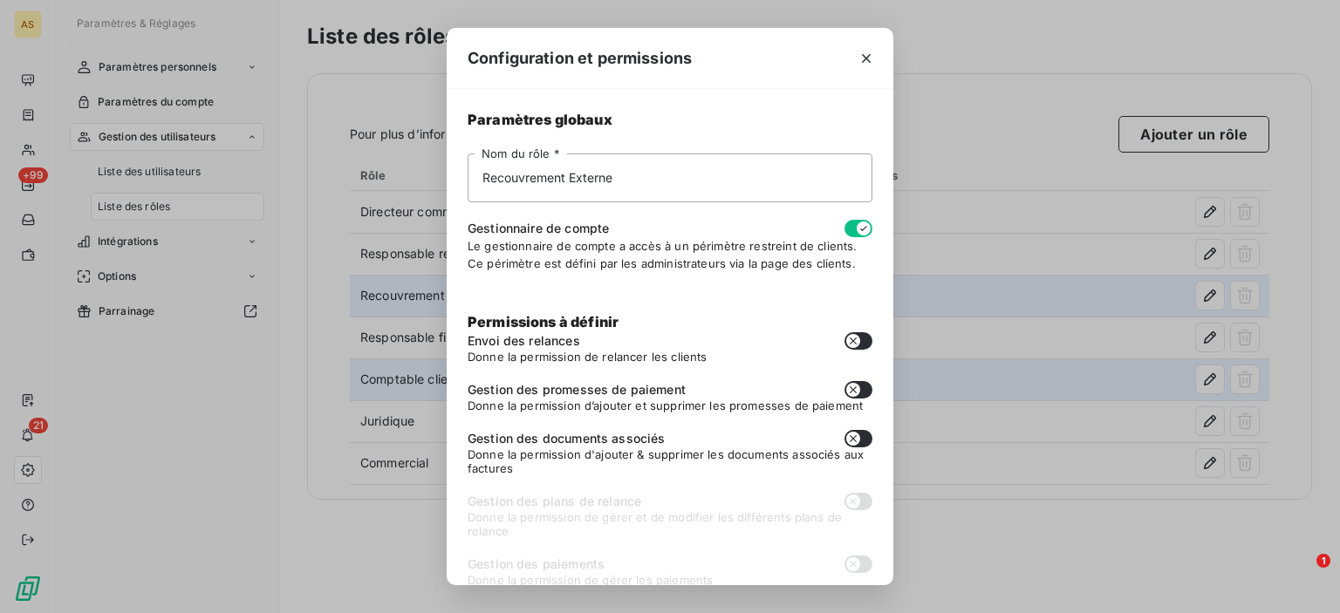
click at [1049, 51] on div "Configuration et permissions Paramètres globaux Recouvrement Externe Nom du rôl…" at bounding box center [670, 306] width 1340 height 613
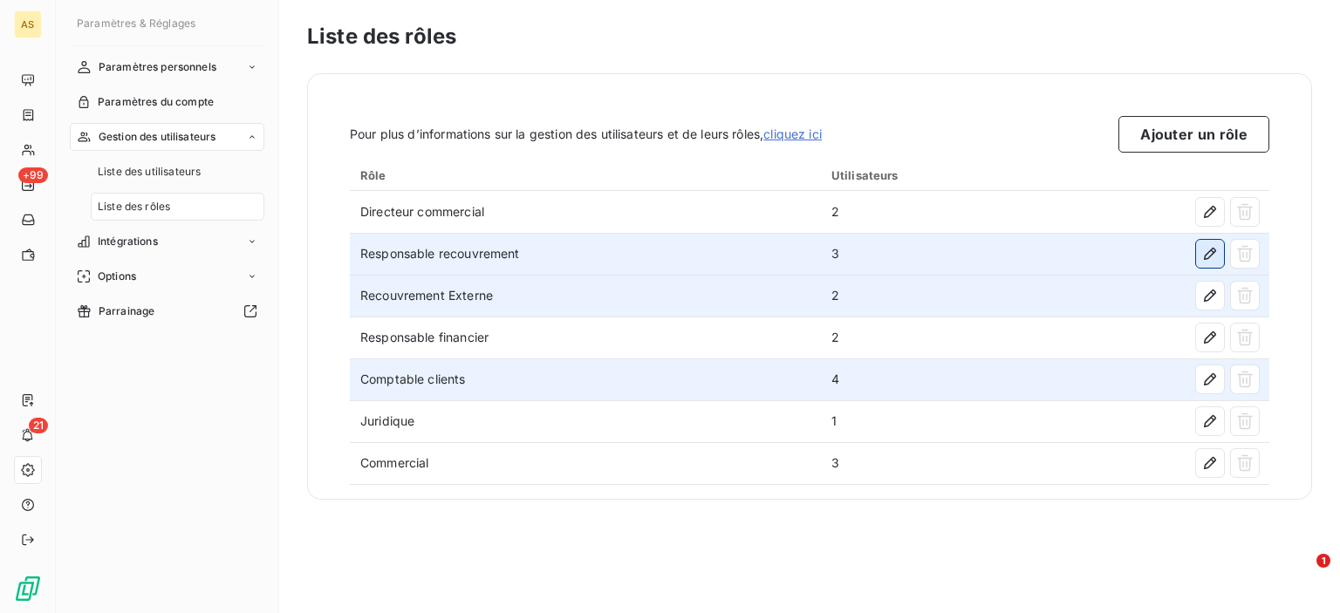
click at [1209, 257] on icon "button" at bounding box center [1210, 254] width 12 height 12
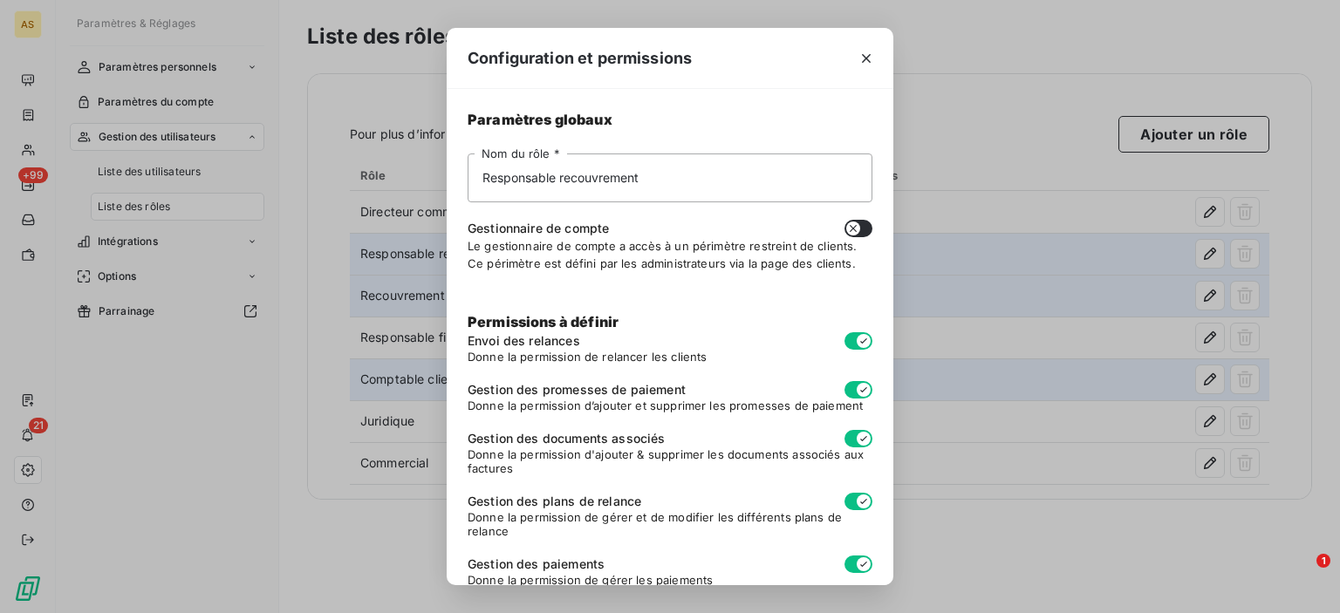
click at [994, 93] on div "Configuration et permissions Paramètres globaux Responsable recouvrement Nom du…" at bounding box center [670, 306] width 1340 height 613
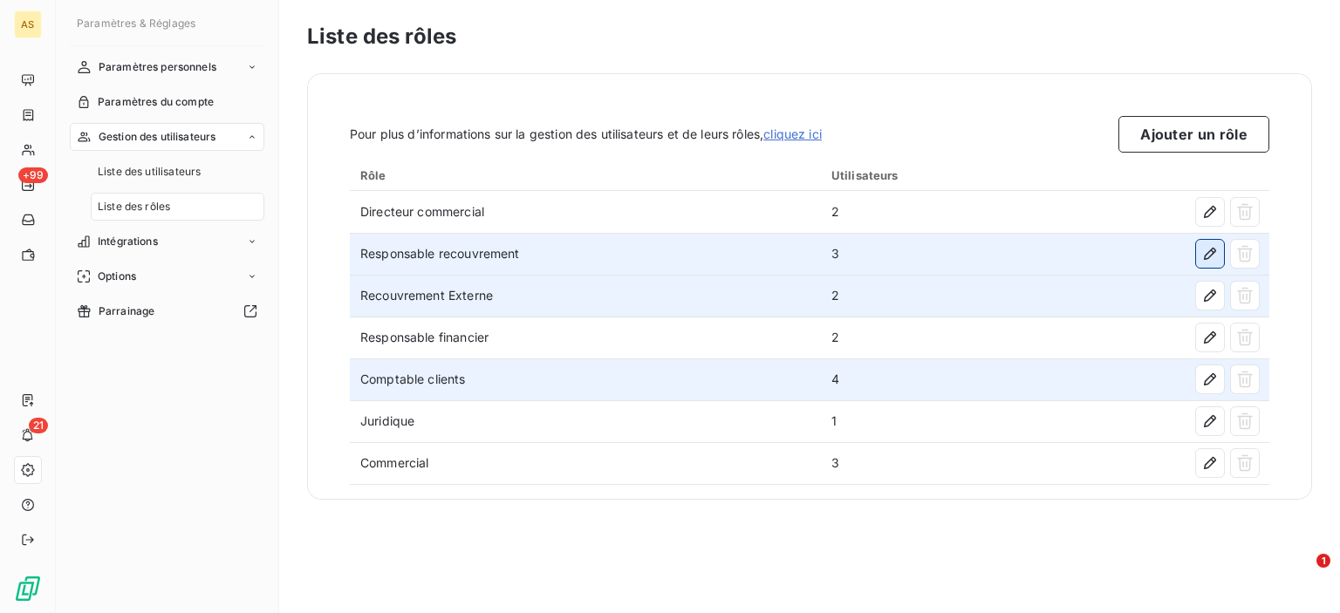
click at [1214, 257] on icon "button" at bounding box center [1209, 253] width 17 height 17
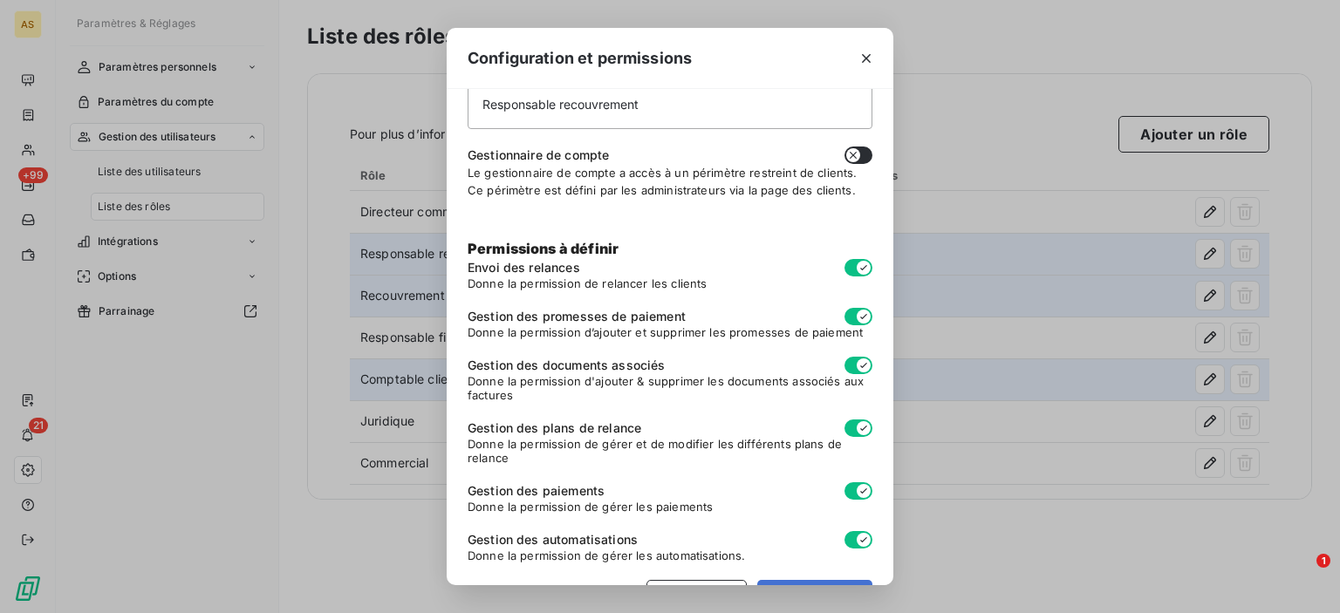
scroll to position [72, 0]
click at [1056, 93] on div "Configuration et permissions Paramètres globaux Responsable recouvrement Nom du…" at bounding box center [670, 306] width 1340 height 613
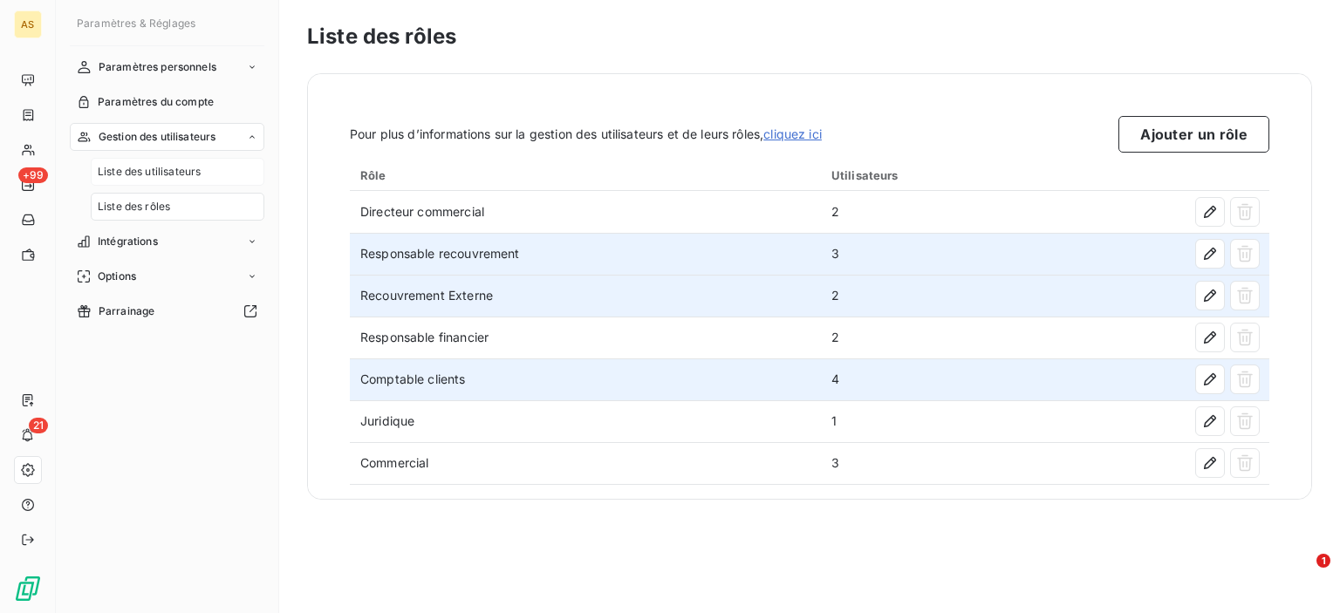
click at [129, 171] on span "Liste des utilisateurs" at bounding box center [149, 172] width 103 height 16
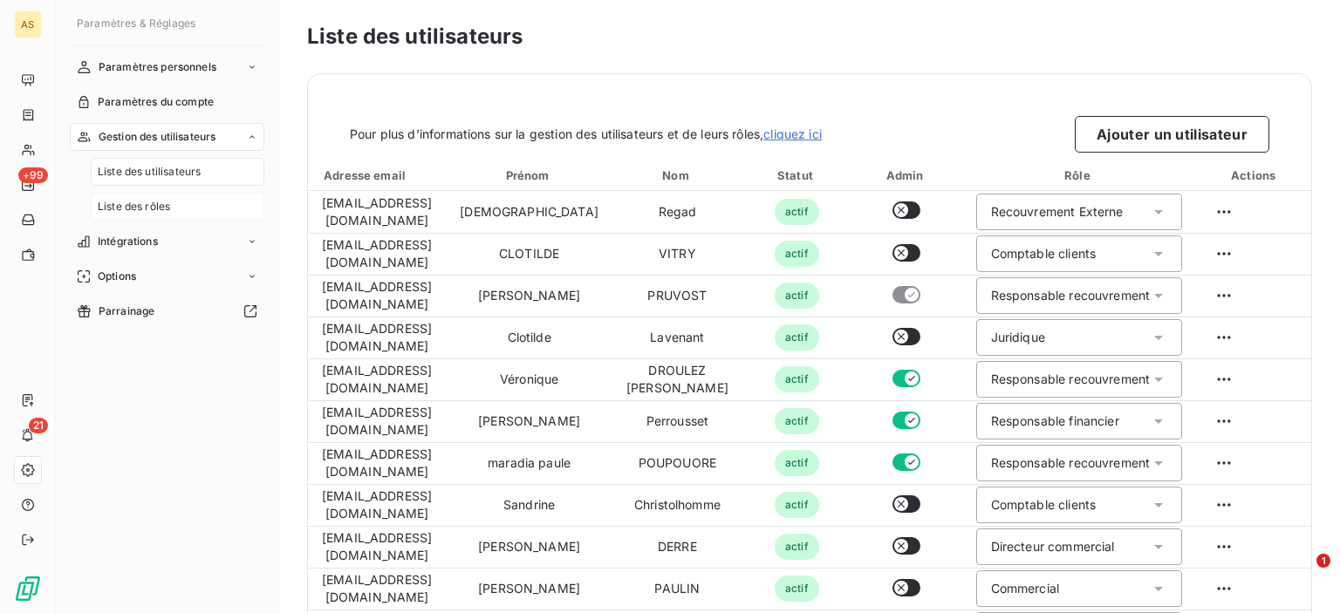
click at [150, 202] on span "Liste des rôles" at bounding box center [134, 207] width 72 height 16
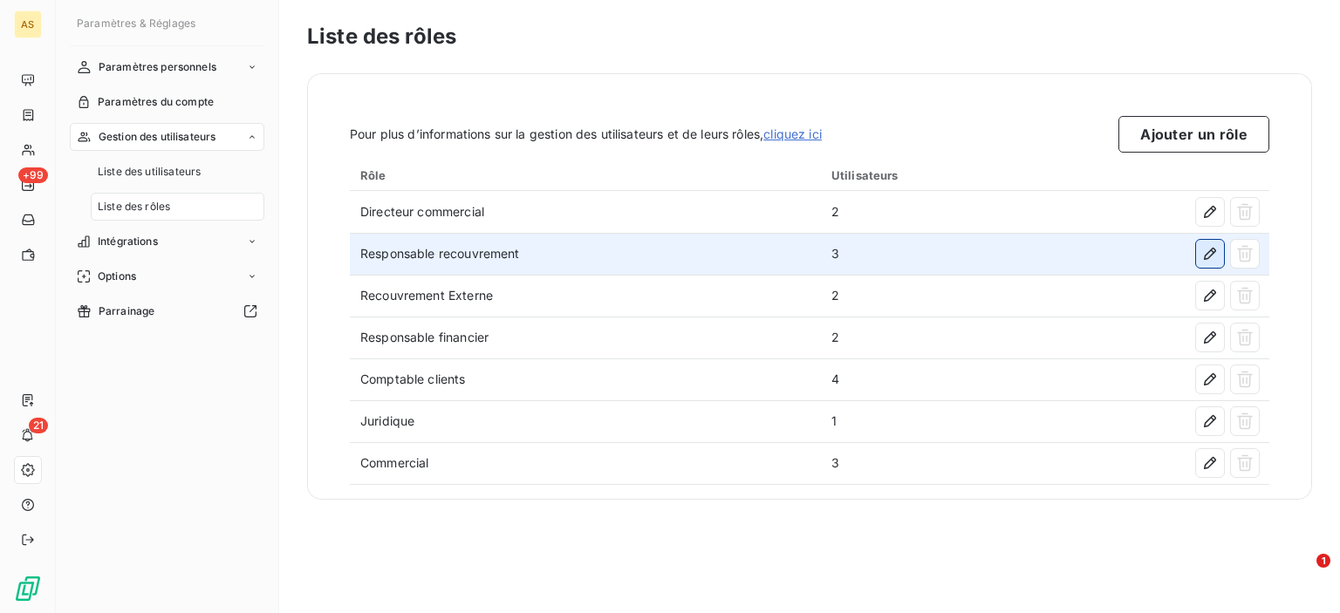
click at [1207, 255] on icon "button" at bounding box center [1209, 253] width 17 height 17
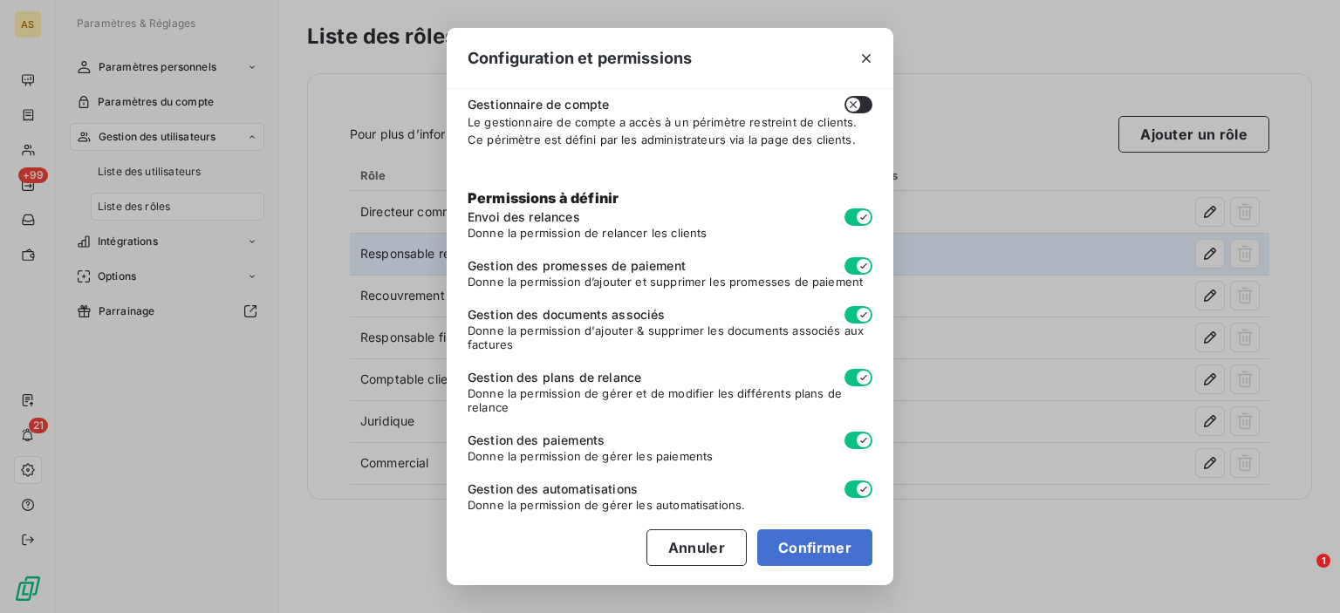
scroll to position [125, 0]
click at [709, 542] on button "Annuler" at bounding box center [696, 547] width 100 height 37
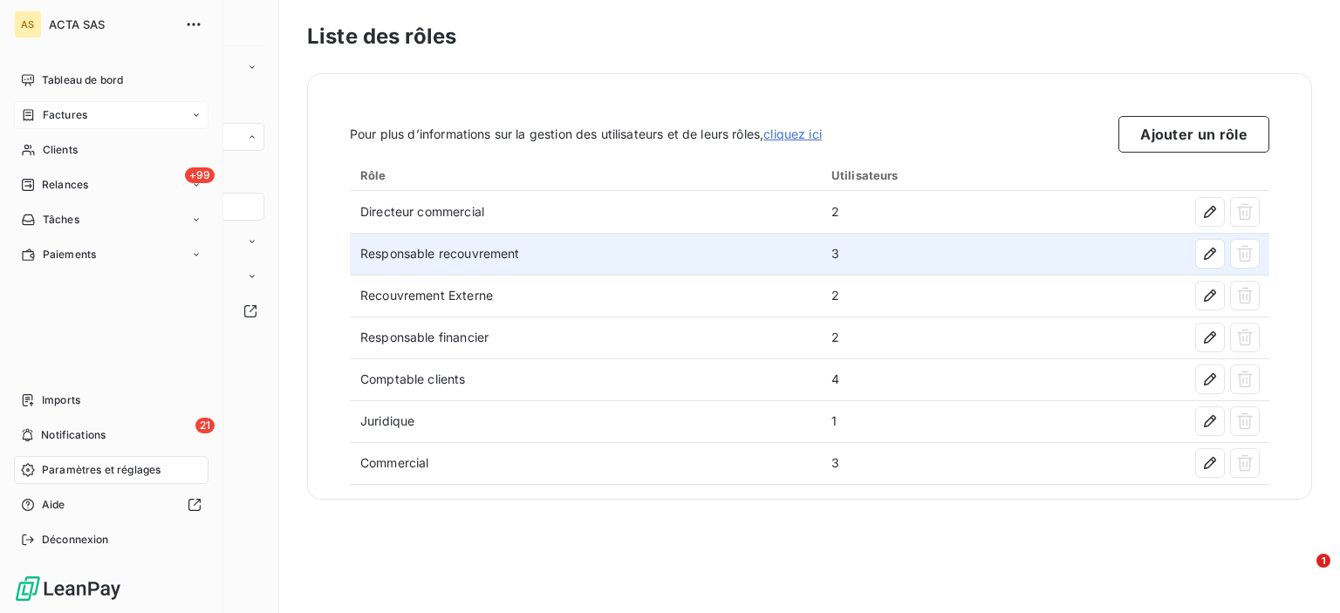
click at [39, 113] on div "Factures" at bounding box center [54, 115] width 66 height 16
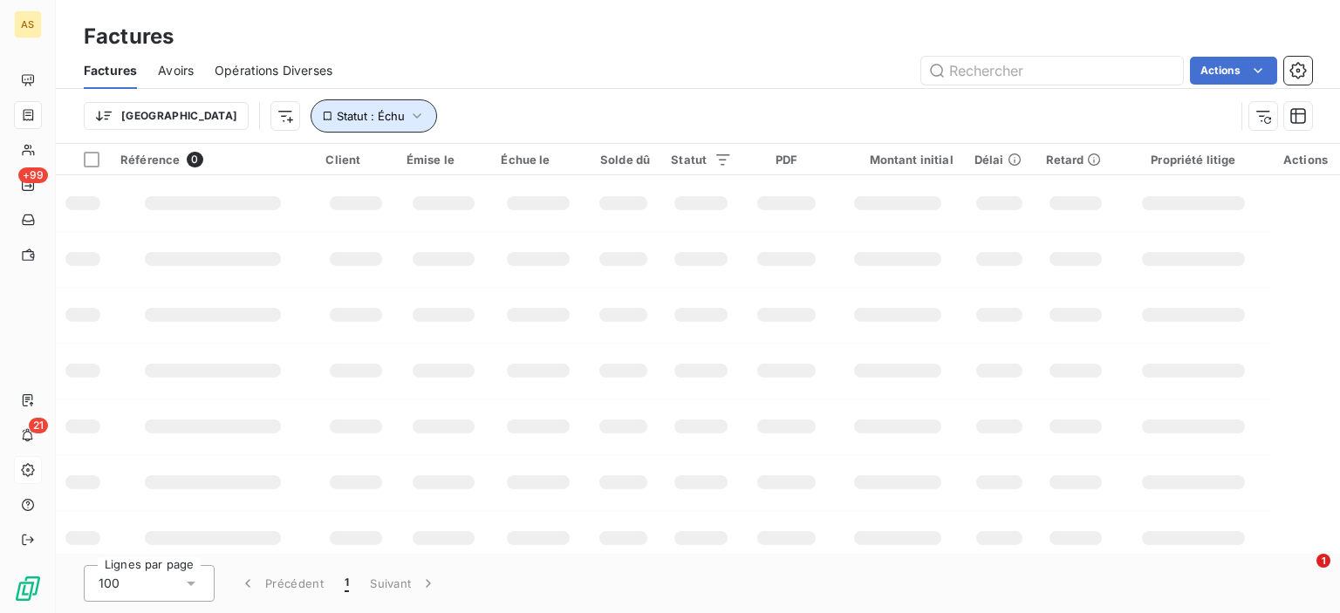
click at [408, 119] on icon "button" at bounding box center [416, 115] width 17 height 17
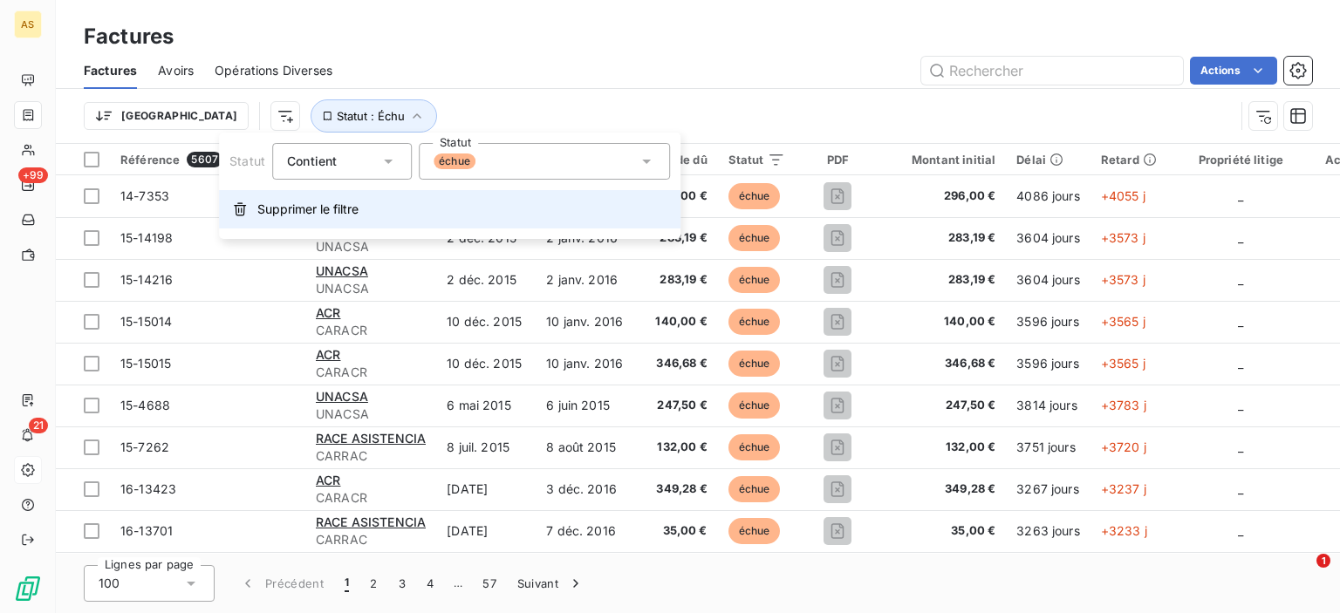
click at [259, 212] on span "Supprimer le filtre" at bounding box center [307, 209] width 101 height 17
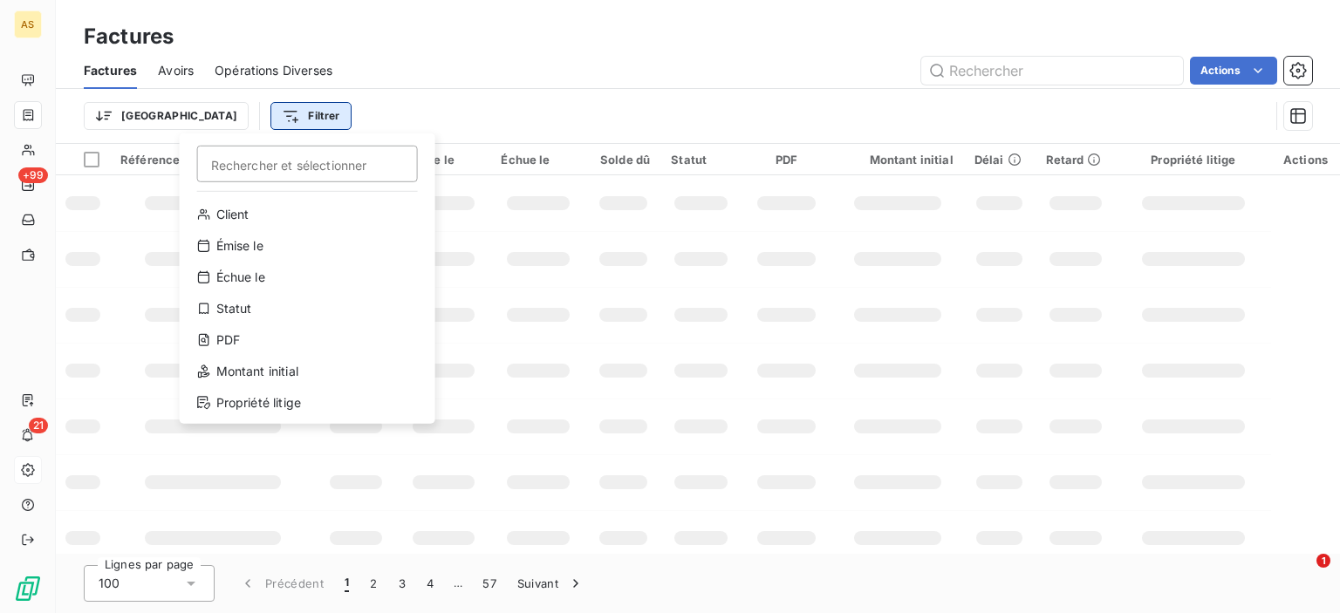
click at [237, 113] on html "AS +99 21 Factures Factures Avoirs Opérations Diverses Actions Trier Filtrer Re…" at bounding box center [670, 306] width 1340 height 613
click at [252, 310] on div "Statut" at bounding box center [308, 309] width 242 height 28
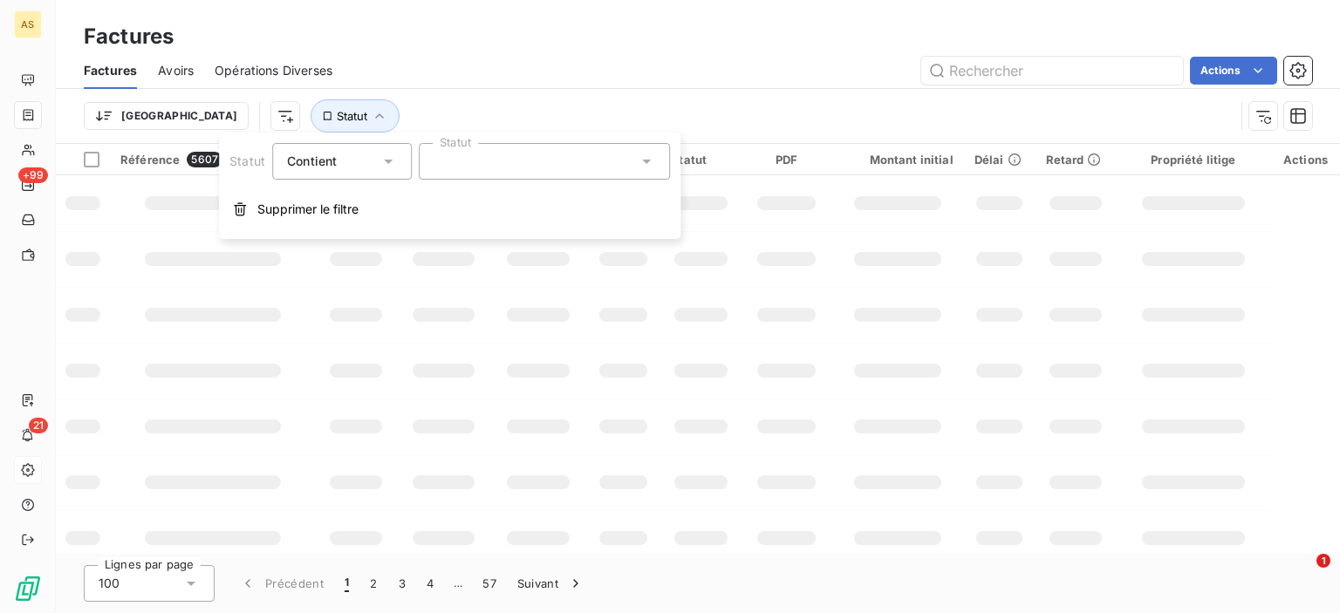
click at [483, 174] on div at bounding box center [544, 161] width 251 height 37
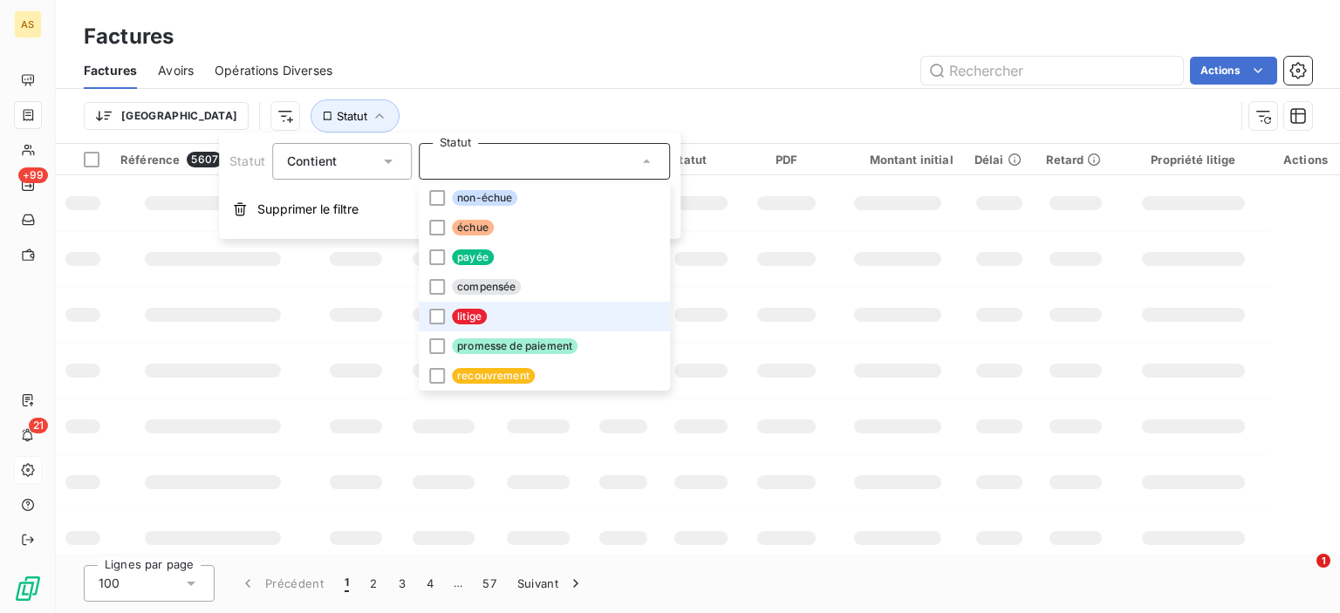
click at [454, 315] on span "litige" at bounding box center [469, 317] width 35 height 16
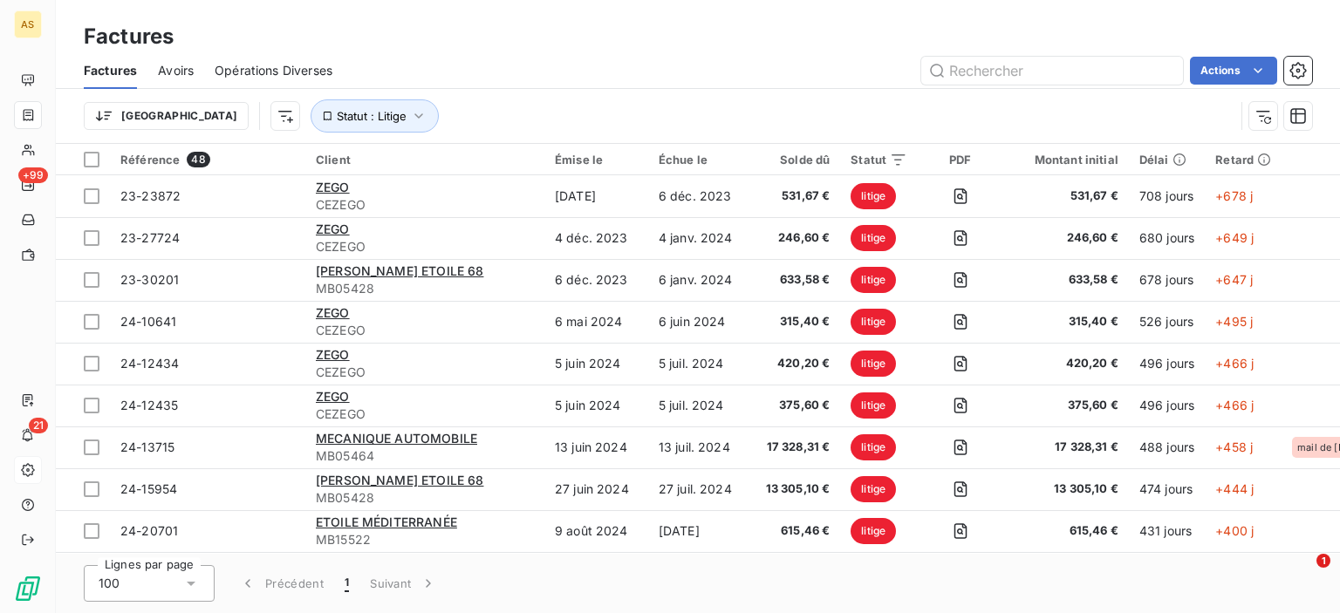
click at [577, 103] on div "Trier Statut : Litige" at bounding box center [659, 115] width 1151 height 33
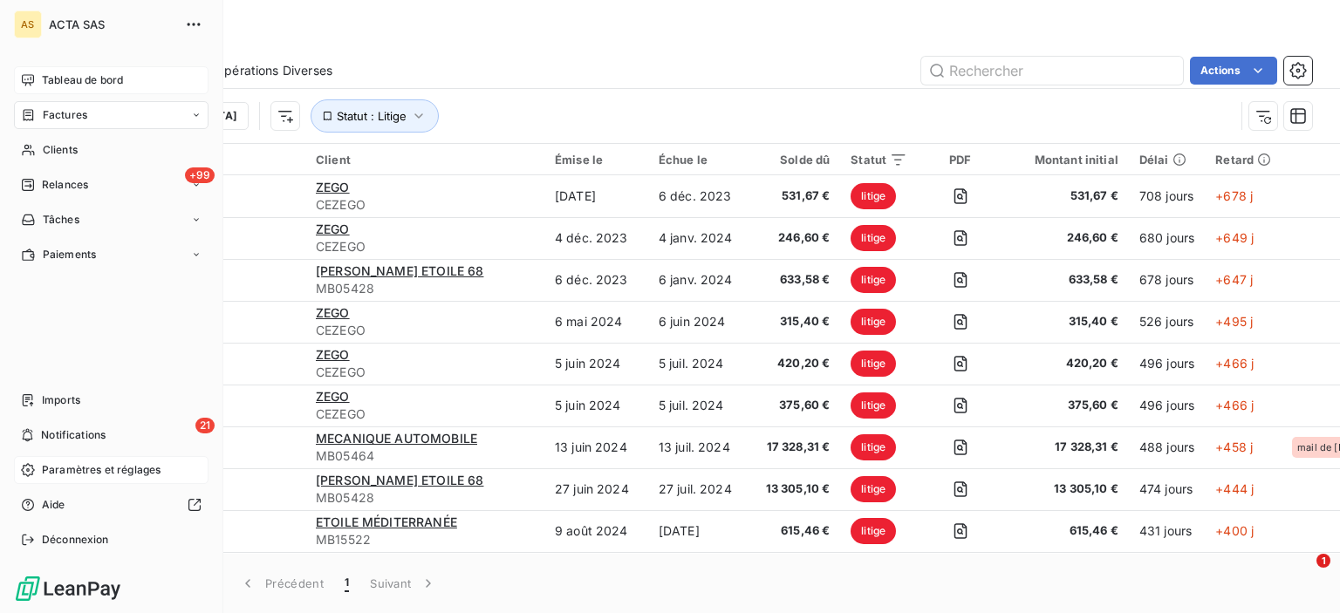
click at [46, 83] on span "Tableau de bord" at bounding box center [82, 80] width 81 height 16
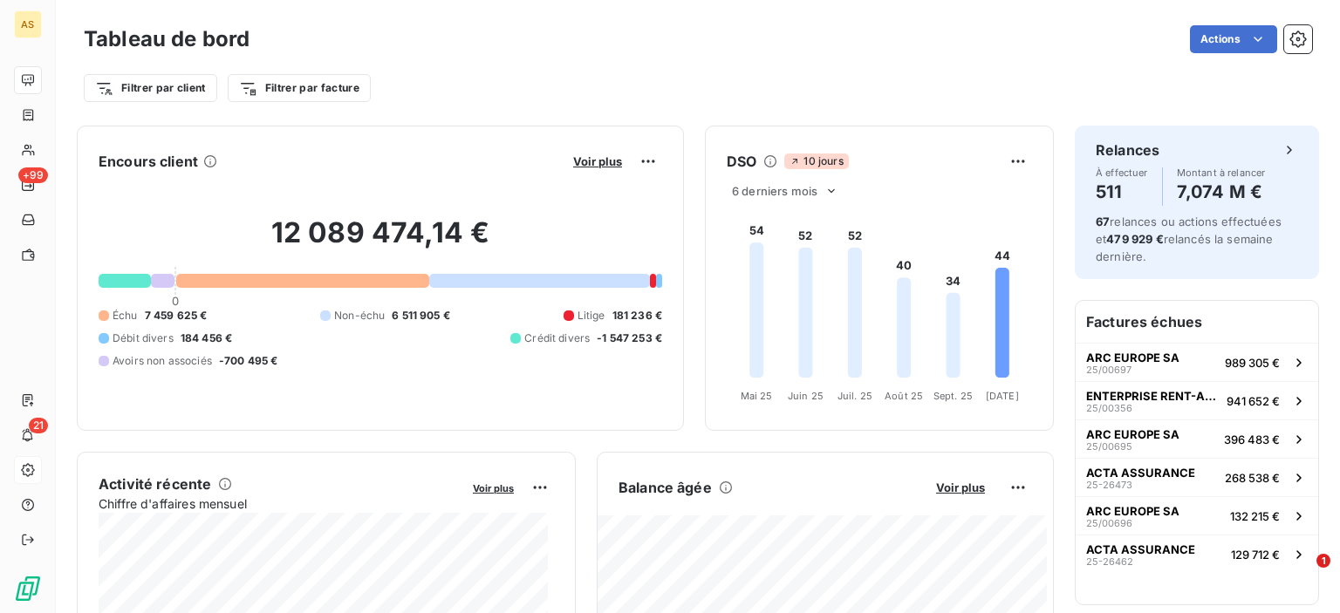
click at [650, 282] on div at bounding box center [653, 281] width 6 height 14
click at [598, 312] on div "Litige 181 236 €" at bounding box center [613, 316] width 99 height 16
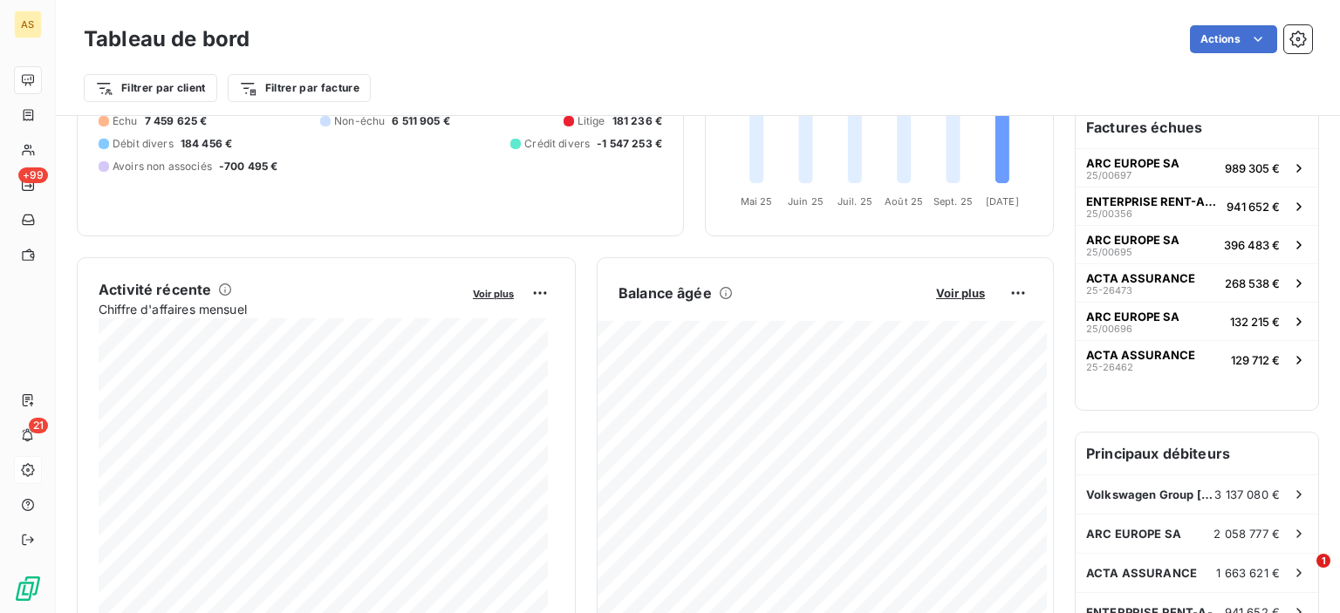
scroll to position [185, 0]
